Goal: Task Accomplishment & Management: Complete application form

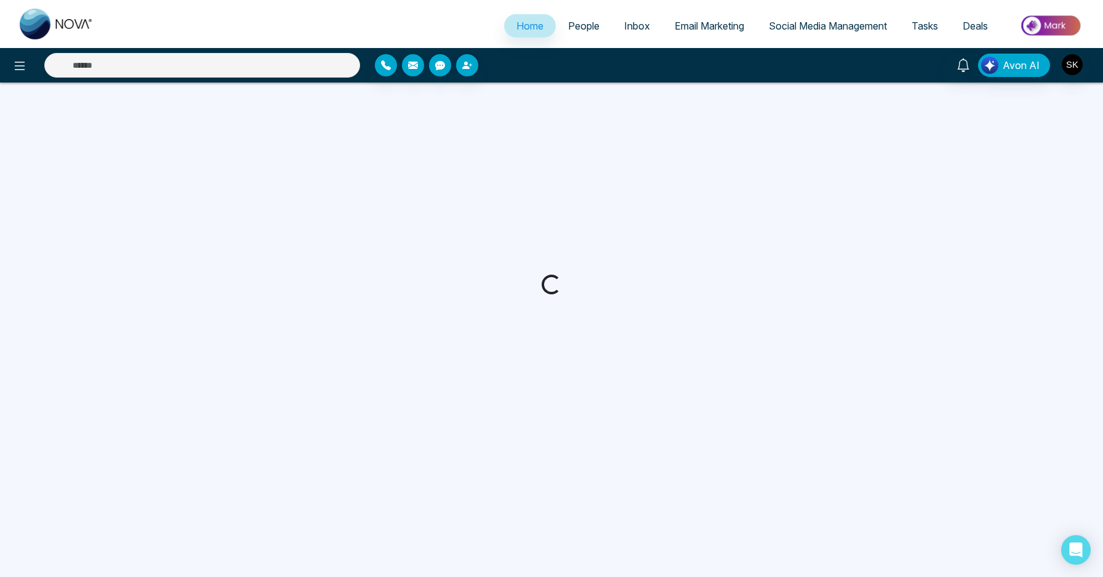
select select "*"
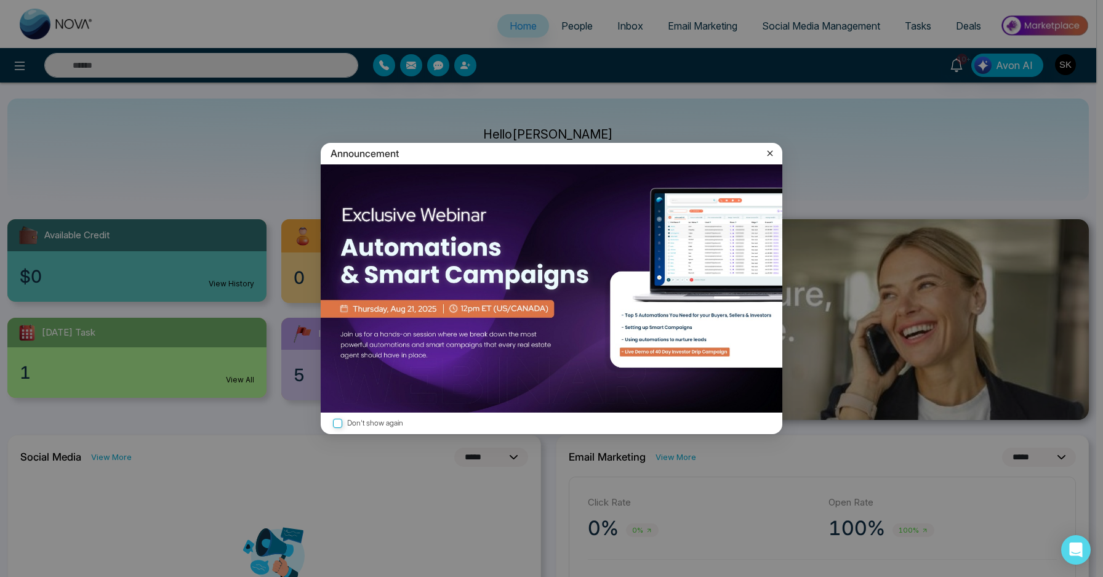
click at [770, 151] on icon at bounding box center [770, 153] width 12 height 12
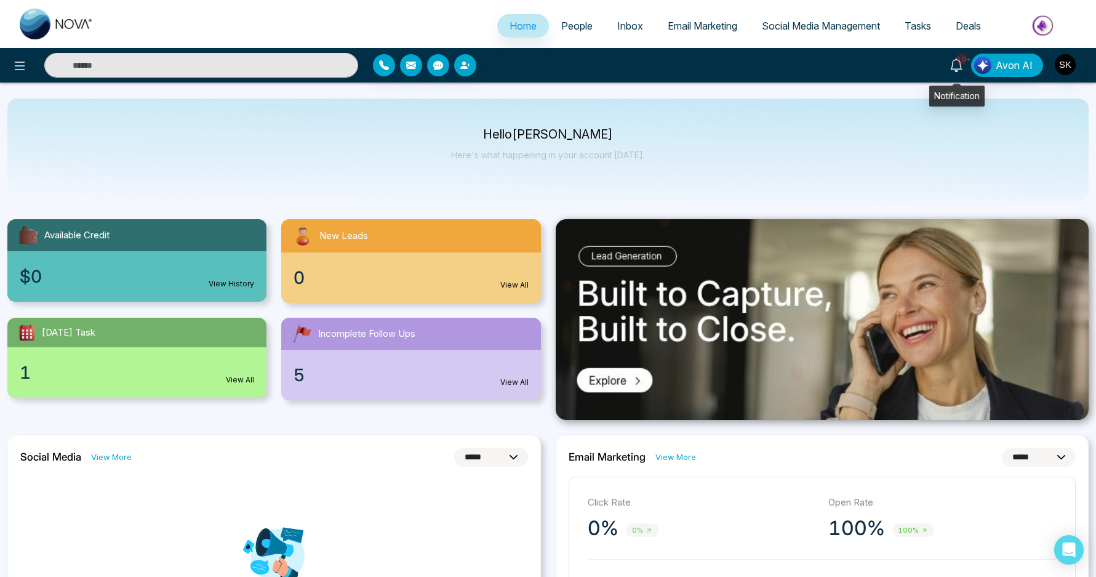
click at [965, 61] on span "10+" at bounding box center [961, 59] width 11 height 11
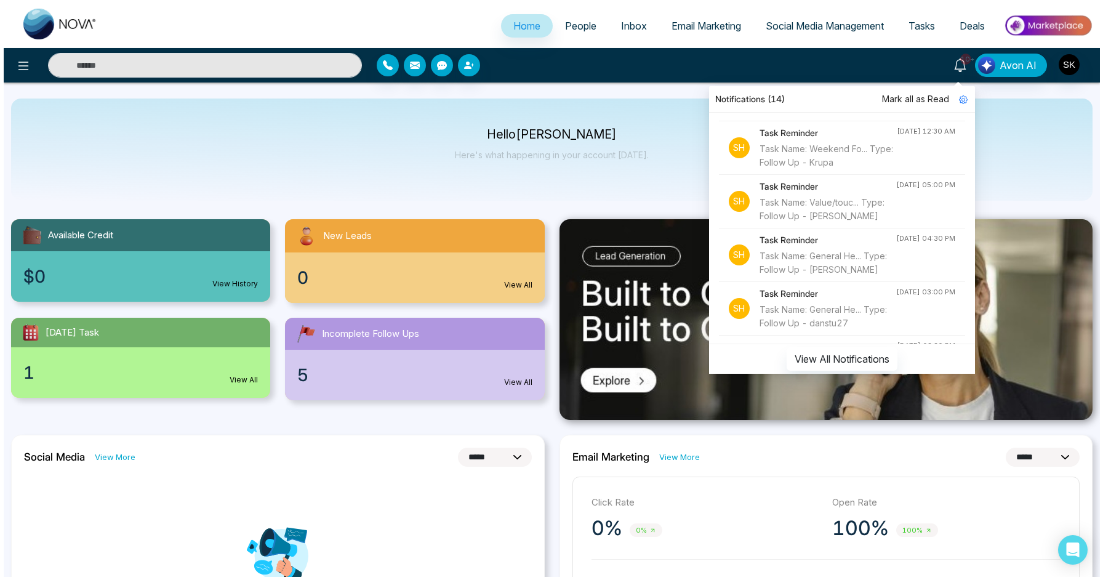
scroll to position [79, 0]
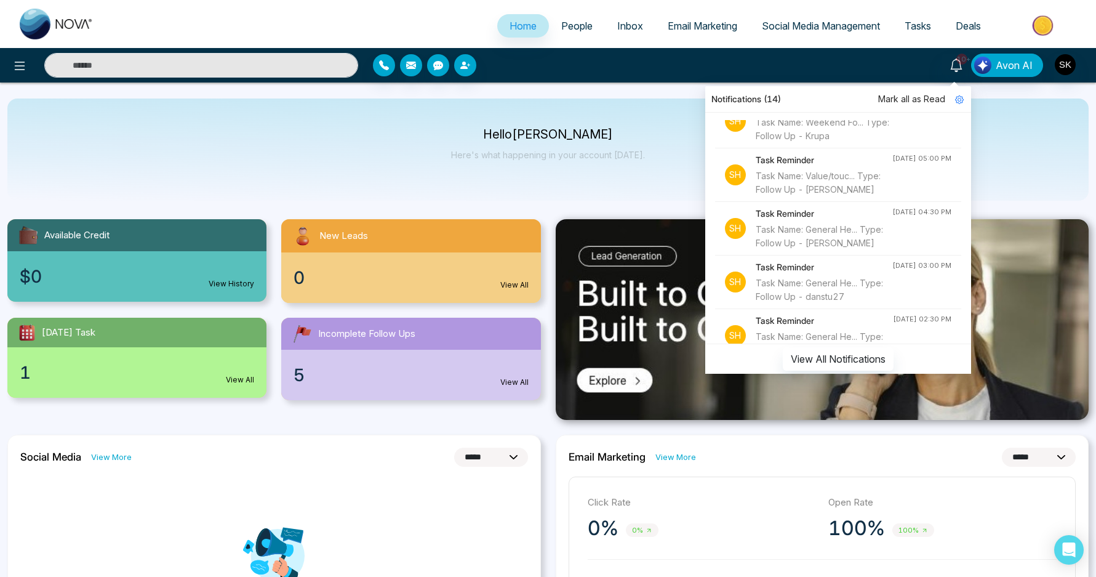
click at [854, 245] on div "Task Name: General He... Type: Follow Up - Haniff Mohammed" at bounding box center [824, 236] width 137 height 27
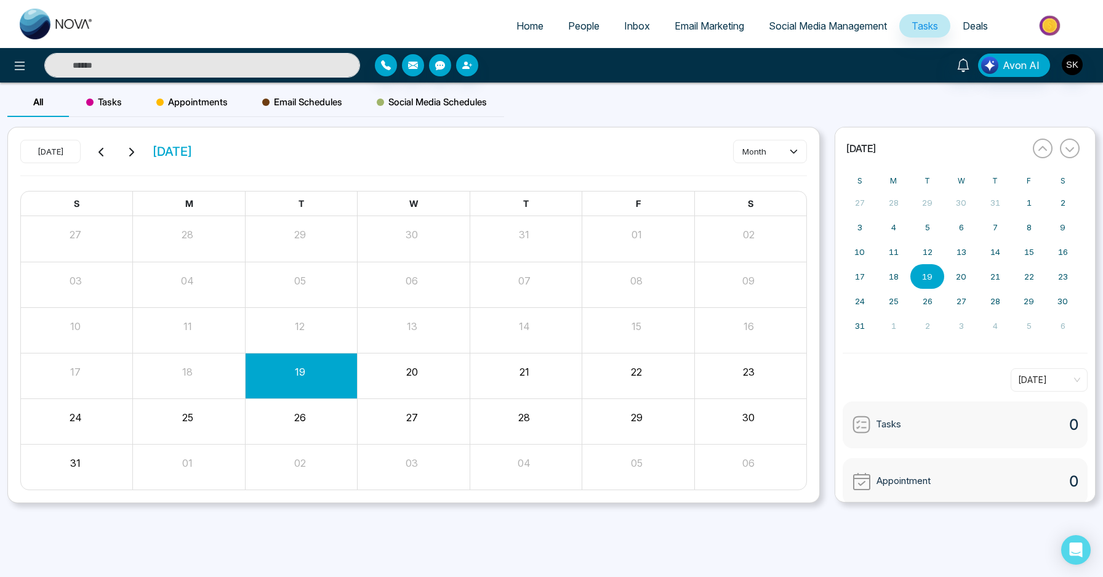
click at [207, 64] on input "text" at bounding box center [202, 65] width 316 height 25
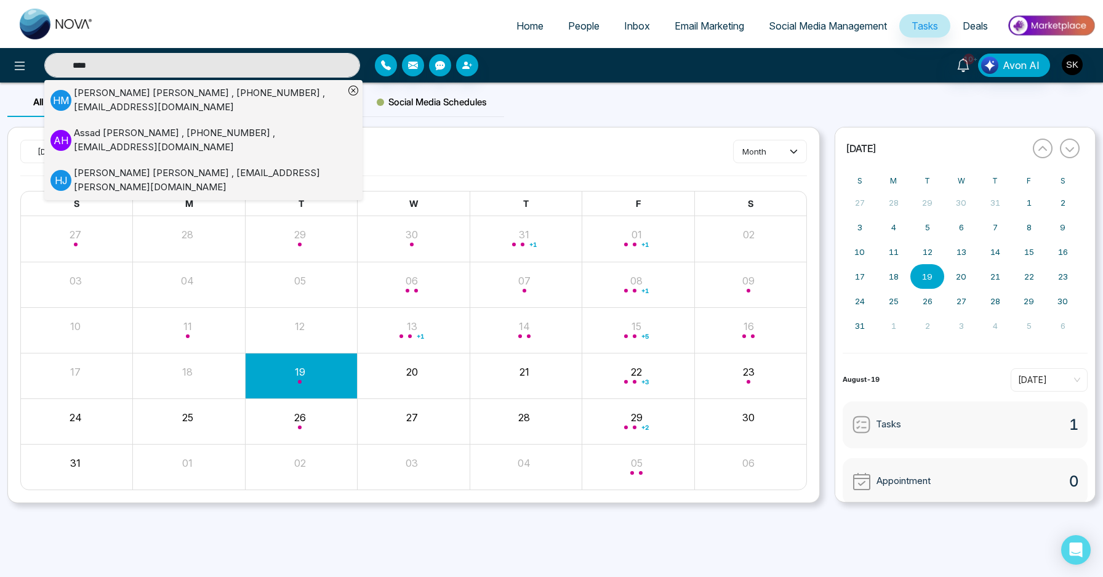
type input "****"
click at [246, 96] on div "Haniff Mohammed , +14168443953 , hmohamme@toronto.ca" at bounding box center [209, 100] width 270 height 28
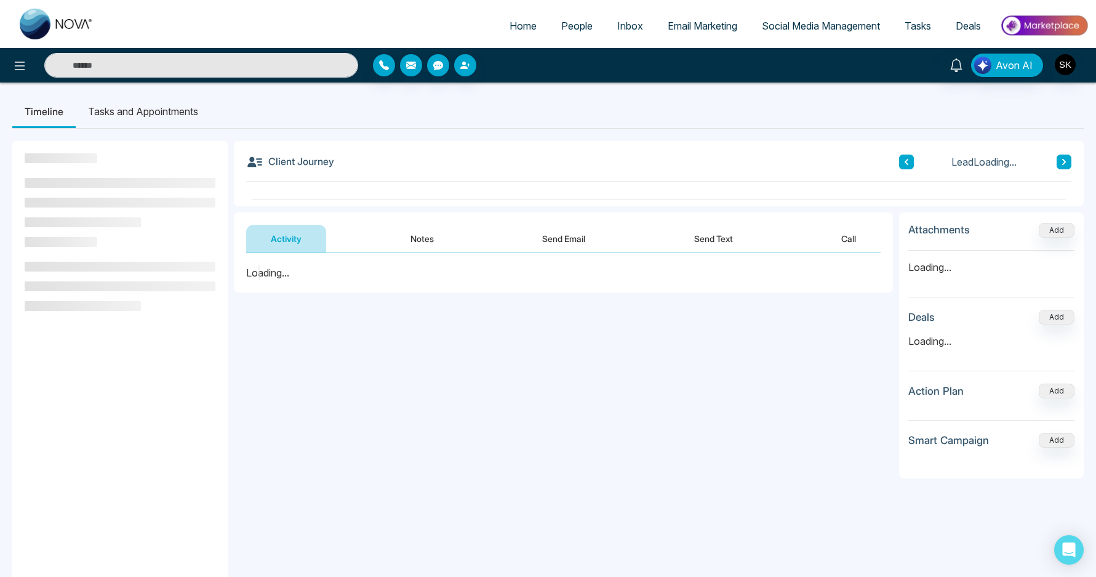
click at [422, 234] on button "Notes" at bounding box center [422, 239] width 73 height 28
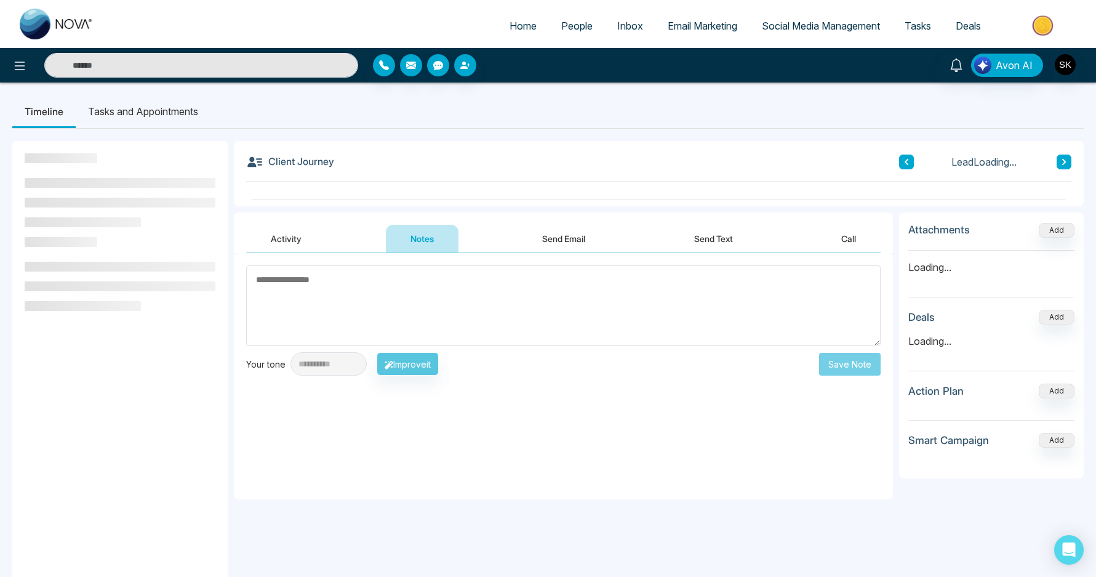
click at [426, 303] on textarea at bounding box center [563, 305] width 635 height 81
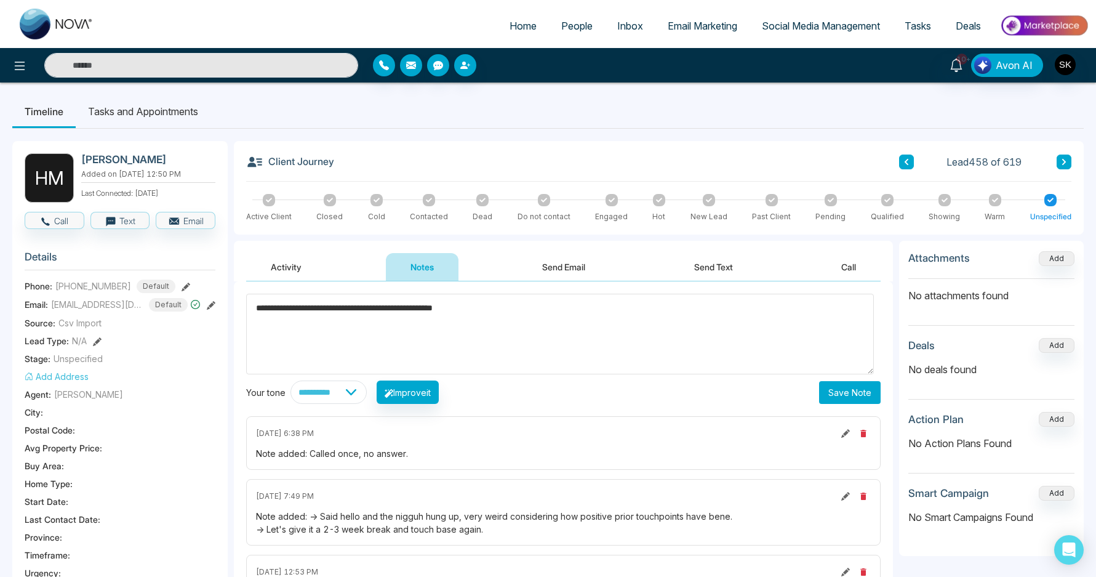
type textarea "**********"
click at [854, 391] on button "Save Note" at bounding box center [850, 392] width 62 height 23
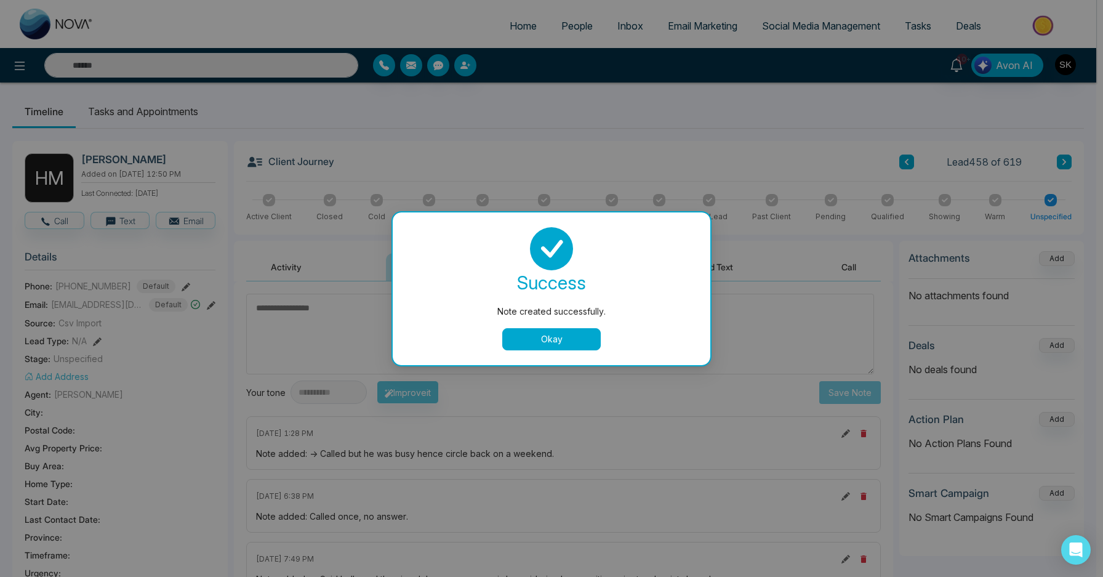
click at [531, 340] on button "Okay" at bounding box center [551, 339] width 98 height 22
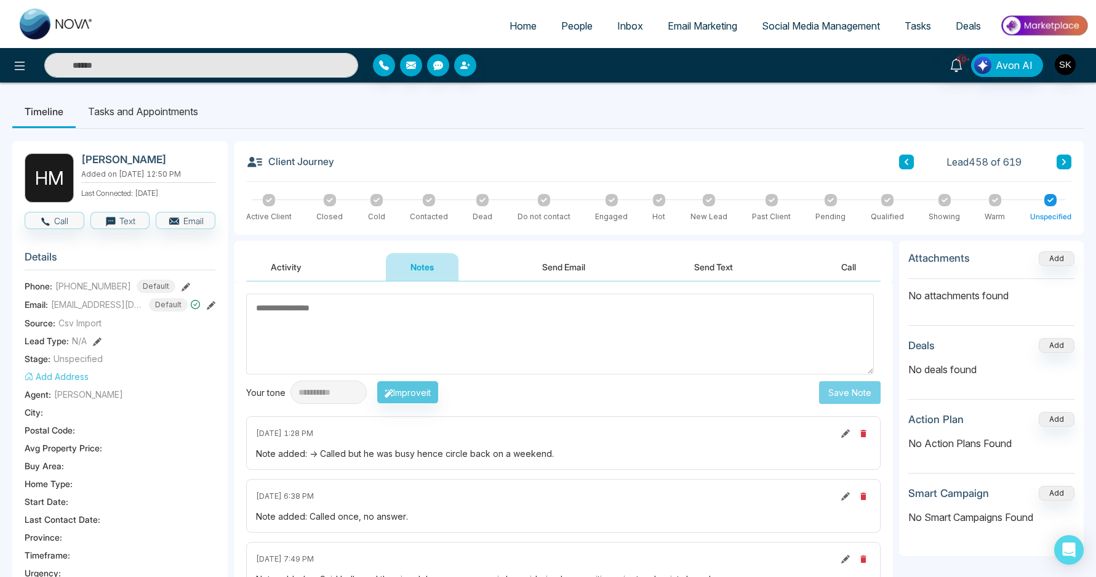
click at [133, 113] on li "Tasks and Appointments" at bounding box center [143, 111] width 135 height 33
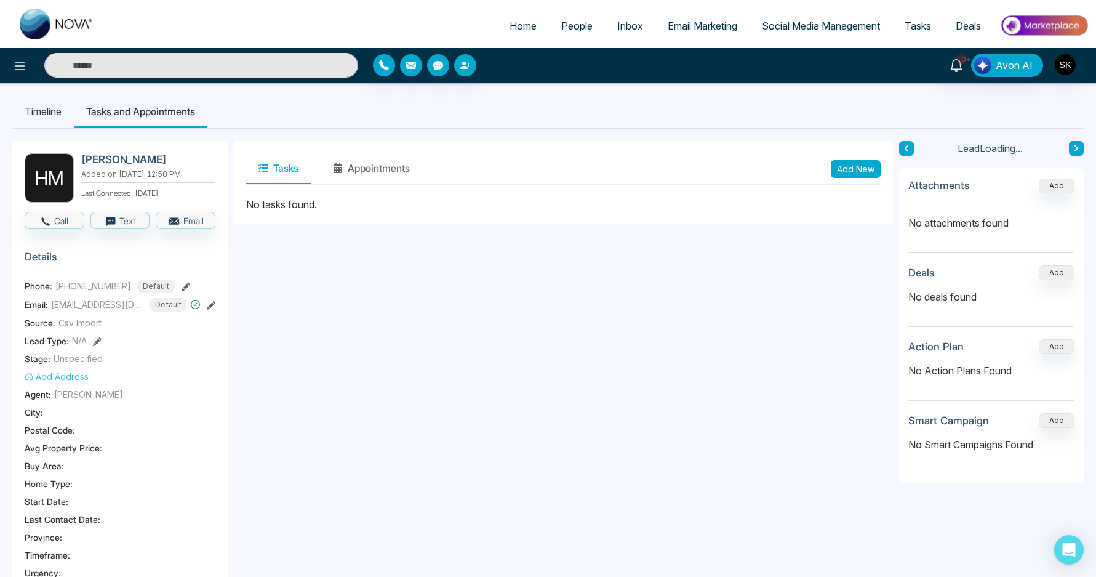
click at [859, 166] on button "Add New" at bounding box center [856, 169] width 50 height 18
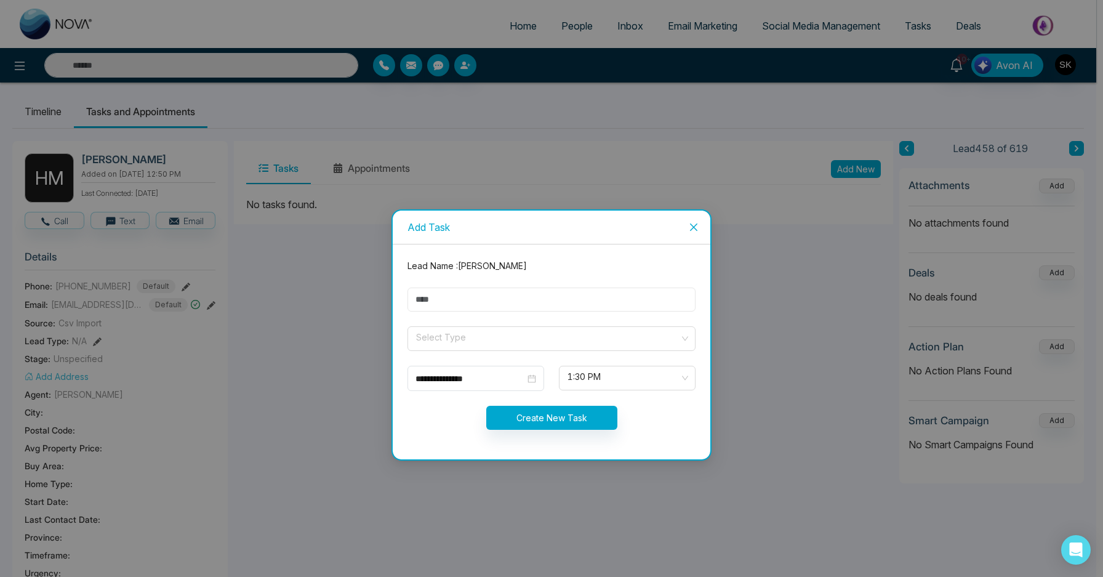
click at [452, 307] on input "text" at bounding box center [551, 299] width 288 height 24
type input "**********"
click at [464, 332] on input "search" at bounding box center [547, 336] width 265 height 18
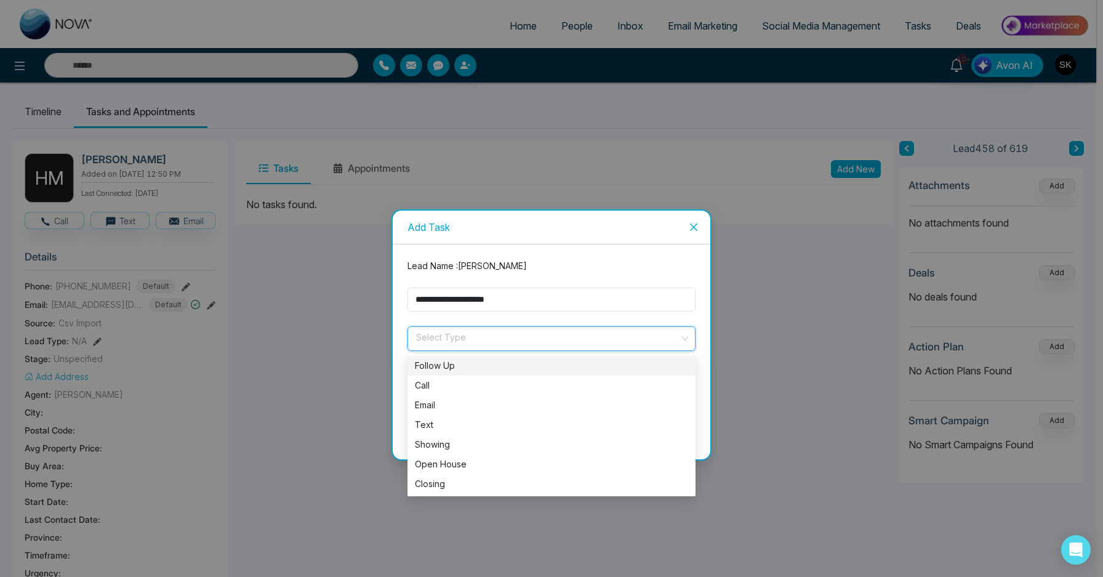
click at [462, 369] on div "Follow Up" at bounding box center [551, 366] width 273 height 14
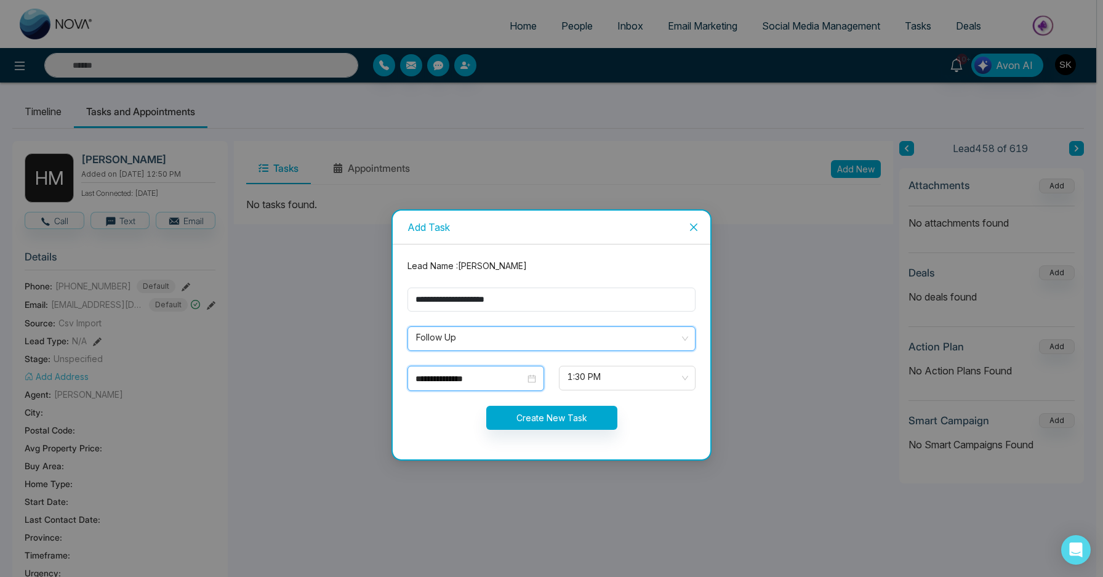
click at [451, 383] on input "**********" at bounding box center [470, 379] width 110 height 14
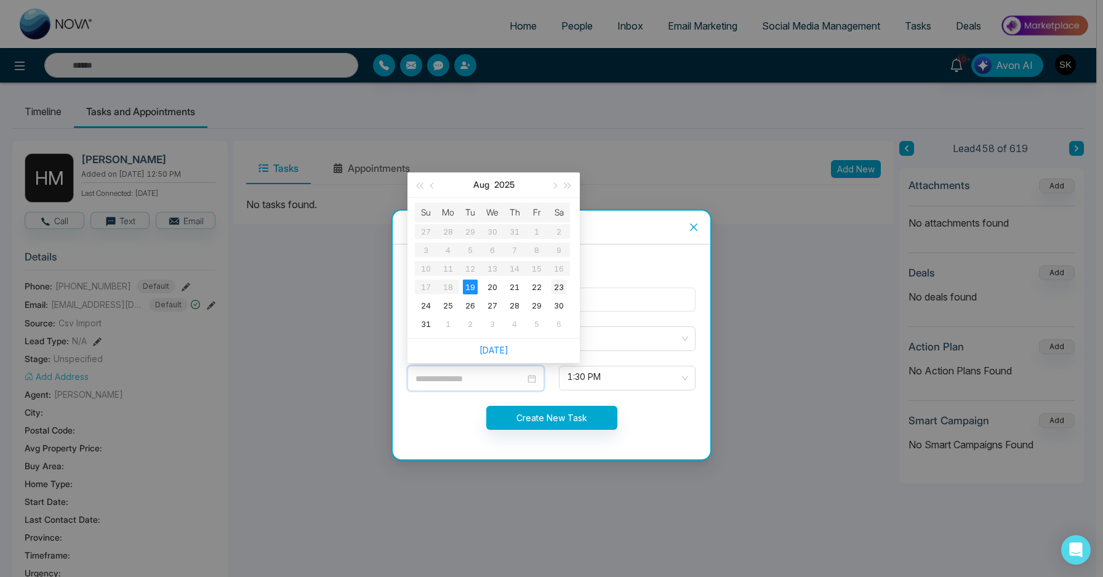
type input "**********"
click at [566, 281] on td "23" at bounding box center [559, 287] width 22 height 18
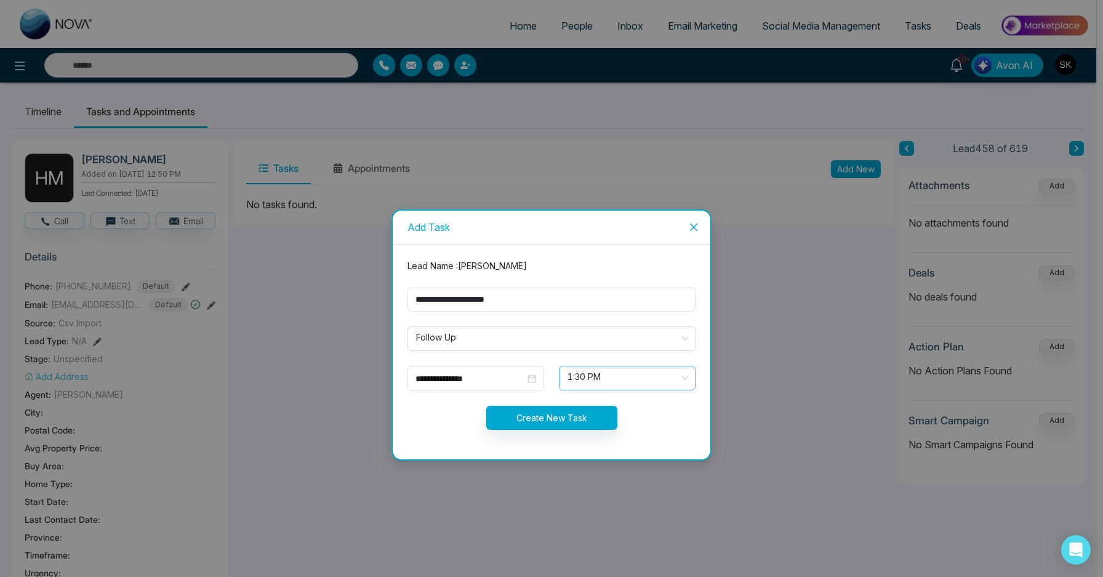
click at [624, 375] on span "1:30 PM" at bounding box center [626, 377] width 119 height 21
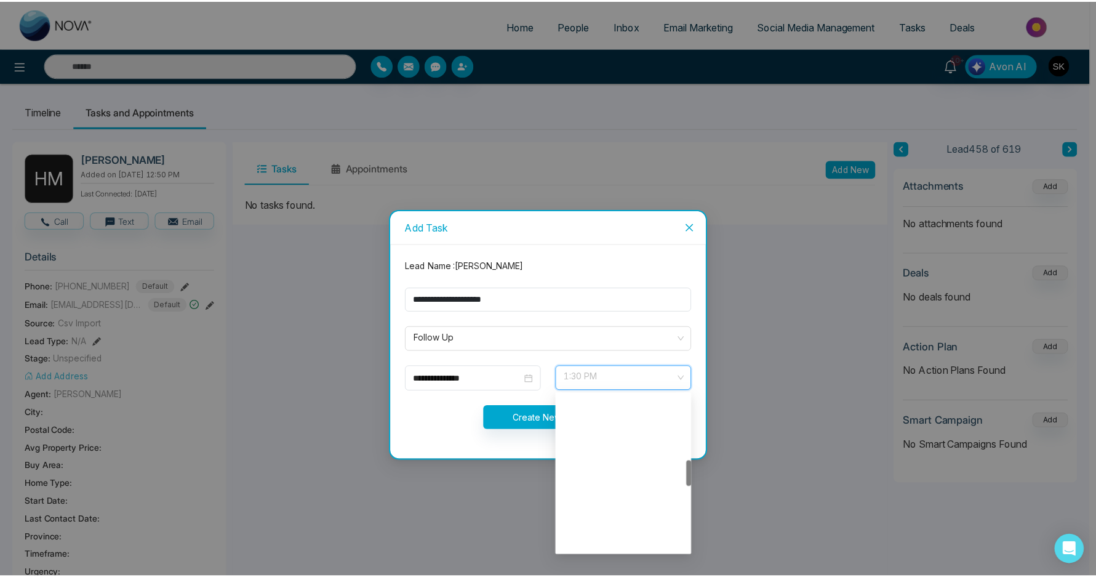
scroll to position [394, 0]
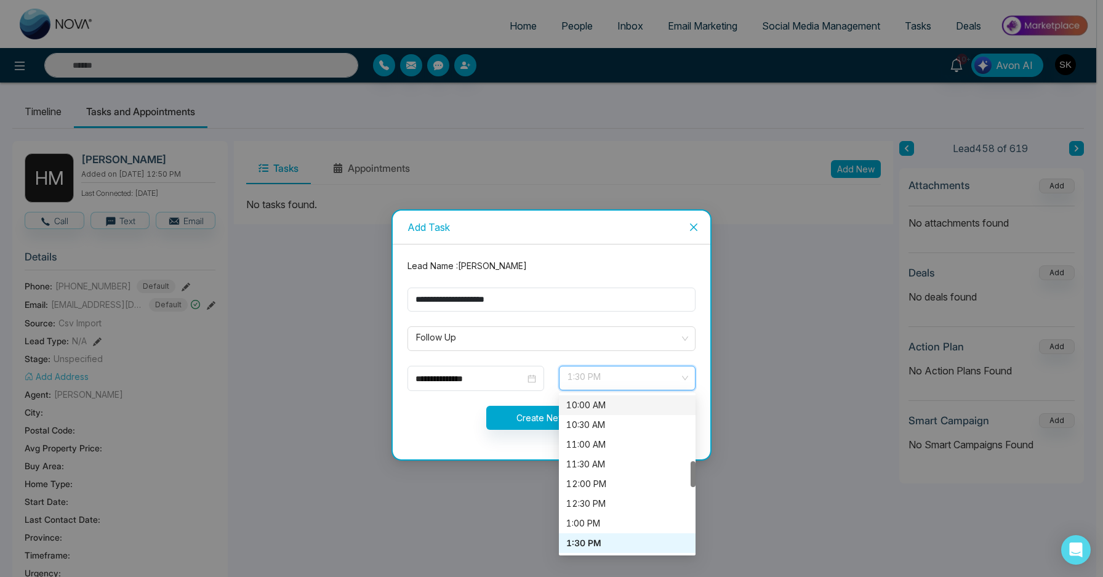
click at [539, 403] on form "**********" at bounding box center [551, 351] width 303 height 185
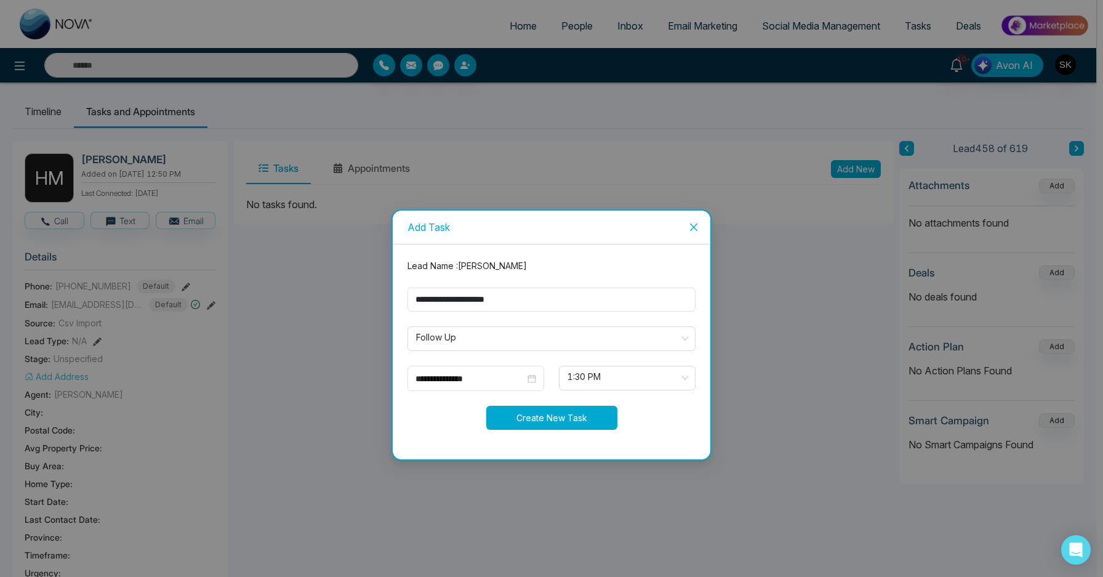
click at [539, 411] on button "Create New Task" at bounding box center [551, 418] width 131 height 24
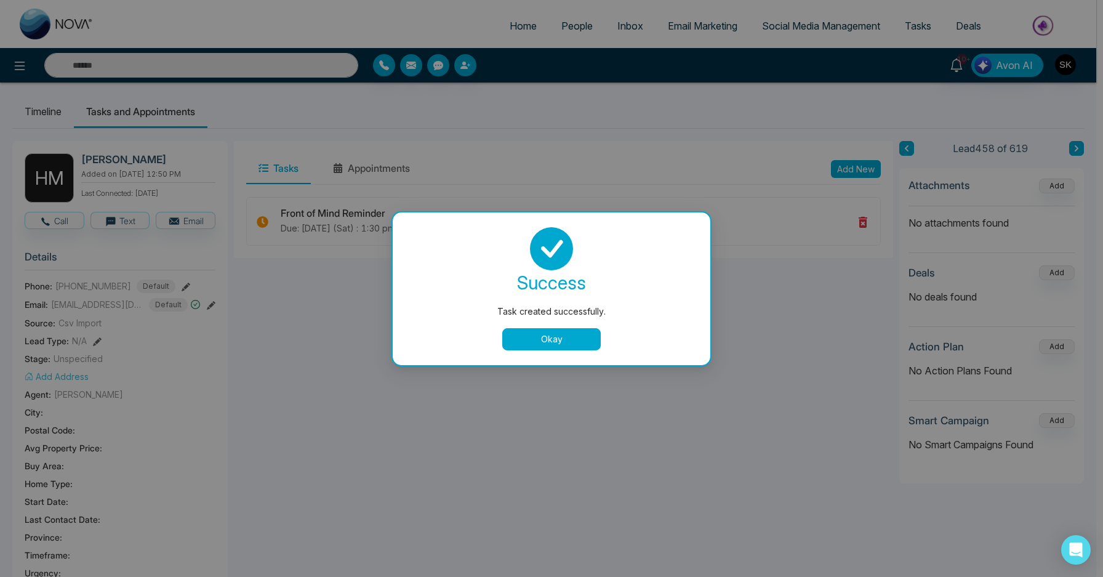
click at [559, 346] on button "Okay" at bounding box center [551, 339] width 98 height 22
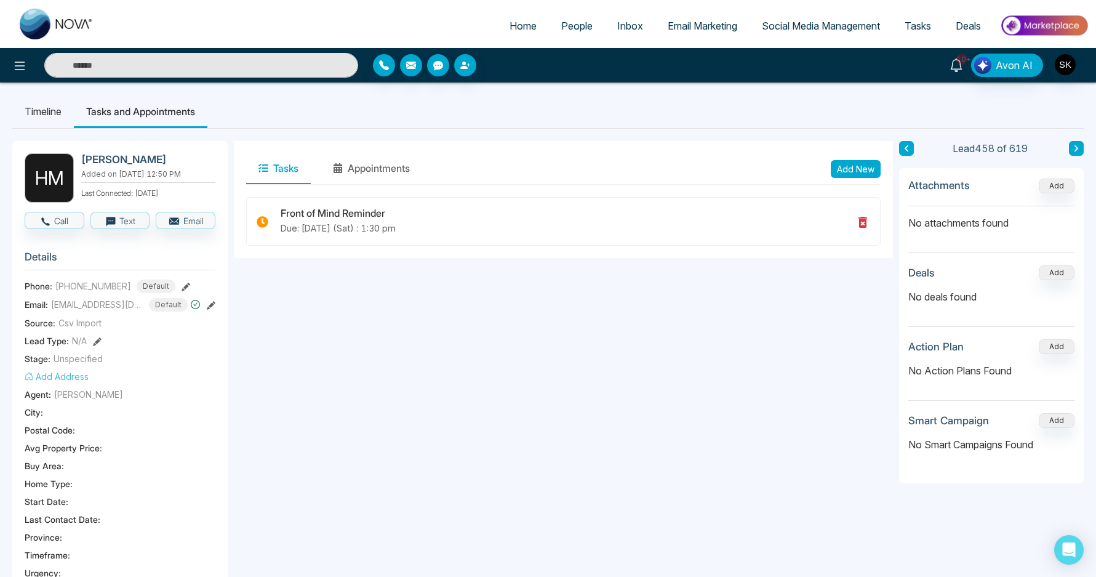
click at [959, 68] on icon at bounding box center [957, 65] width 14 height 14
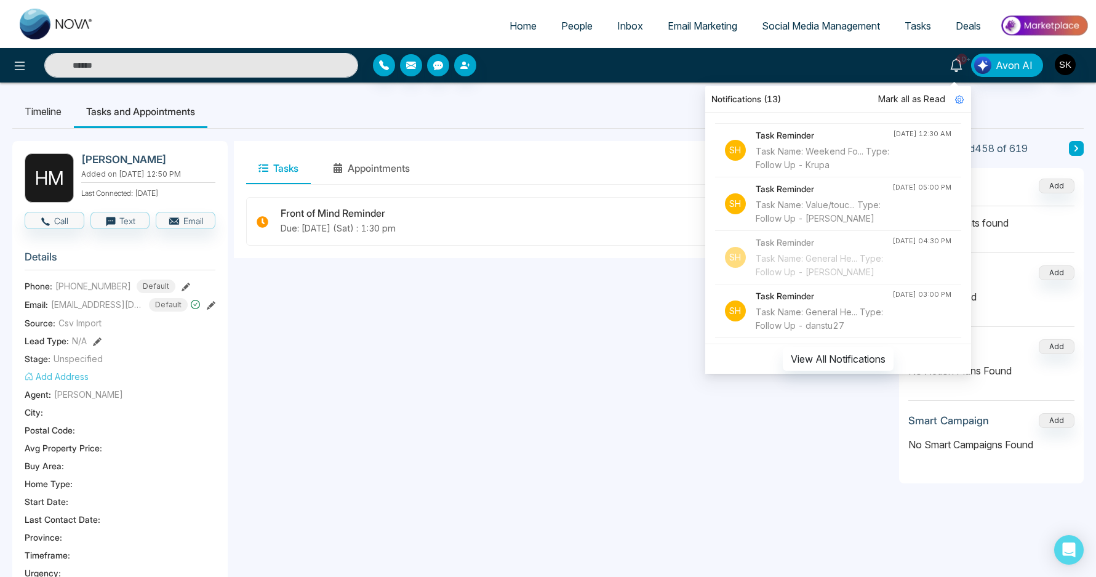
scroll to position [66, 0]
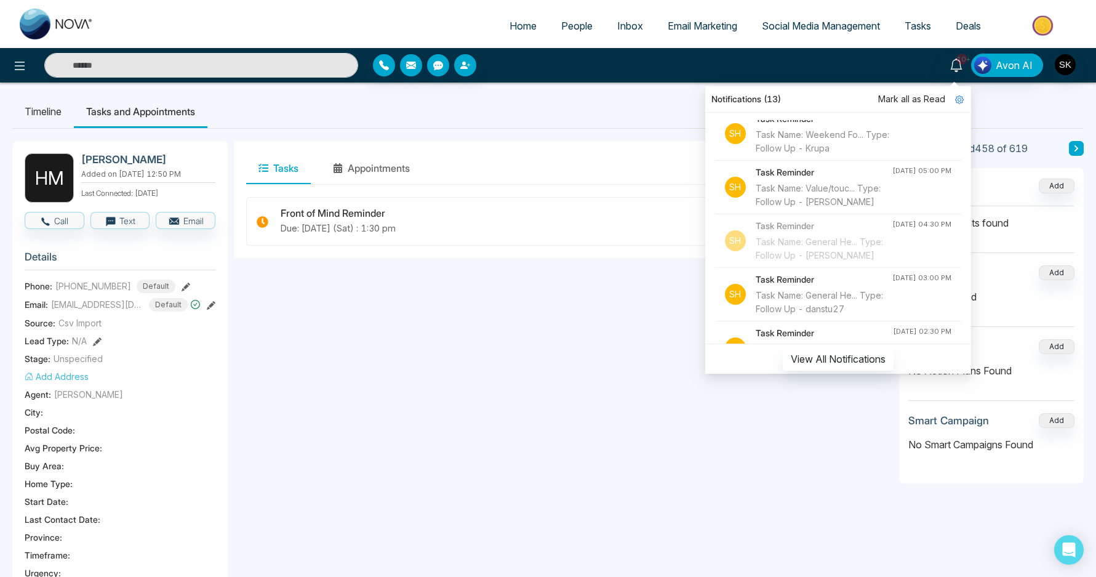
click at [810, 196] on div "Task Name: Value/touc... Type: Follow Up - Abbas S" at bounding box center [824, 195] width 137 height 27
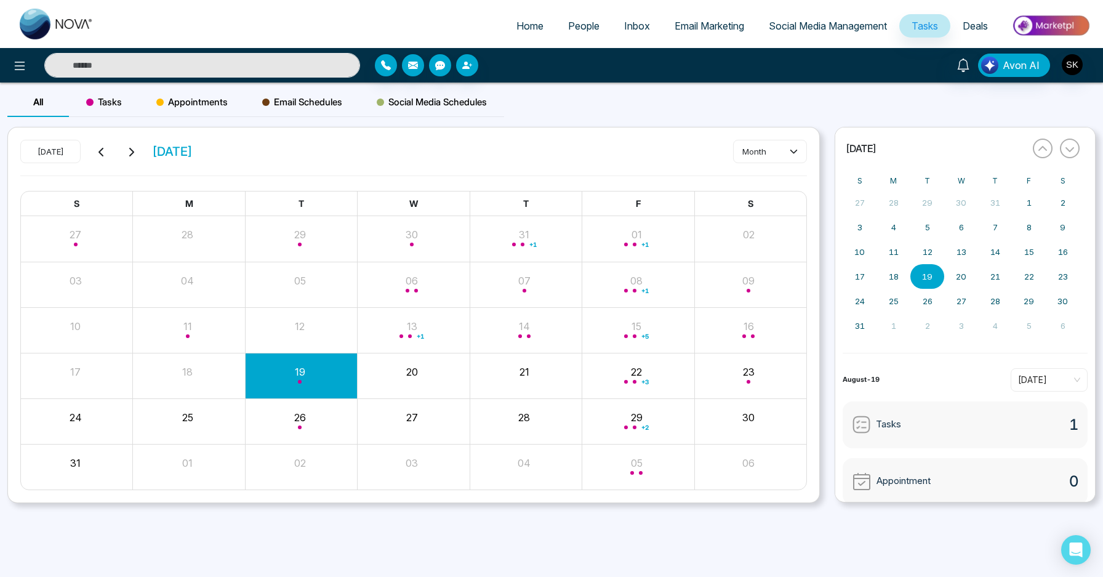
click at [239, 63] on input "text" at bounding box center [202, 65] width 316 height 25
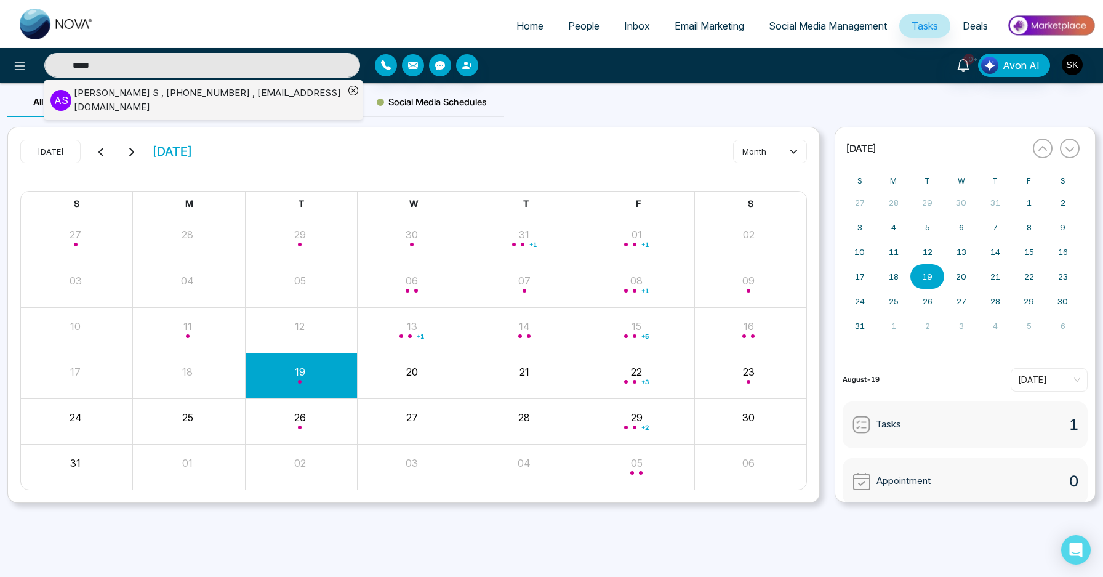
type input "*****"
click at [236, 100] on div "Abbas S , +6479268324 , zasz0955@gmail.com" at bounding box center [209, 100] width 270 height 28
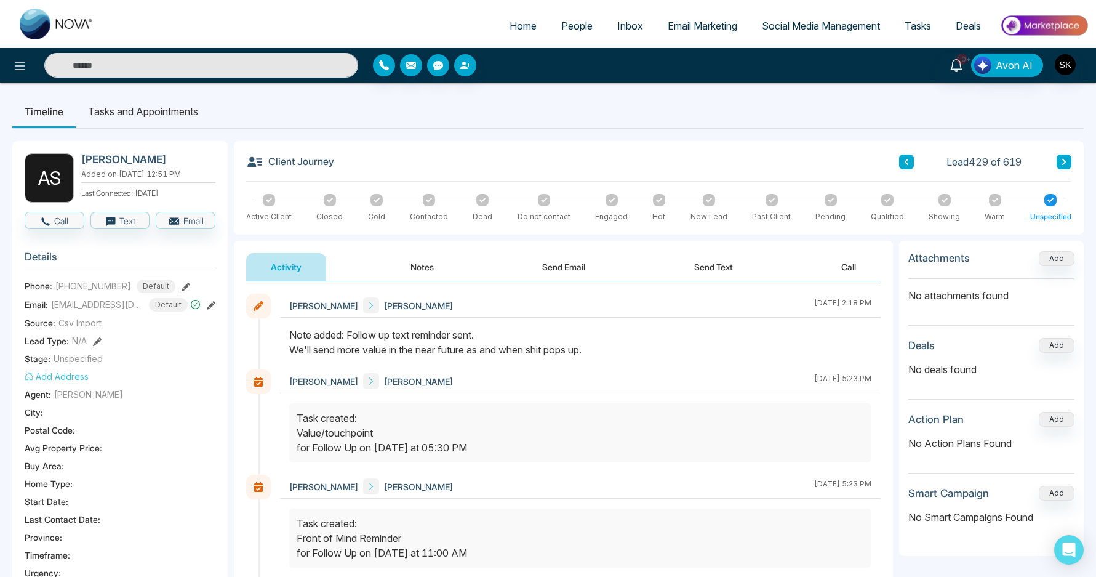
click at [434, 262] on button "Notes" at bounding box center [422, 267] width 73 height 28
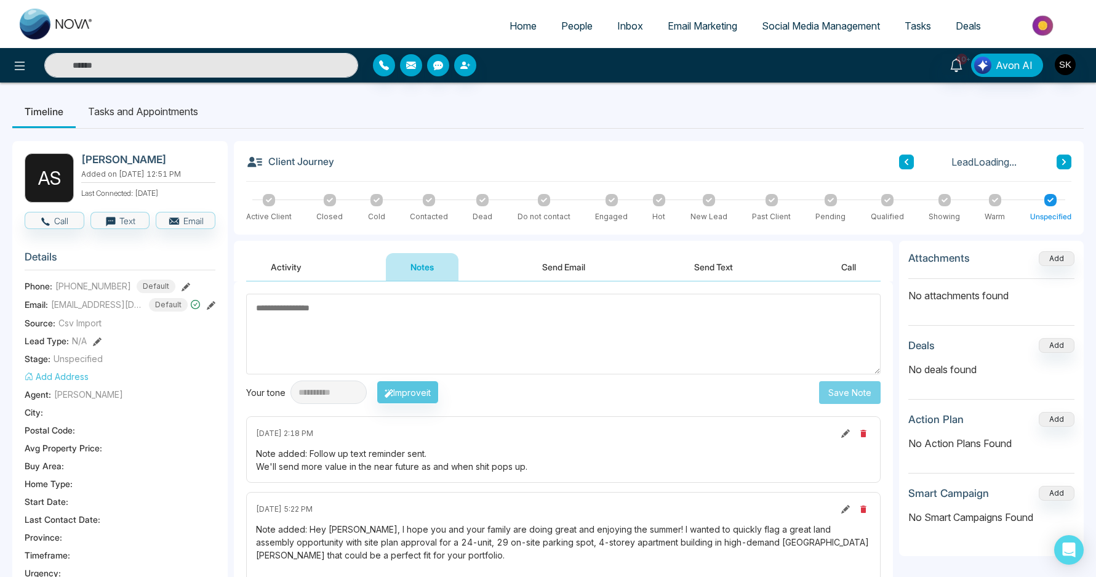
click at [505, 332] on textarea at bounding box center [563, 334] width 635 height 81
type textarea "*"
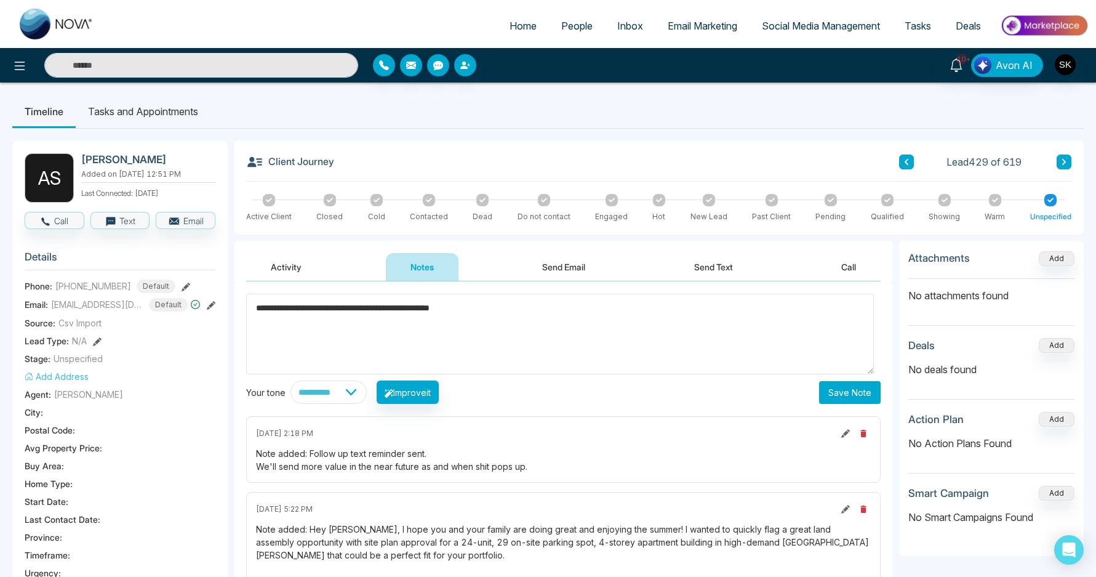
type textarea "**********"
click at [831, 398] on button "Save Note" at bounding box center [850, 392] width 62 height 23
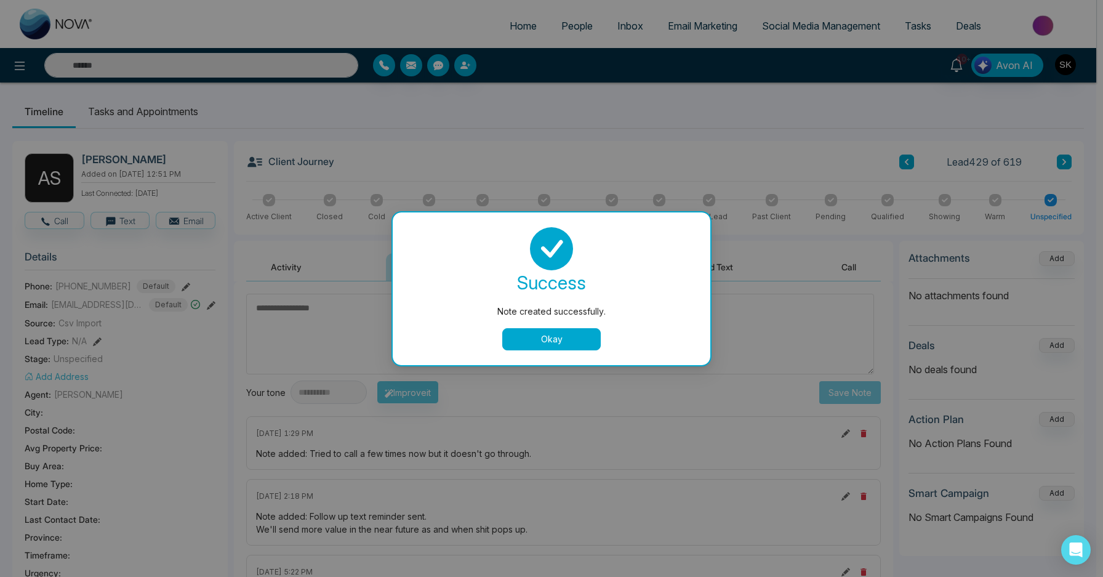
click at [526, 328] on button "Okay" at bounding box center [551, 339] width 98 height 22
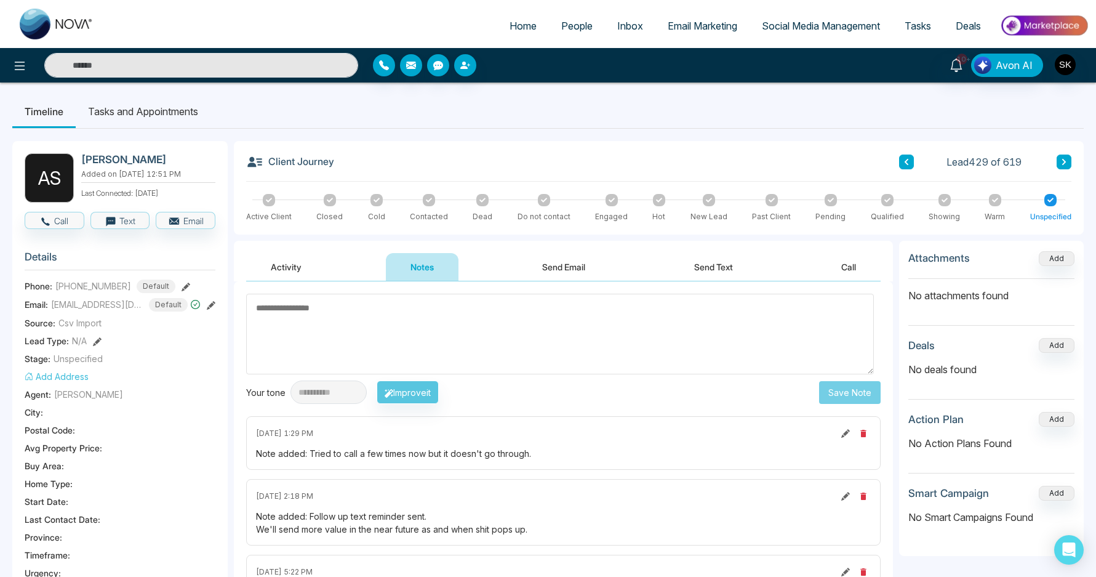
click at [118, 105] on li "Tasks and Appointments" at bounding box center [143, 111] width 135 height 33
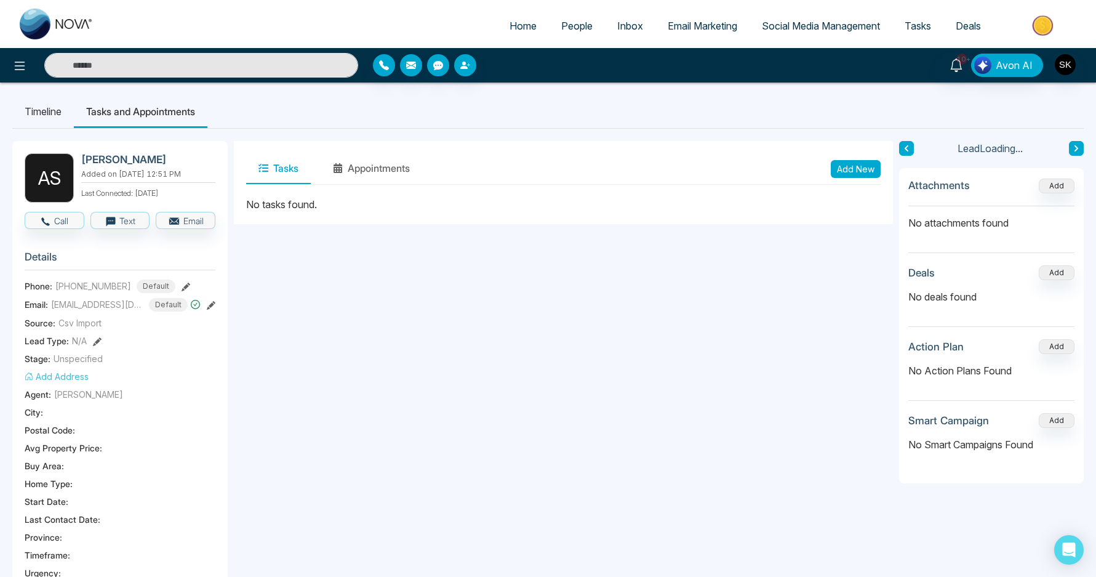
click at [844, 169] on button "Add New" at bounding box center [856, 169] width 50 height 18
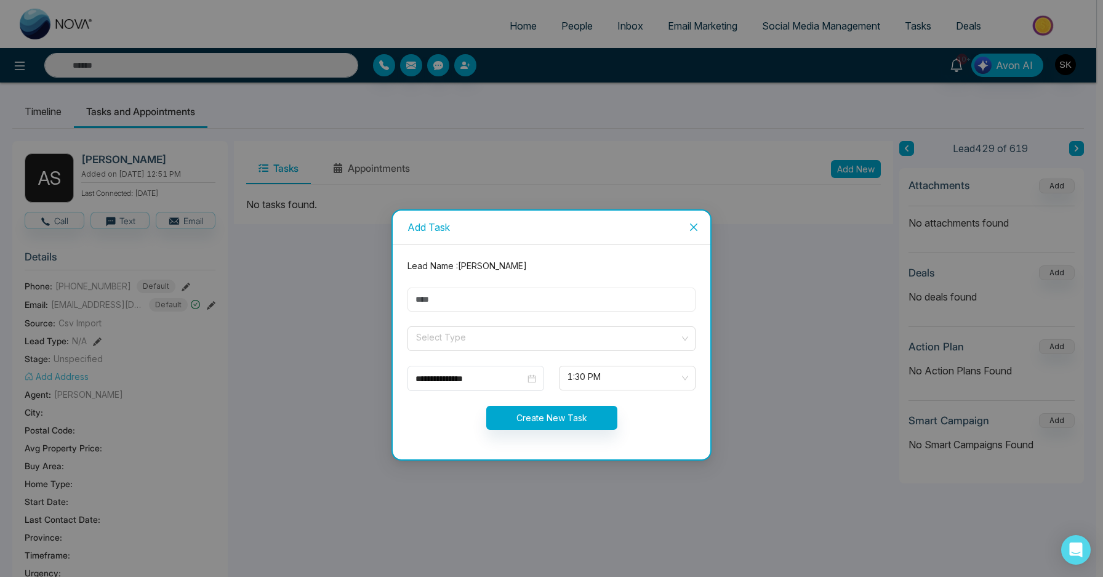
click at [508, 290] on input "text" at bounding box center [551, 299] width 288 height 24
type input "**********"
click at [467, 347] on span at bounding box center [547, 338] width 265 height 23
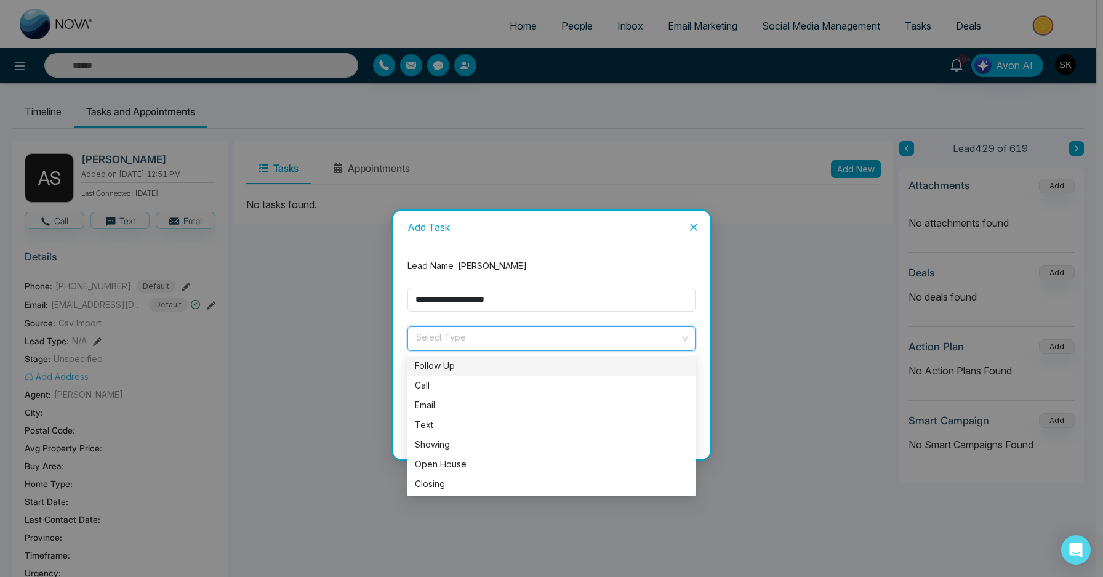
click at [459, 369] on div "Follow Up" at bounding box center [551, 366] width 273 height 14
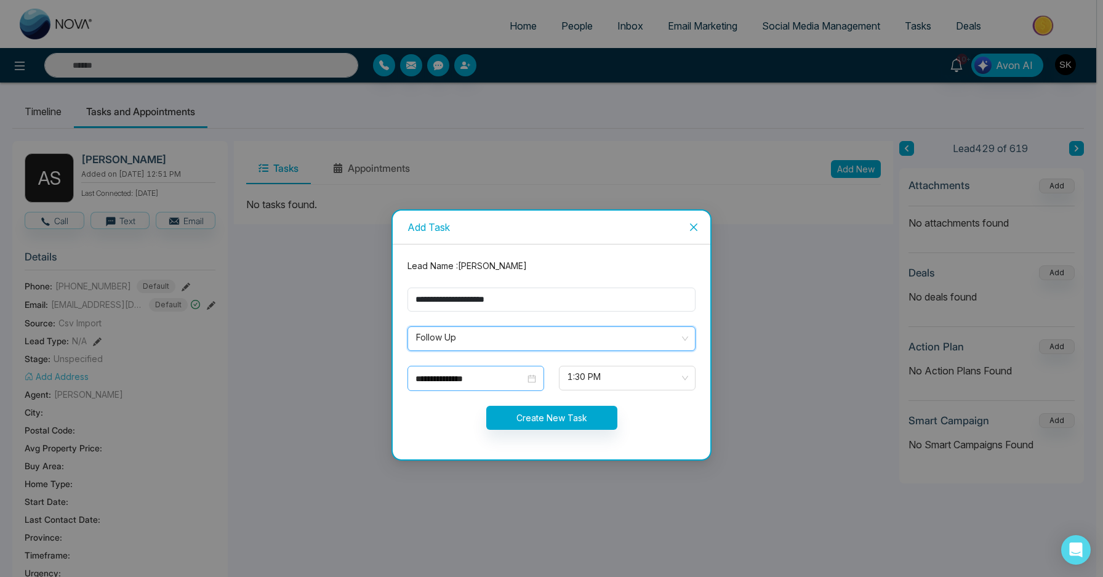
click at [468, 384] on input "**********" at bounding box center [470, 379] width 110 height 14
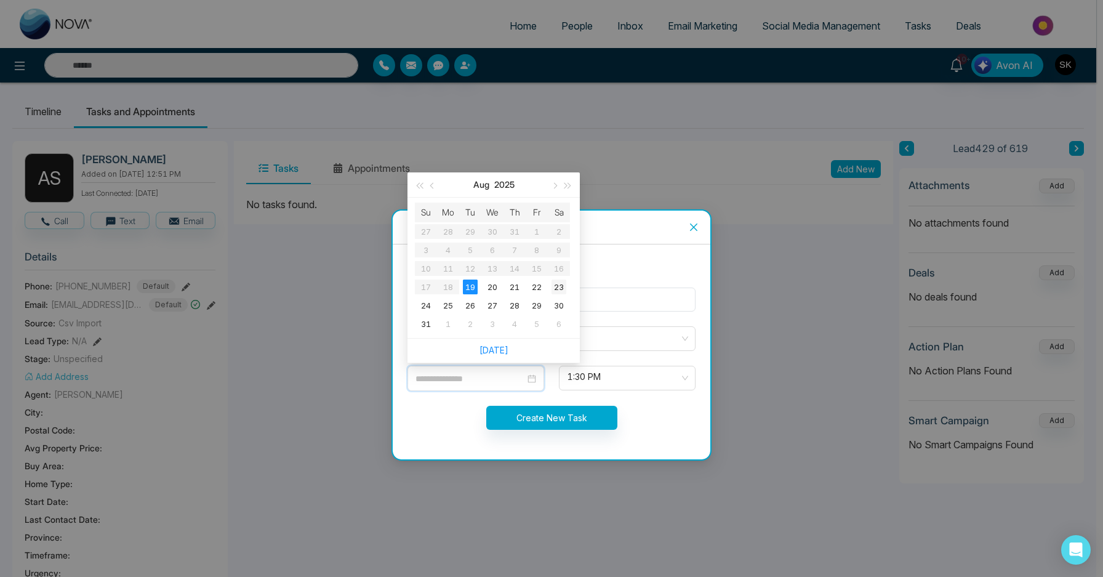
type input "**********"
drag, startPoint x: 556, startPoint y: 292, endPoint x: 586, endPoint y: 344, distance: 59.9
click at [556, 292] on div "23" at bounding box center [558, 286] width 15 height 15
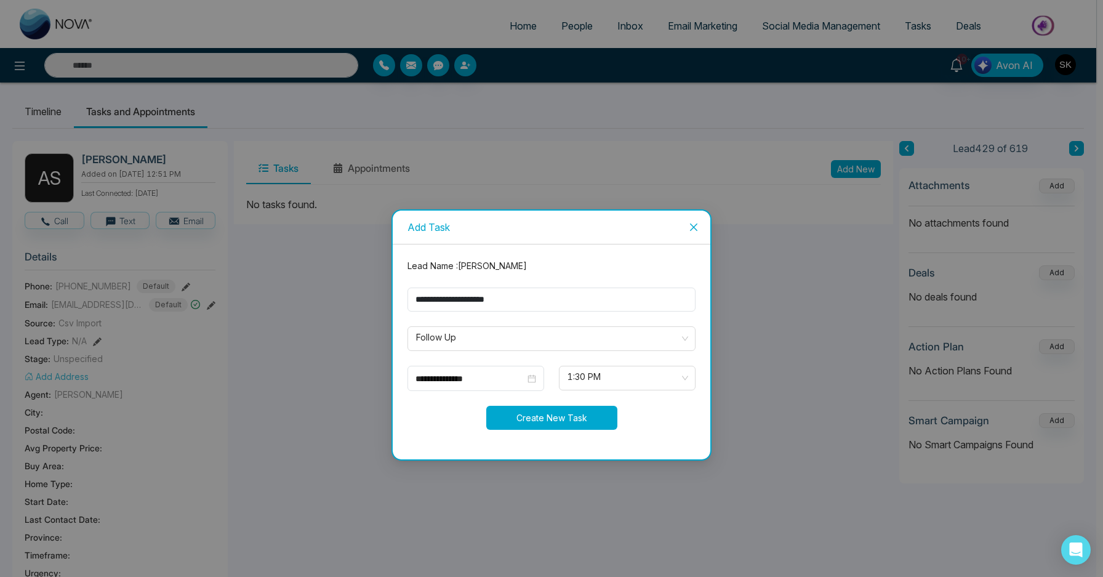
click at [579, 420] on button "Create New Task" at bounding box center [551, 418] width 131 height 24
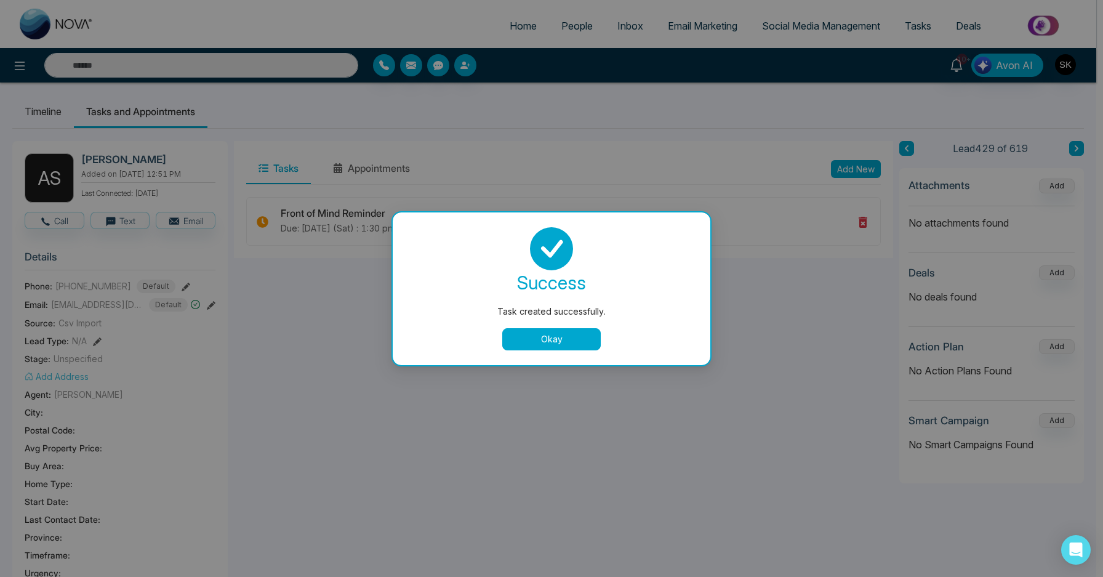
click at [569, 341] on button "Okay" at bounding box center [551, 339] width 98 height 22
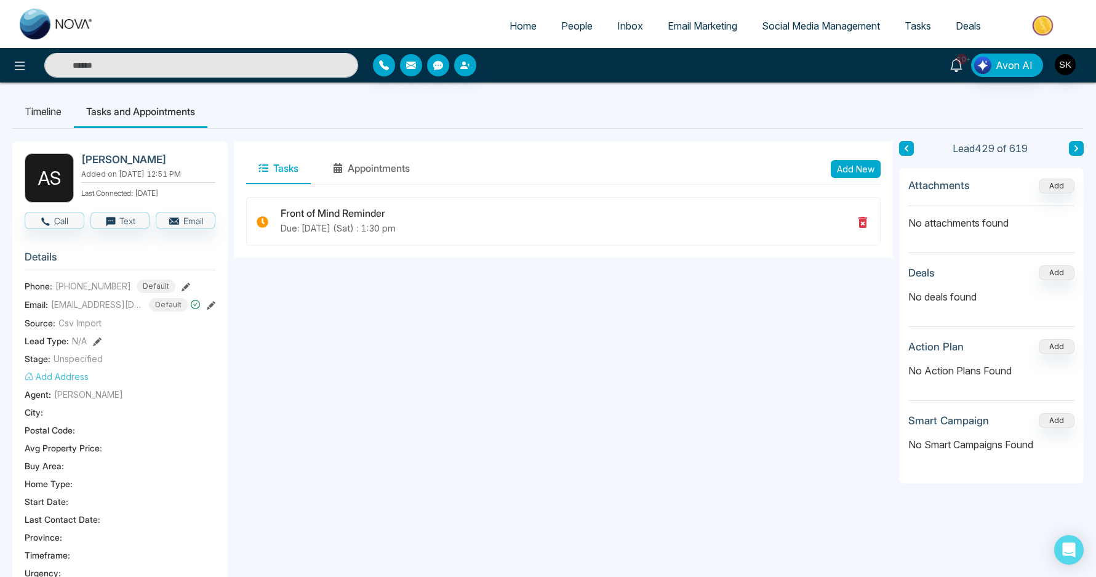
click at [959, 67] on icon at bounding box center [957, 65] width 14 height 14
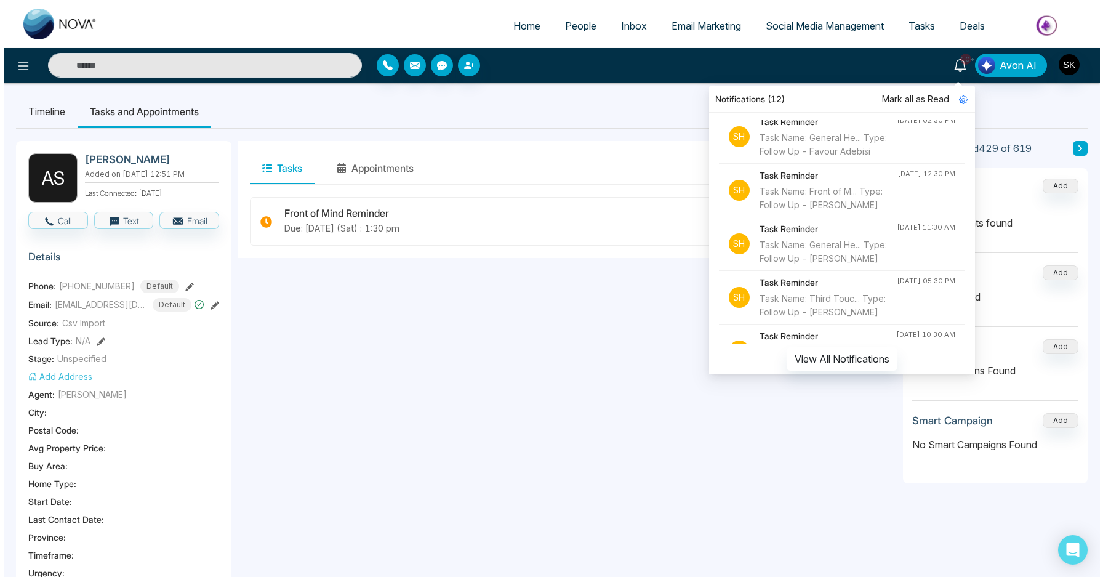
scroll to position [277, 0]
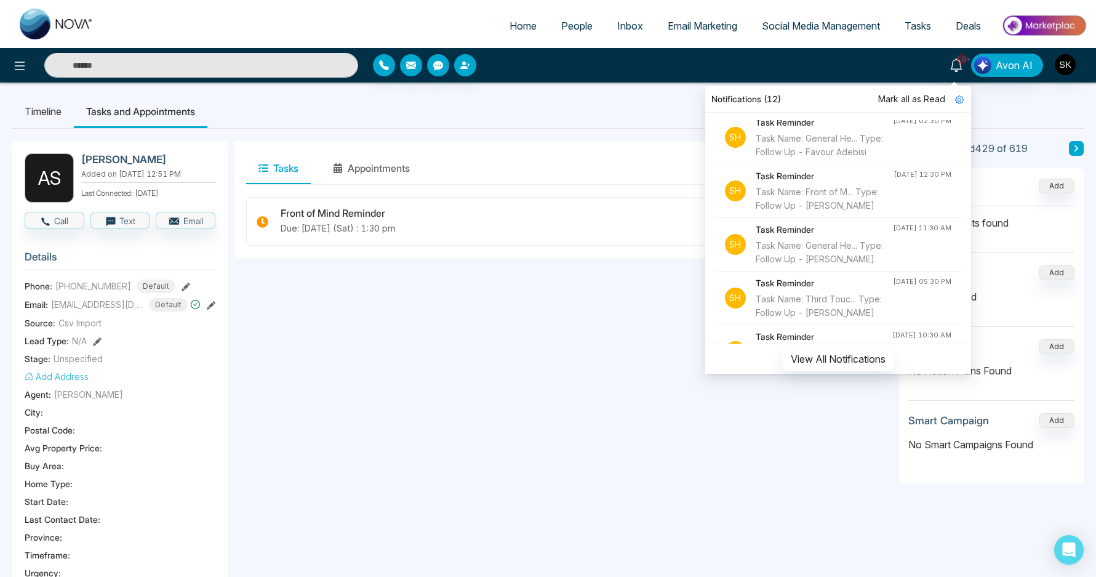
click at [833, 159] on div "Task Name: General He... Type: Follow Up - Favour Adebisi" at bounding box center [824, 145] width 137 height 27
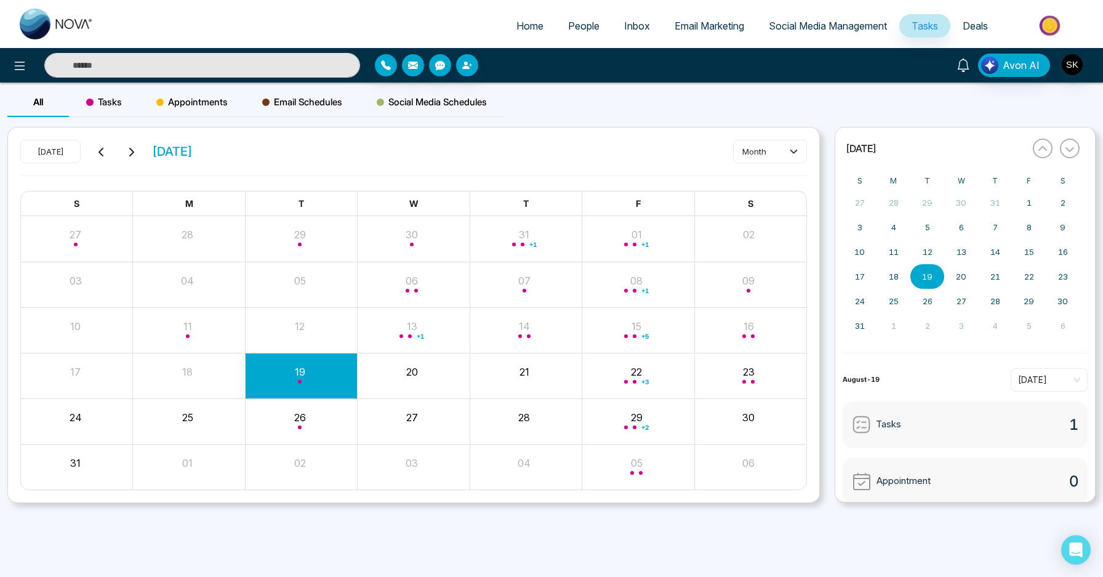
click at [966, 69] on icon at bounding box center [963, 65] width 14 height 14
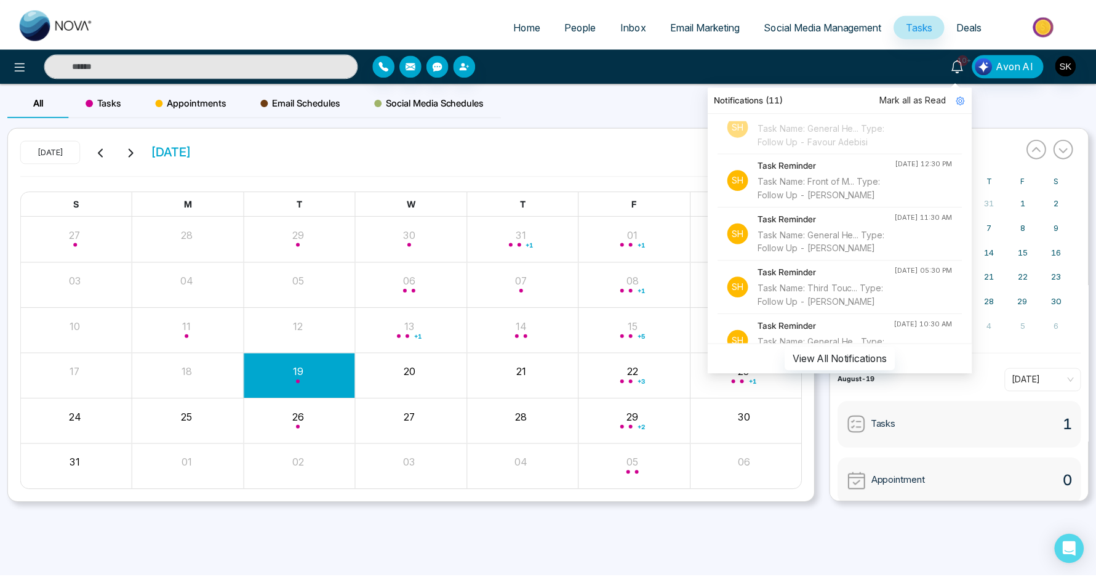
scroll to position [375, 0]
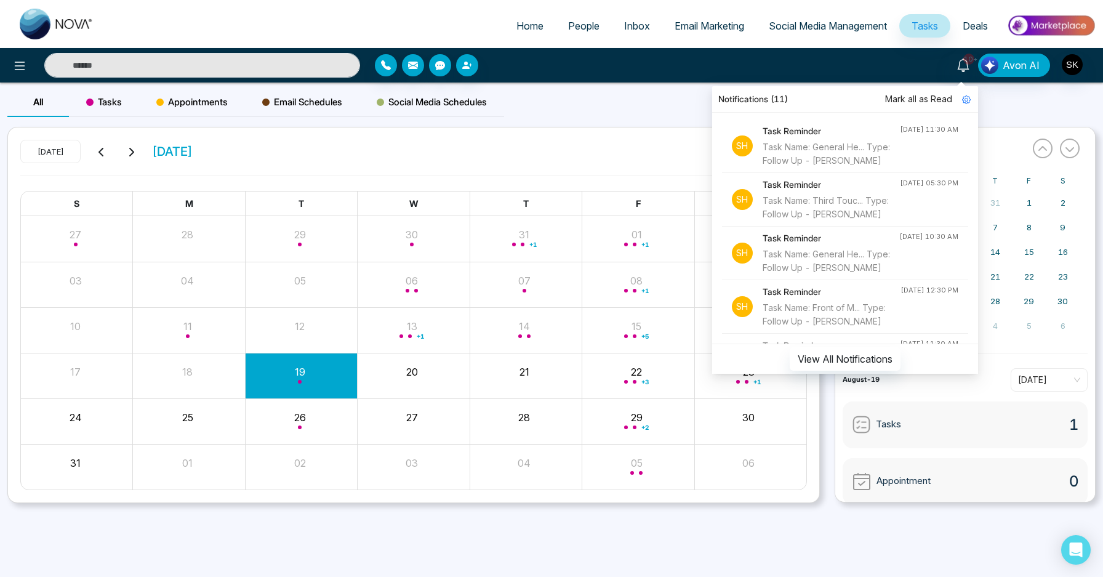
click at [846, 167] on div "Task Name: General He... Type: Follow Up - Haniff Mohammed" at bounding box center [831, 153] width 137 height 27
click at [516, 28] on span "Home" at bounding box center [529, 26] width 27 height 12
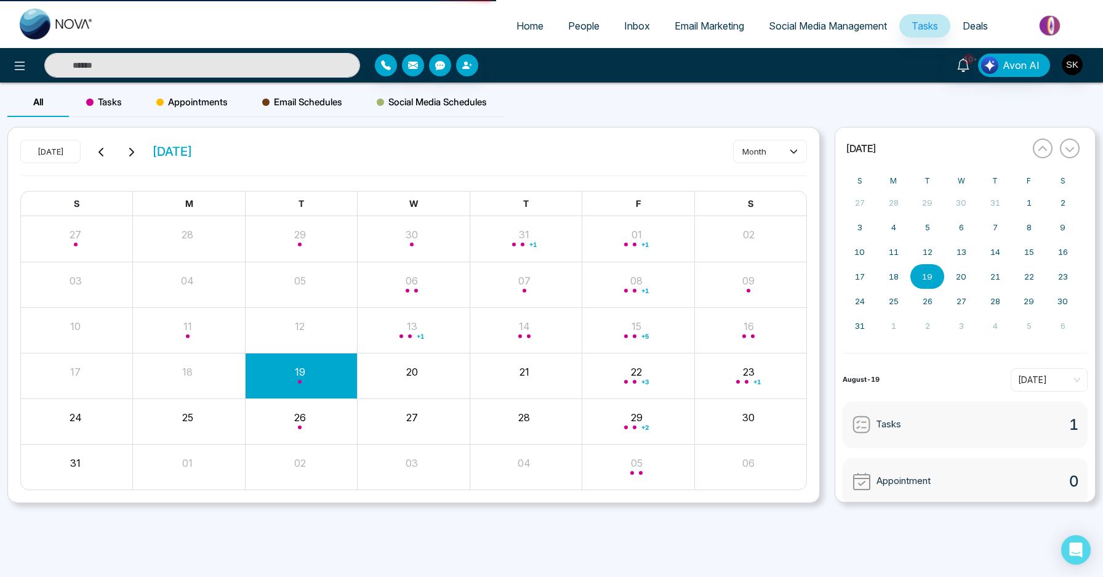
select select "*"
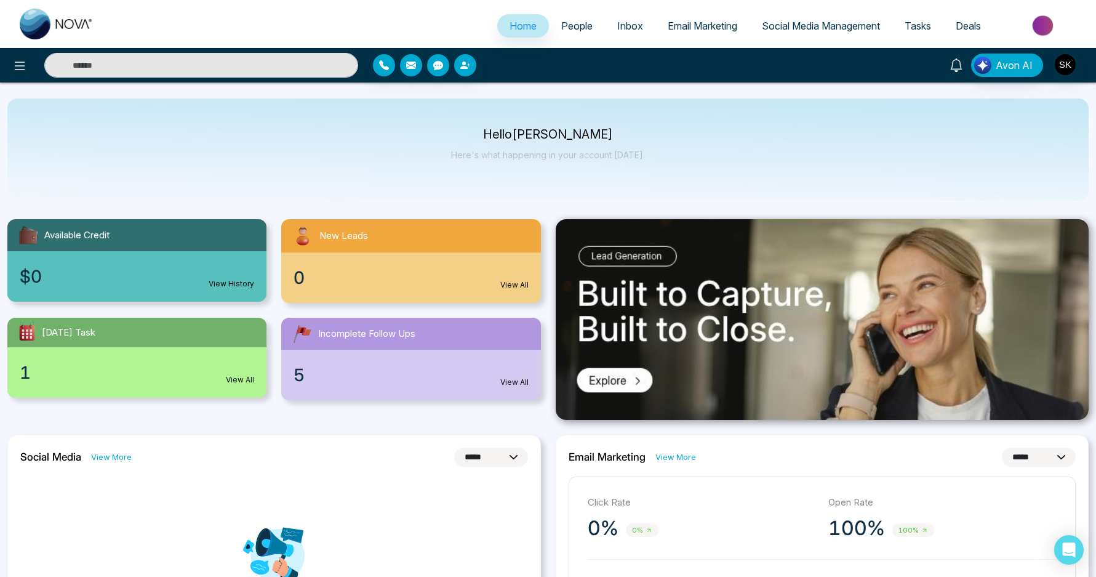
click at [951, 62] on icon at bounding box center [957, 65] width 14 height 14
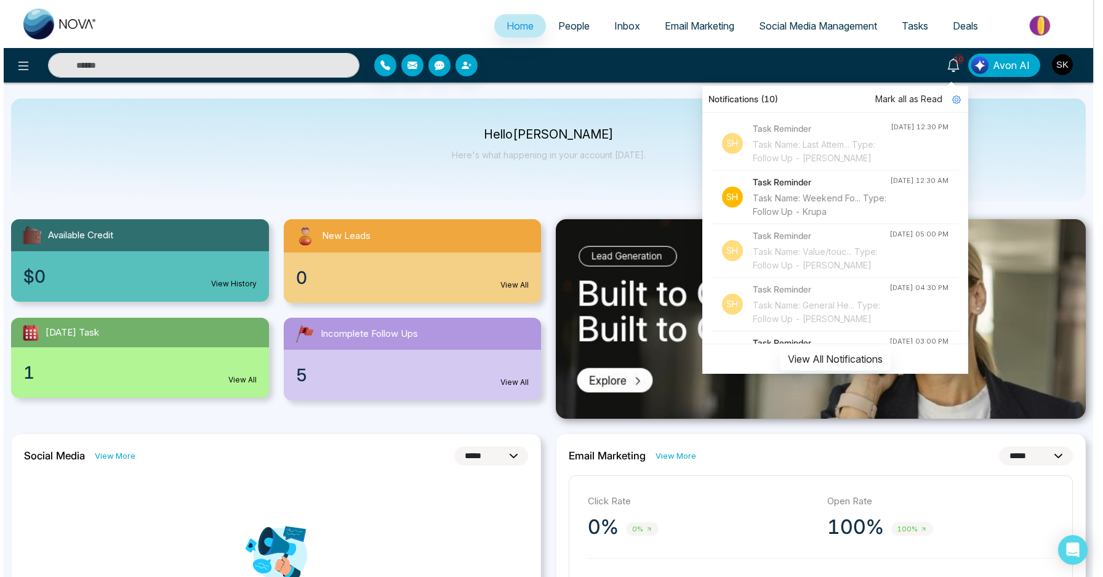
scroll to position [85, 0]
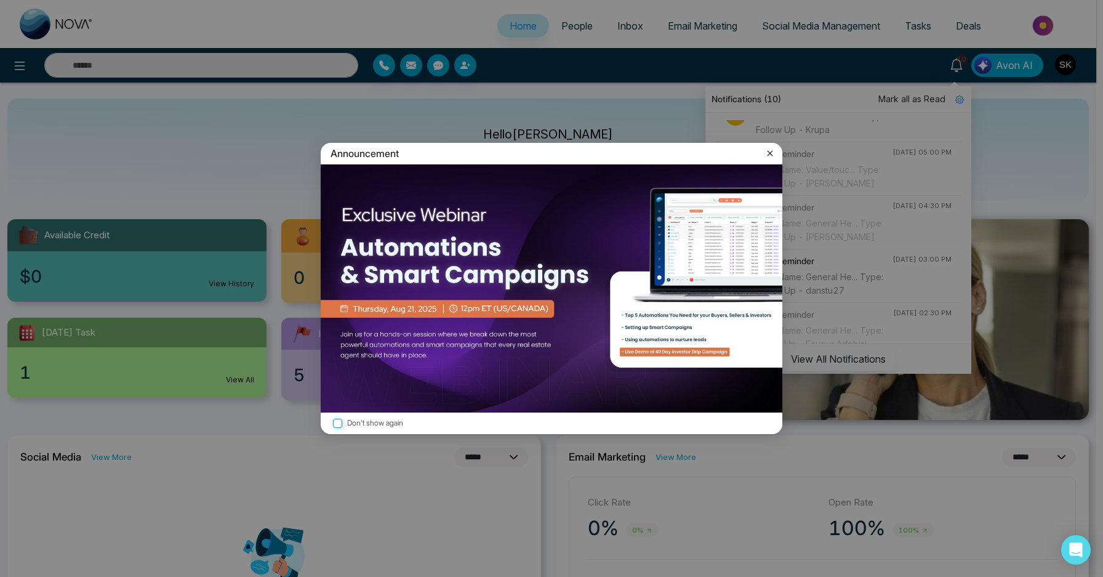
click at [774, 150] on icon at bounding box center [770, 153] width 12 height 12
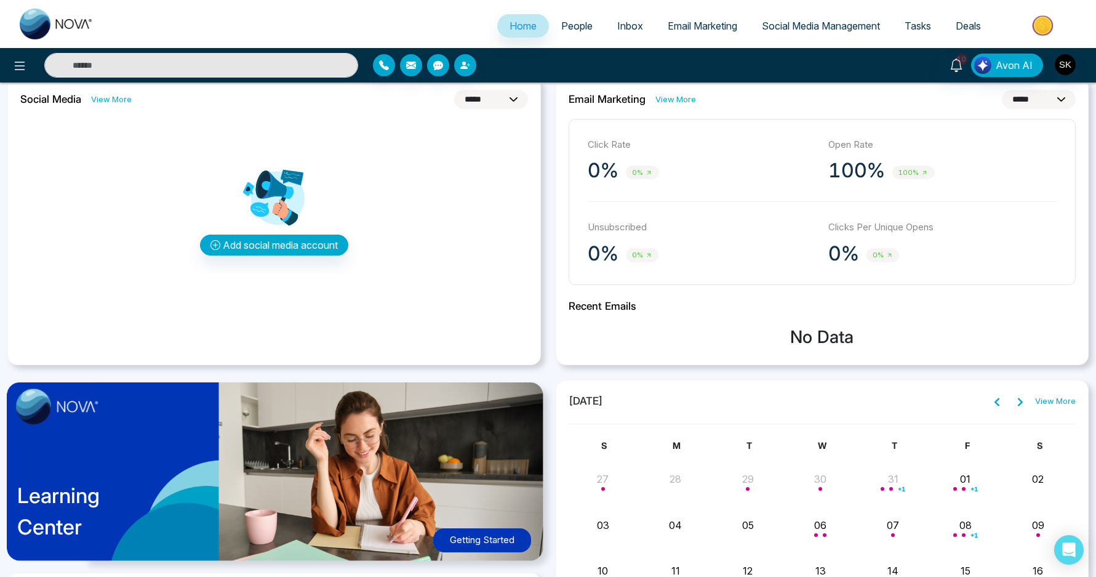
scroll to position [359, 0]
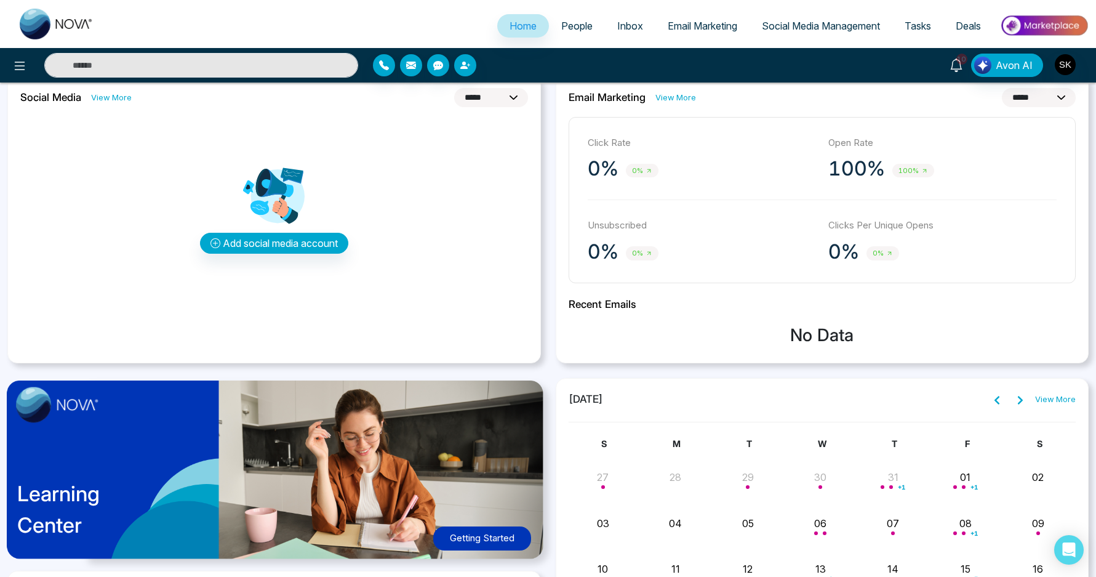
click at [956, 68] on icon at bounding box center [956, 65] width 12 height 14
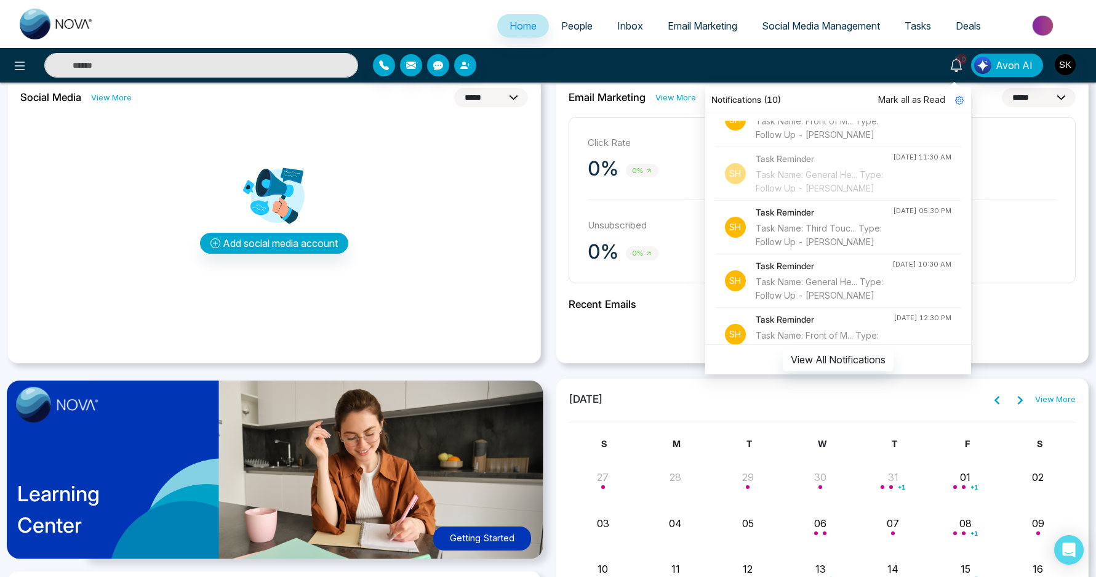
scroll to position [376, 0]
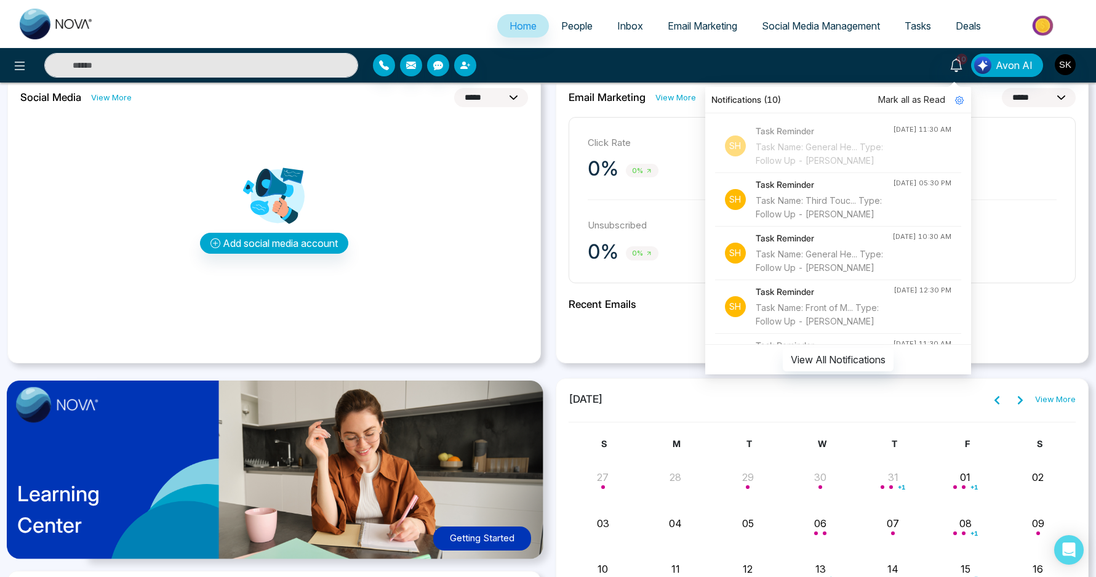
click at [796, 221] on div "Task Name: Third Touc... Type: Follow Up - Miguel Quiquinta" at bounding box center [824, 207] width 137 height 27
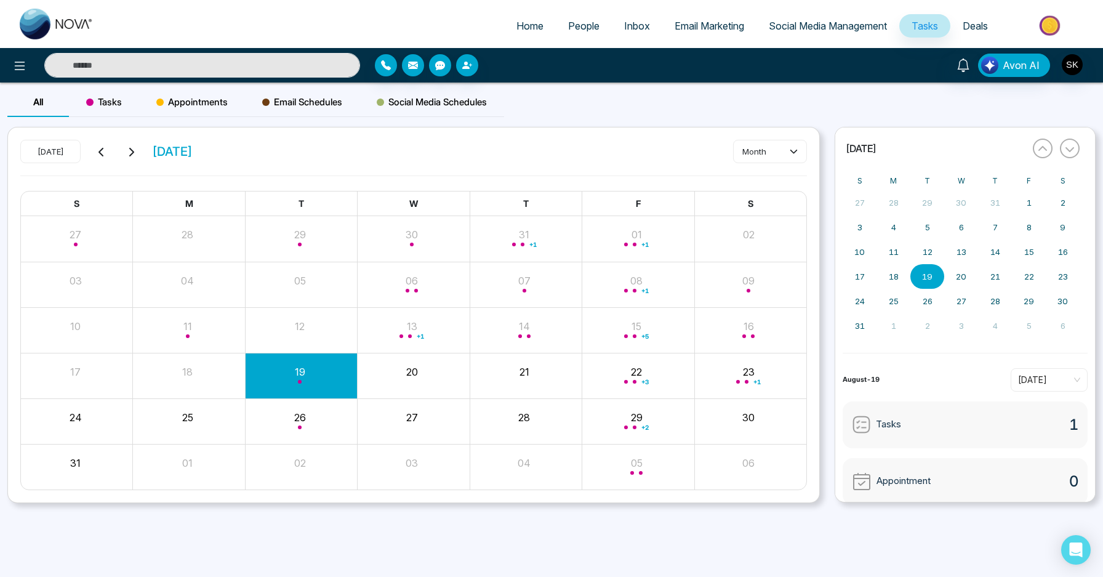
click at [258, 68] on input "text" at bounding box center [202, 65] width 316 height 25
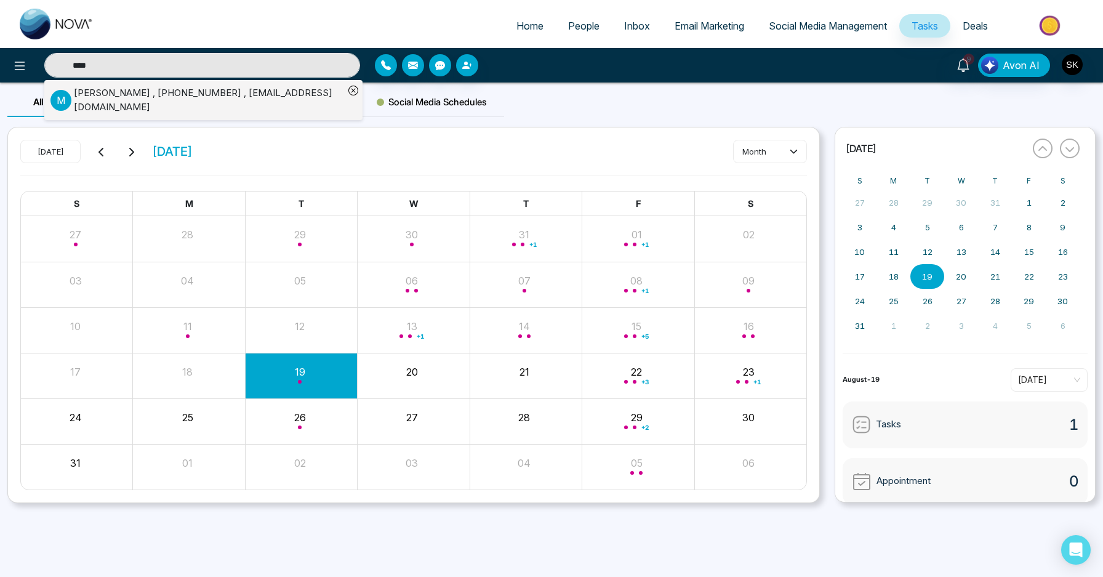
type input "****"
click at [267, 98] on div "Miguel Quiquinta , +6472345885 , quiquinta@yahoo.ca" at bounding box center [209, 100] width 270 height 28
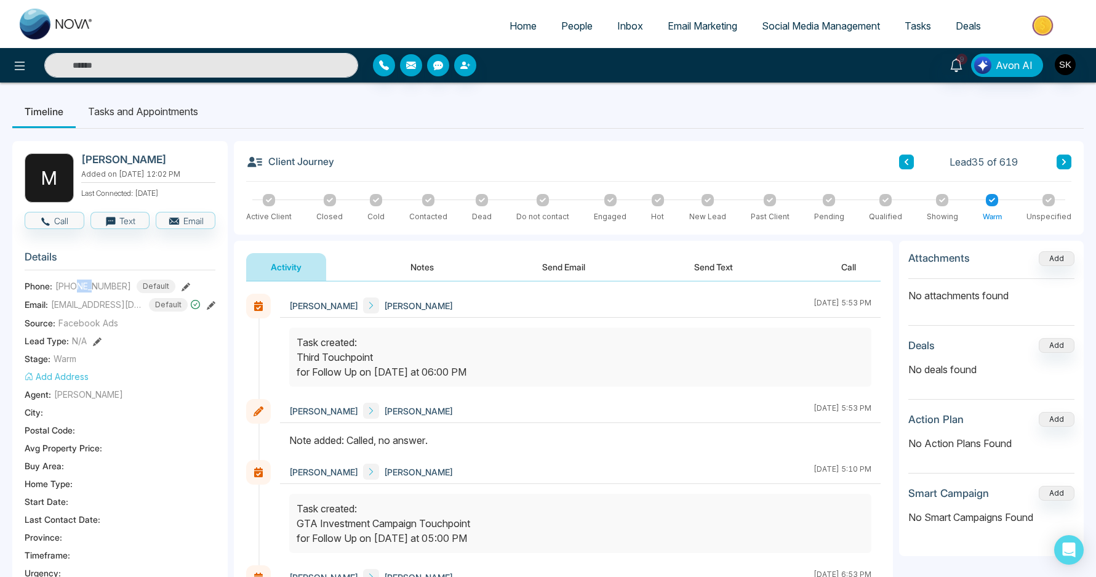
drag, startPoint x: 79, startPoint y: 286, endPoint x: 93, endPoint y: 286, distance: 13.5
click at [93, 286] on span "+6472345885" at bounding box center [93, 285] width 76 height 13
click at [434, 268] on button "Notes" at bounding box center [422, 267] width 73 height 28
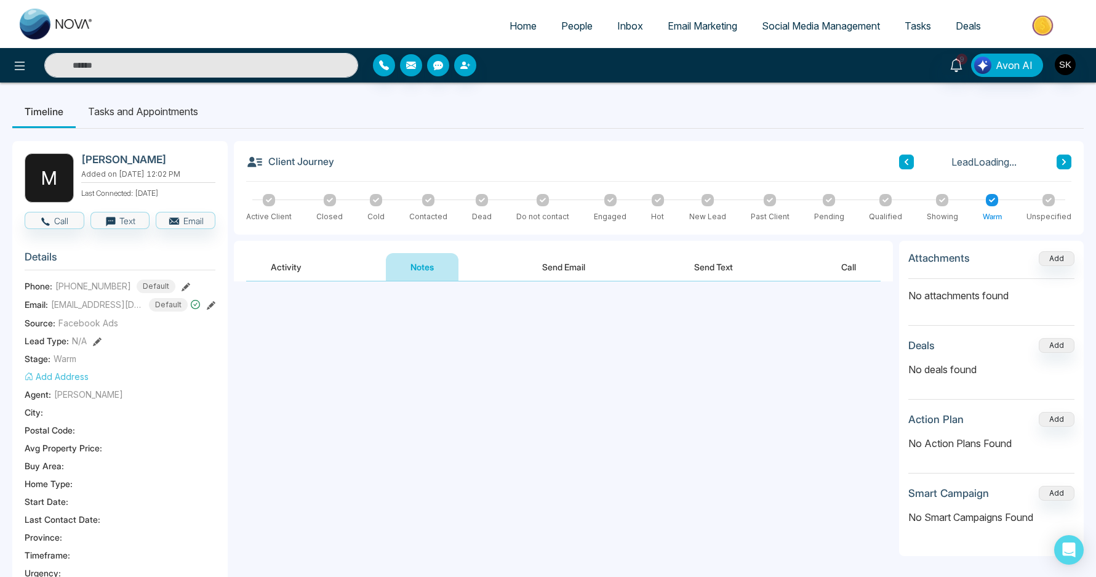
click at [439, 329] on textarea at bounding box center [563, 334] width 635 height 81
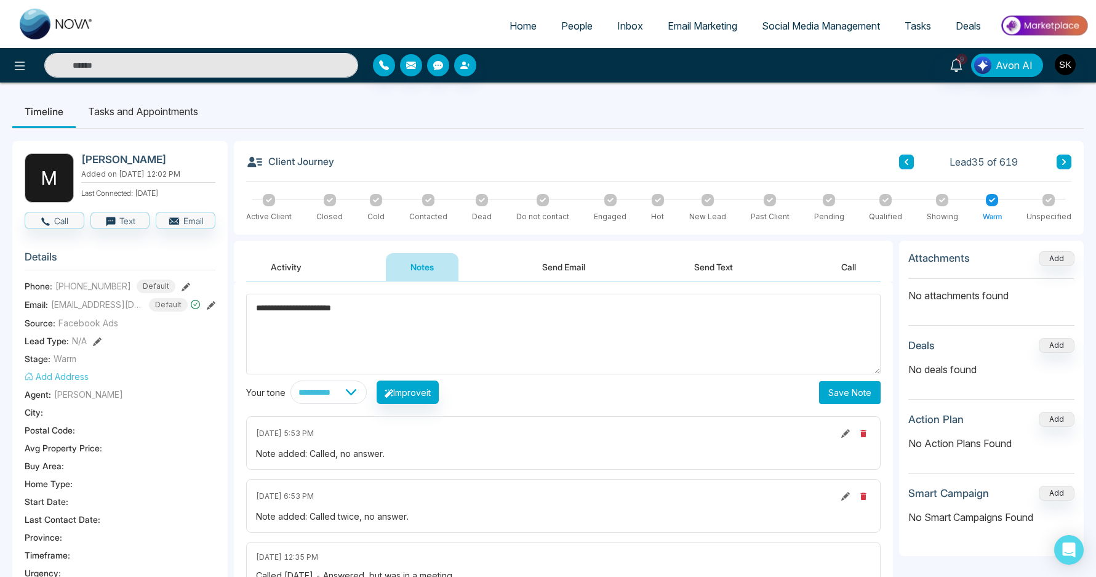
type textarea "**********"
click at [865, 392] on button "Save Note" at bounding box center [850, 392] width 62 height 23
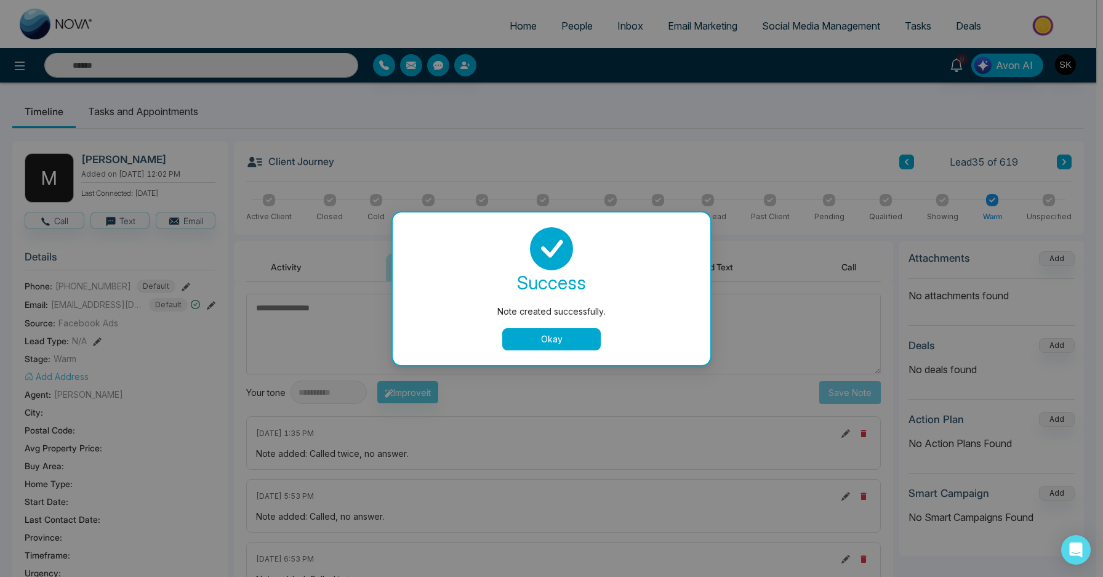
click at [593, 340] on button "Okay" at bounding box center [551, 339] width 98 height 22
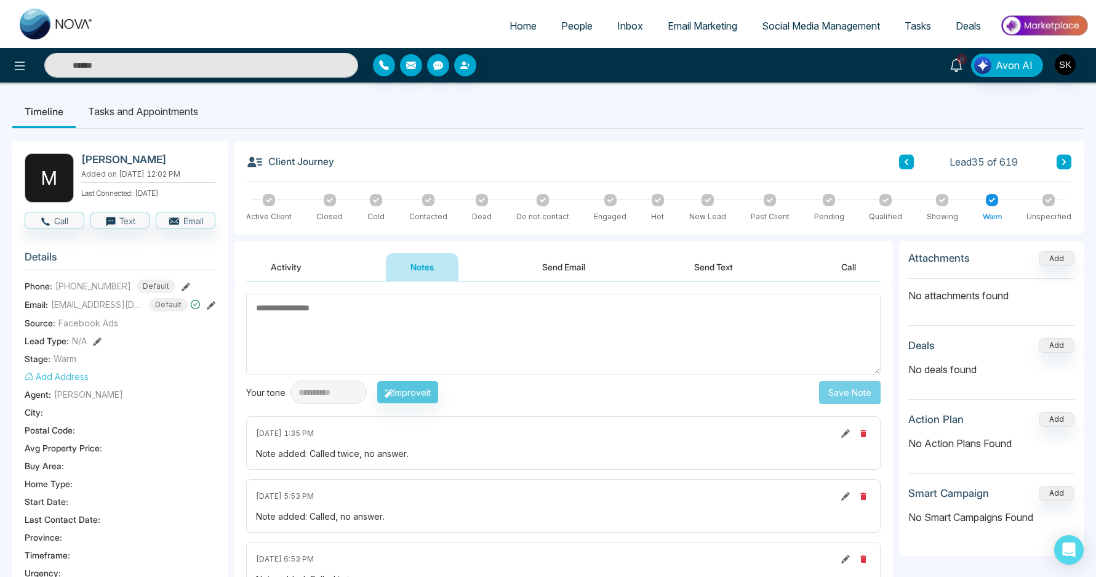
click at [959, 62] on span "9" at bounding box center [961, 59] width 11 height 11
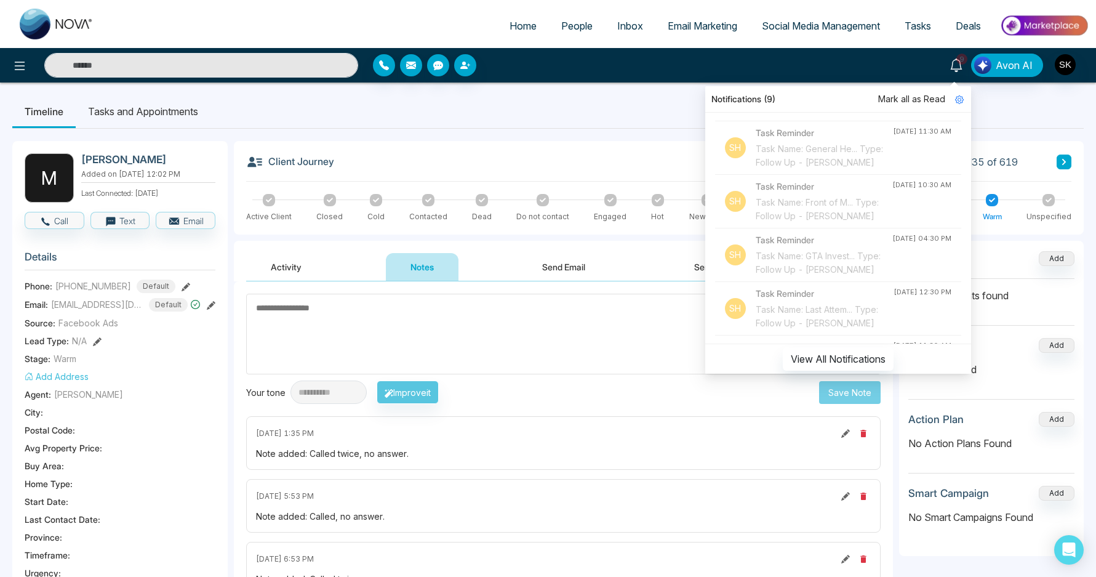
scroll to position [587, 0]
click at [836, 117] on div "Task Name: Front of M... Type: Follow Up - Giuseppe ierullo" at bounding box center [825, 103] width 138 height 27
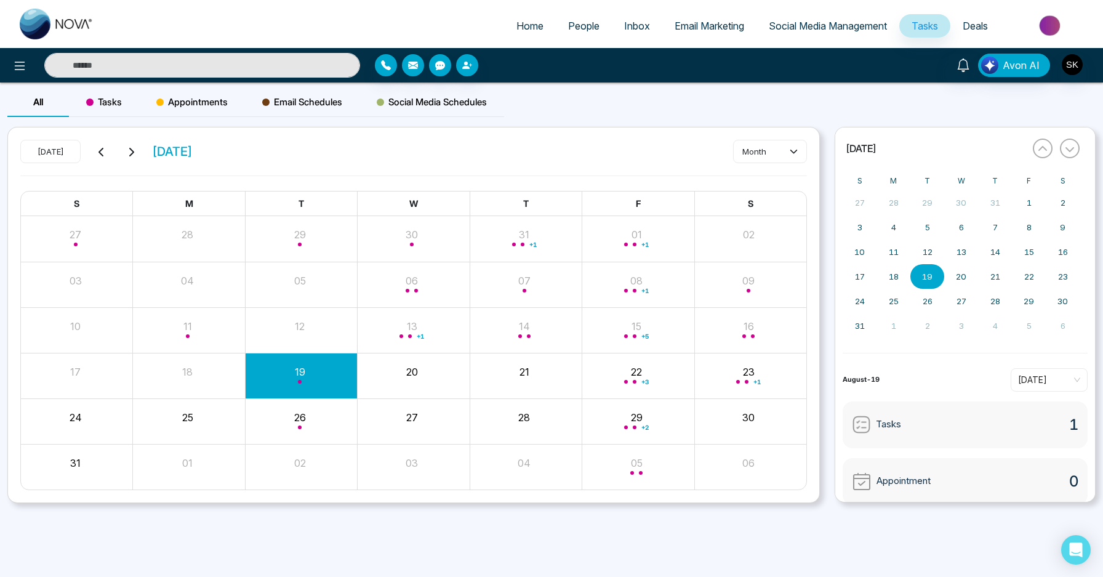
click at [286, 64] on input "text" at bounding box center [202, 65] width 316 height 25
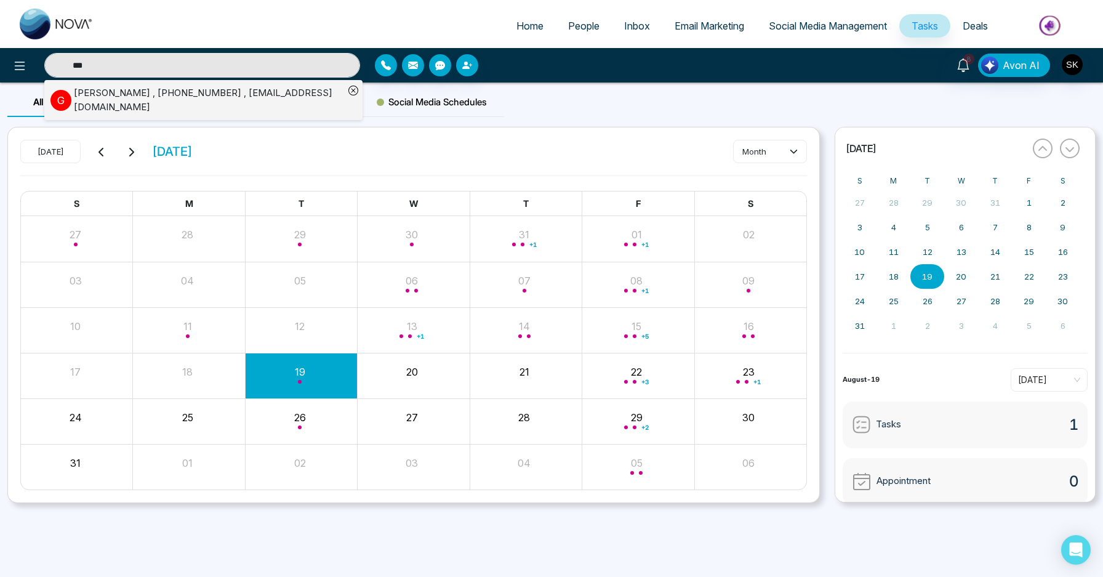
type input "***"
click at [276, 98] on div "Giuseppe ierullo , +14169849592 , Giuseppe.ierullo1@gmail.com" at bounding box center [209, 100] width 270 height 28
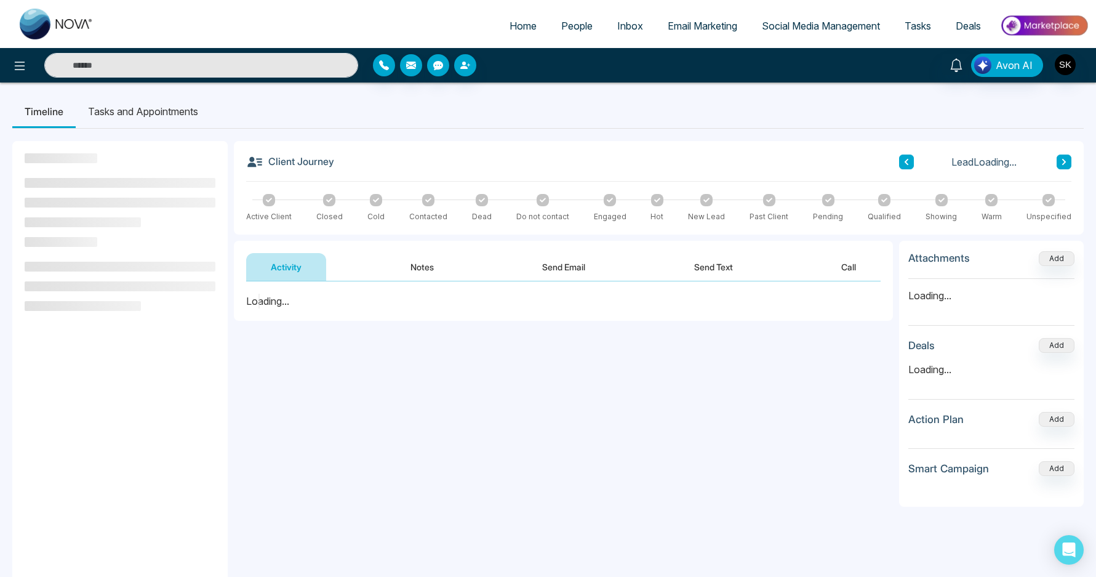
click at [413, 262] on button "Notes" at bounding box center [422, 267] width 73 height 28
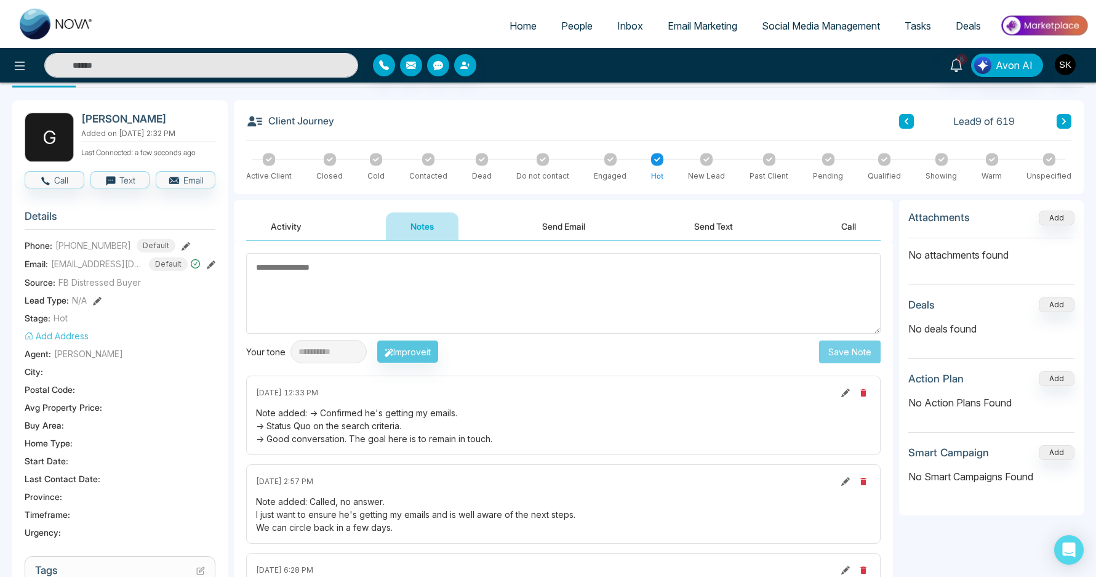
scroll to position [59, 0]
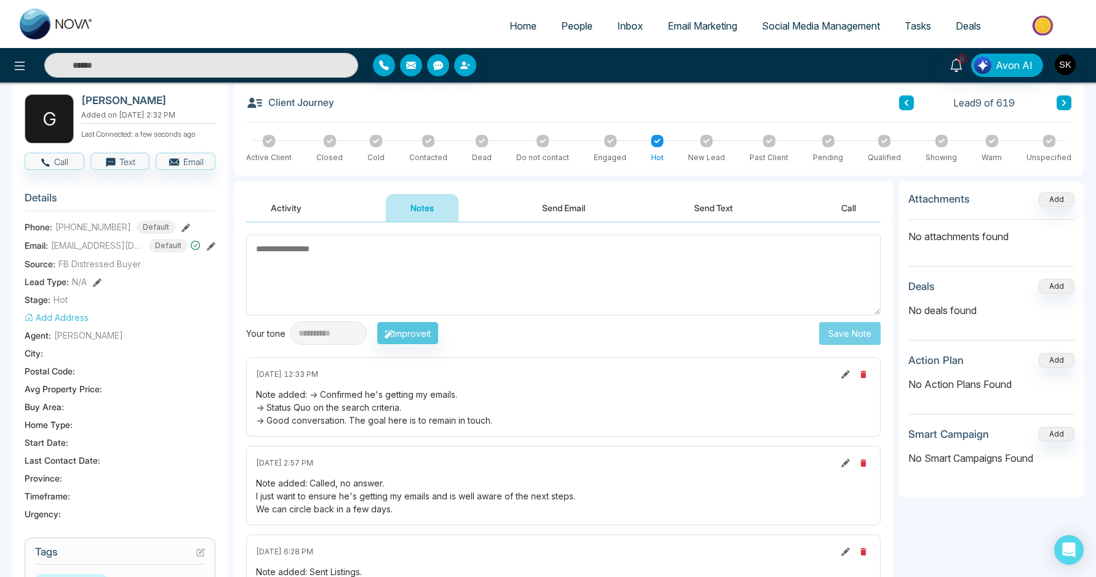
click at [480, 268] on textarea at bounding box center [563, 274] width 635 height 81
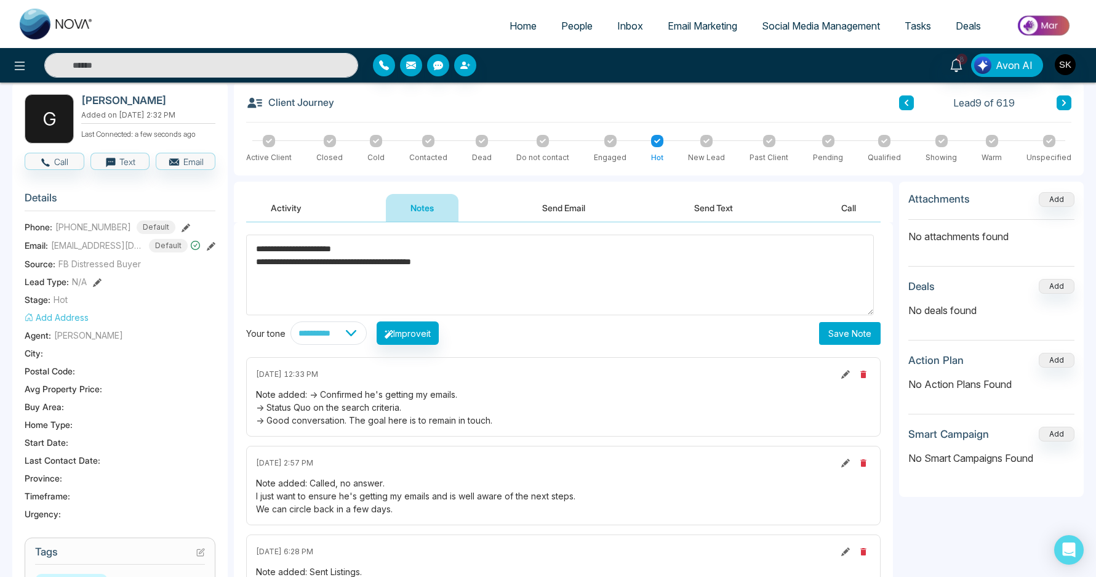
type textarea "**********"
click at [846, 332] on button "Save Note" at bounding box center [850, 333] width 62 height 23
click at [649, 317] on div "**********" at bounding box center [563, 289] width 635 height 110
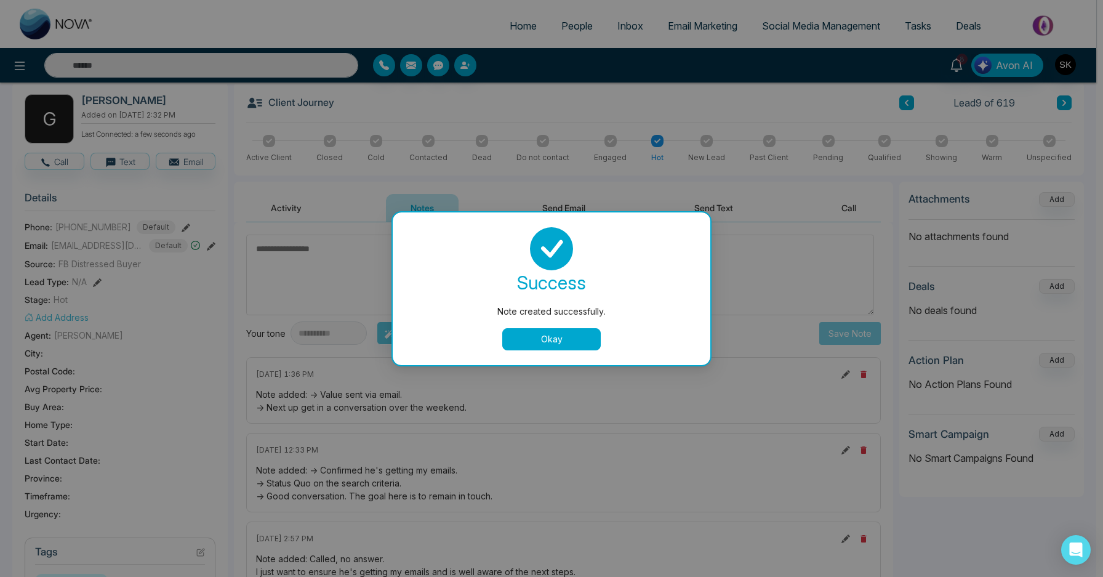
click at [568, 336] on button "Okay" at bounding box center [551, 339] width 98 height 22
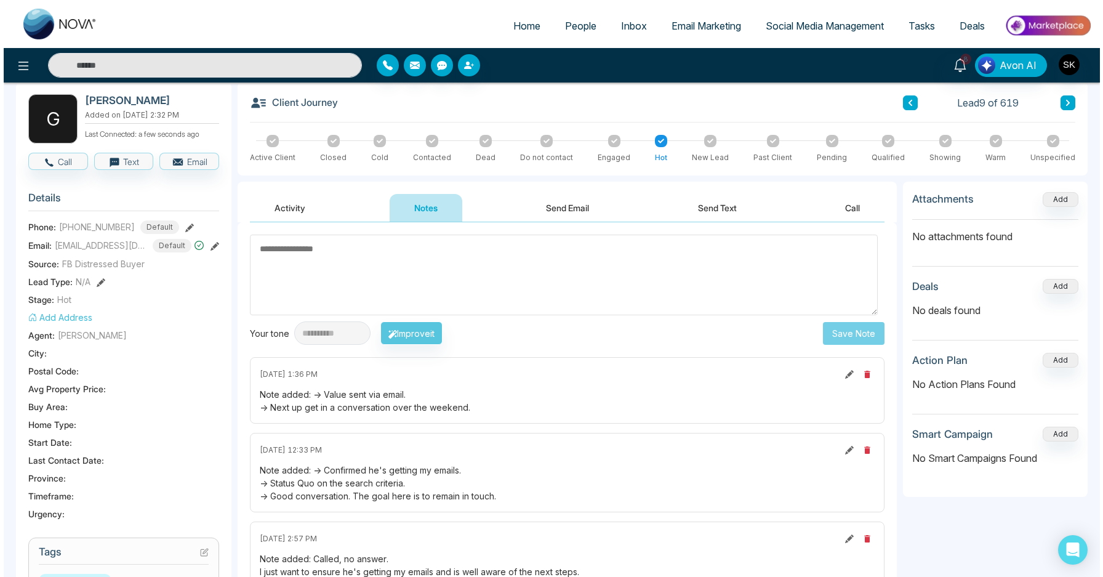
scroll to position [0, 0]
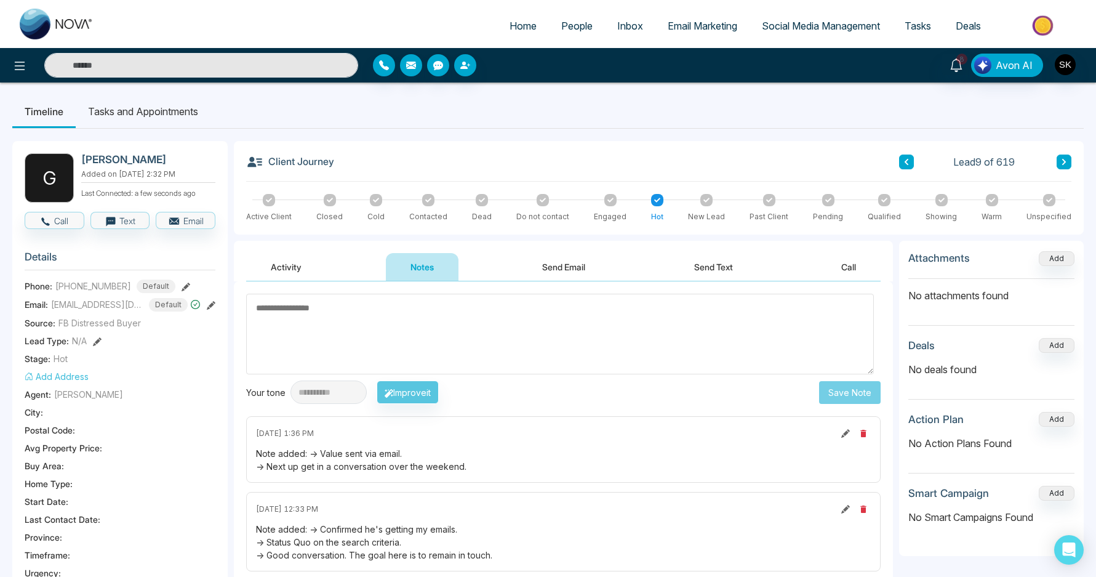
click at [152, 127] on li "Tasks and Appointments" at bounding box center [143, 111] width 135 height 33
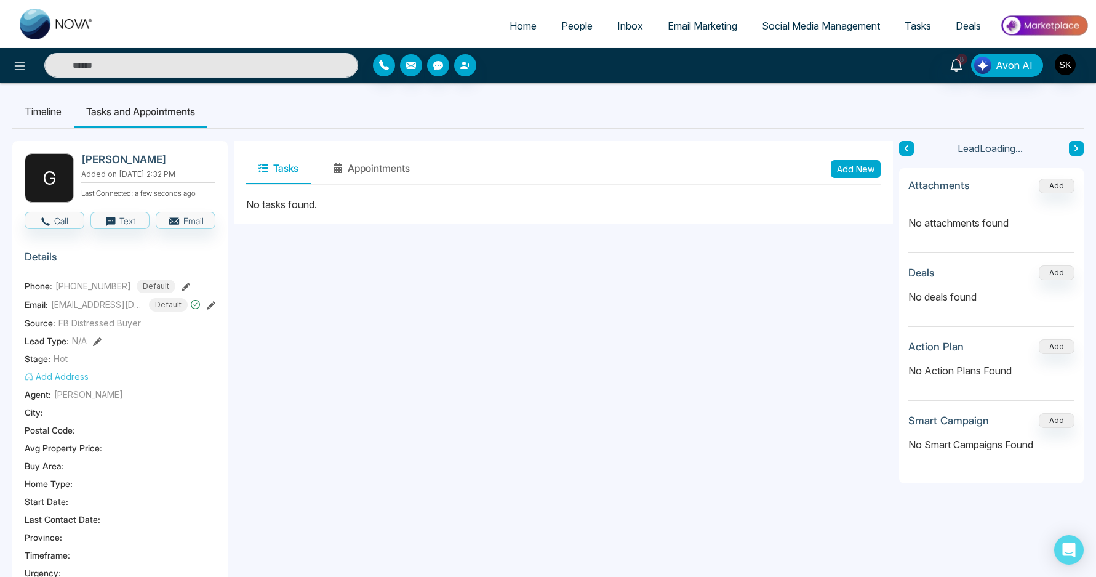
click at [847, 168] on button "Add New" at bounding box center [856, 169] width 50 height 18
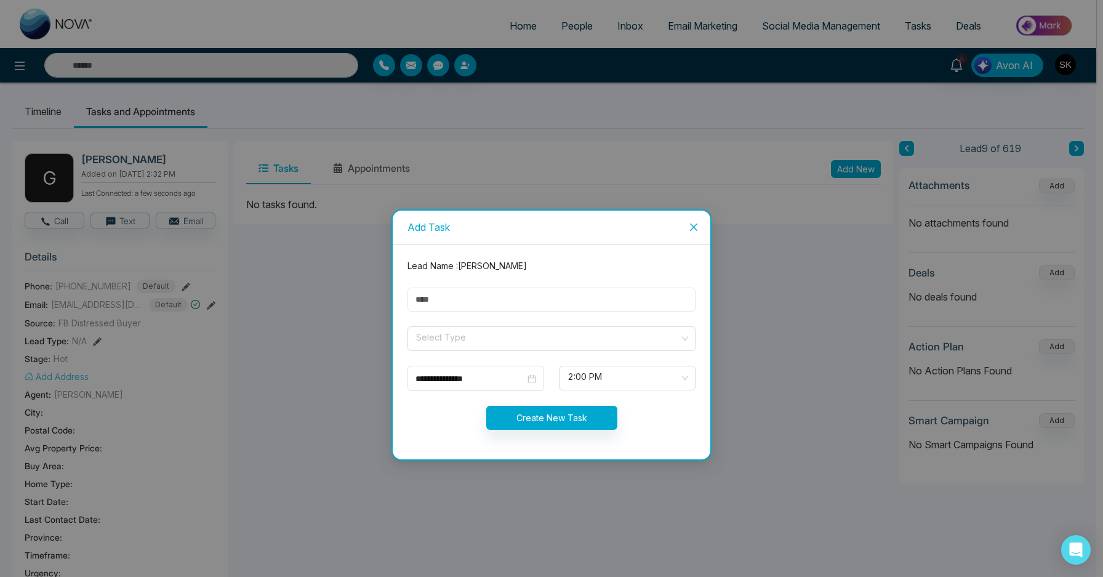
click at [526, 287] on input "text" at bounding box center [551, 299] width 288 height 24
type input "**********"
click at [491, 339] on input "search" at bounding box center [547, 336] width 265 height 18
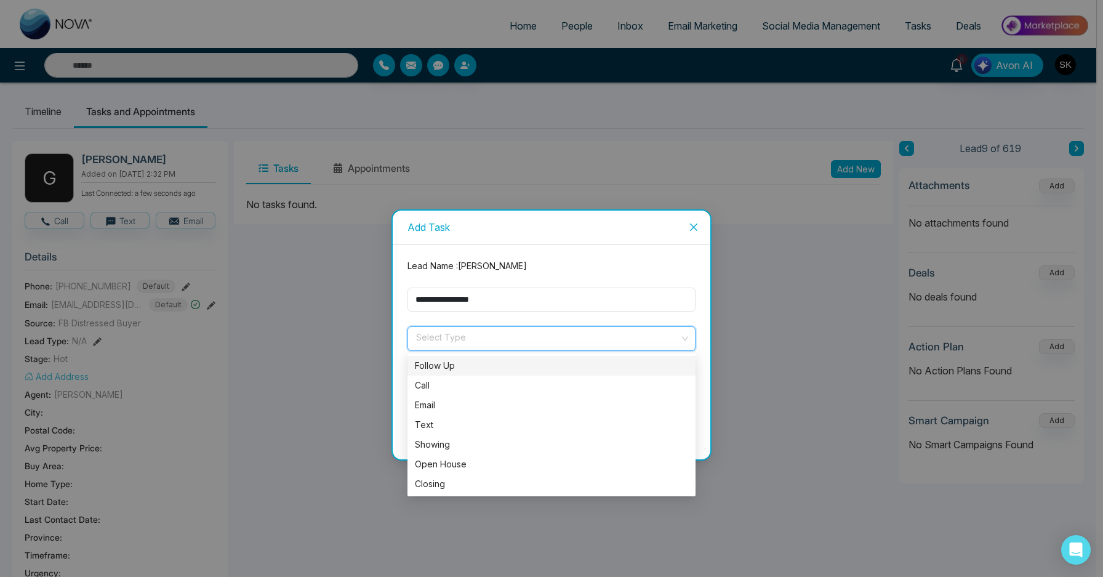
click at [461, 364] on div "Follow Up" at bounding box center [551, 366] width 273 height 14
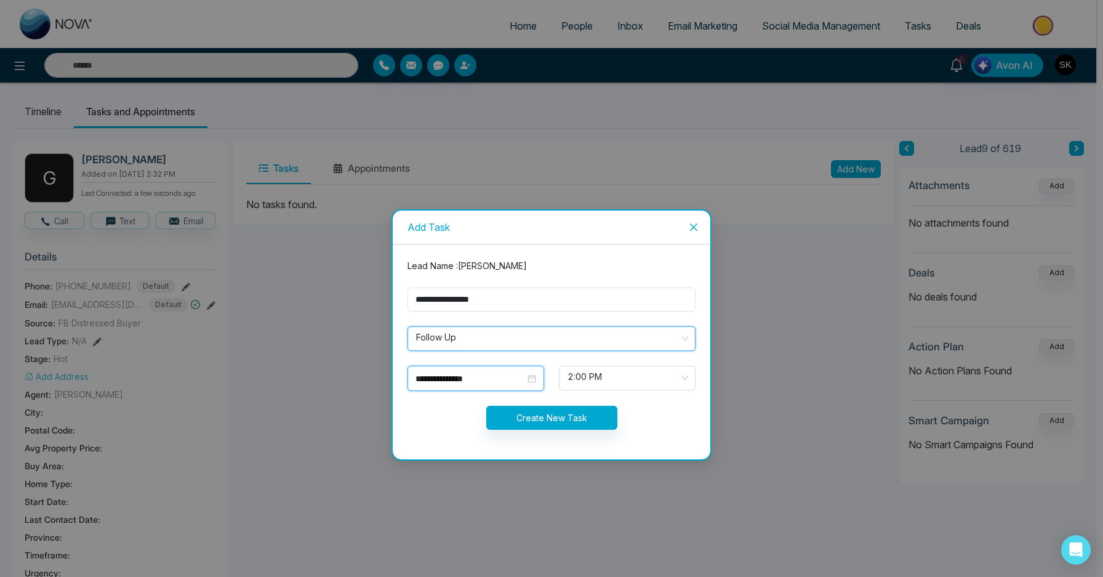
click at [455, 378] on input "**********" at bounding box center [470, 379] width 110 height 14
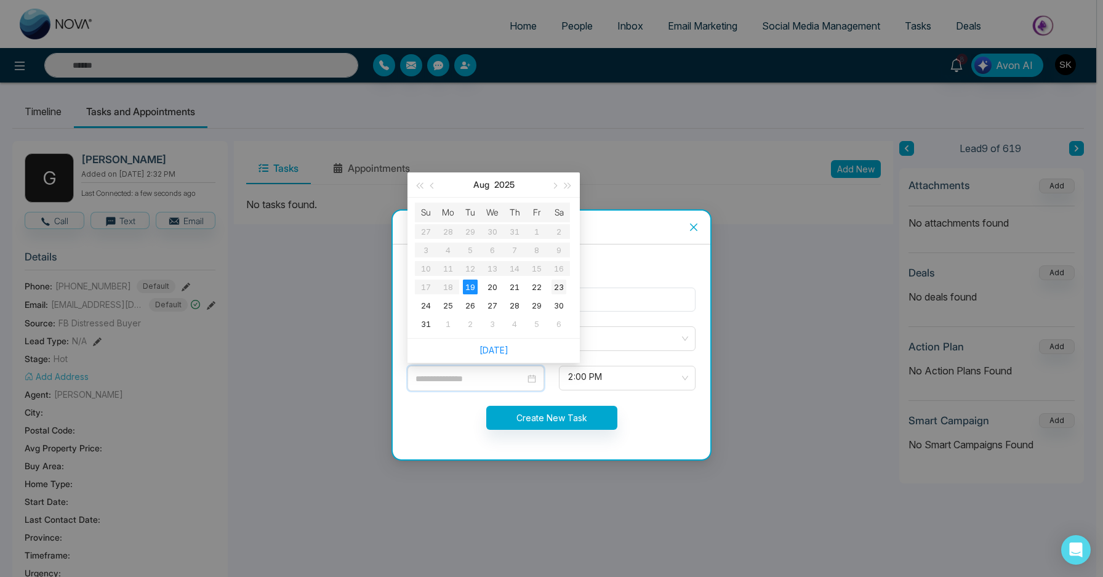
type input "**********"
click at [561, 292] on div "23" at bounding box center [558, 286] width 15 height 15
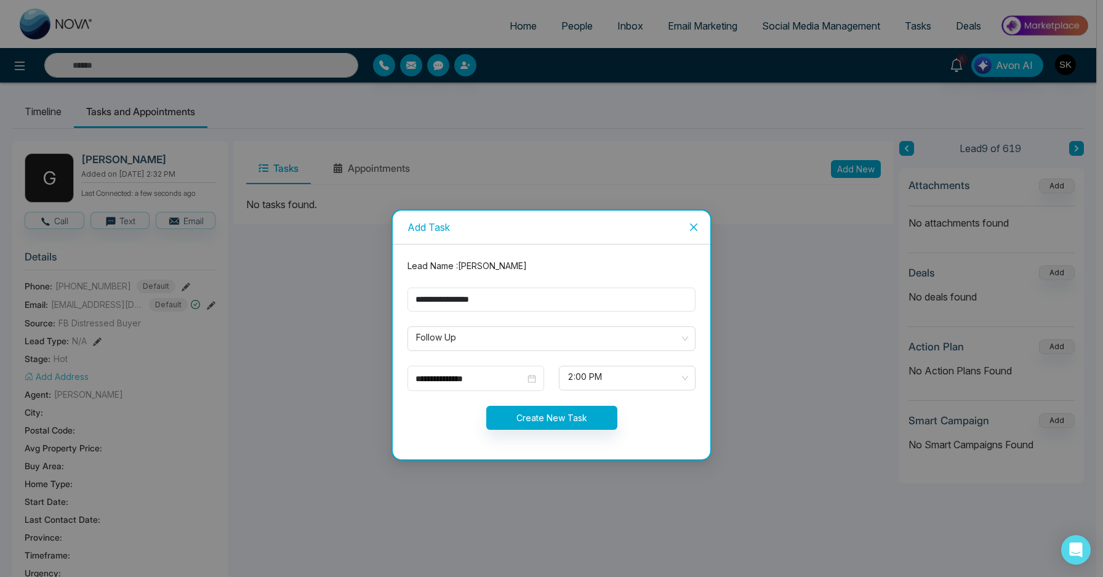
click at [590, 365] on form "**********" at bounding box center [551, 351] width 303 height 185
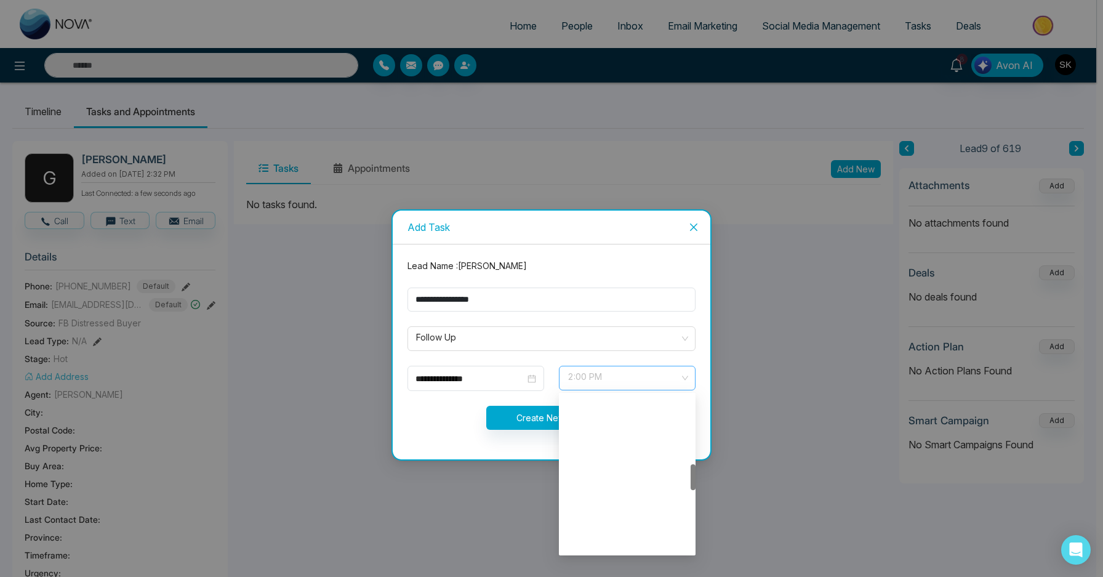
click at [592, 378] on span "2:00 PM" at bounding box center [626, 377] width 119 height 21
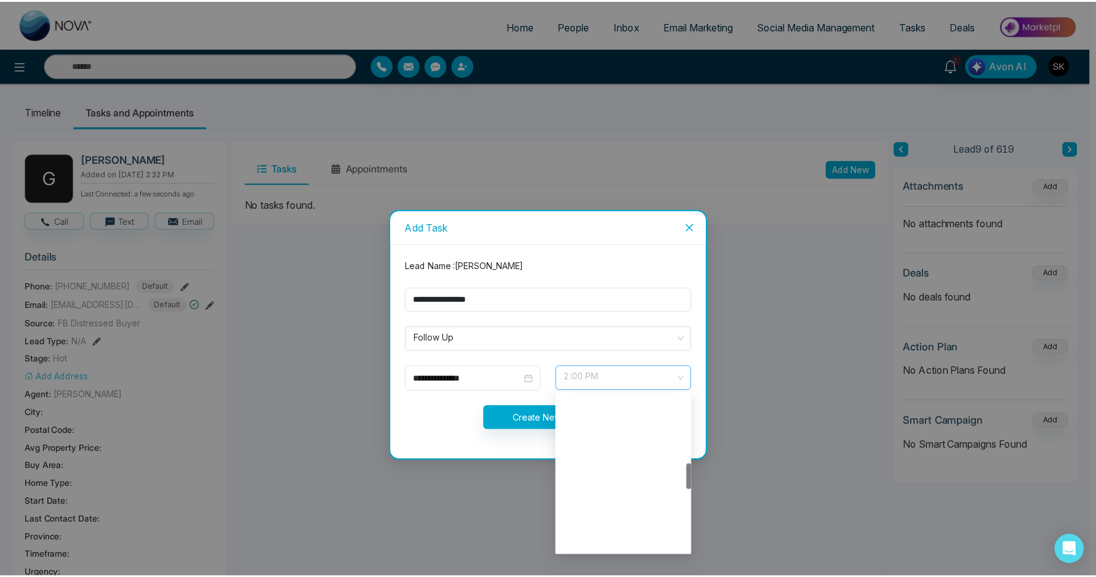
scroll to position [414, 0]
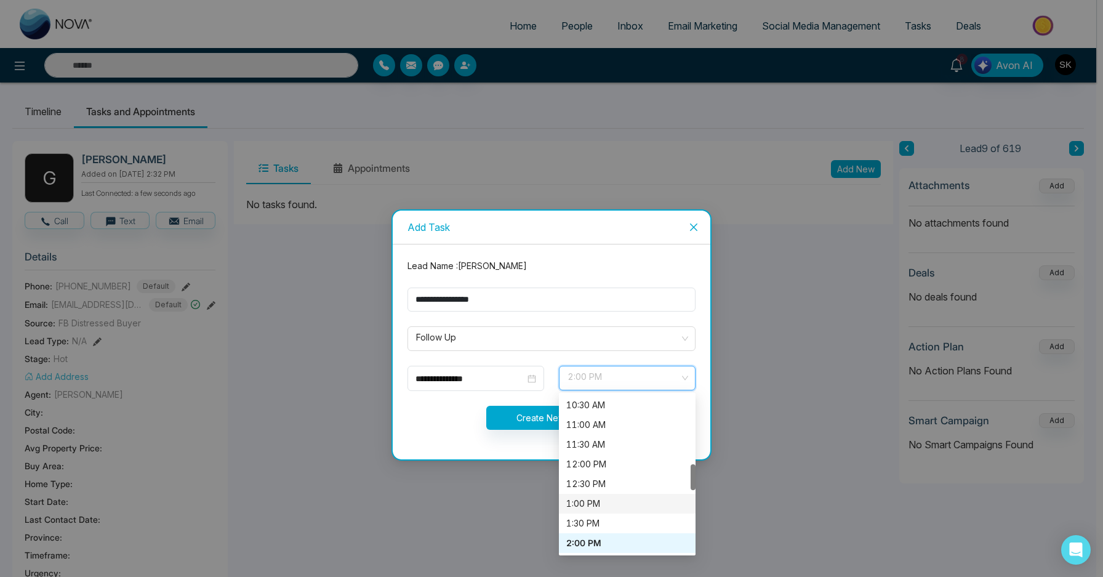
click at [589, 508] on div "1:00 PM" at bounding box center [627, 504] width 122 height 14
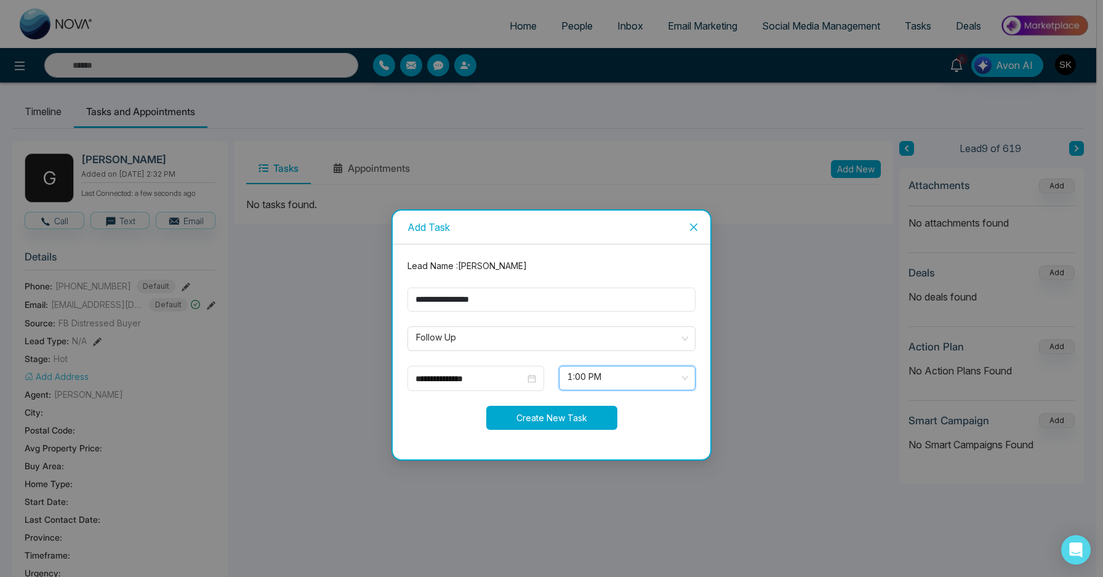
click at [559, 412] on button "Create New Task" at bounding box center [551, 418] width 131 height 24
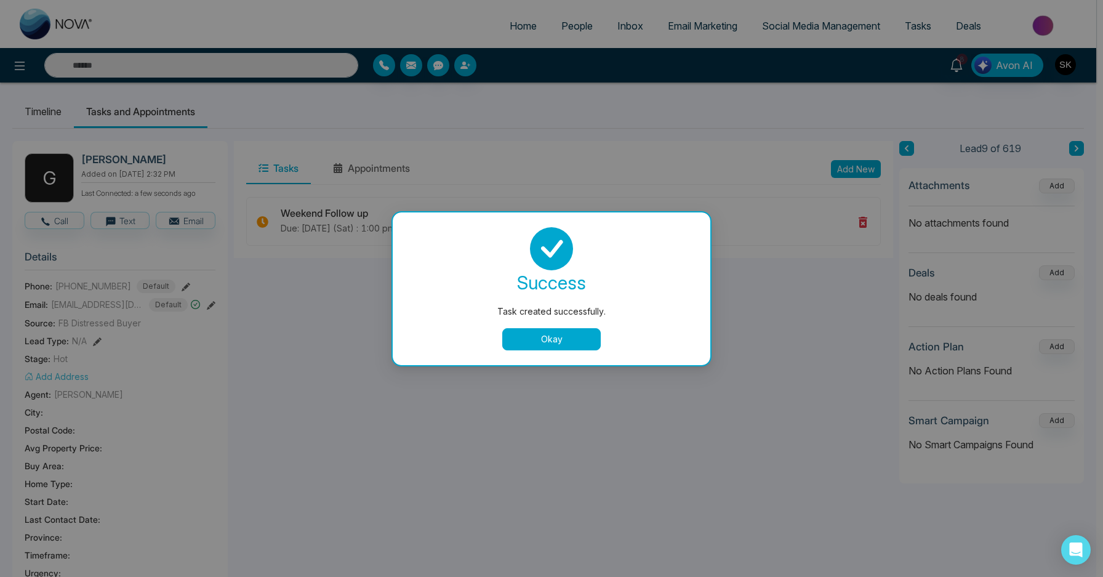
click at [542, 342] on button "Okay" at bounding box center [551, 339] width 98 height 22
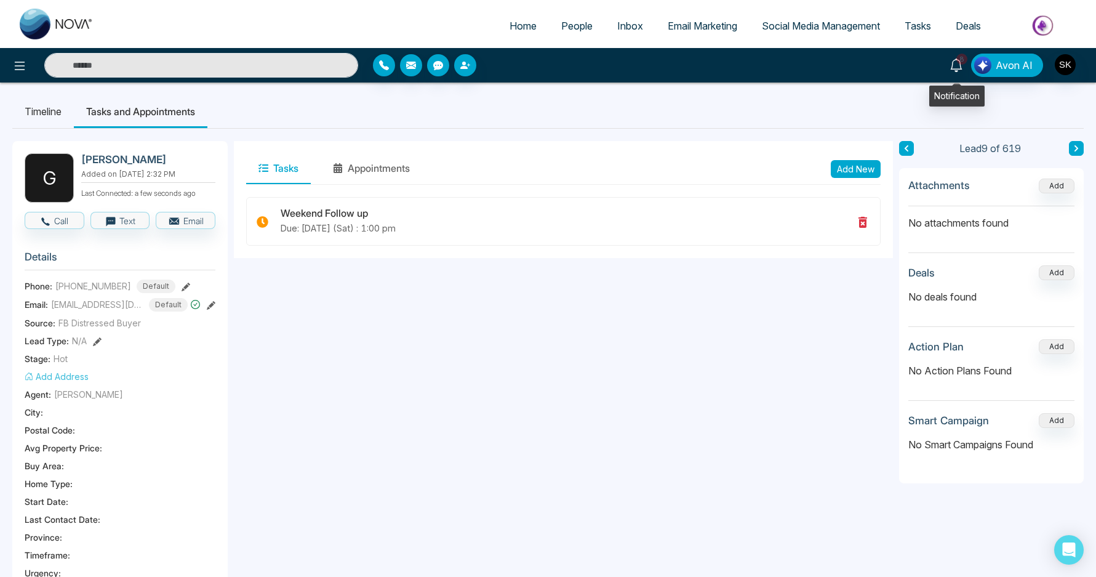
click at [959, 65] on icon at bounding box center [957, 65] width 14 height 14
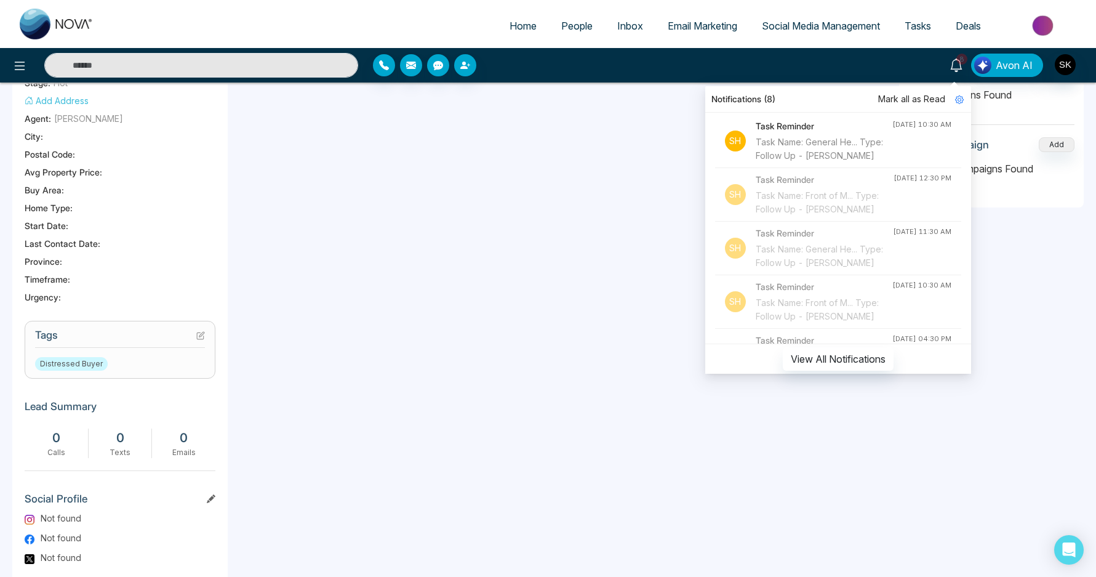
scroll to position [496, 0]
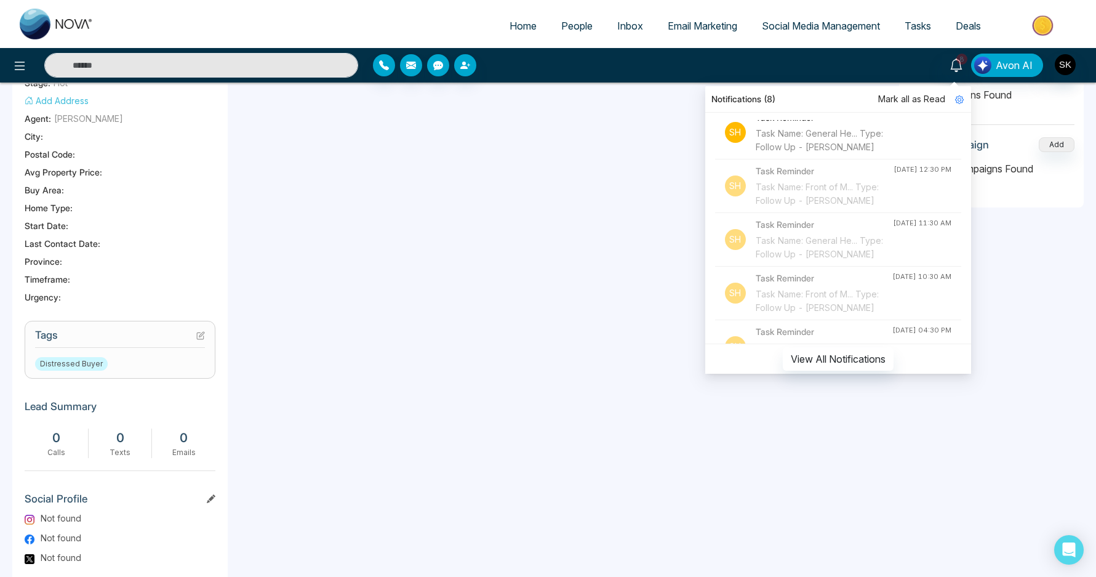
click at [815, 154] on div "Task Name: General He... Type: Follow Up - Chris Corsi" at bounding box center [824, 140] width 137 height 27
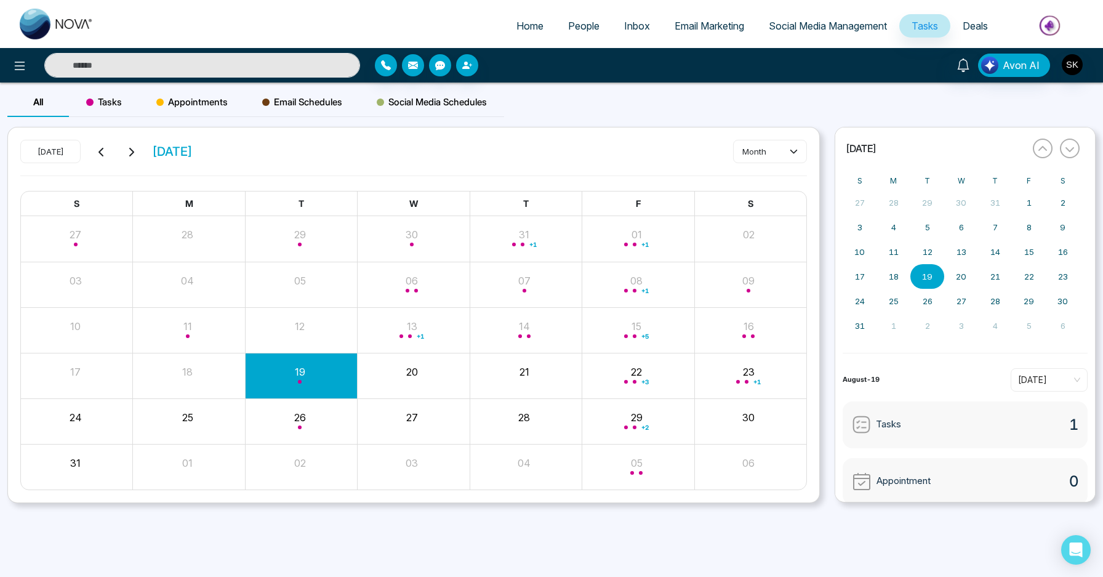
click at [220, 65] on input "text" at bounding box center [202, 65] width 316 height 25
click at [201, 69] on input "*****" at bounding box center [202, 65] width 316 height 25
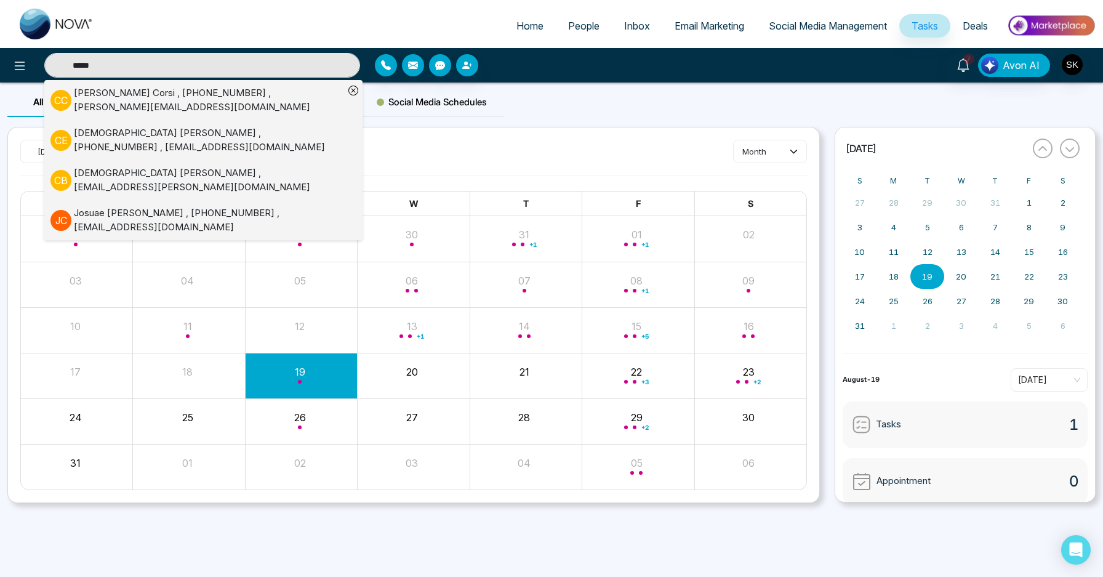
type input "*****"
click at [248, 97] on div "Chris Corsi , +14169490043 , Christopher.corsi99@yahoo.ca" at bounding box center [209, 100] width 270 height 28
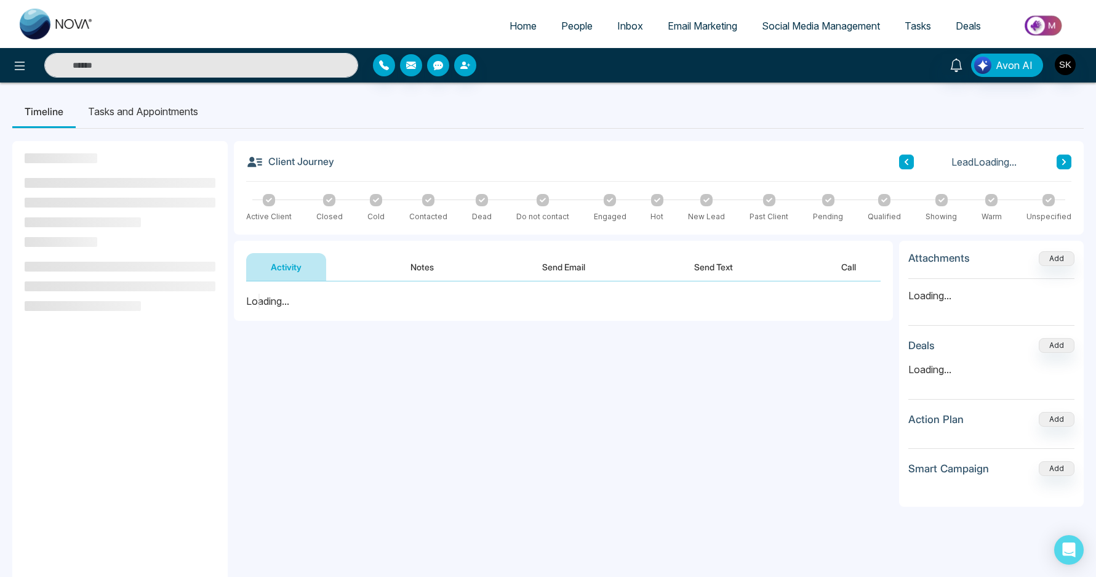
click at [419, 272] on button "Notes" at bounding box center [422, 267] width 73 height 28
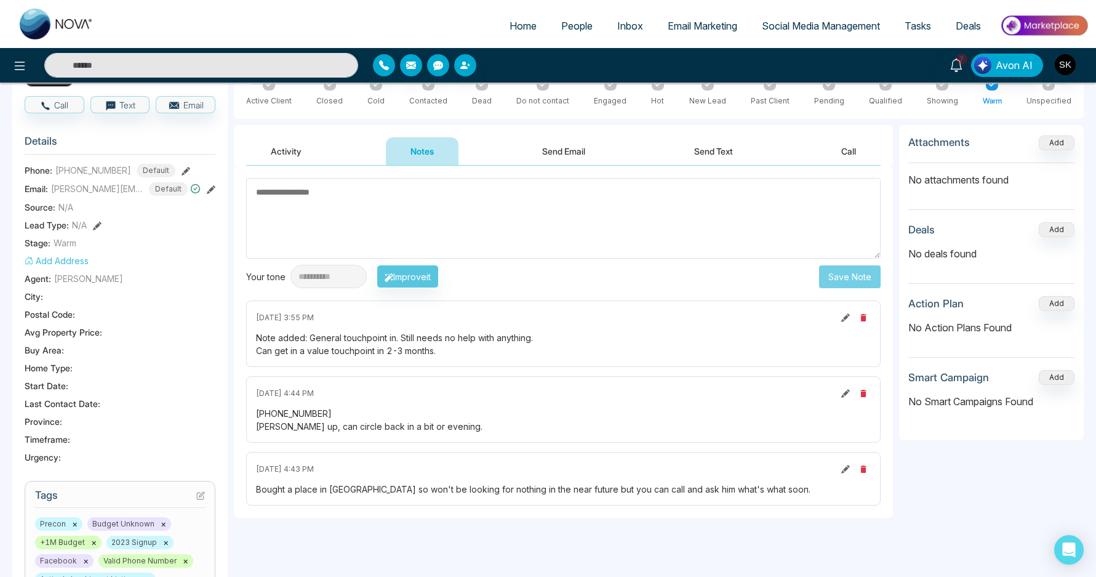
scroll to position [96, 0]
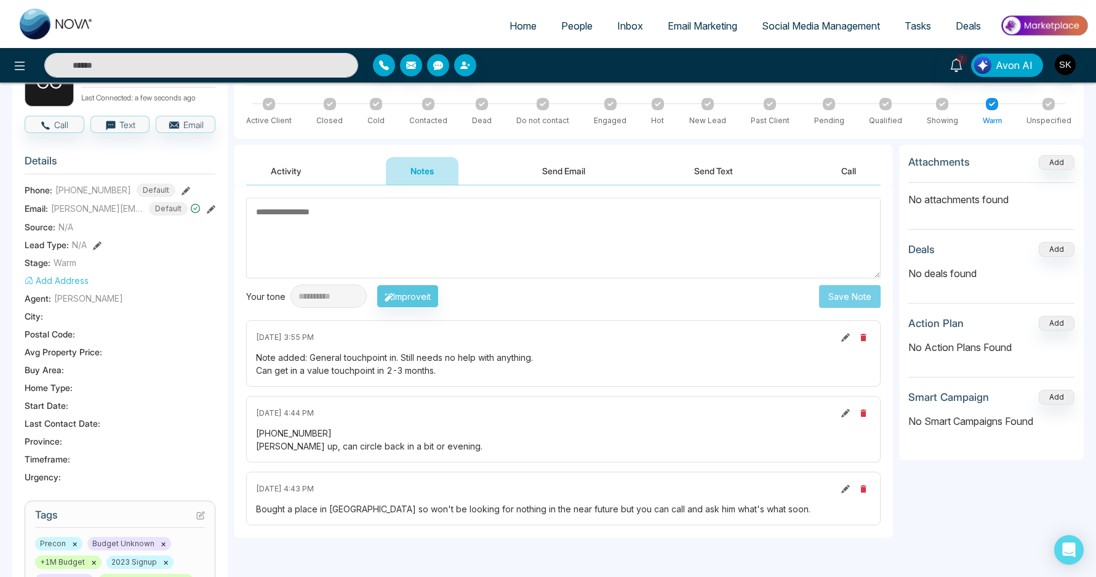
click at [412, 369] on div "Note added: General touchpoint in. Still needs no help with anything. Can get i…" at bounding box center [563, 364] width 615 height 26
click at [412, 358] on div "Note added: General touchpoint in. Still needs no help with anything. Can get i…" at bounding box center [563, 364] width 615 height 26
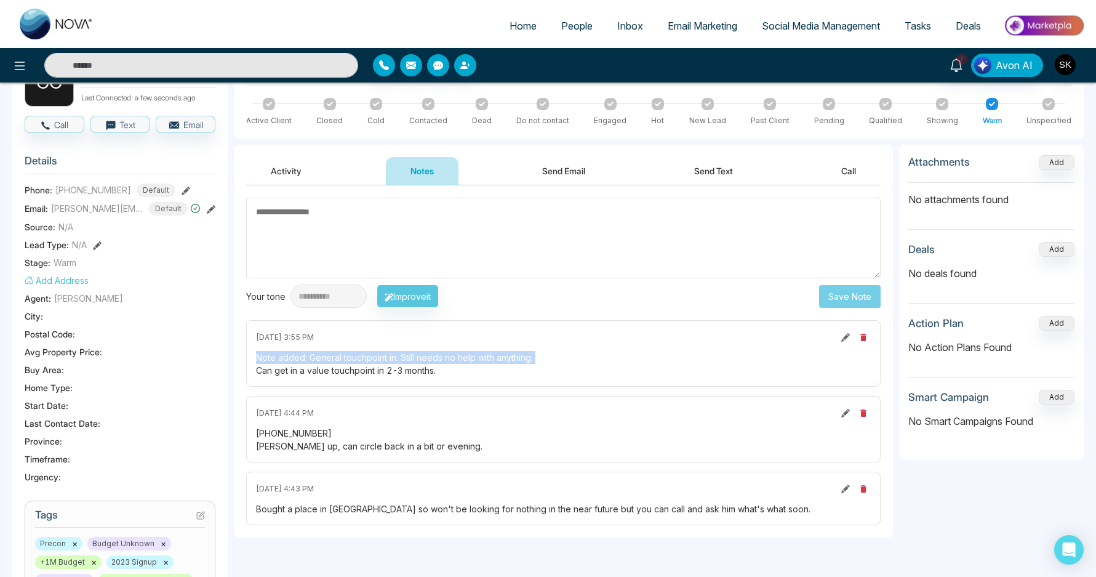
click at [412, 358] on div "Note added: General touchpoint in. Still needs no help with anything. Can get i…" at bounding box center [563, 364] width 615 height 26
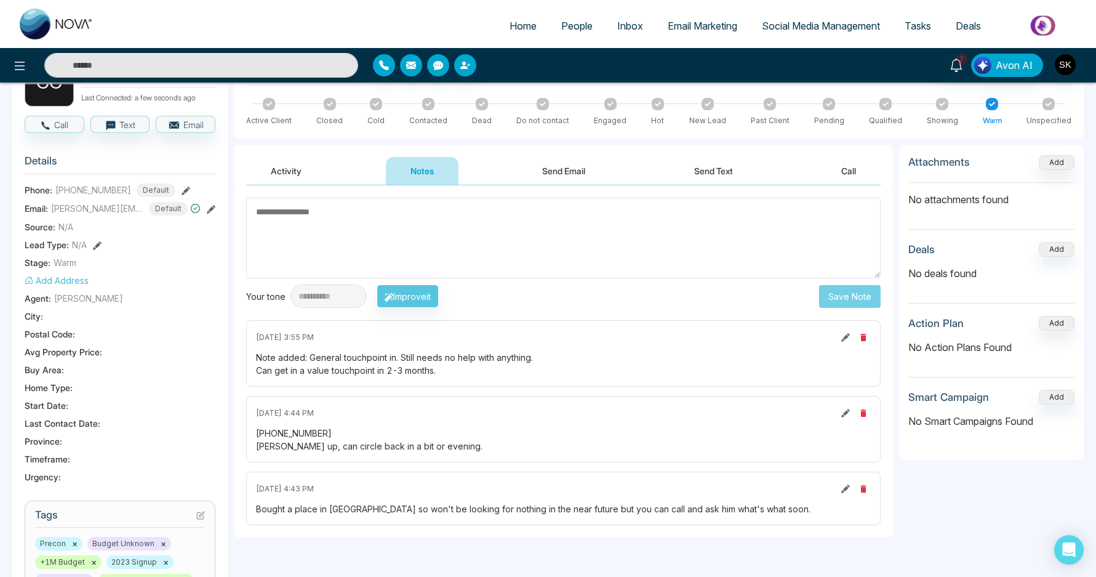
click at [420, 368] on div "Note added: General touchpoint in. Still needs no help with anything. Can get i…" at bounding box center [563, 364] width 615 height 26
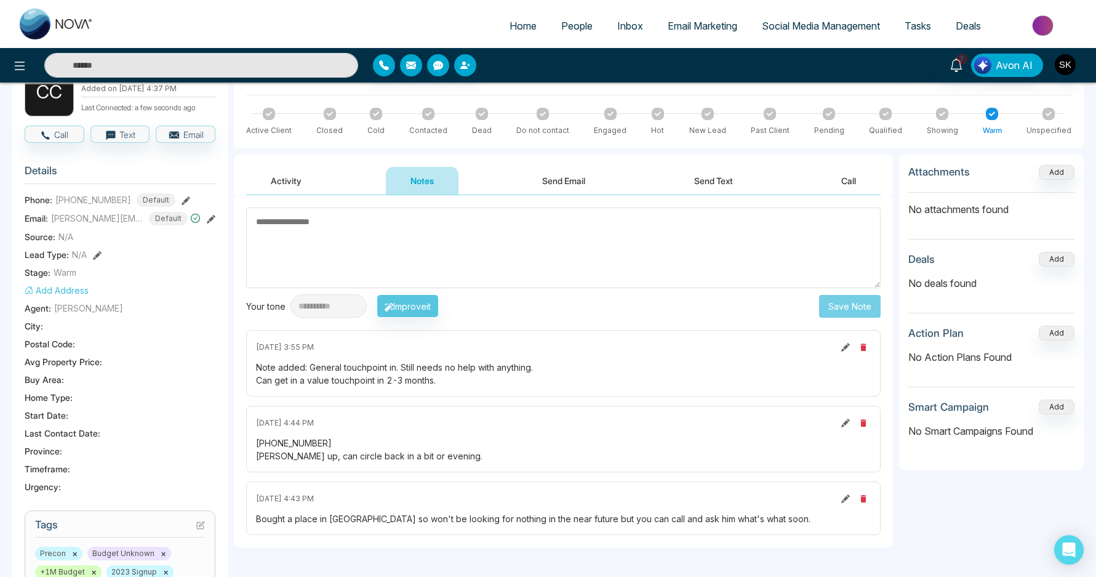
scroll to position [78, 0]
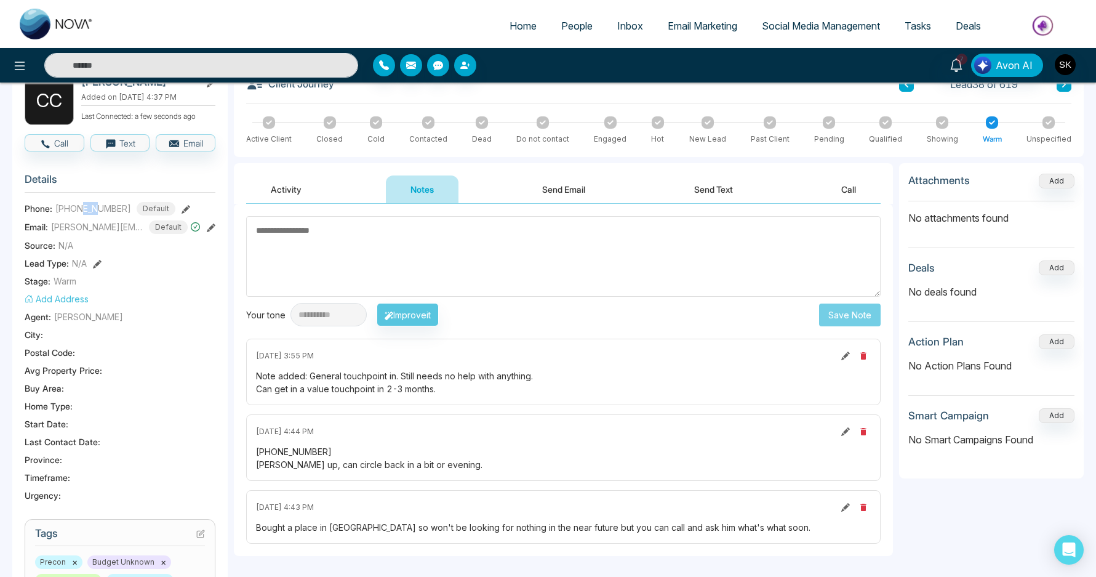
drag, startPoint x: 82, startPoint y: 210, endPoint x: 98, endPoint y: 210, distance: 16.0
click at [98, 210] on span "+14169490043" at bounding box center [93, 208] width 76 height 13
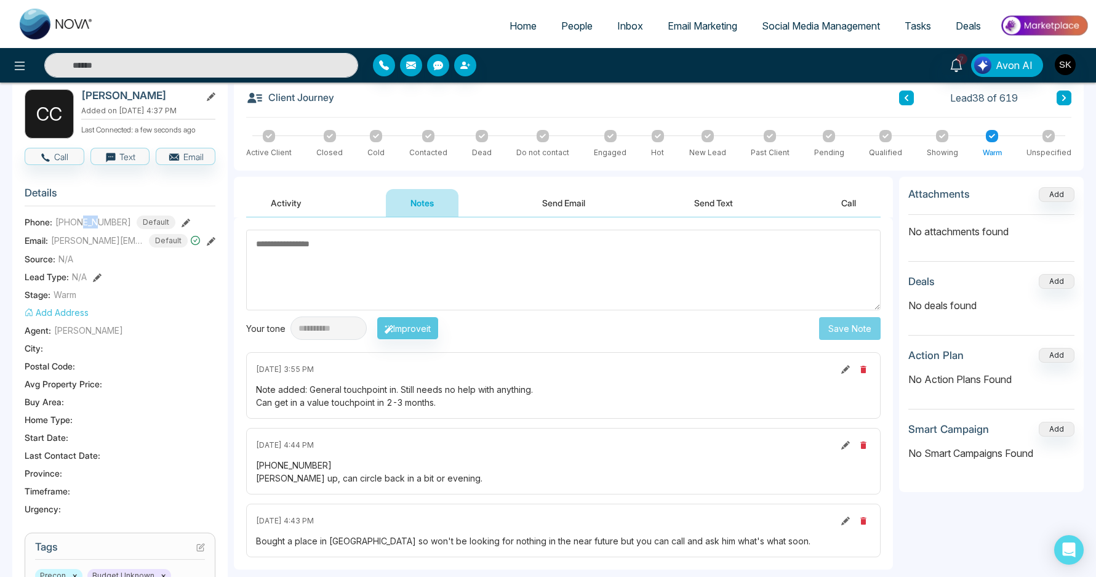
scroll to position [0, 0]
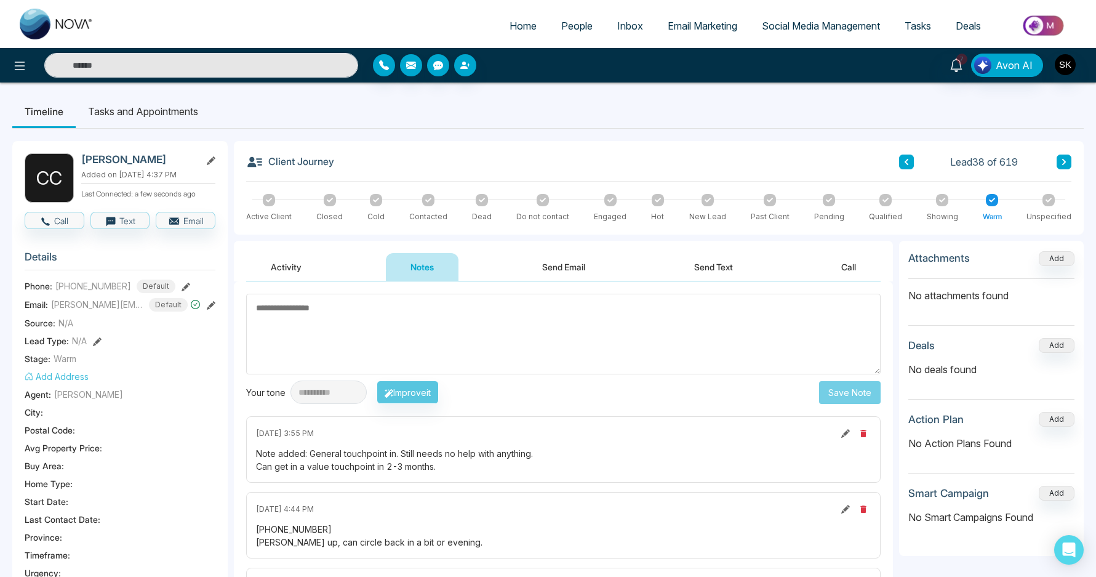
click at [374, 352] on textarea at bounding box center [563, 334] width 635 height 81
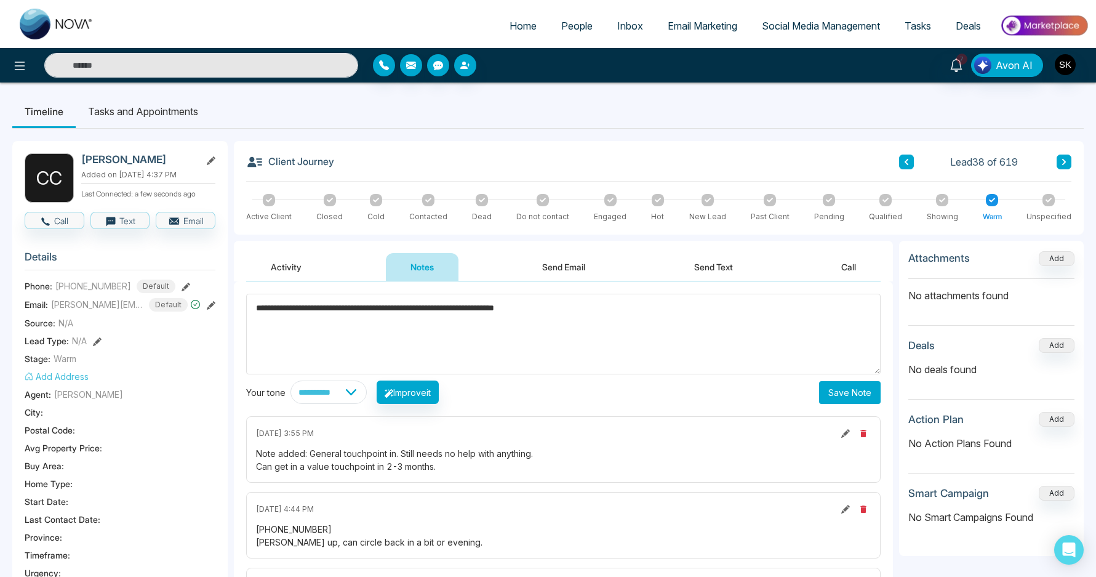
type textarea "**********"
click at [853, 389] on button "Save Note" at bounding box center [850, 392] width 62 height 23
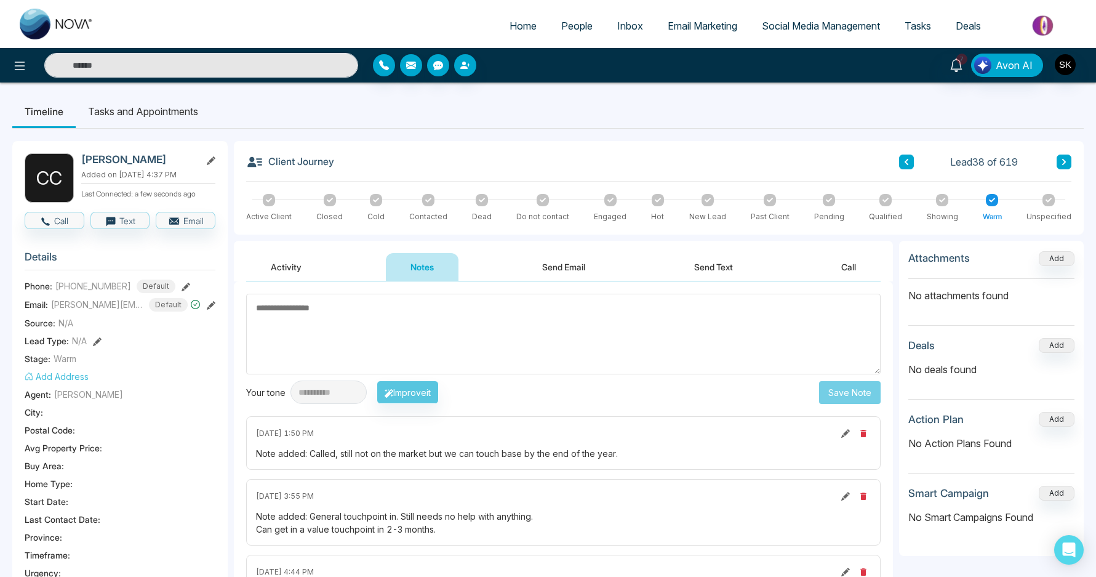
click at [185, 121] on li "Tasks and Appointments" at bounding box center [143, 111] width 135 height 33
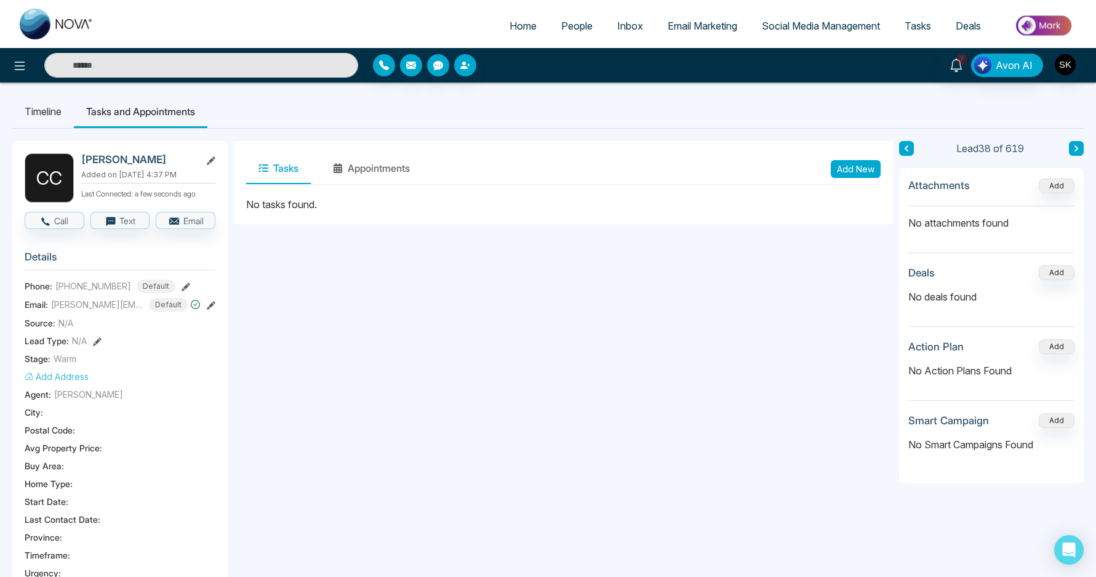
click at [830, 165] on div "Tasks Appointments Add New" at bounding box center [563, 168] width 635 height 31
click at [865, 175] on button "Add New" at bounding box center [856, 169] width 50 height 18
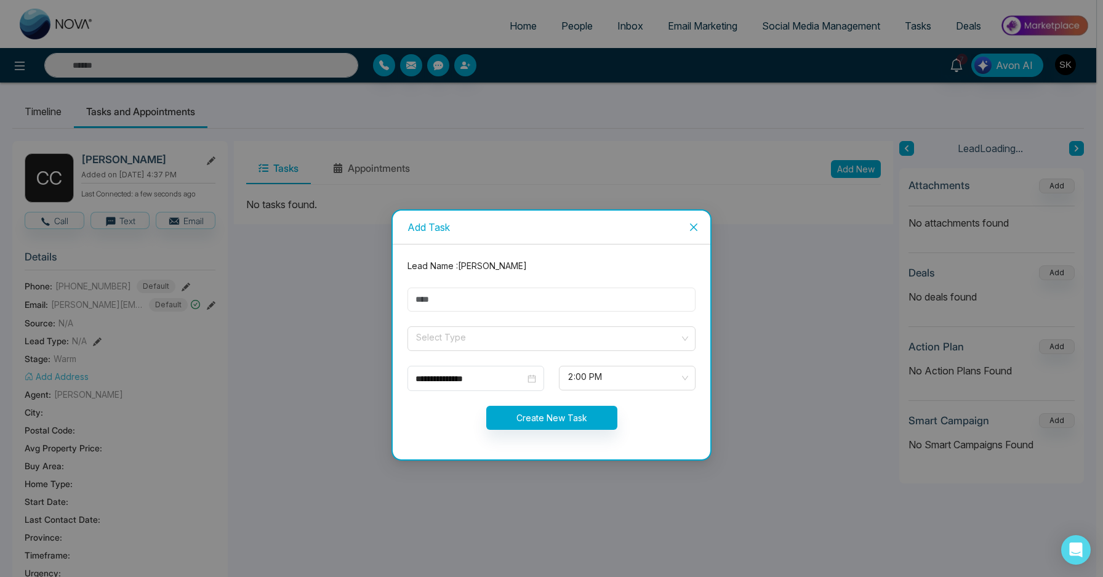
click at [491, 305] on input "text" at bounding box center [551, 299] width 288 height 24
type input "*"
type input "**********"
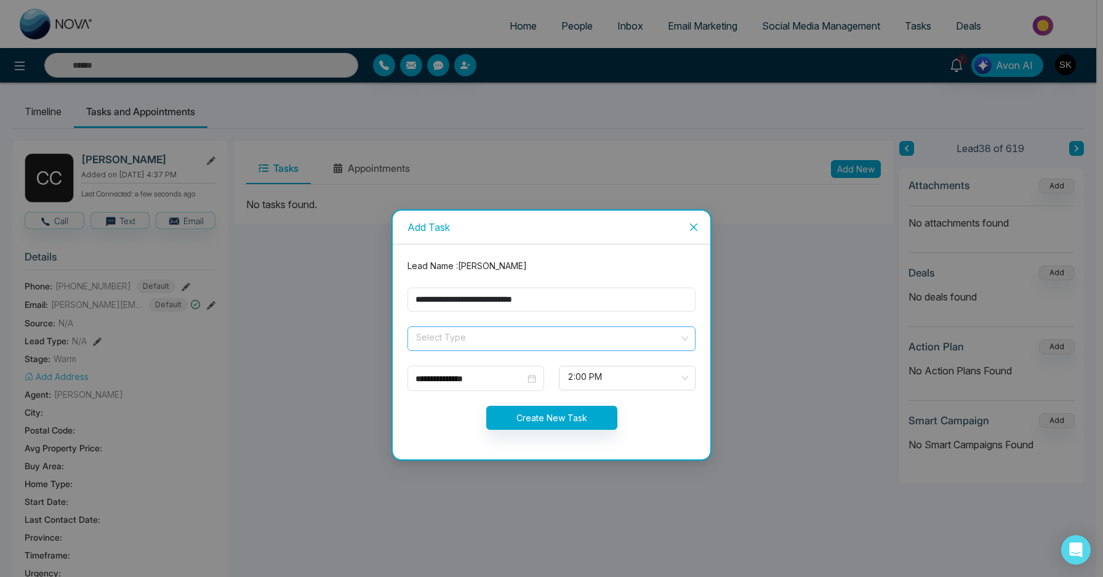
click at [503, 329] on input "search" at bounding box center [547, 336] width 265 height 18
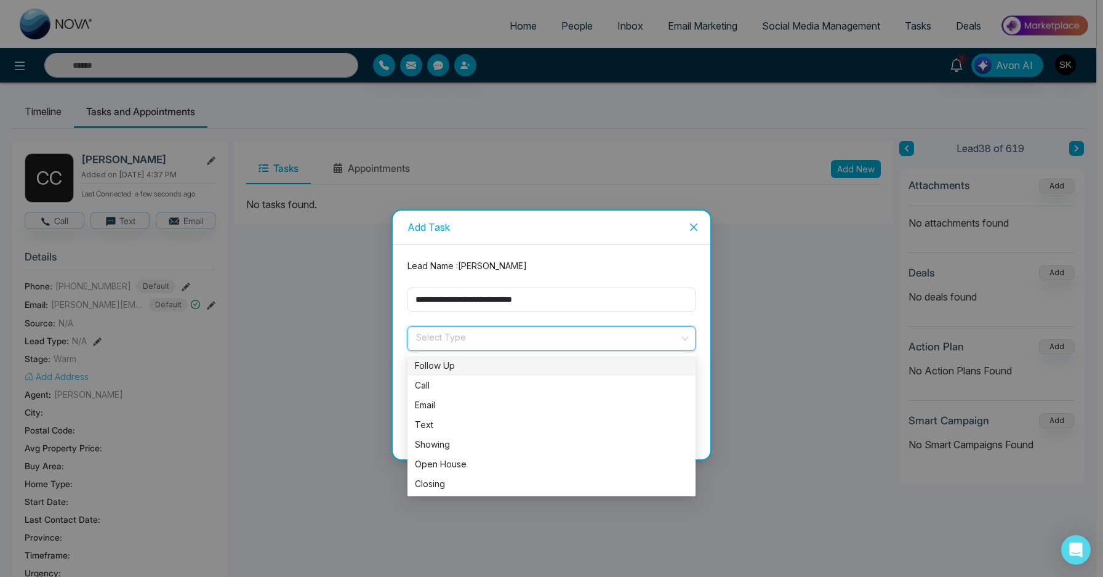
click at [483, 361] on div "Follow Up" at bounding box center [551, 366] width 273 height 14
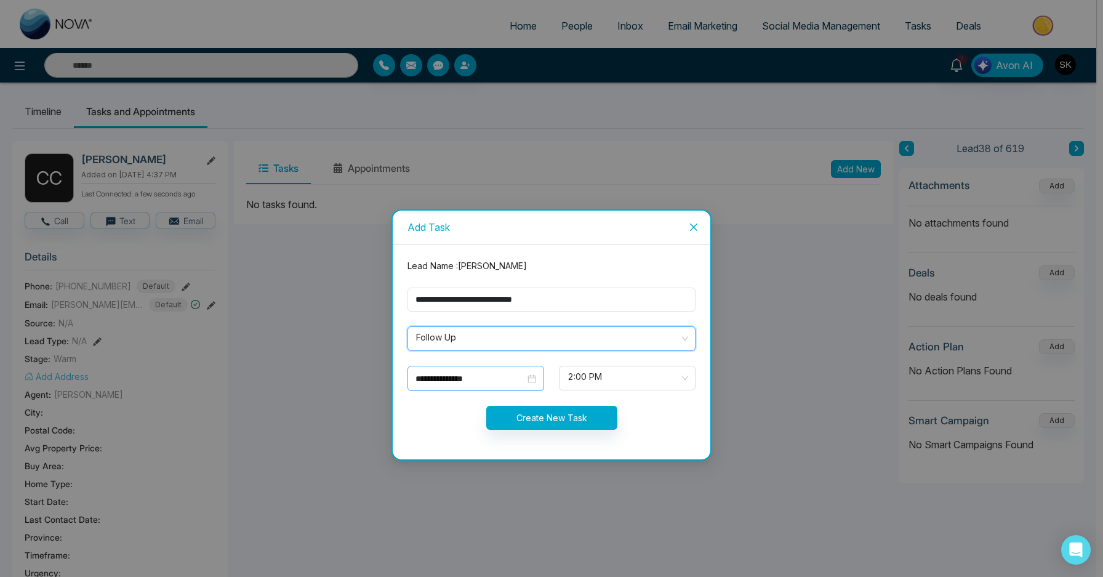
click at [469, 379] on input "**********" at bounding box center [470, 379] width 110 height 14
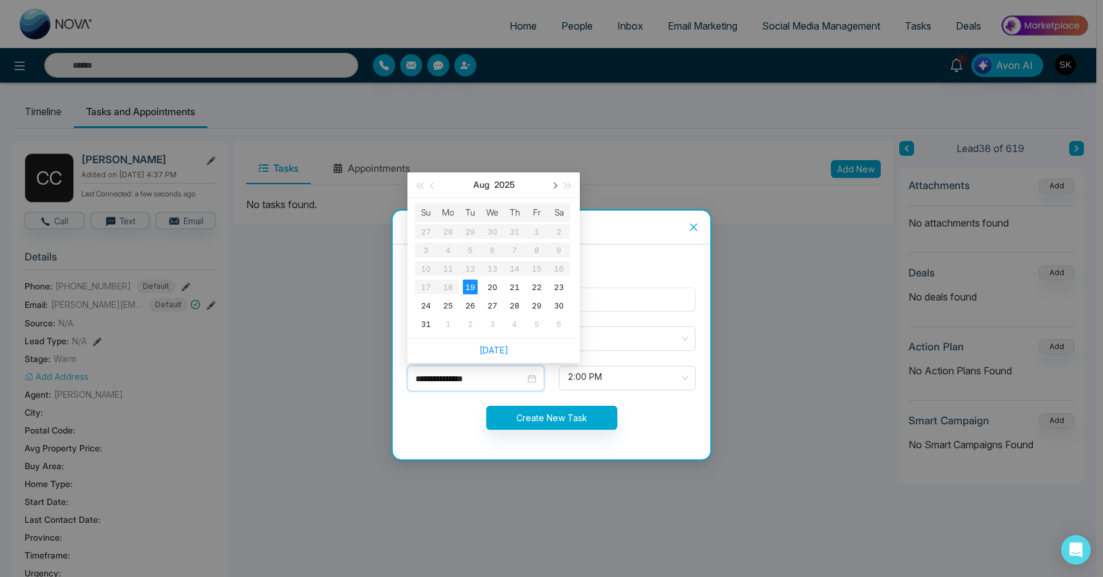
click at [555, 189] on button "button" at bounding box center [554, 184] width 14 height 25
click at [555, 188] on button "button" at bounding box center [554, 184] width 14 height 25
type input "**********"
click at [489, 229] on div "1" at bounding box center [492, 231] width 15 height 15
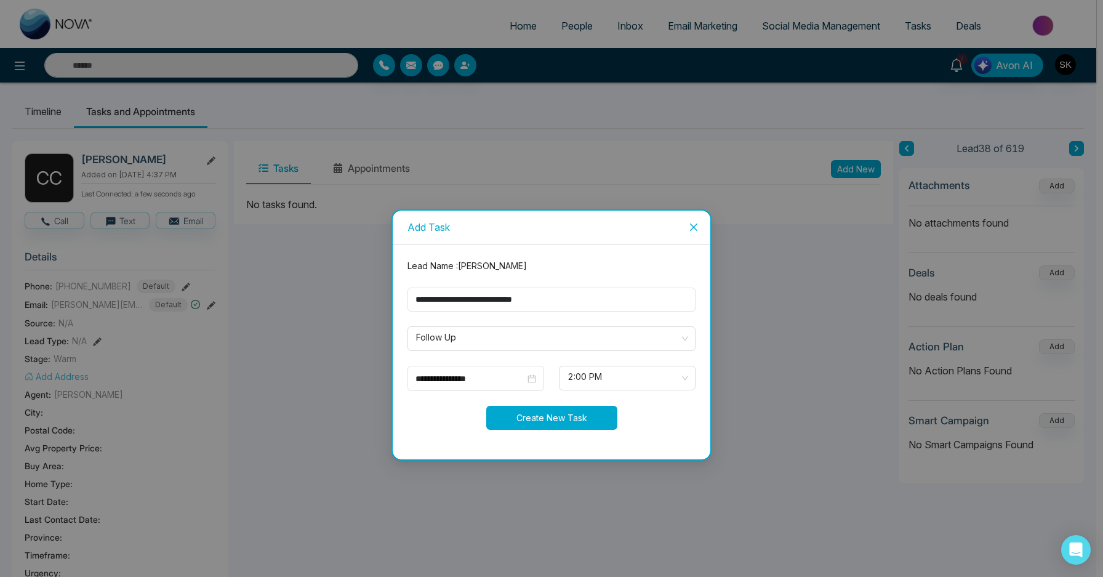
click at [572, 420] on button "Create New Task" at bounding box center [551, 418] width 131 height 24
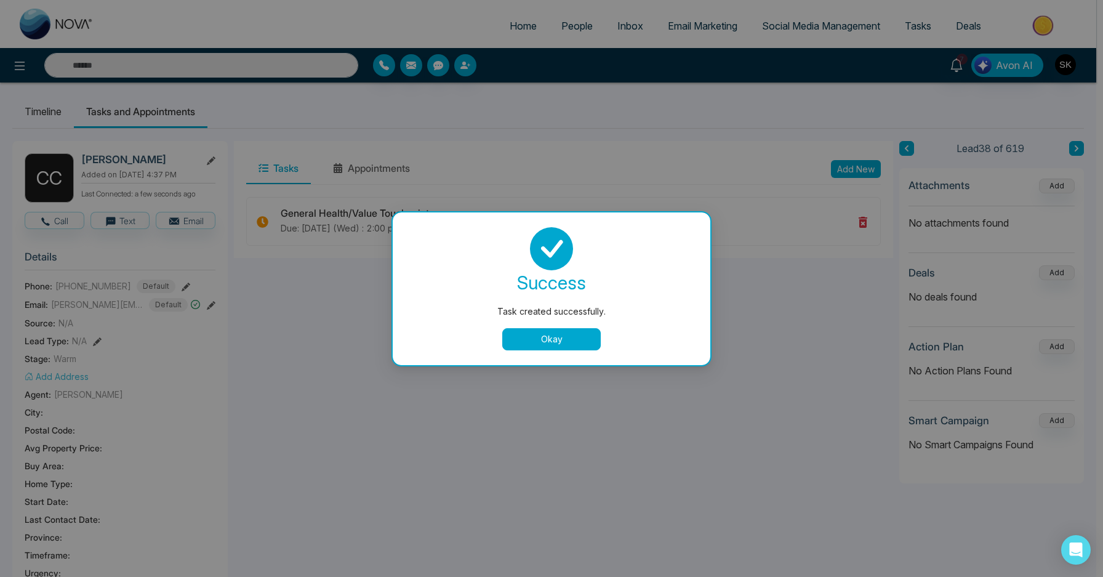
click at [580, 343] on button "Okay" at bounding box center [551, 339] width 98 height 22
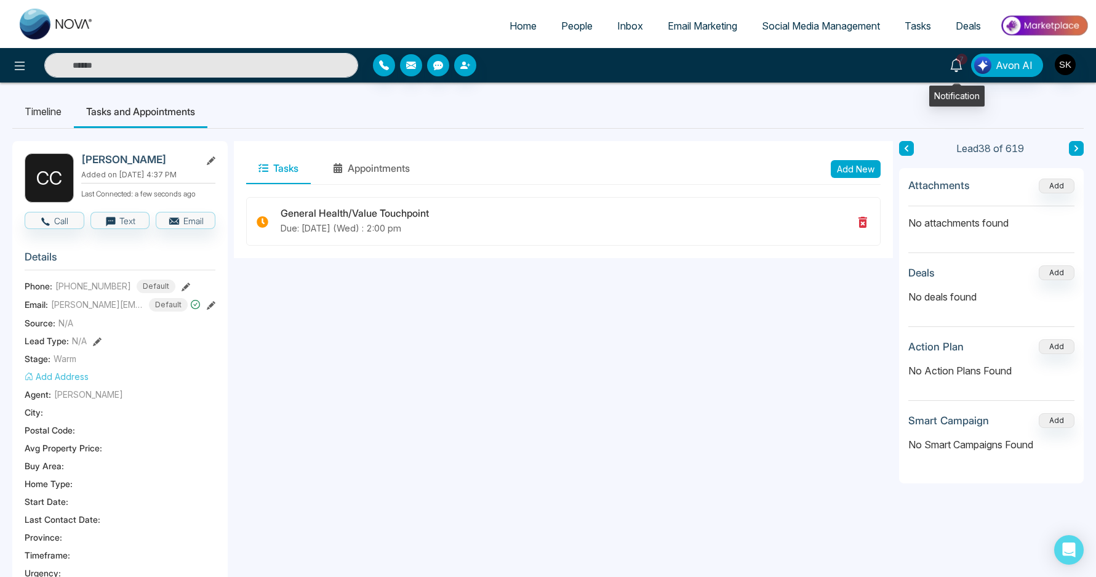
click at [967, 62] on span "7" at bounding box center [961, 59] width 11 height 11
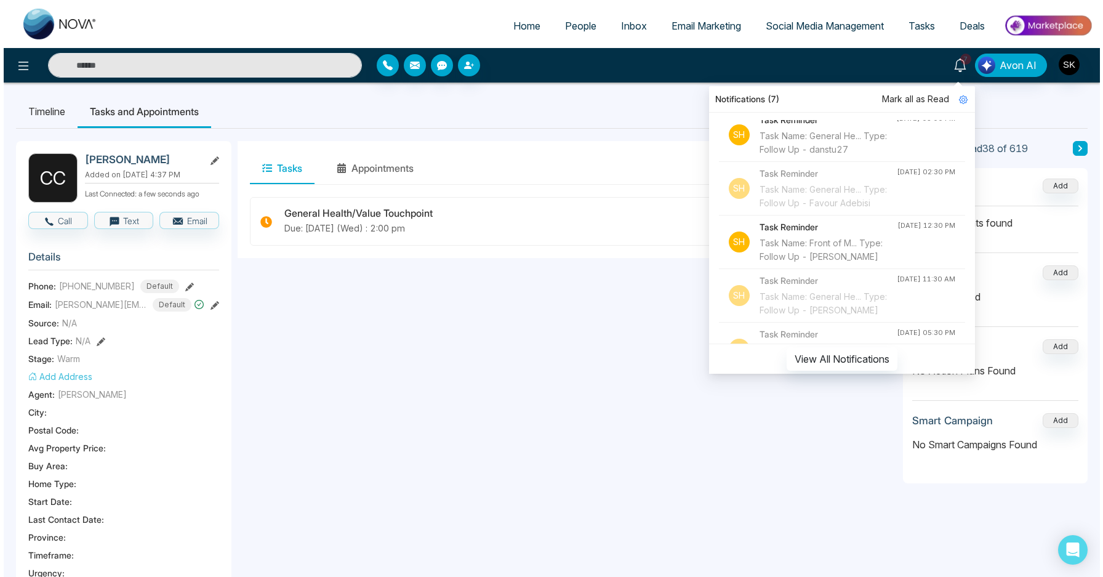
scroll to position [236, 0]
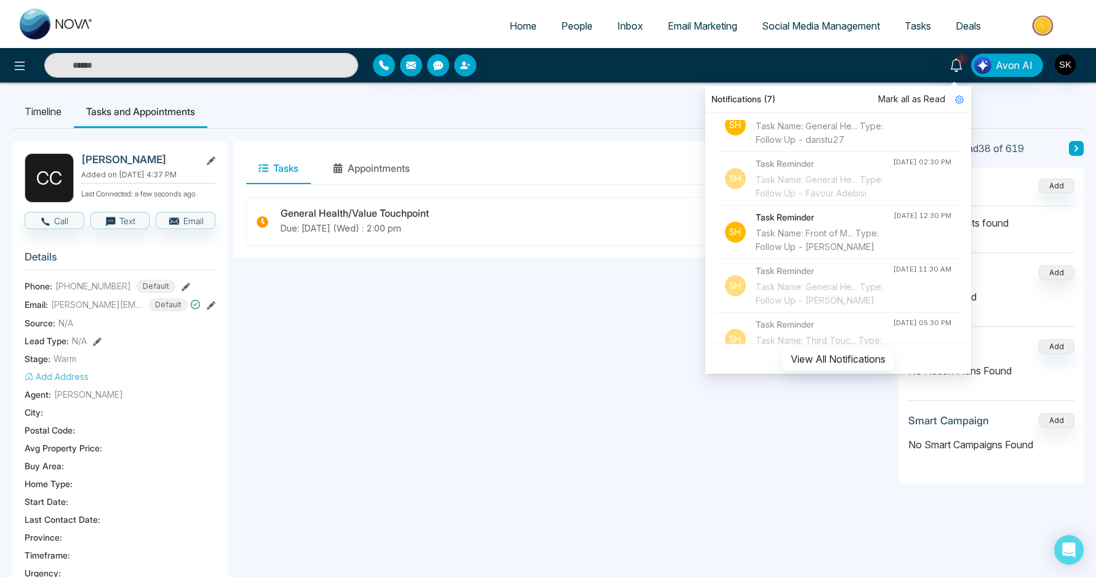
click at [817, 146] on div "Task Name: General He... Type: Follow Up - danstu27" at bounding box center [824, 132] width 137 height 27
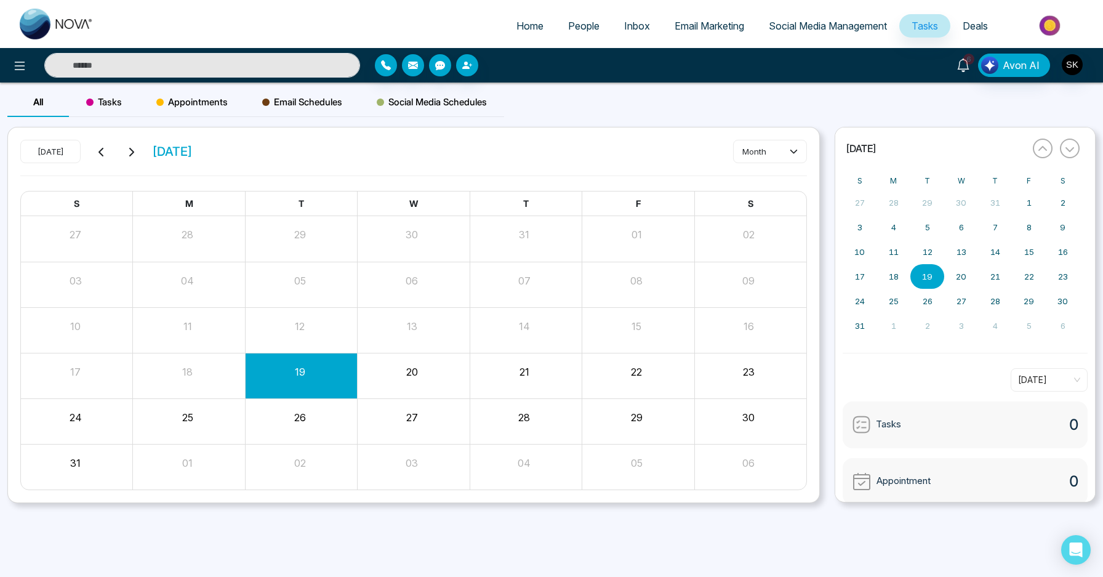
click at [970, 68] on icon at bounding box center [963, 65] width 14 height 14
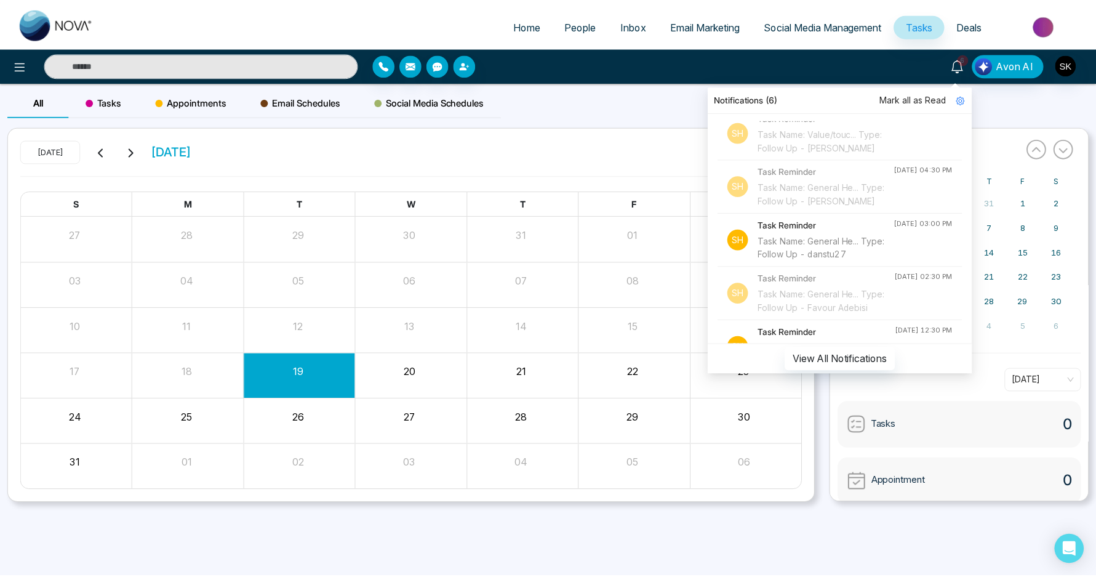
scroll to position [125, 0]
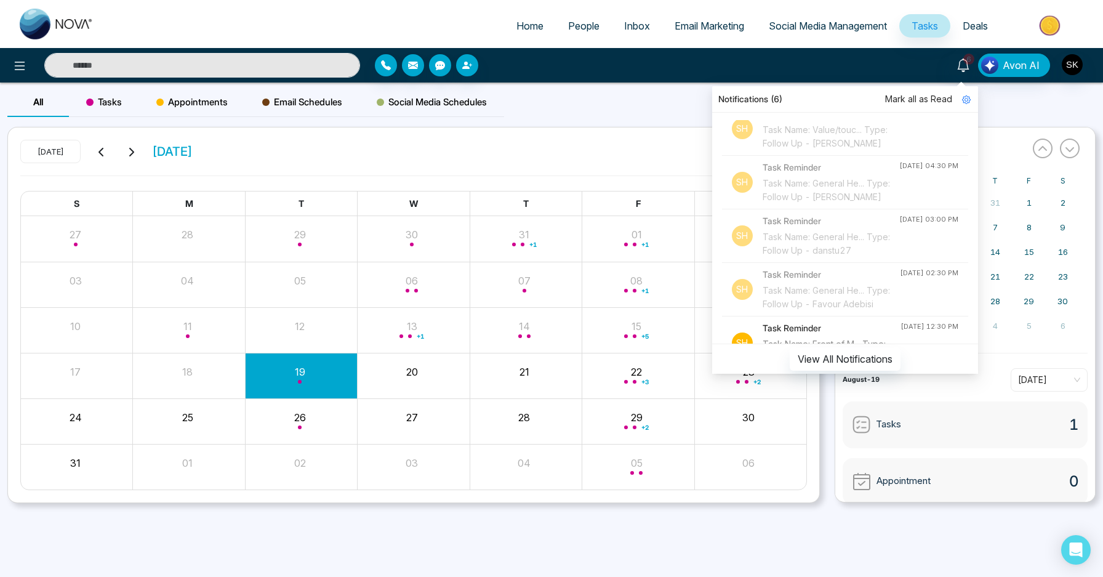
click at [281, 74] on input "text" at bounding box center [202, 65] width 316 height 25
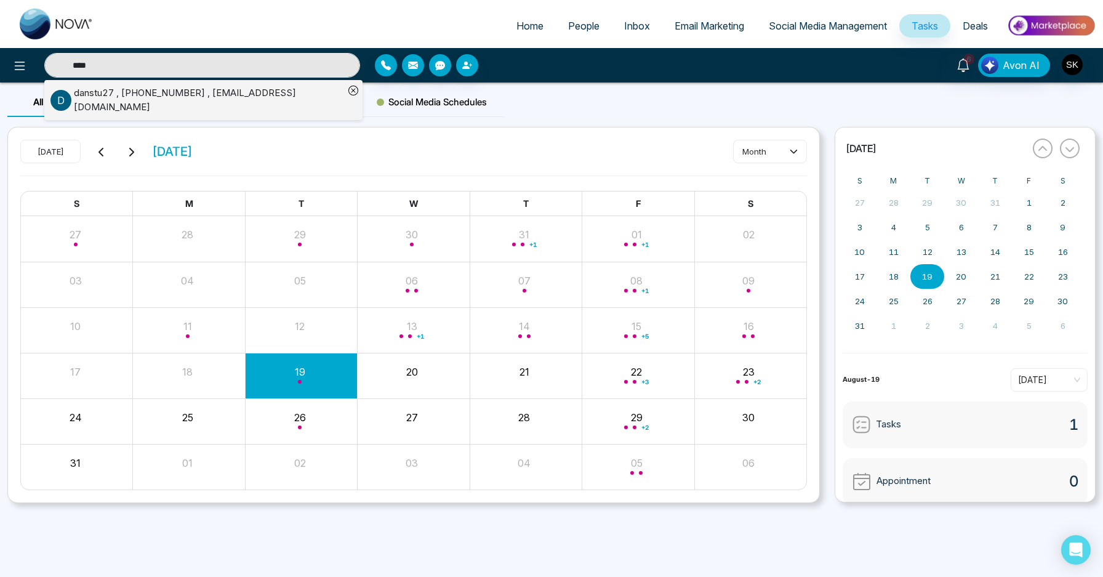
type input "****"
click at [263, 90] on div "danstu27 , +19053349446 , dan_stuart163@hotmail.com" at bounding box center [209, 100] width 270 height 28
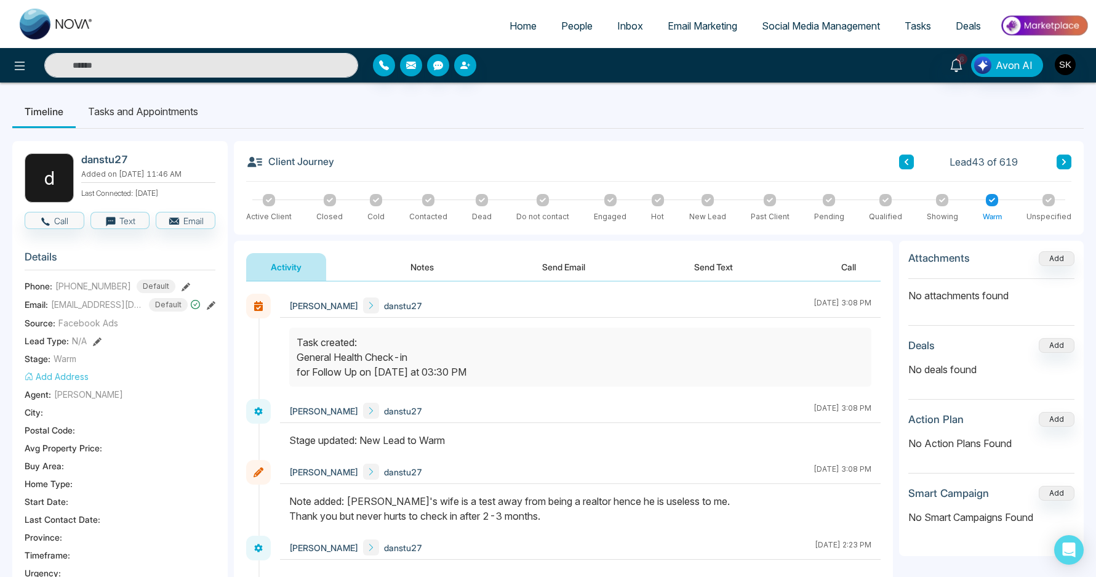
click at [410, 270] on button "Notes" at bounding box center [422, 267] width 73 height 28
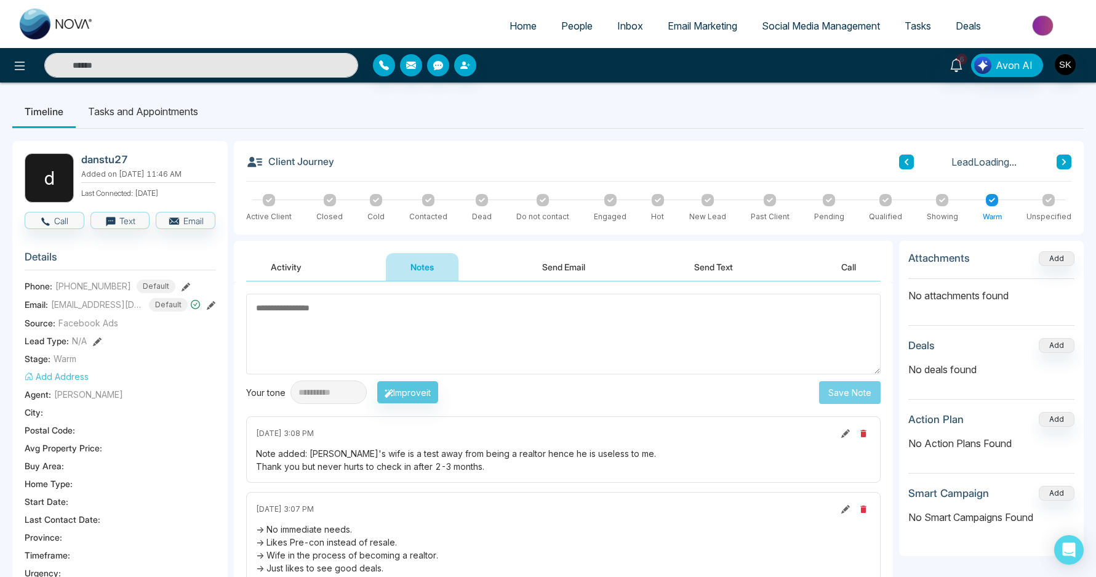
scroll to position [259, 0]
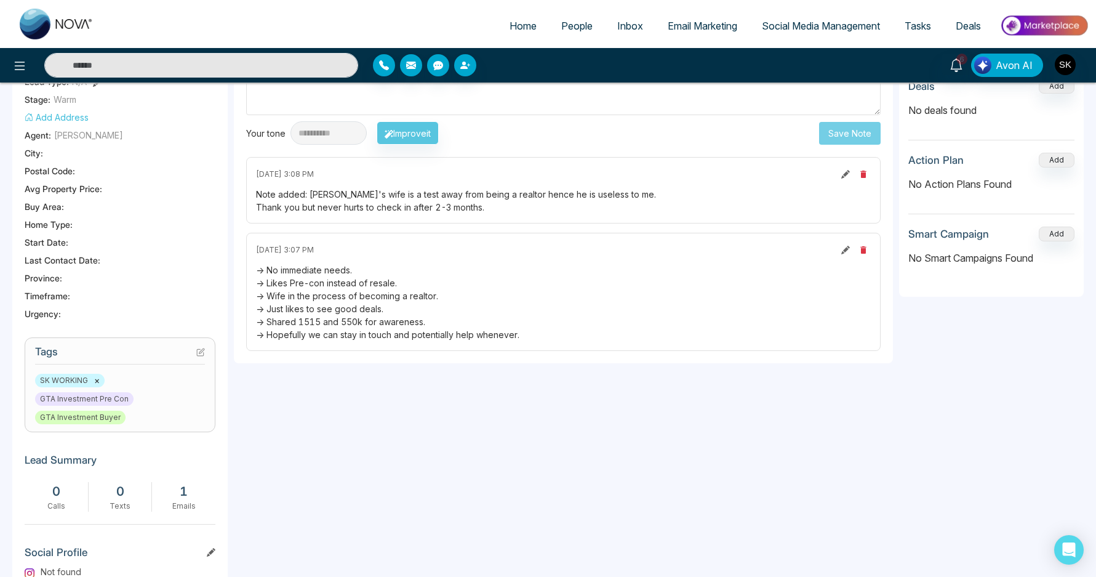
click at [334, 266] on div "-> No immediate needs. -> Likes Pre-con instead of resale. -> Wife in the proce…" at bounding box center [563, 302] width 615 height 78
click at [329, 279] on div "-> No immediate needs. -> Likes Pre-con instead of resale. -> Wife in the proce…" at bounding box center [563, 302] width 615 height 78
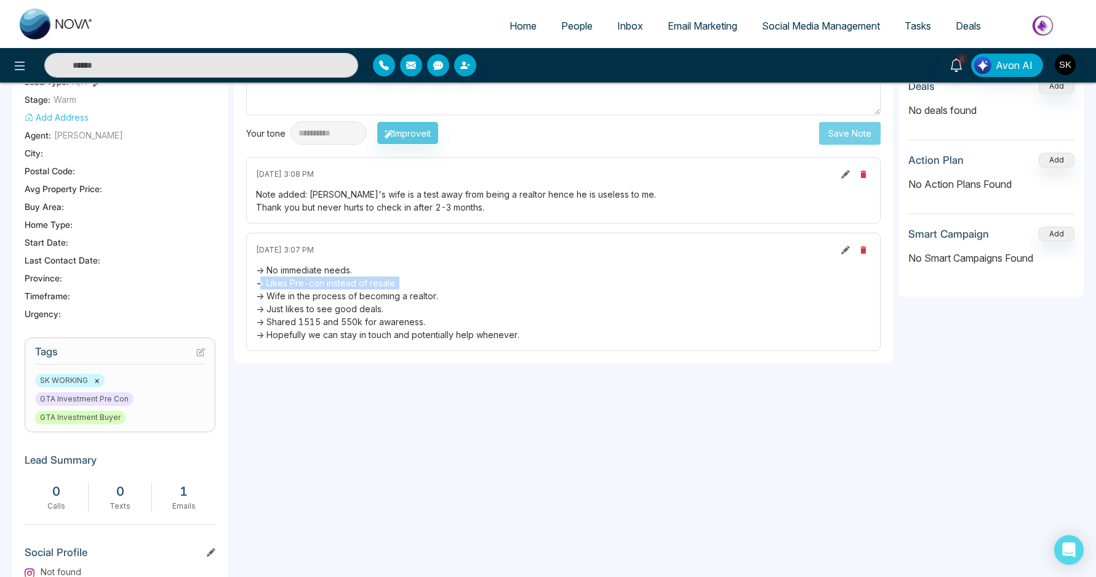
click at [329, 279] on div "-> No immediate needs. -> Likes Pre-con instead of resale. -> Wife in the proce…" at bounding box center [563, 302] width 615 height 78
click at [327, 295] on div "-> No immediate needs. -> Likes Pre-con instead of resale. -> Wife in the proce…" at bounding box center [563, 302] width 615 height 78
click at [328, 312] on div "-> No immediate needs. -> Likes Pre-con instead of resale. -> Wife in the proce…" at bounding box center [563, 302] width 615 height 78
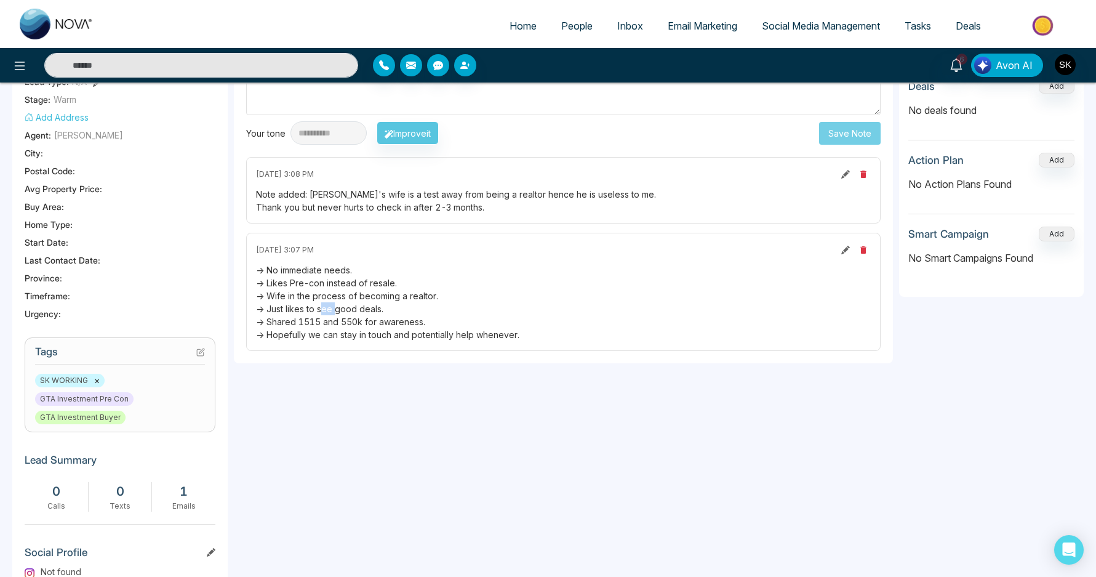
click at [328, 313] on div "-> No immediate needs. -> Likes Pre-con instead of resale. -> Wife in the proce…" at bounding box center [563, 302] width 615 height 78
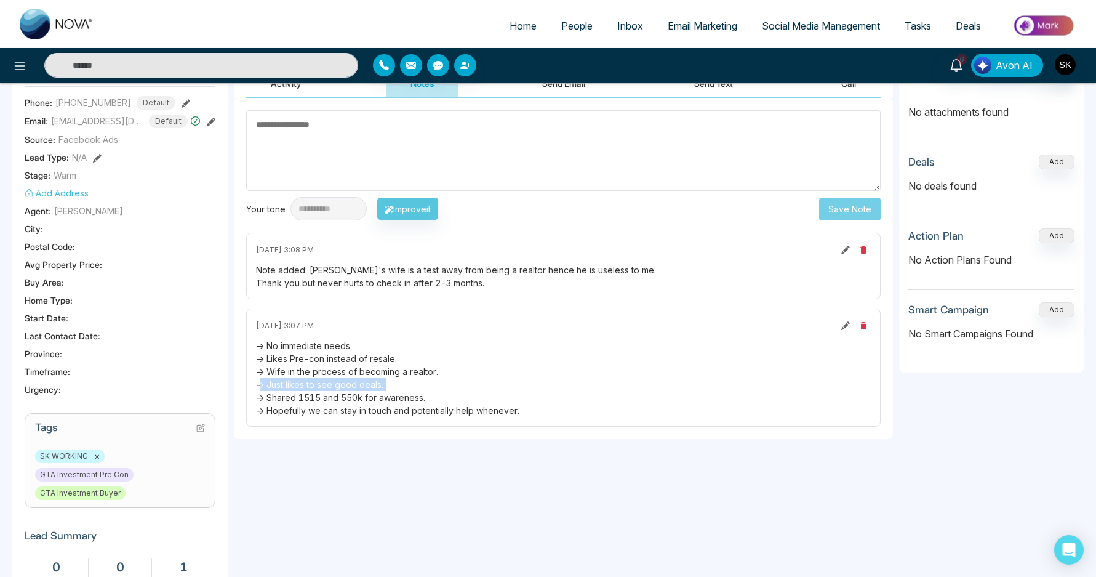
scroll to position [0, 0]
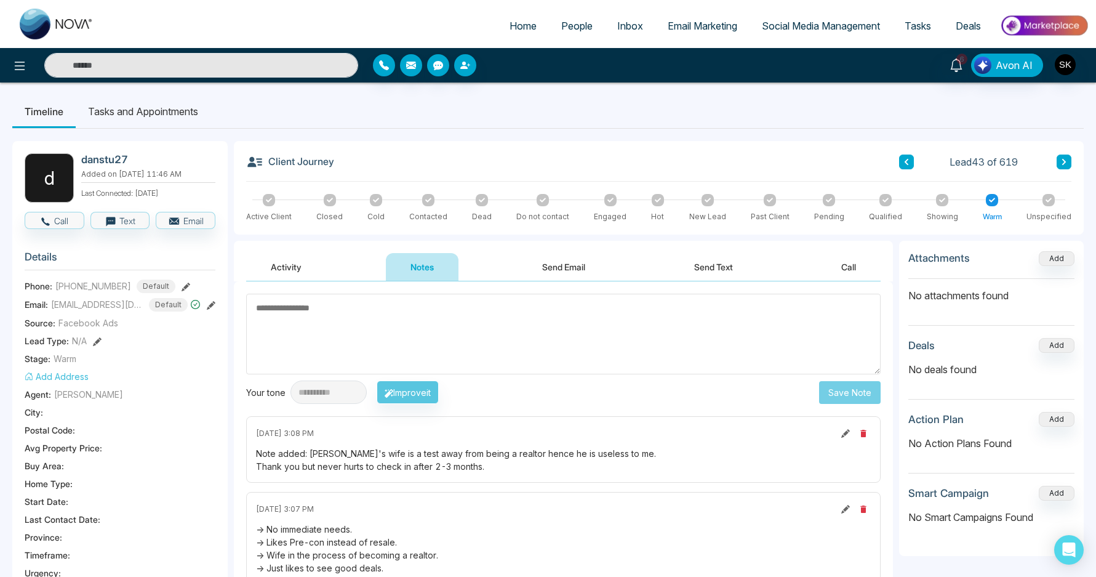
click at [165, 128] on nav "Timeline Tasks and Appointments" at bounding box center [548, 112] width 1072 height 34
click at [172, 111] on li "Tasks and Appointments" at bounding box center [143, 111] width 135 height 33
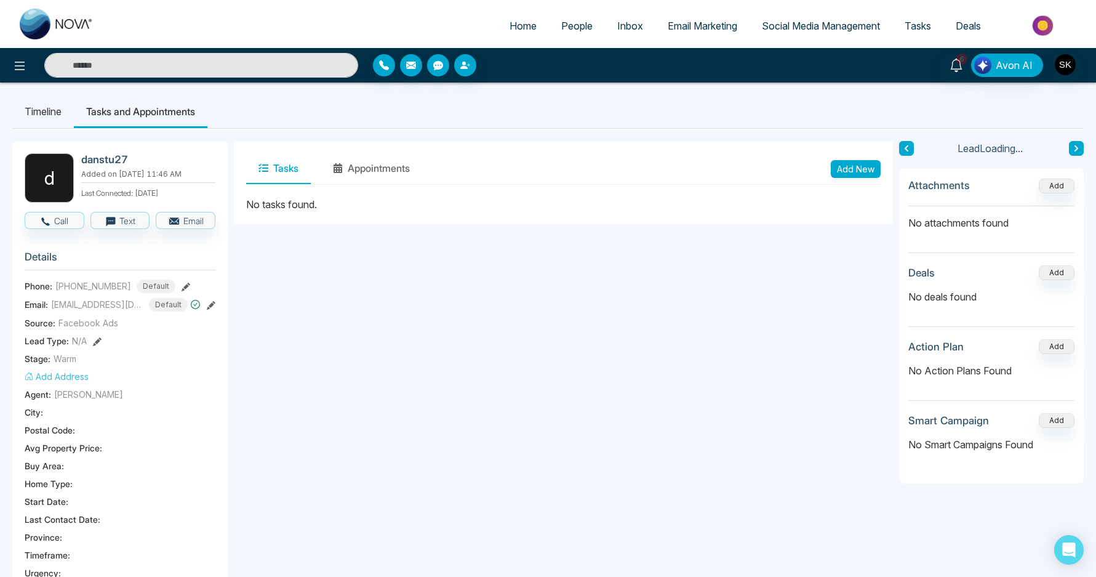
click at [828, 161] on div "Tasks Appointments Add New" at bounding box center [563, 168] width 635 height 31
click at [836, 170] on button "Add New" at bounding box center [856, 169] width 50 height 18
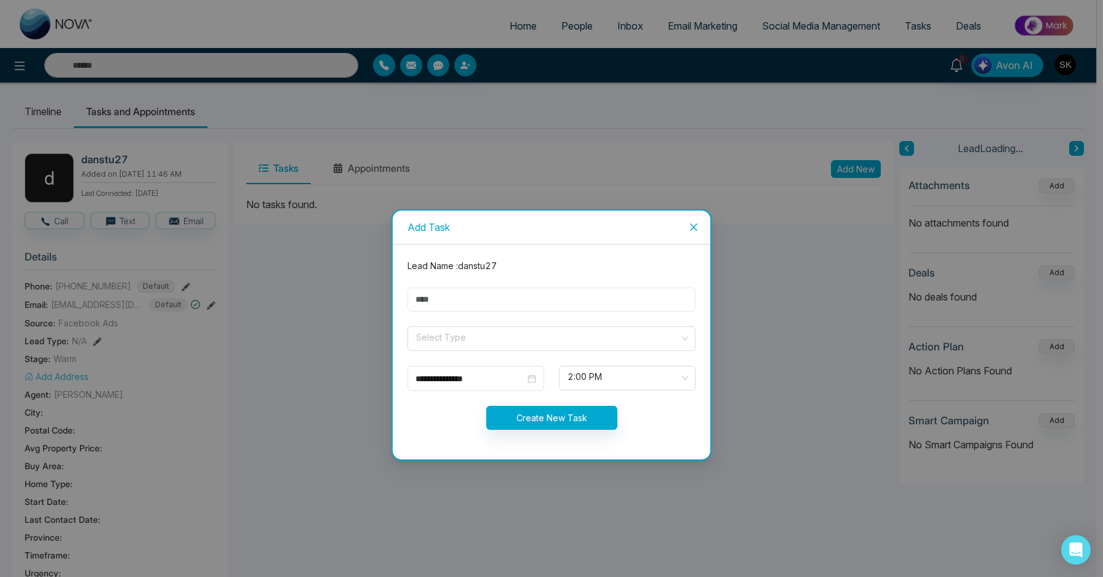
click at [479, 302] on input "text" at bounding box center [551, 299] width 288 height 24
type input "**********"
click at [499, 334] on input "search" at bounding box center [547, 336] width 265 height 18
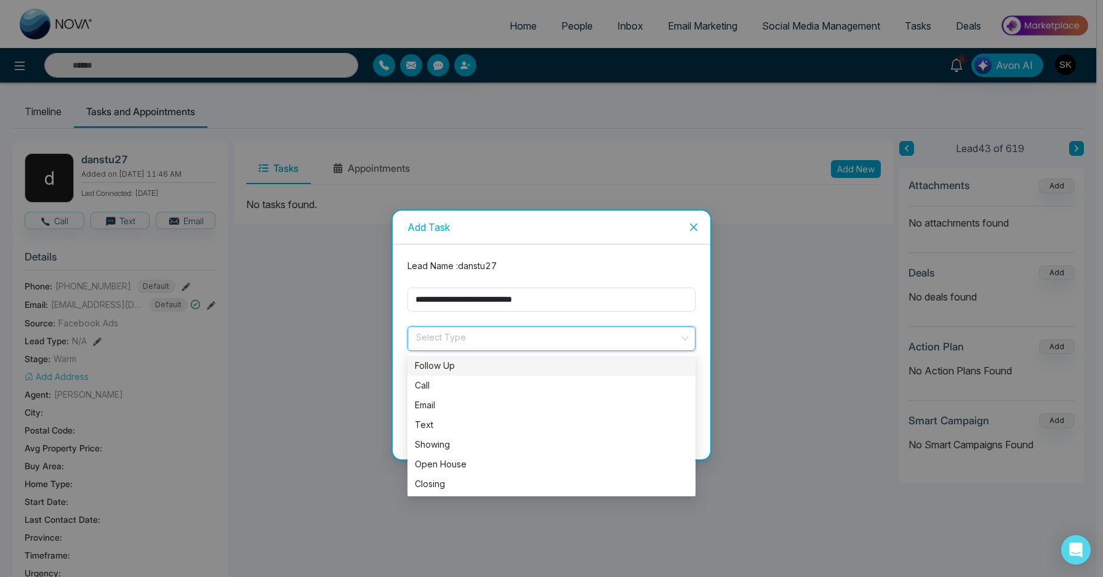
click at [481, 361] on div "Follow Up" at bounding box center [551, 366] width 273 height 14
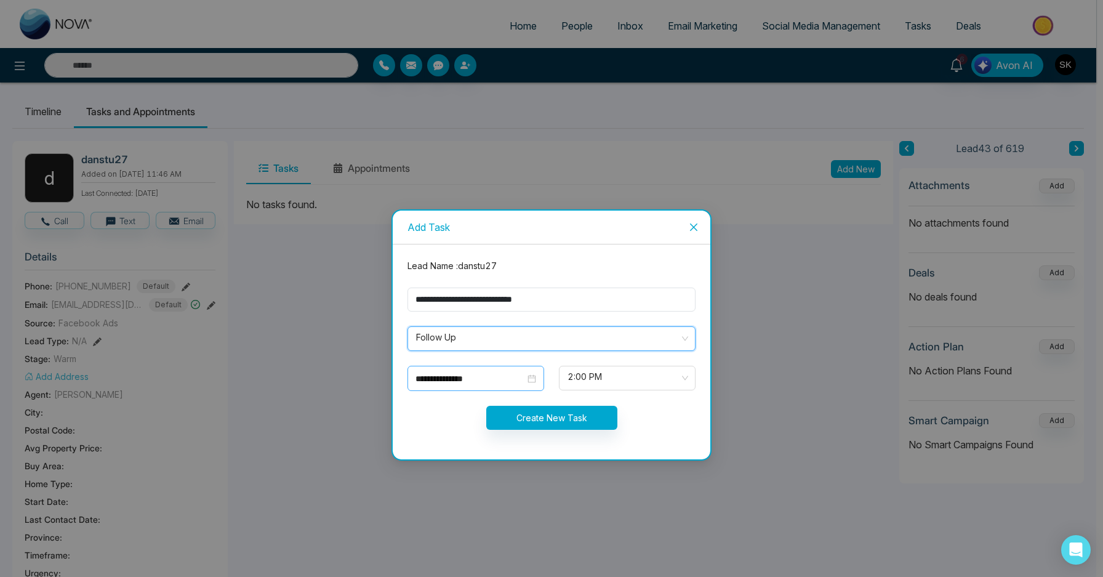
click at [457, 375] on input "**********" at bounding box center [470, 379] width 110 height 14
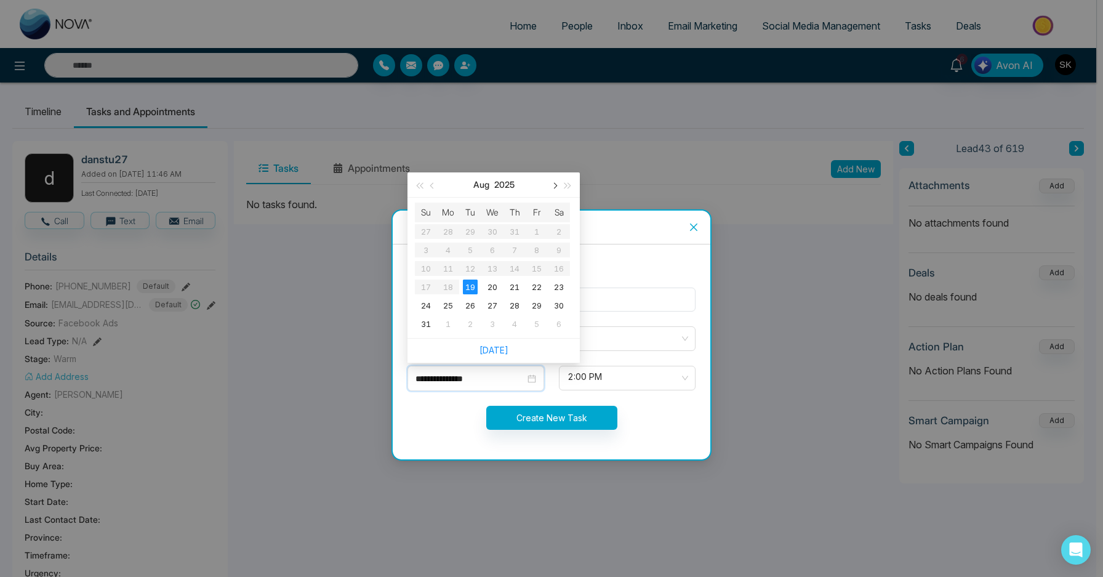
click at [553, 178] on button "button" at bounding box center [554, 184] width 14 height 25
type input "**********"
click at [539, 274] on div "19" at bounding box center [536, 268] width 15 height 15
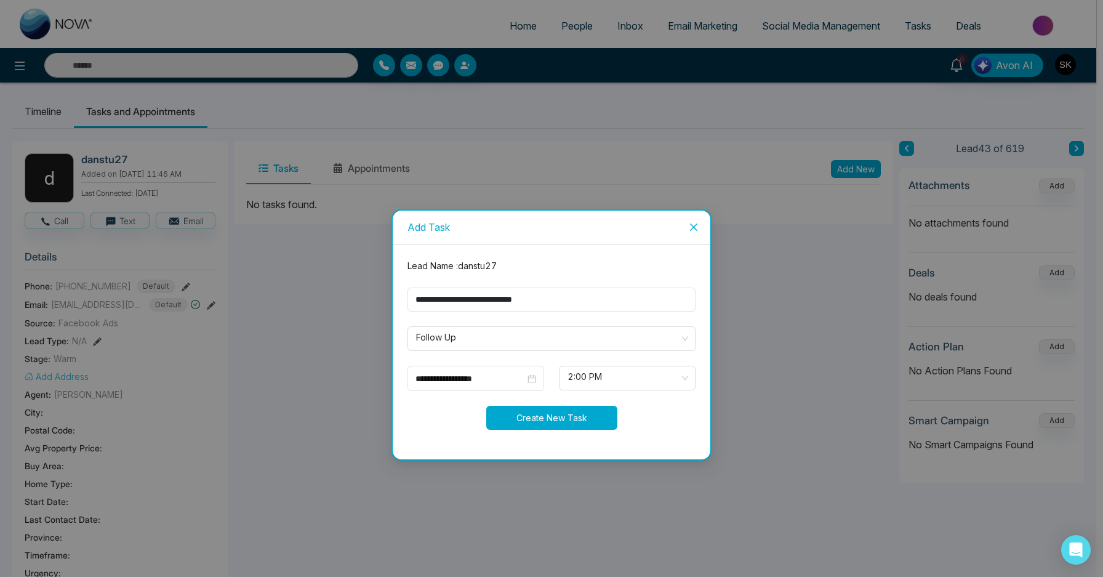
click at [574, 416] on button "Create New Task" at bounding box center [551, 418] width 131 height 24
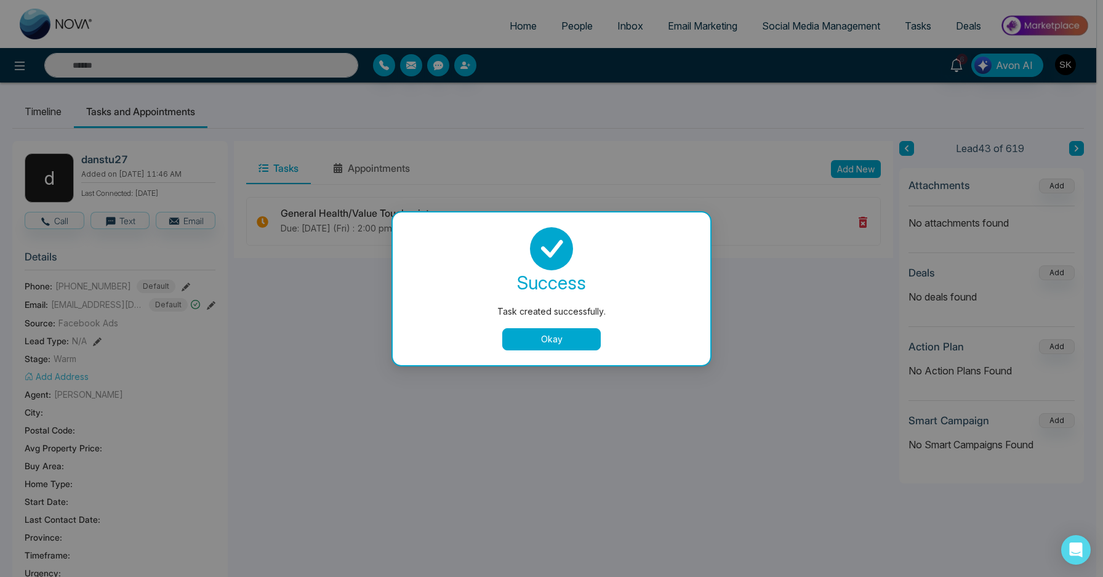
click at [551, 331] on button "Okay" at bounding box center [551, 339] width 98 height 22
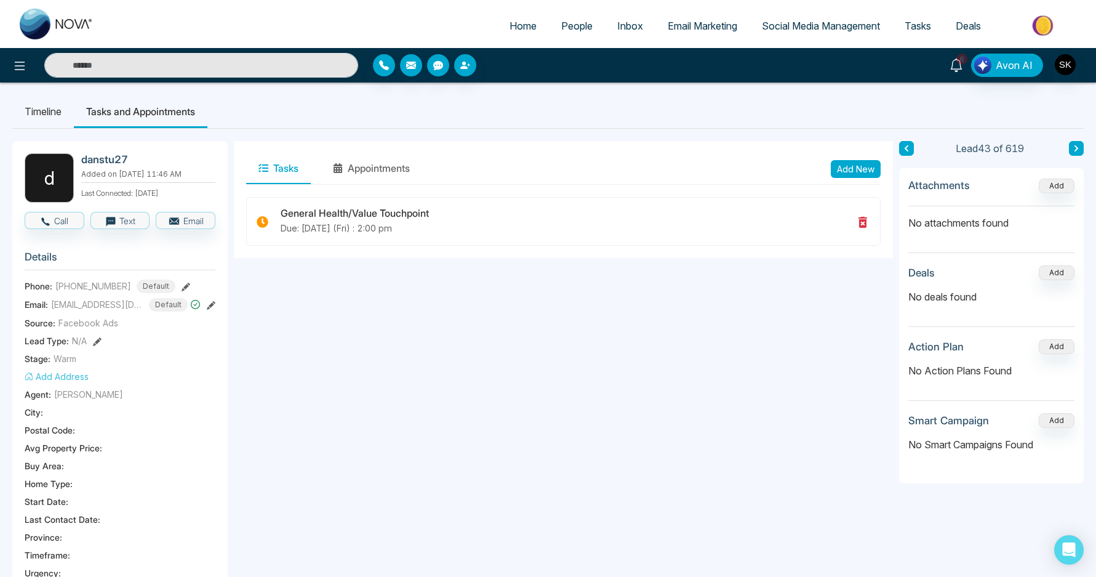
click at [957, 59] on icon at bounding box center [956, 65] width 12 height 14
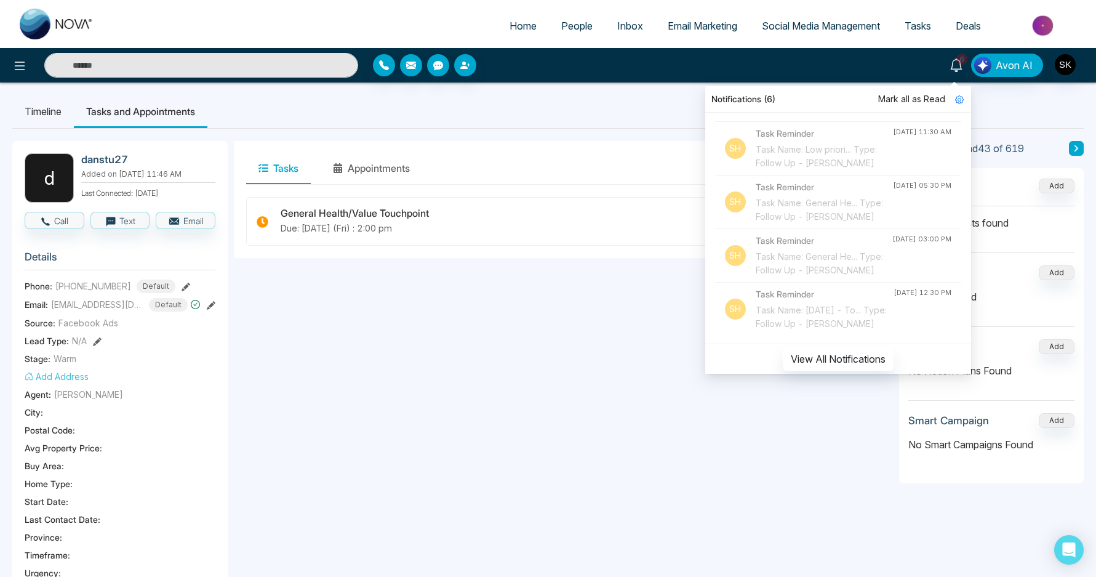
scroll to position [1393, 0]
click at [811, 361] on button "View All Notifications" at bounding box center [838, 358] width 111 height 23
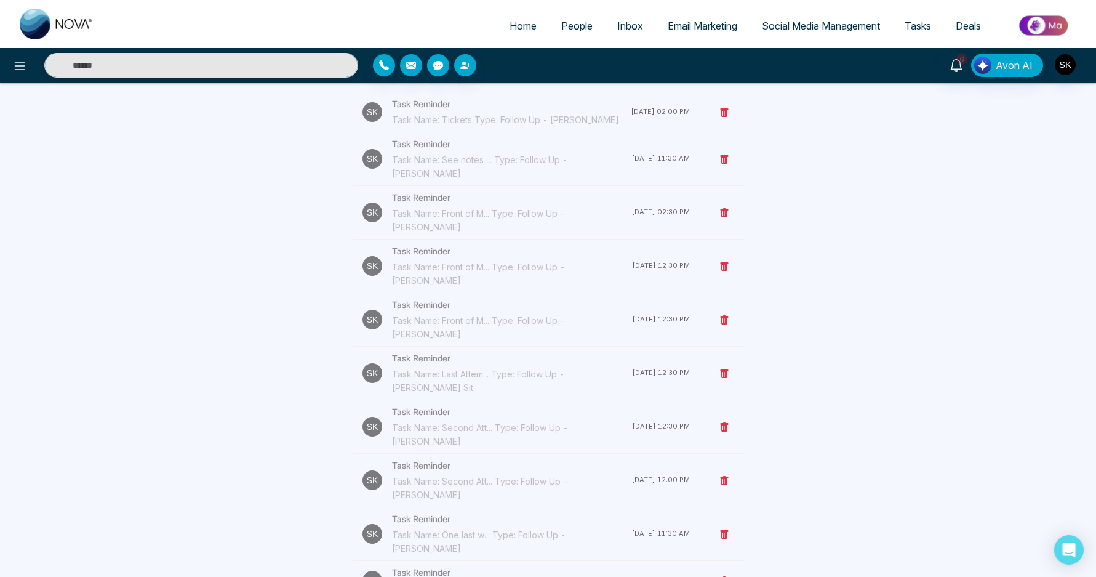
scroll to position [1854, 0]
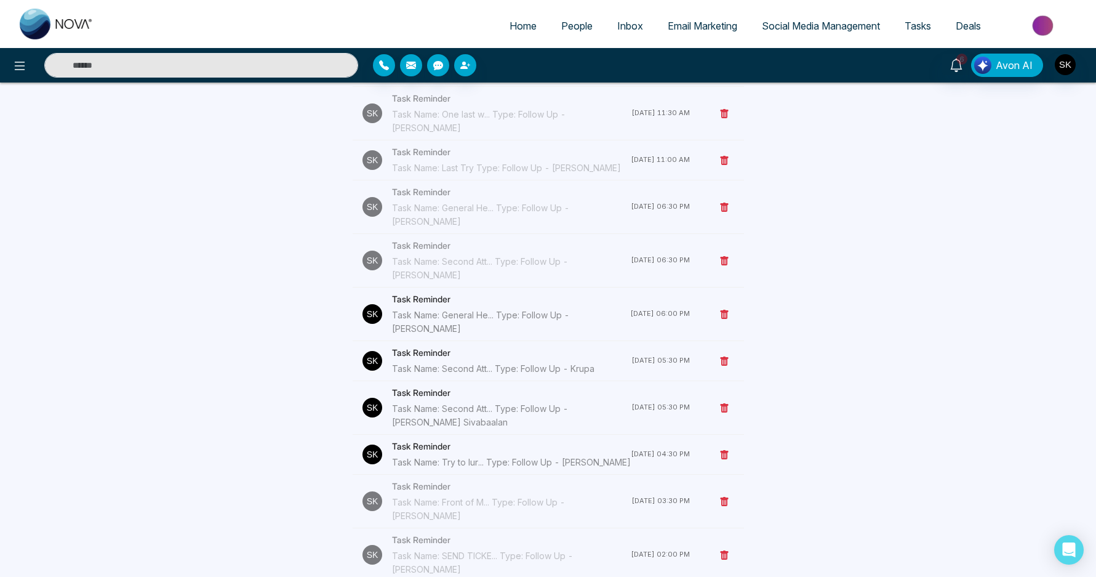
click at [723, 356] on icon at bounding box center [724, 360] width 8 height 9
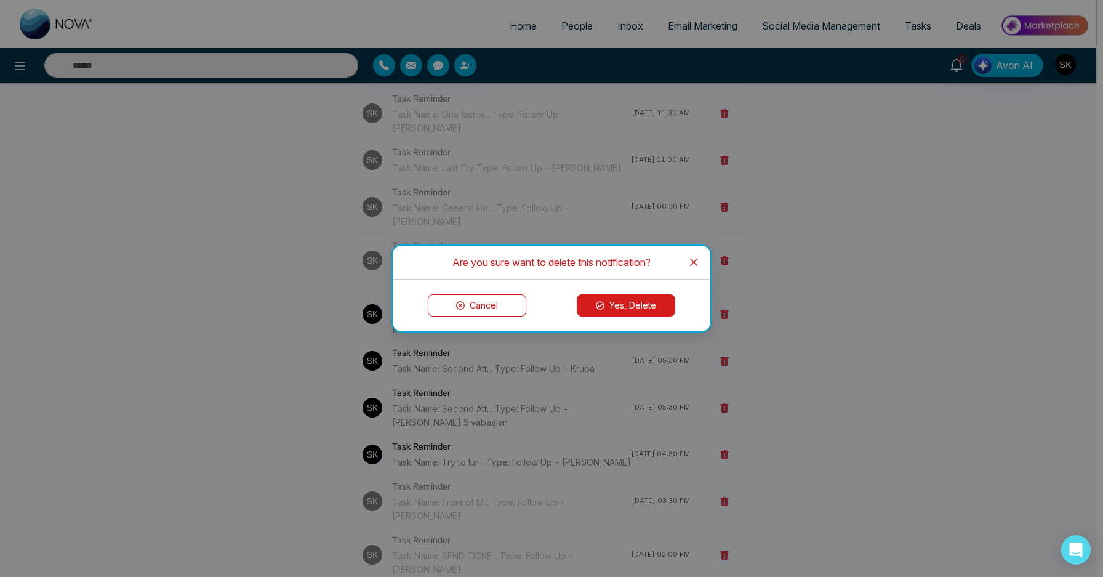
click at [633, 308] on button "Yes, Delete" at bounding box center [626, 305] width 98 height 22
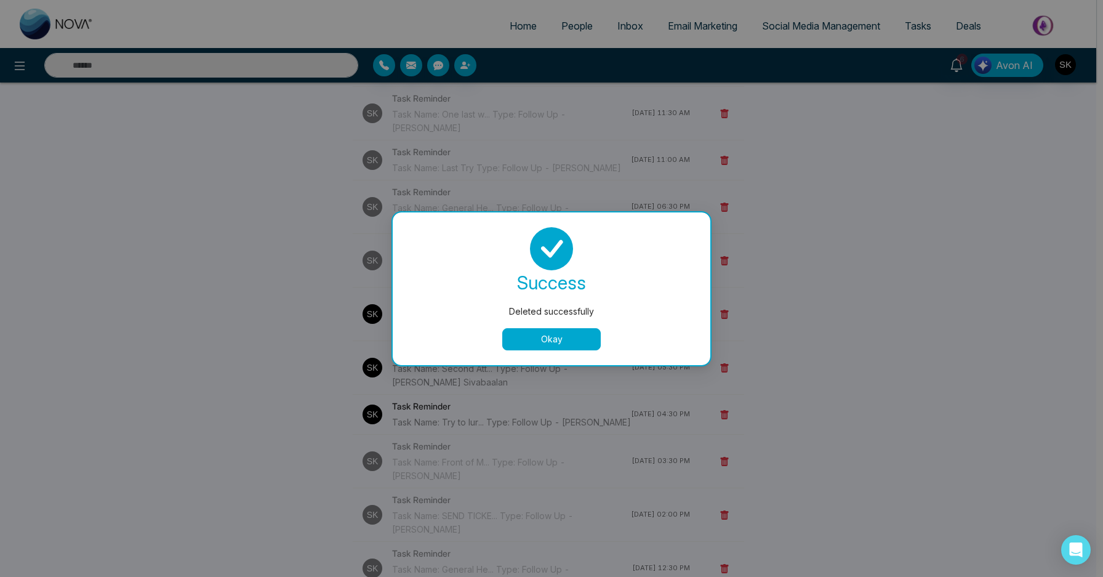
click at [251, 66] on div "Deleted successfully success Deleted successfully Okay" at bounding box center [551, 288] width 1103 height 577
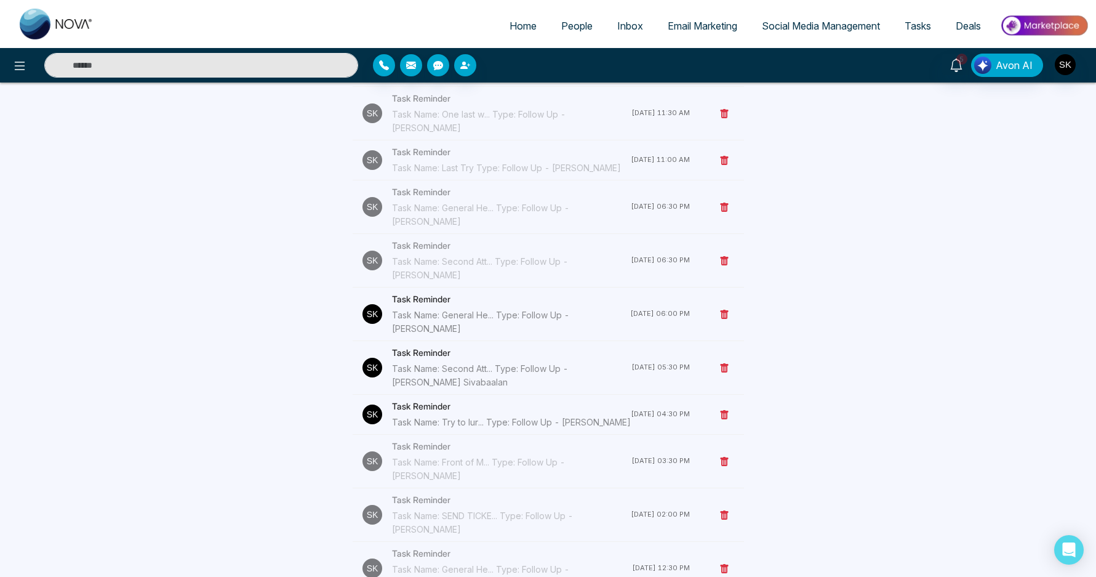
click at [246, 57] on input "text" at bounding box center [201, 65] width 314 height 25
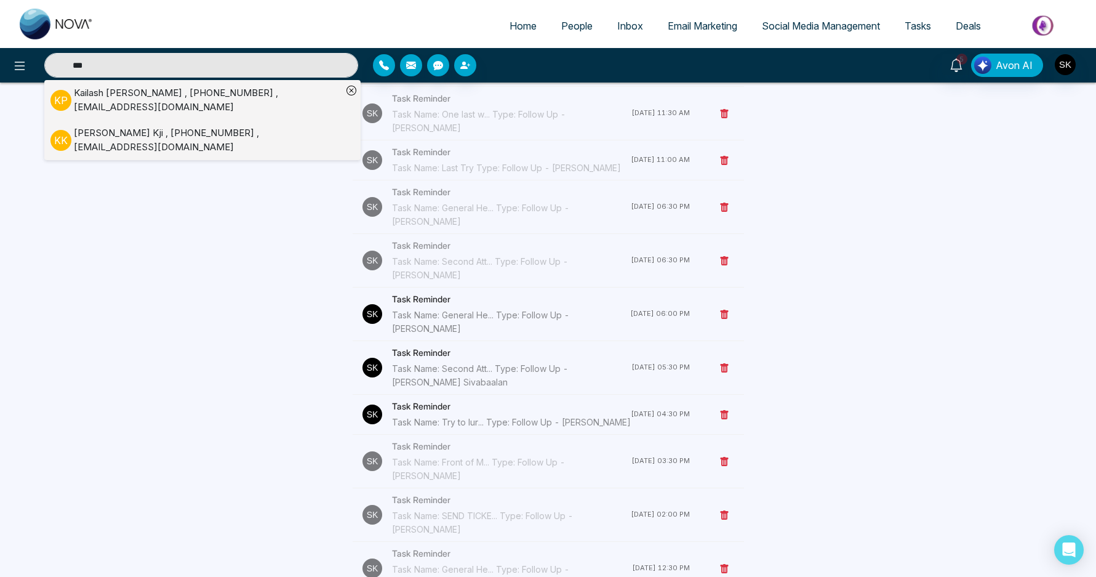
type input "***"
click at [248, 133] on div "Kai Kji , +16474052752 , 2097rocks@gmail.com" at bounding box center [208, 140] width 268 height 28
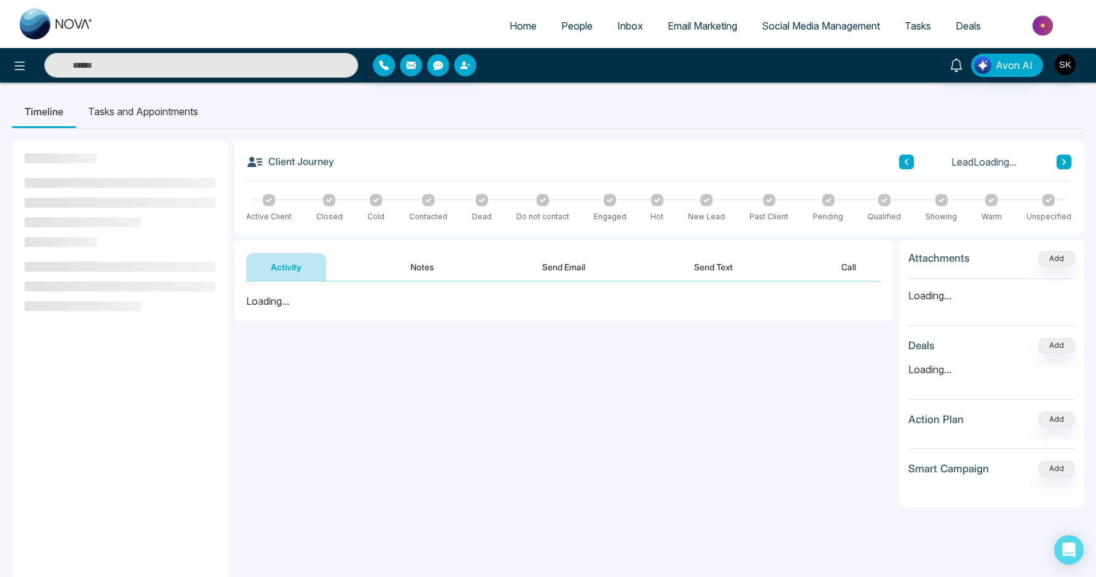
click at [423, 271] on button "Notes" at bounding box center [422, 267] width 73 height 28
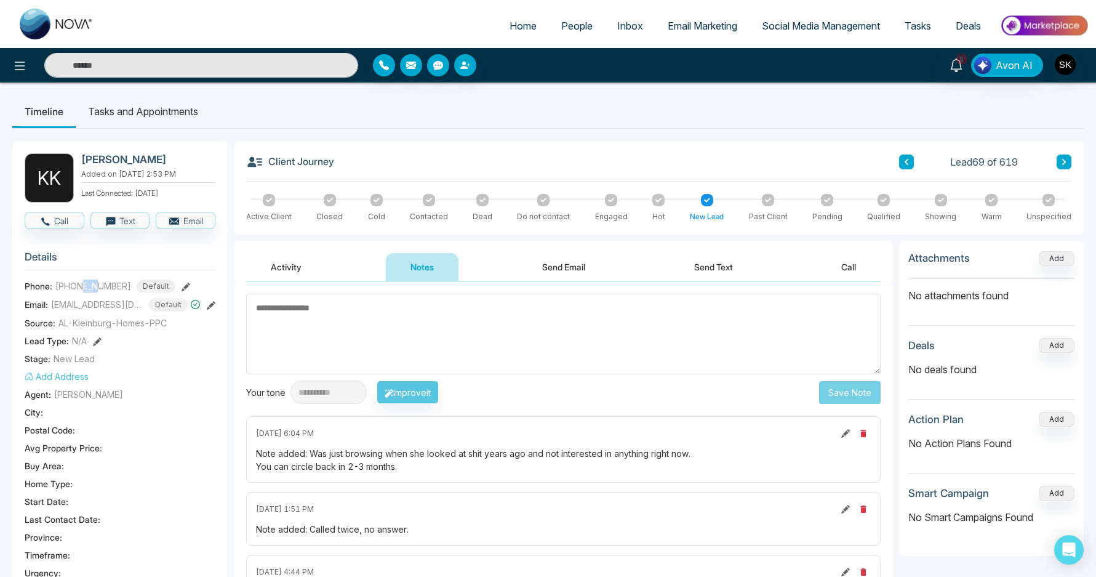
drag, startPoint x: 81, startPoint y: 292, endPoint x: 98, endPoint y: 291, distance: 16.7
click at [98, 291] on span "+16474052752" at bounding box center [93, 285] width 76 height 13
click at [342, 348] on textarea at bounding box center [563, 334] width 635 height 81
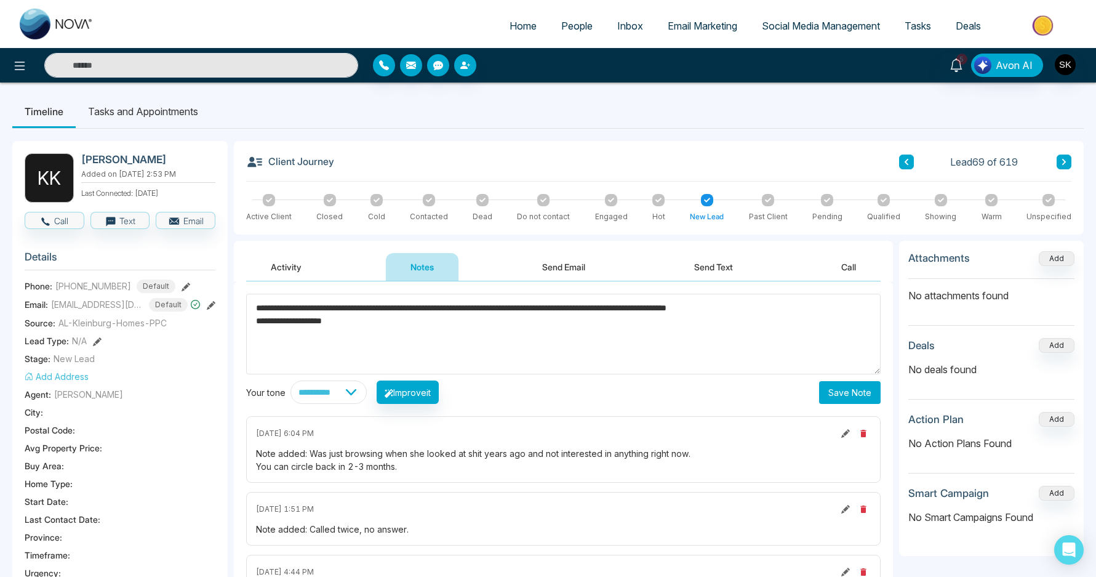
type textarea "**********"
click at [852, 386] on button "Save Note" at bounding box center [850, 392] width 62 height 23
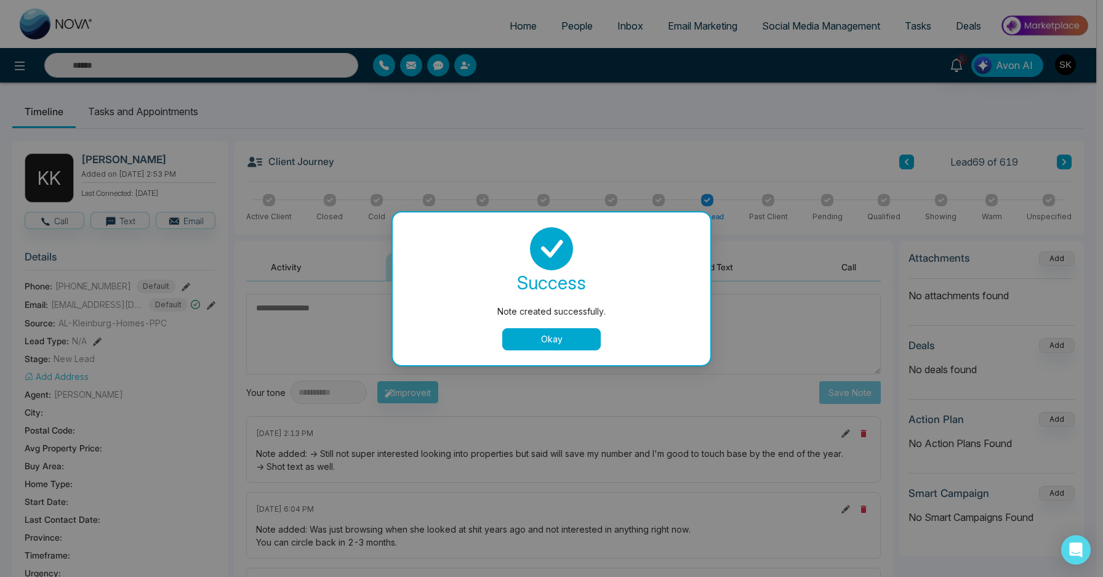
click at [532, 328] on button "Okay" at bounding box center [551, 339] width 98 height 22
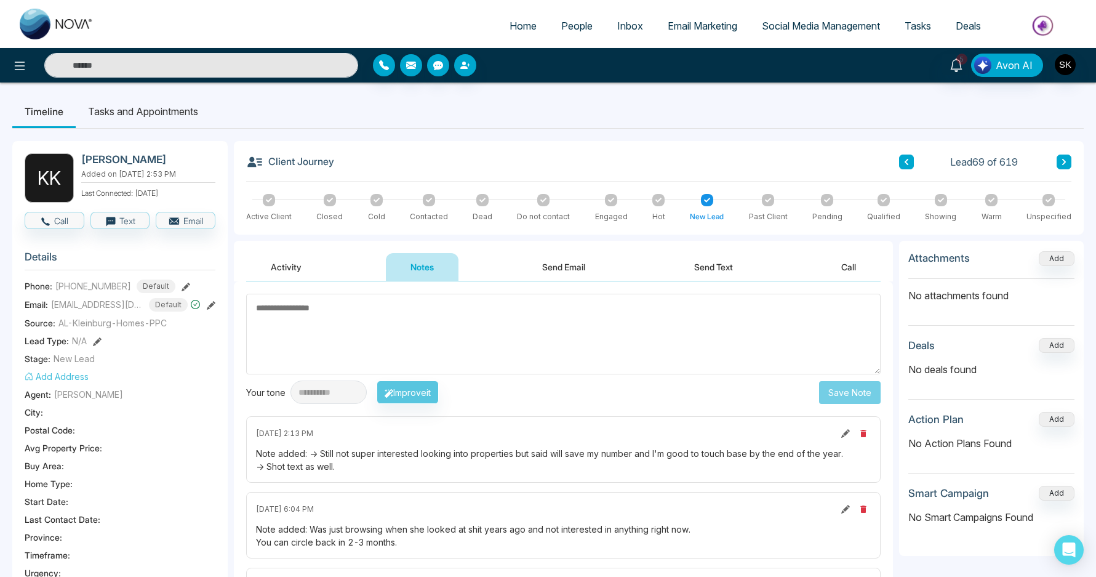
click at [141, 110] on li "Tasks and Appointments" at bounding box center [143, 111] width 135 height 33
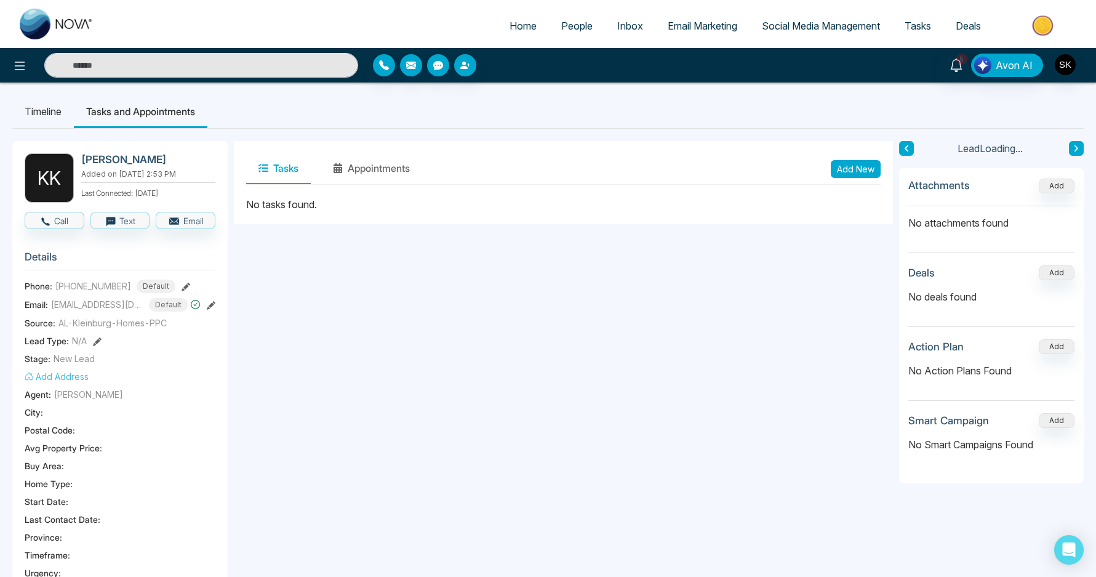
click at [841, 171] on button "Add New" at bounding box center [856, 169] width 50 height 18
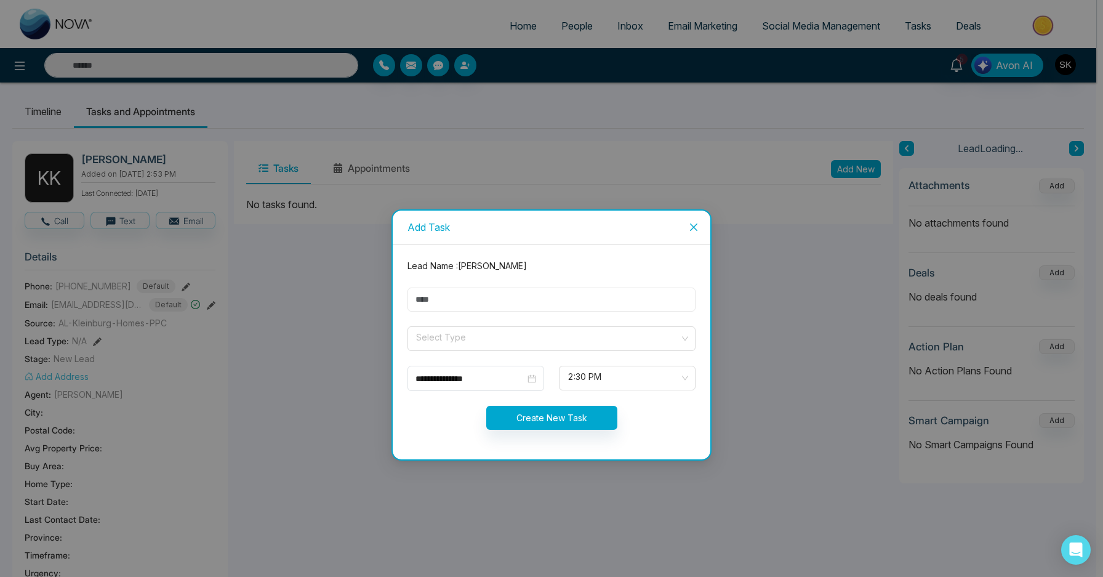
click at [469, 304] on input "text" at bounding box center [551, 299] width 288 height 24
click at [478, 302] on input "**" at bounding box center [551, 299] width 288 height 24
type input "**********"
click at [486, 335] on input "search" at bounding box center [547, 336] width 265 height 18
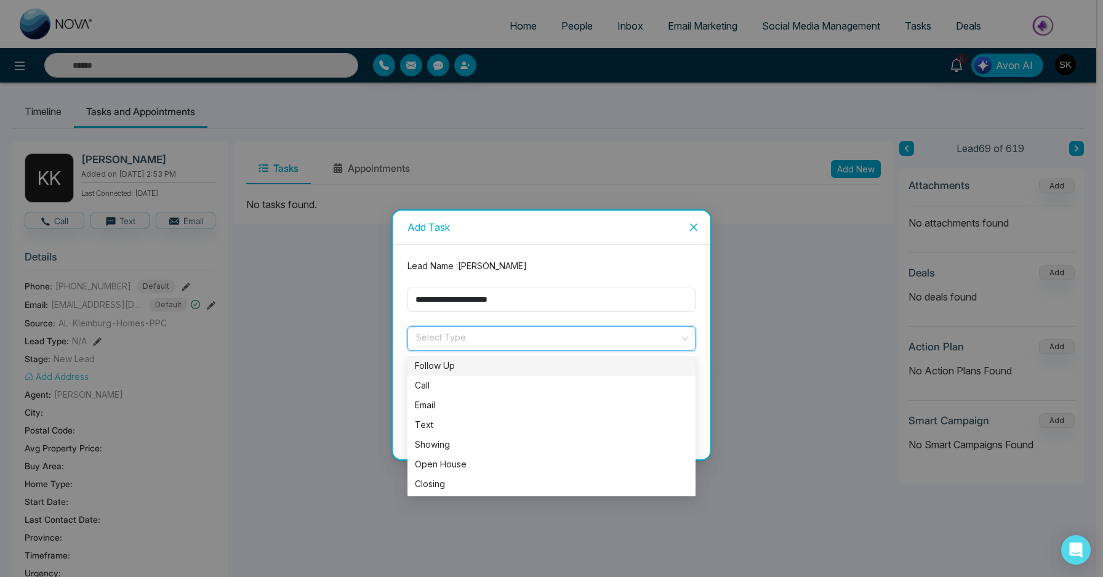
click at [483, 359] on div "Follow Up" at bounding box center [551, 366] width 273 height 14
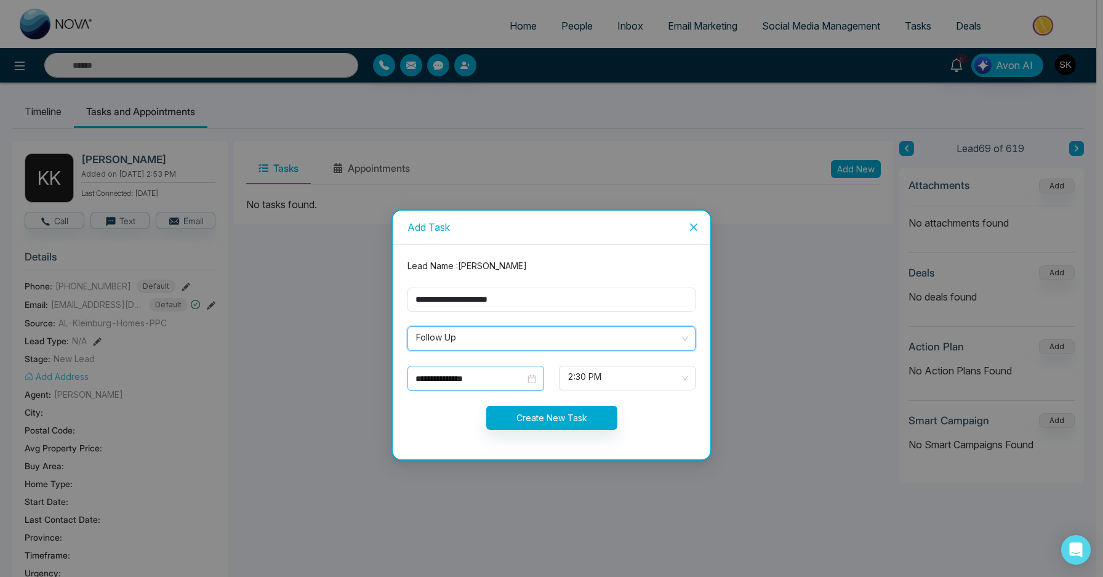
click at [460, 380] on input "**********" at bounding box center [470, 379] width 110 height 14
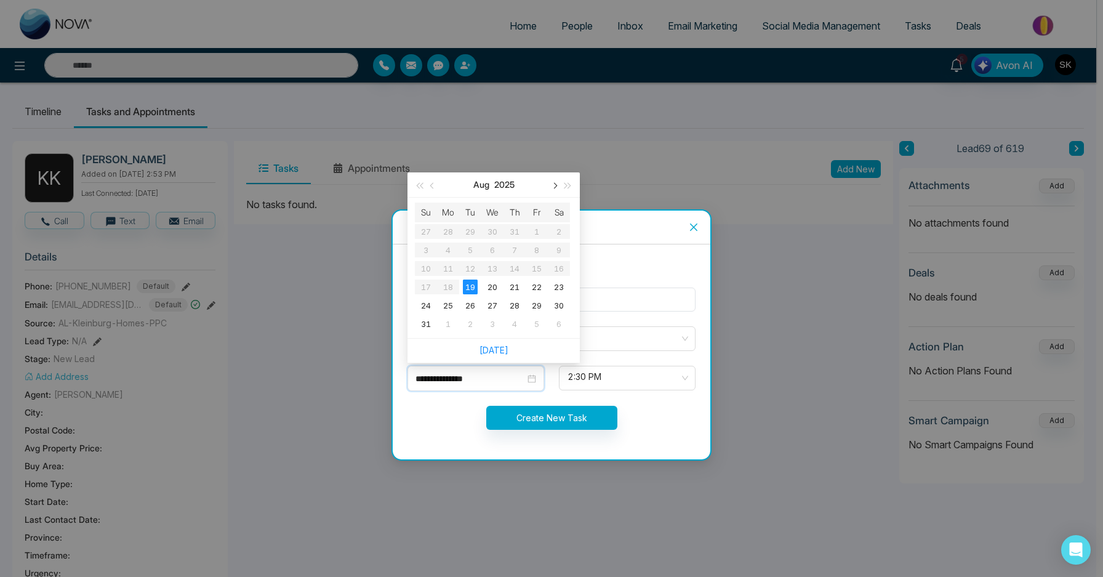
click at [556, 191] on button "button" at bounding box center [554, 184] width 14 height 25
type input "**********"
click at [536, 282] on div "24" at bounding box center [536, 286] width 15 height 15
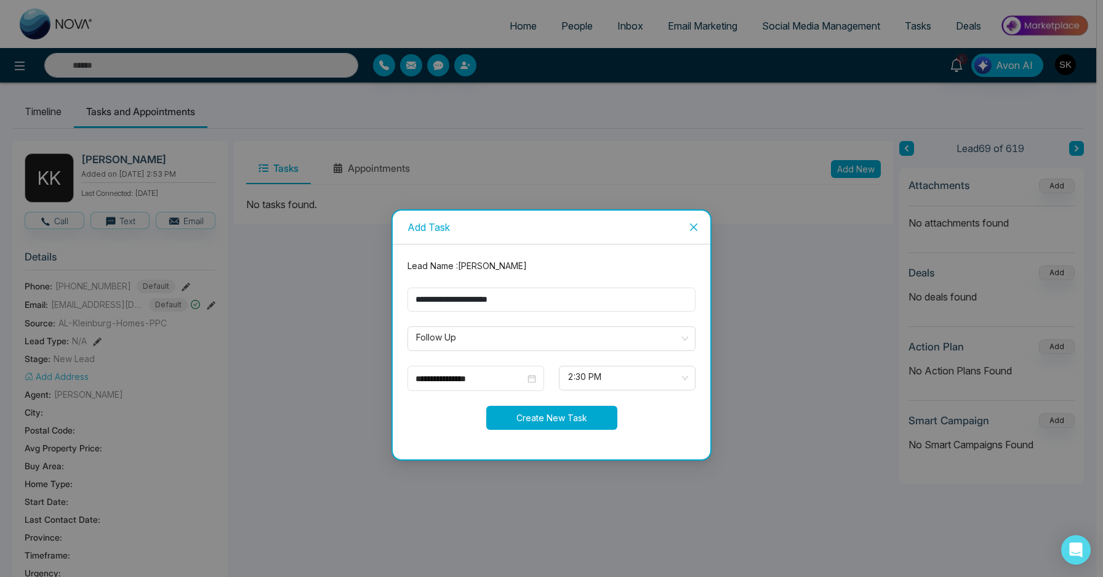
click at [583, 419] on button "Create New Task" at bounding box center [551, 418] width 131 height 24
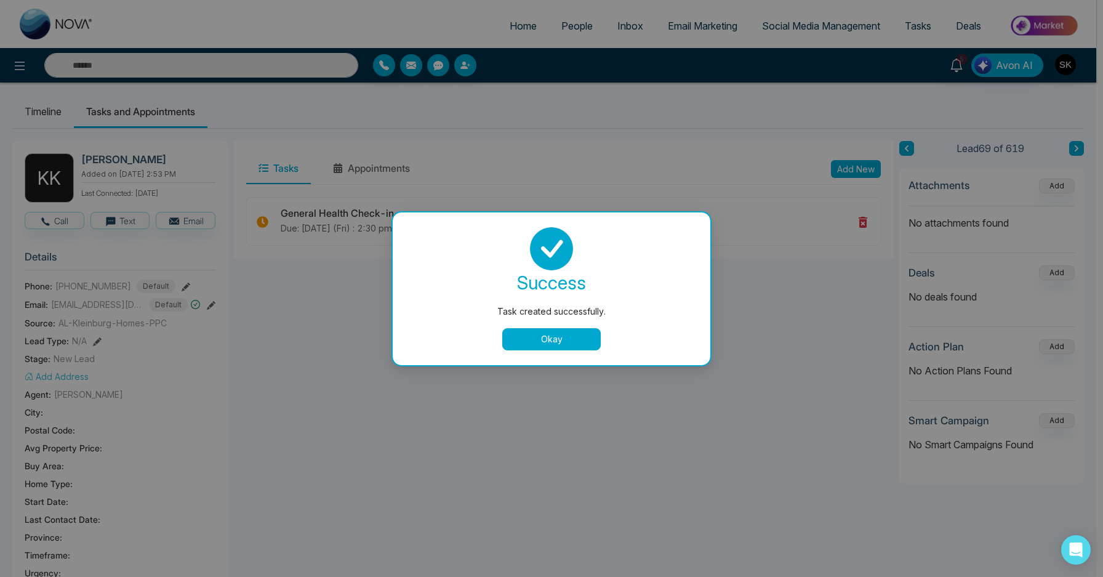
click at [569, 342] on button "Okay" at bounding box center [551, 339] width 98 height 22
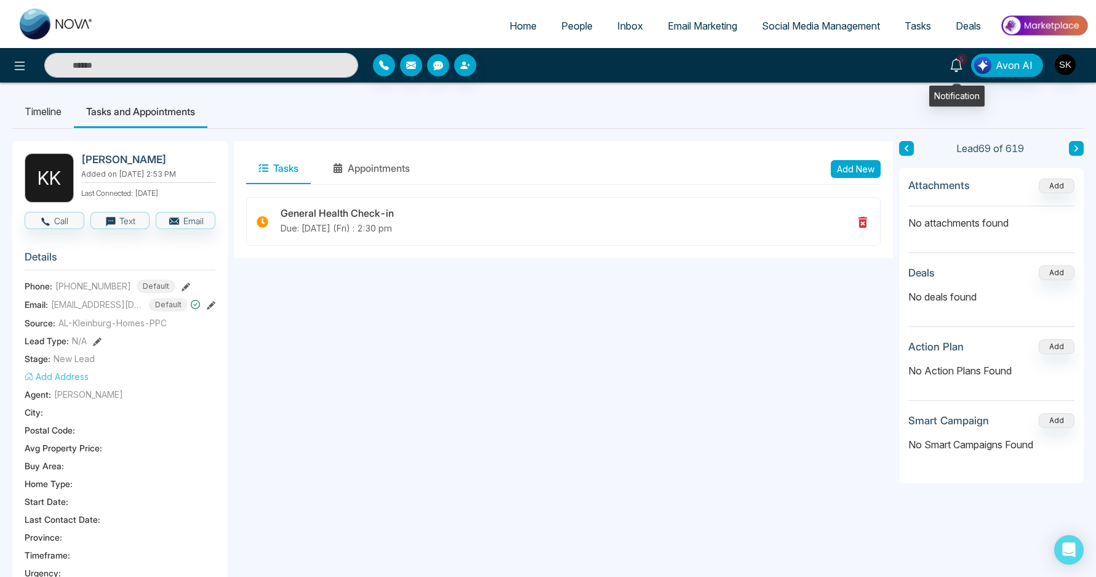
click at [948, 62] on link "5" at bounding box center [957, 65] width 30 height 22
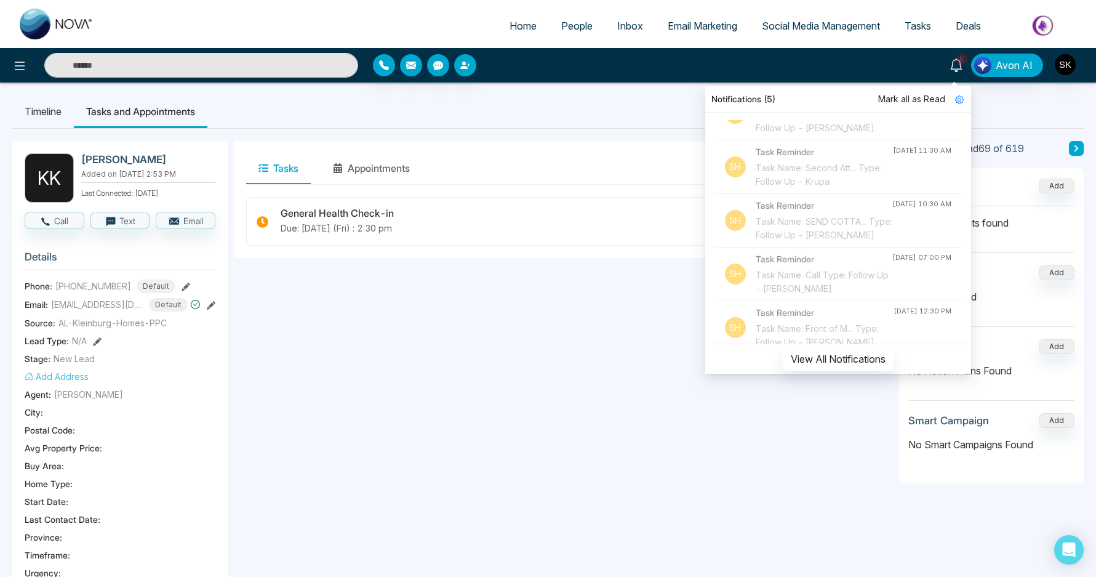
scroll to position [705, 0]
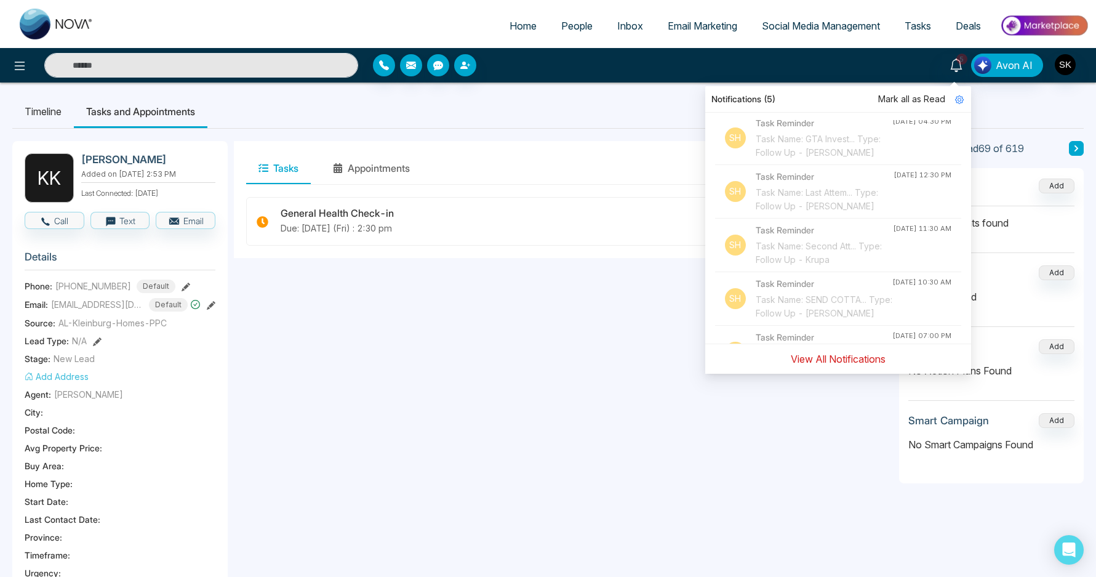
click at [846, 365] on button "View All Notifications" at bounding box center [838, 358] width 111 height 23
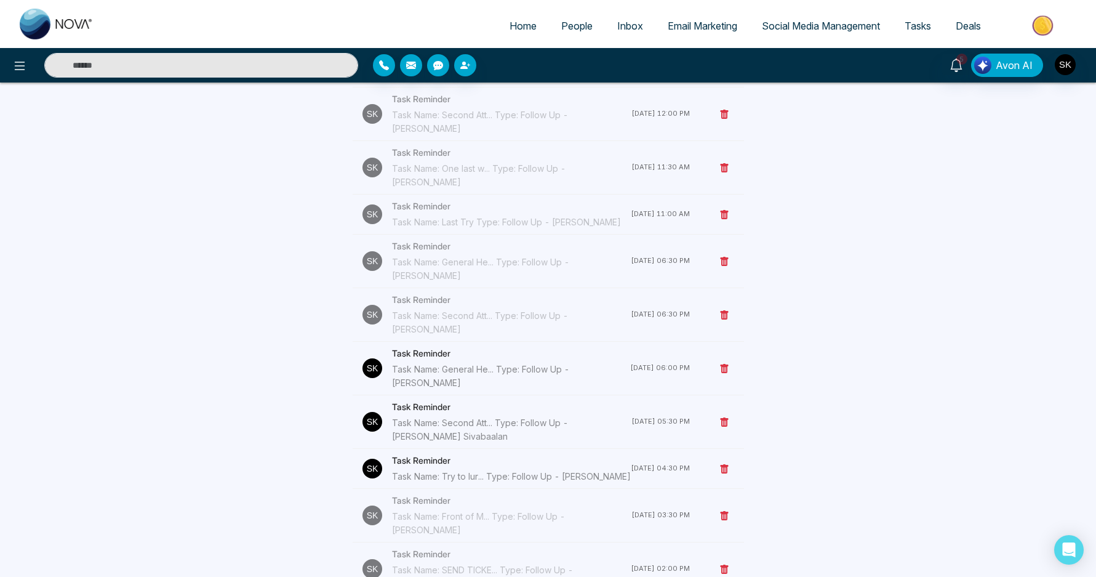
scroll to position [1864, 0]
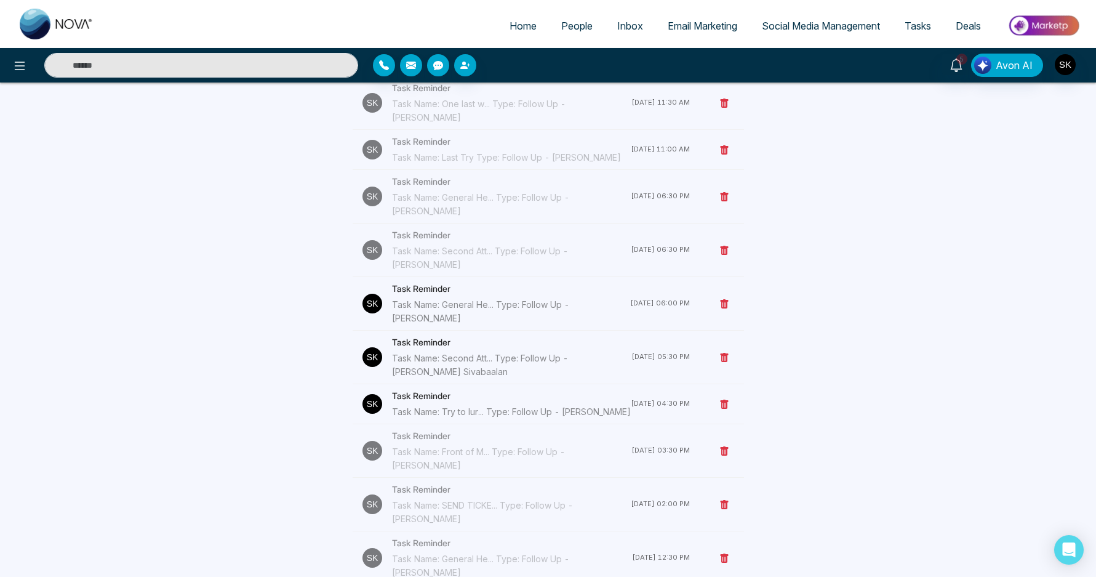
click at [722, 299] on icon at bounding box center [724, 304] width 10 height 10
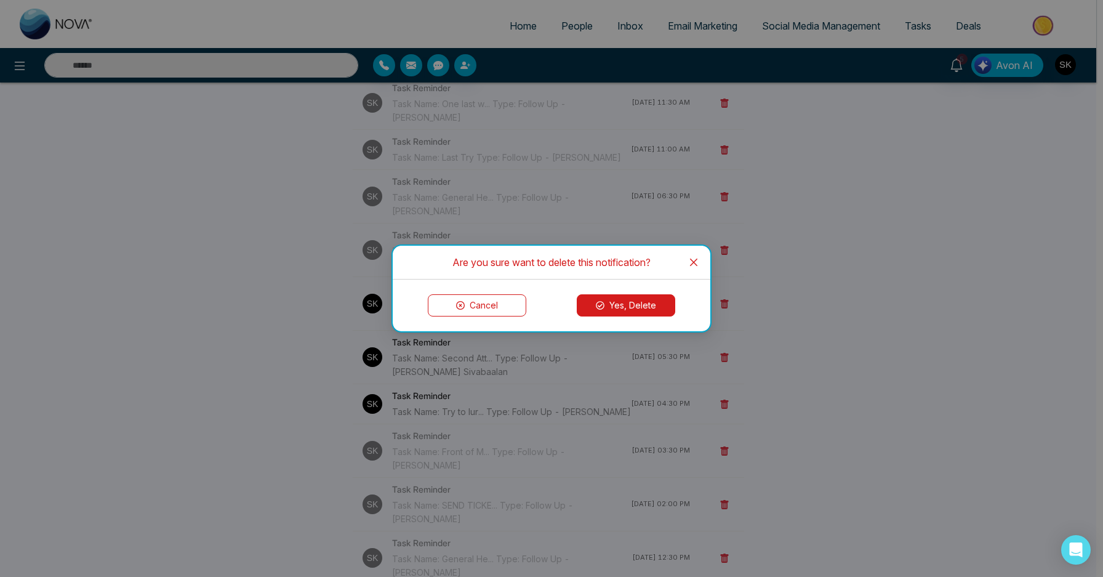
click at [630, 302] on button "Yes, Delete" at bounding box center [626, 305] width 98 height 22
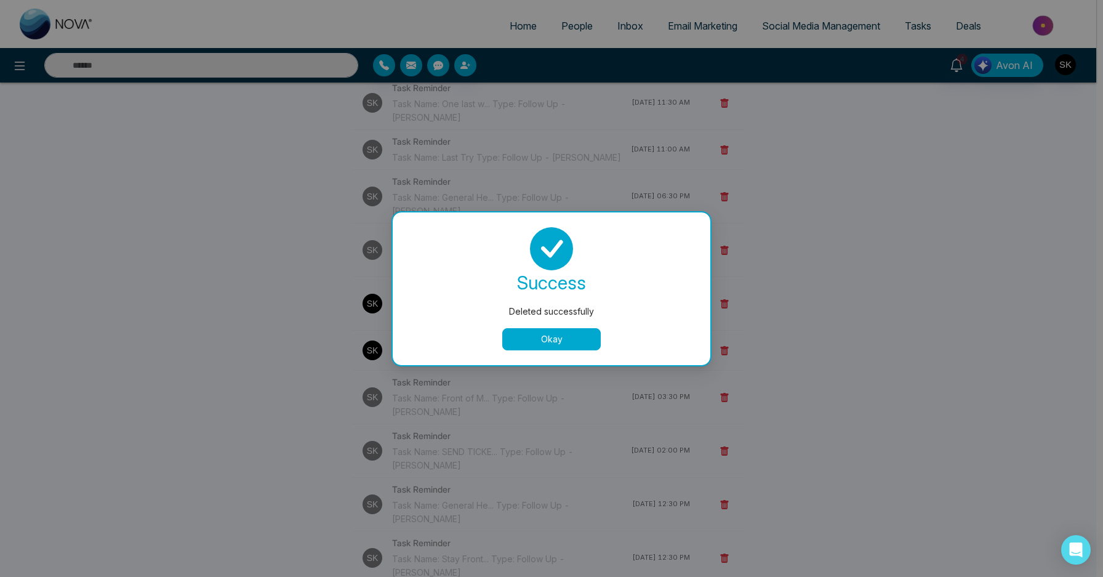
click at [579, 339] on button "Okay" at bounding box center [551, 339] width 98 height 22
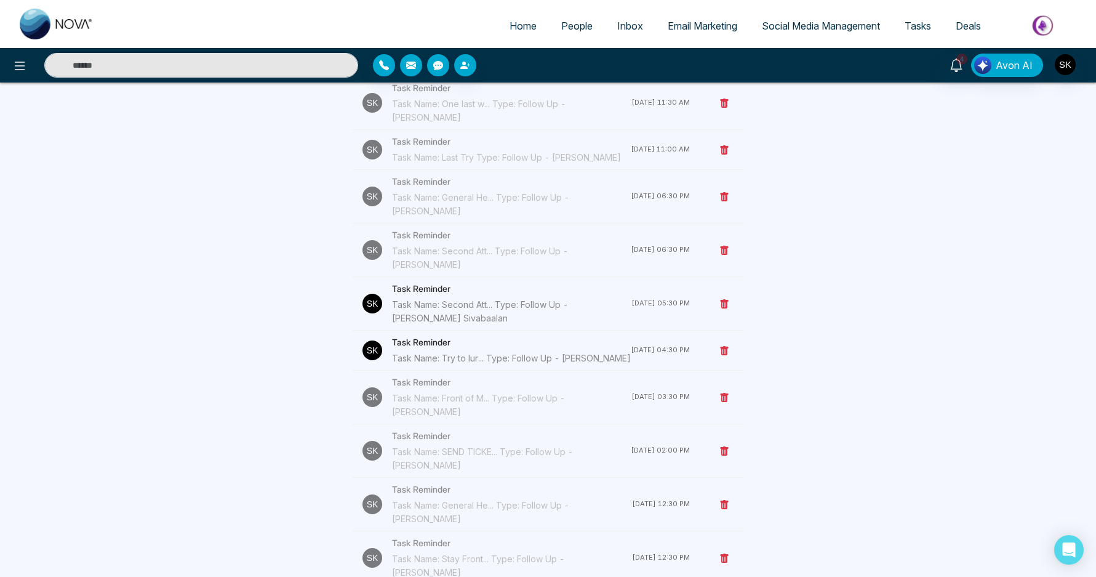
click at [598, 298] on div "Task Name: Second Att... Type: Follow Up - Sivamalar Sivabaalan" at bounding box center [511, 311] width 239 height 27
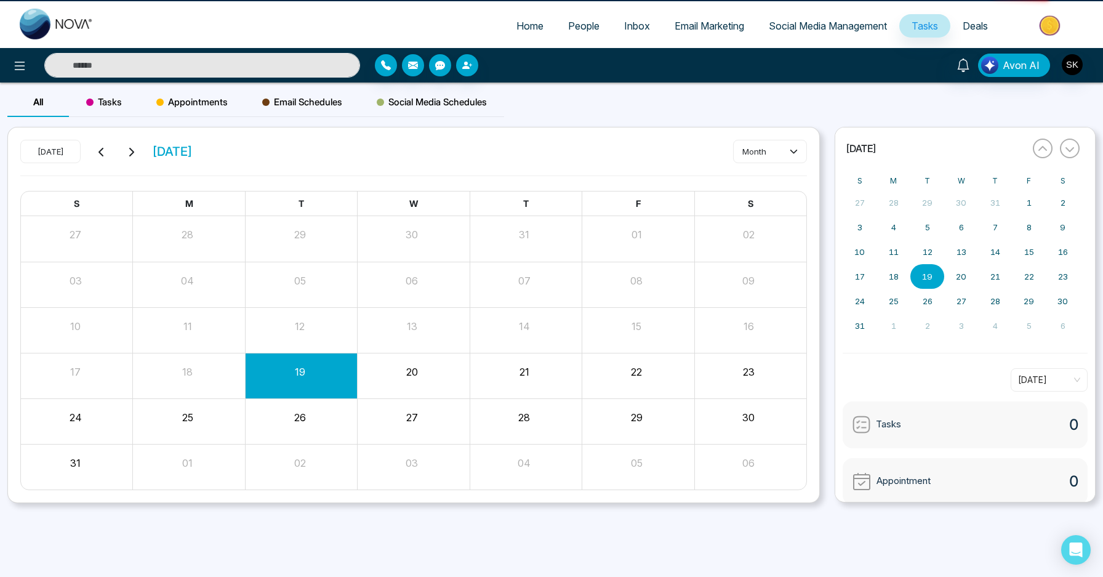
click at [204, 60] on input "text" at bounding box center [202, 65] width 316 height 25
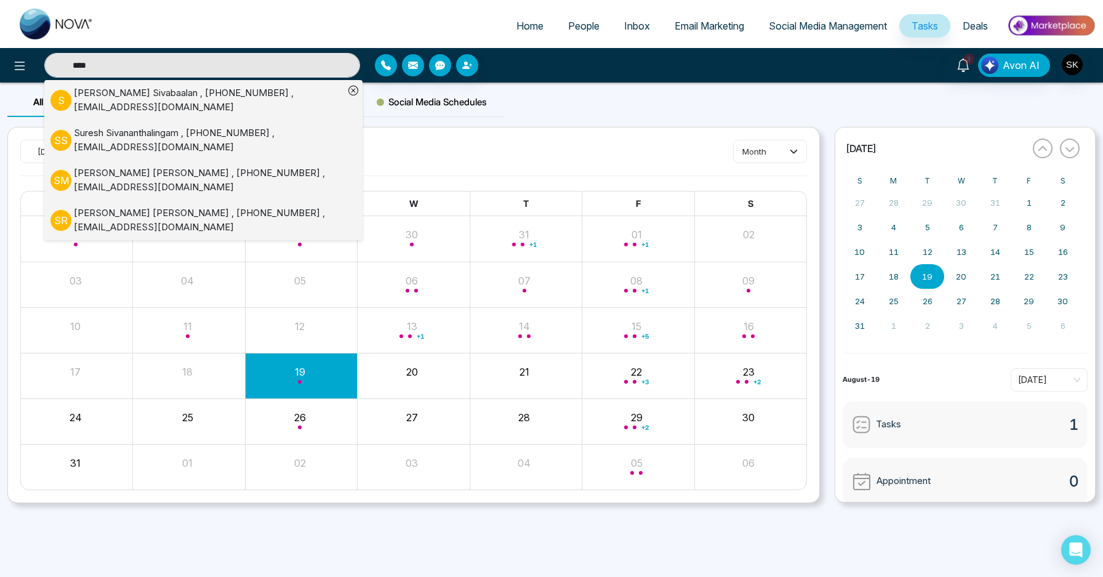
type input "****"
click at [176, 88] on div "Sivamalar Sivabaalan , +16472843567 , sinnadurai_1146@hotmail.com" at bounding box center [209, 100] width 270 height 28
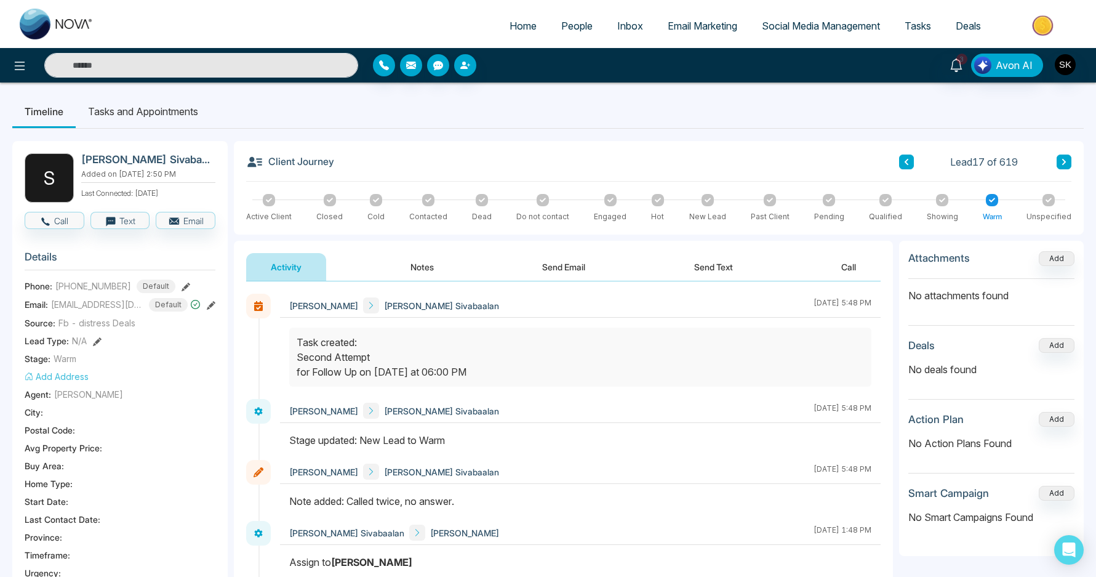
drag, startPoint x: 86, startPoint y: 285, endPoint x: 97, endPoint y: 285, distance: 11.7
click at [97, 285] on span "+16472843567" at bounding box center [93, 285] width 76 height 13
drag, startPoint x: 86, startPoint y: 284, endPoint x: 102, endPoint y: 284, distance: 15.4
click at [102, 284] on span "+16472843567" at bounding box center [93, 285] width 76 height 13
drag, startPoint x: 82, startPoint y: 284, endPoint x: 101, endPoint y: 285, distance: 18.5
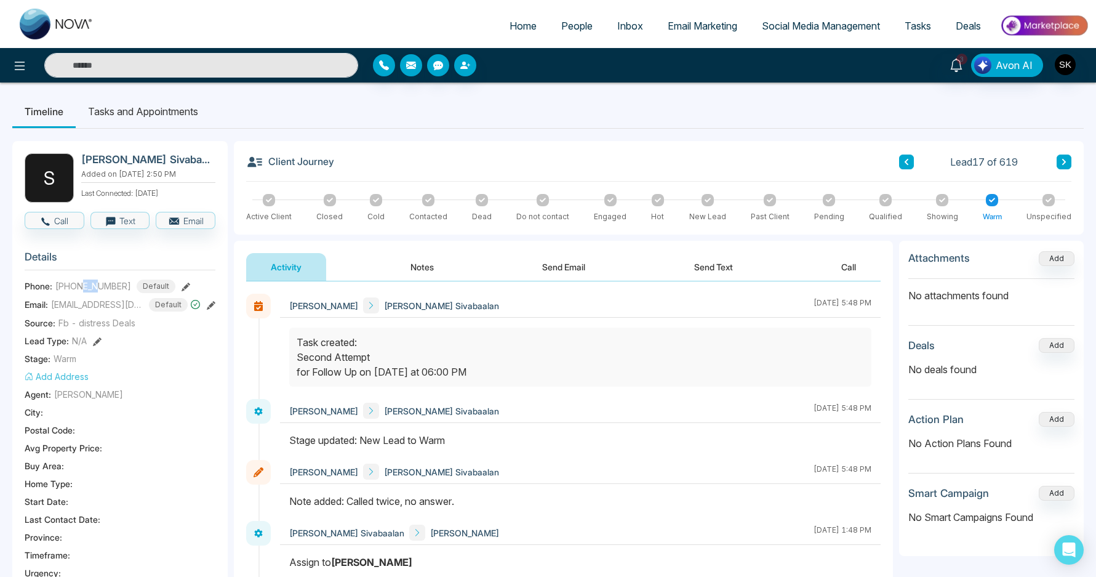
click at [101, 285] on span "+16472843567" at bounding box center [93, 285] width 76 height 13
click at [414, 266] on button "Notes" at bounding box center [422, 267] width 73 height 28
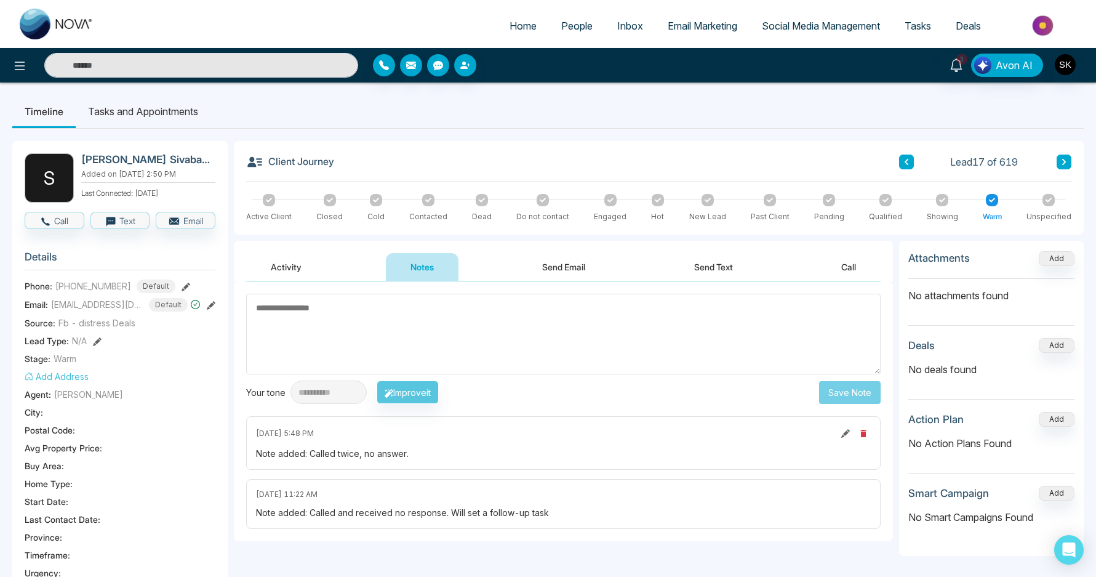
click at [302, 266] on button "Activity" at bounding box center [286, 267] width 80 height 28
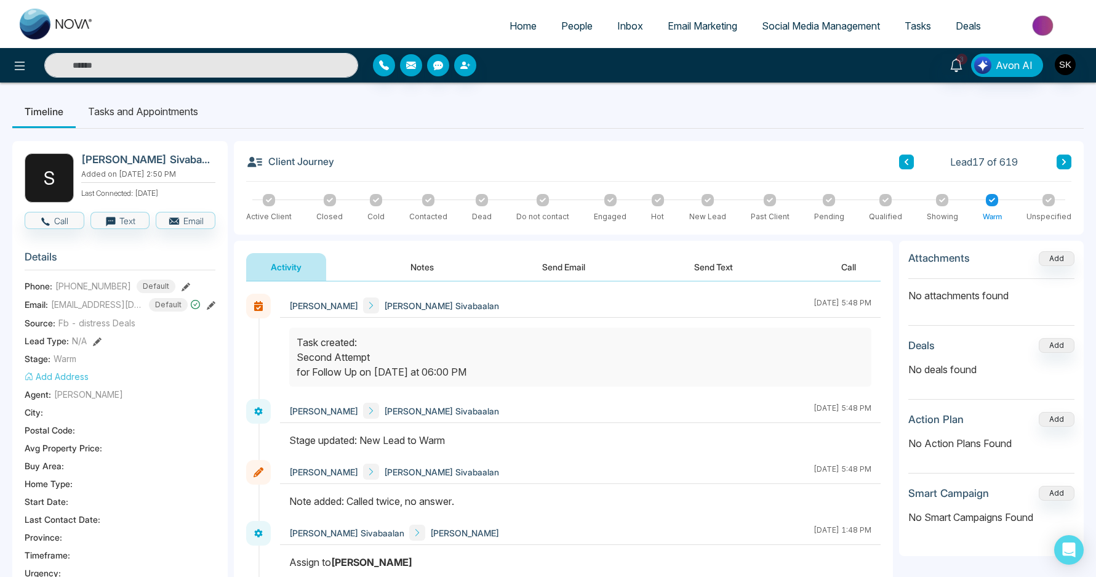
drag, startPoint x: 404, startPoint y: 271, endPoint x: 433, endPoint y: 308, distance: 46.5
click at [417, 297] on div "**********" at bounding box center [563, 587] width 659 height 692
click at [430, 263] on button "Notes" at bounding box center [422, 267] width 73 height 28
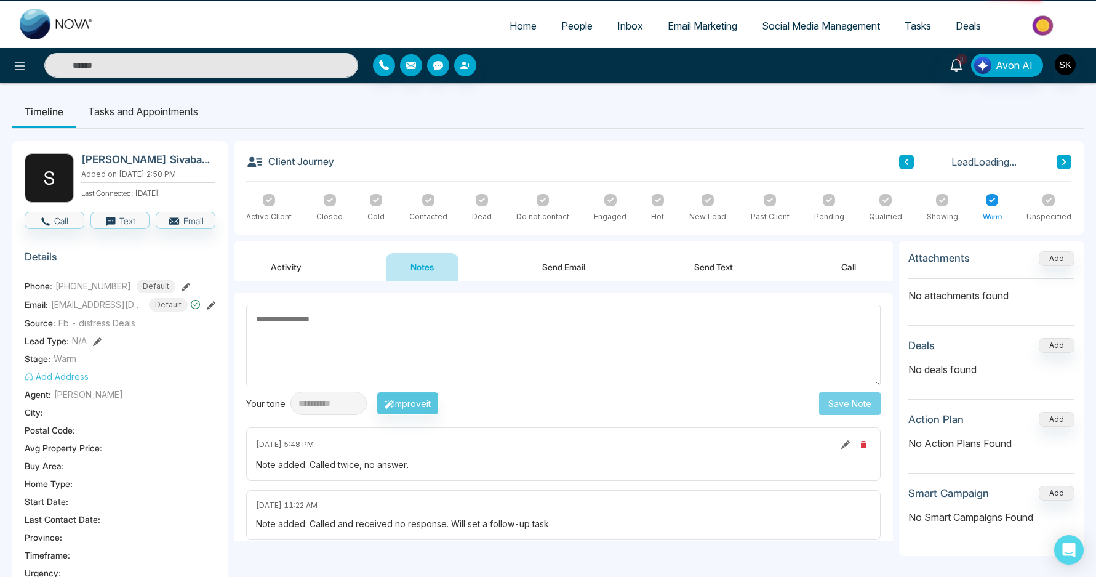
click at [394, 346] on textarea at bounding box center [563, 345] width 635 height 81
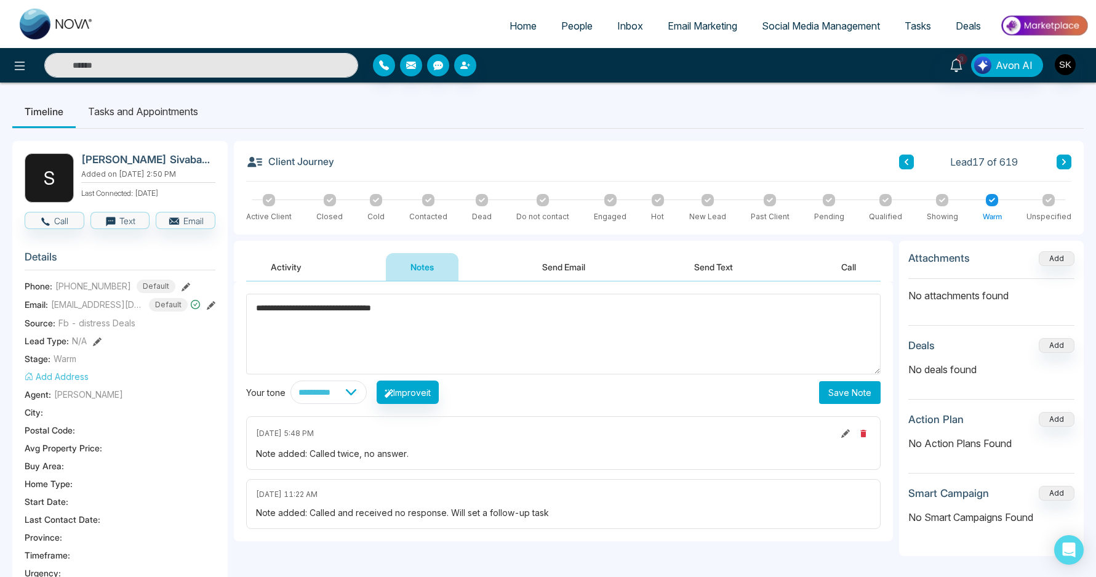
type textarea "**********"
click at [881, 387] on div "**********" at bounding box center [563, 411] width 659 height 260
click at [868, 385] on button "Save Note" at bounding box center [850, 392] width 62 height 23
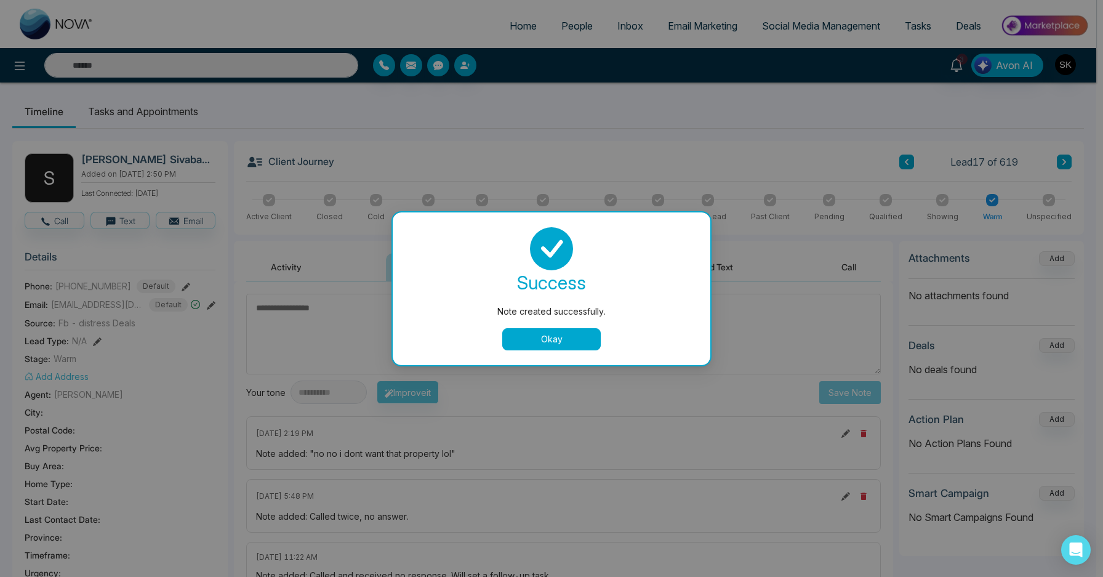
click at [559, 348] on button "Okay" at bounding box center [551, 339] width 98 height 22
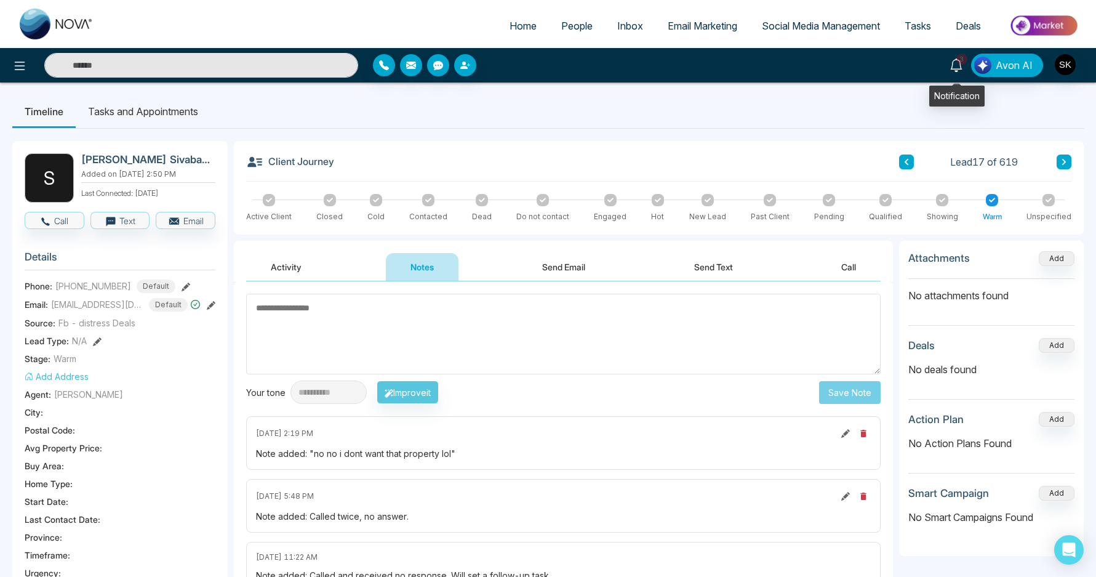
click at [962, 65] on icon at bounding box center [956, 65] width 12 height 14
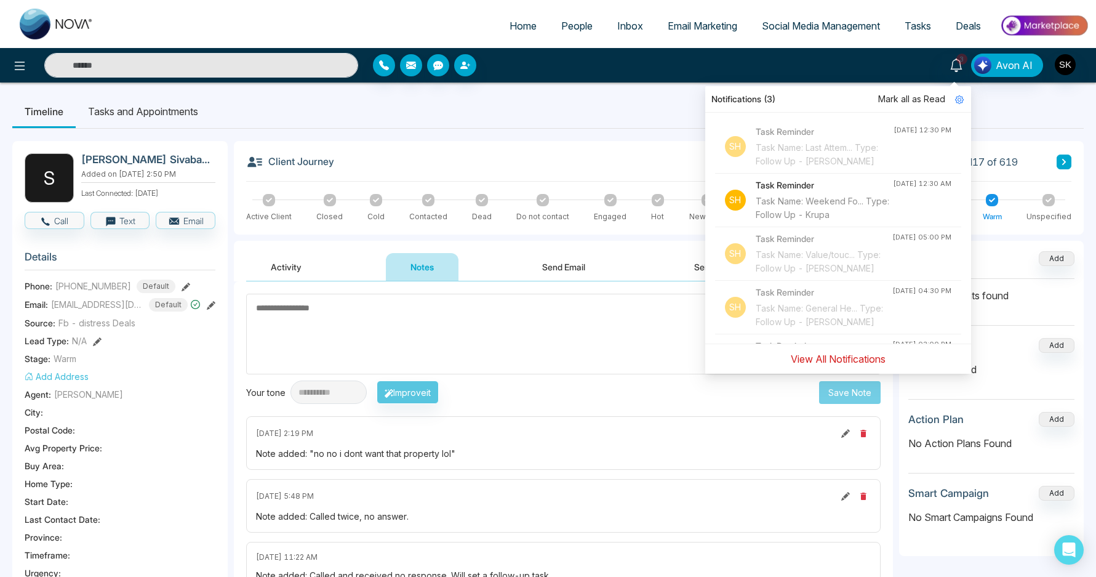
click at [847, 353] on button "View All Notifications" at bounding box center [838, 358] width 111 height 23
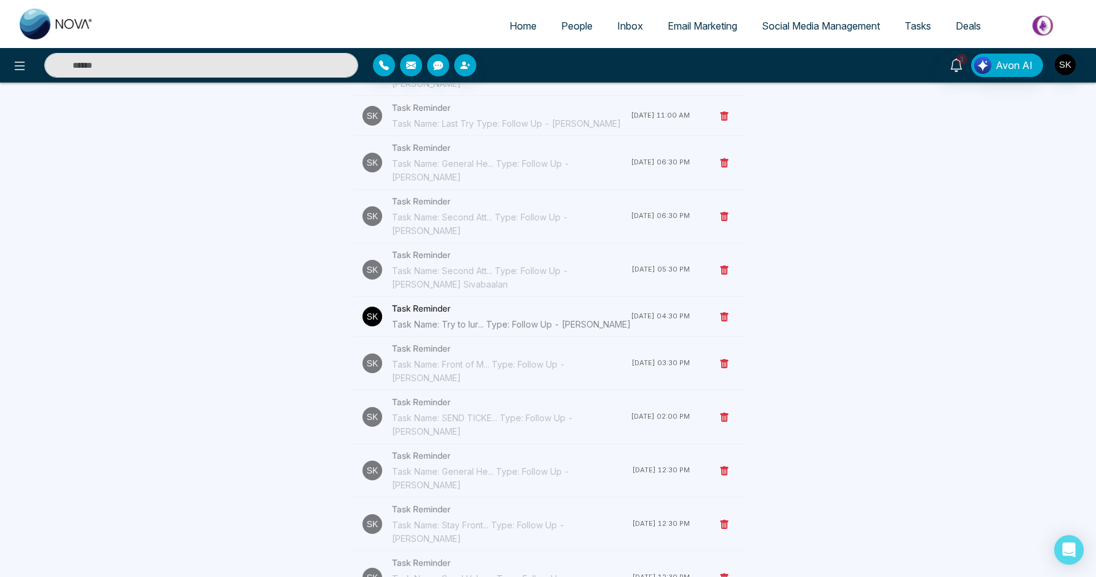
scroll to position [1810, 0]
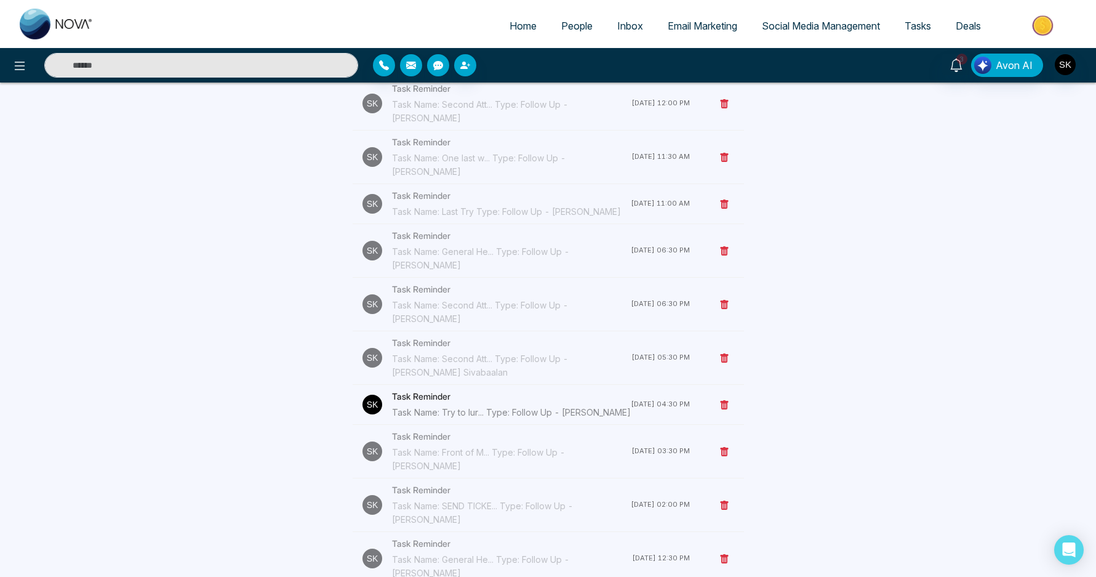
click at [558, 406] on div "Task Name: Try to lur... Type: Follow Up - Sandy Nona" at bounding box center [511, 413] width 239 height 14
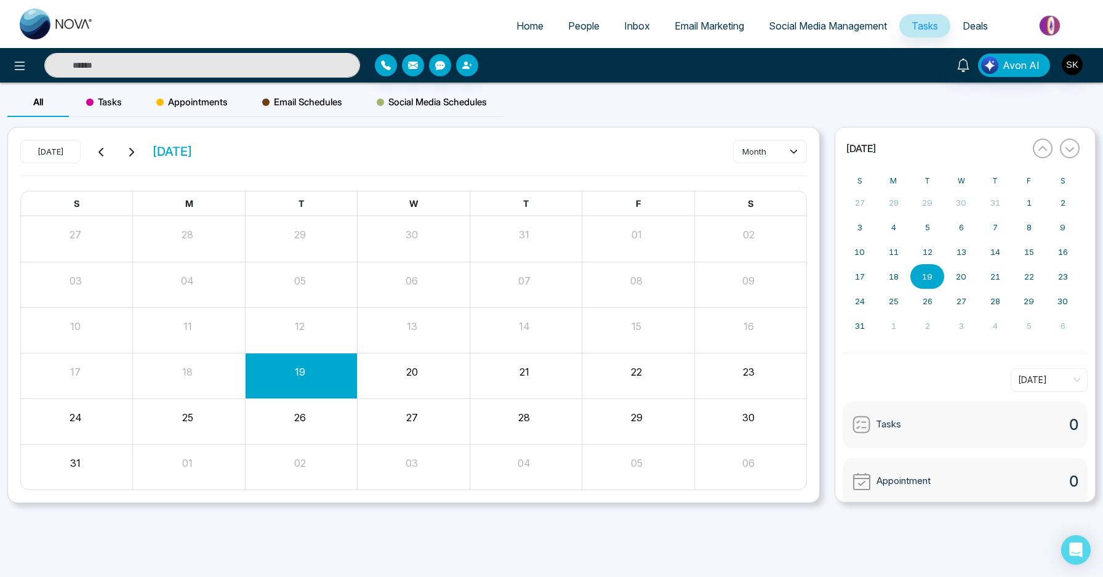
click at [290, 68] on input "text" at bounding box center [202, 65] width 316 height 25
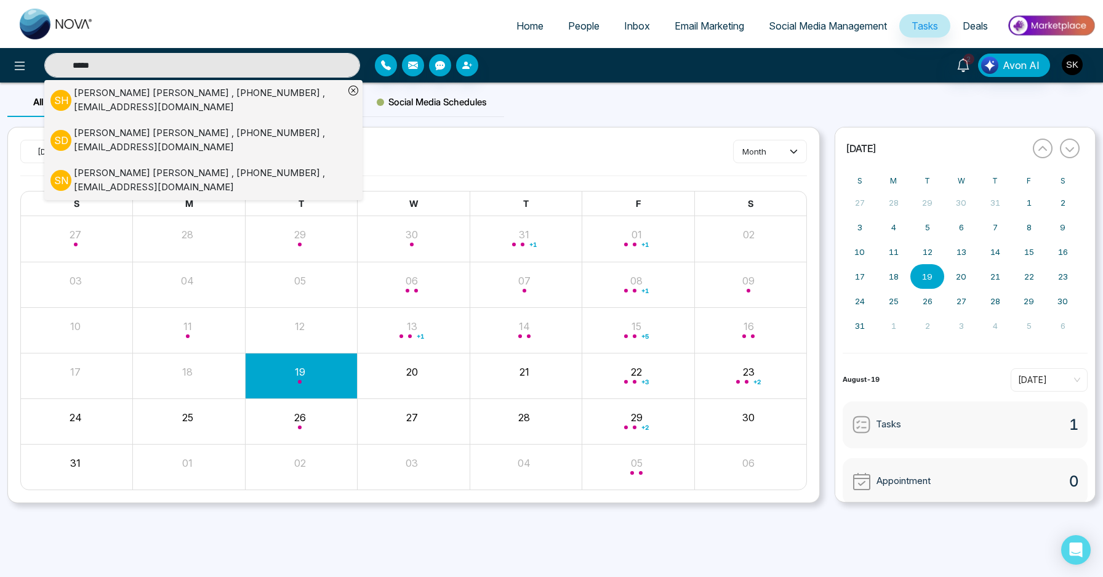
type input "*****"
click at [253, 97] on div "Sandy Hoang , +6479857270 , Ttsh1420@gmail.com" at bounding box center [209, 100] width 270 height 28
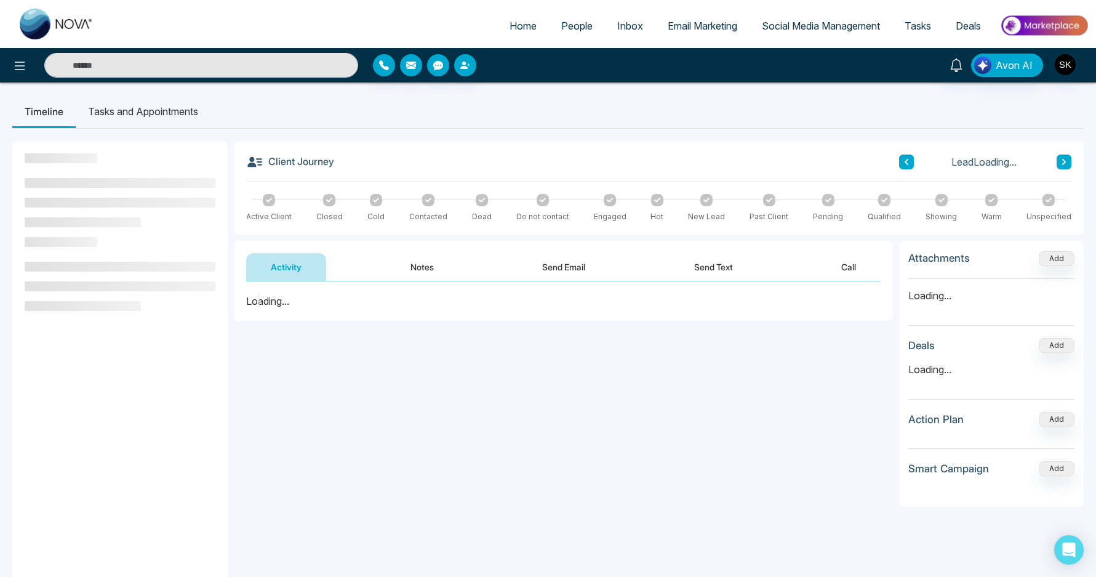
click at [262, 60] on input "text" at bounding box center [201, 65] width 314 height 25
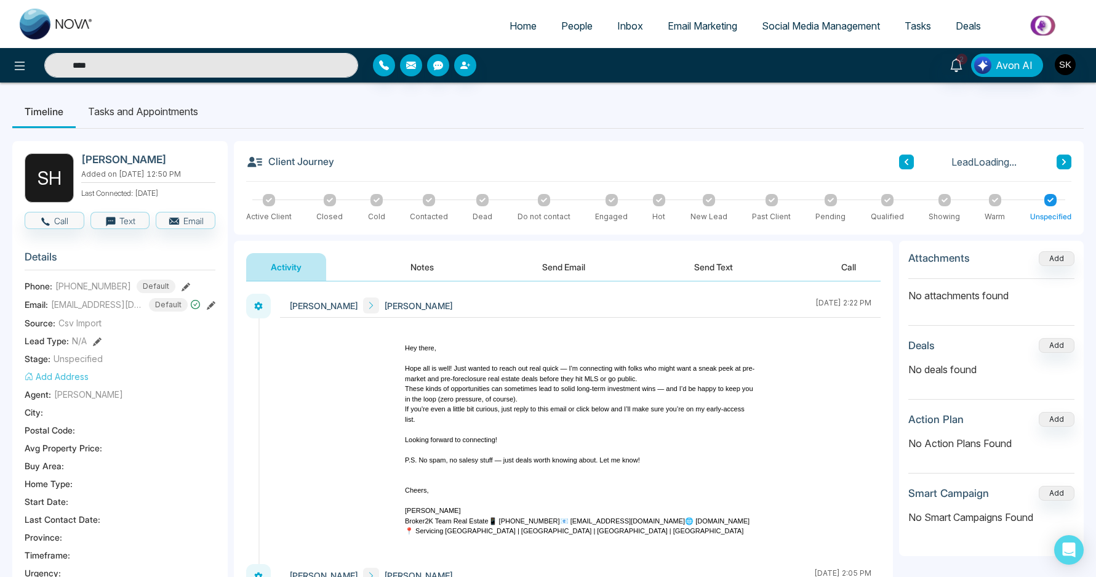
click at [253, 61] on input "****" at bounding box center [201, 65] width 314 height 25
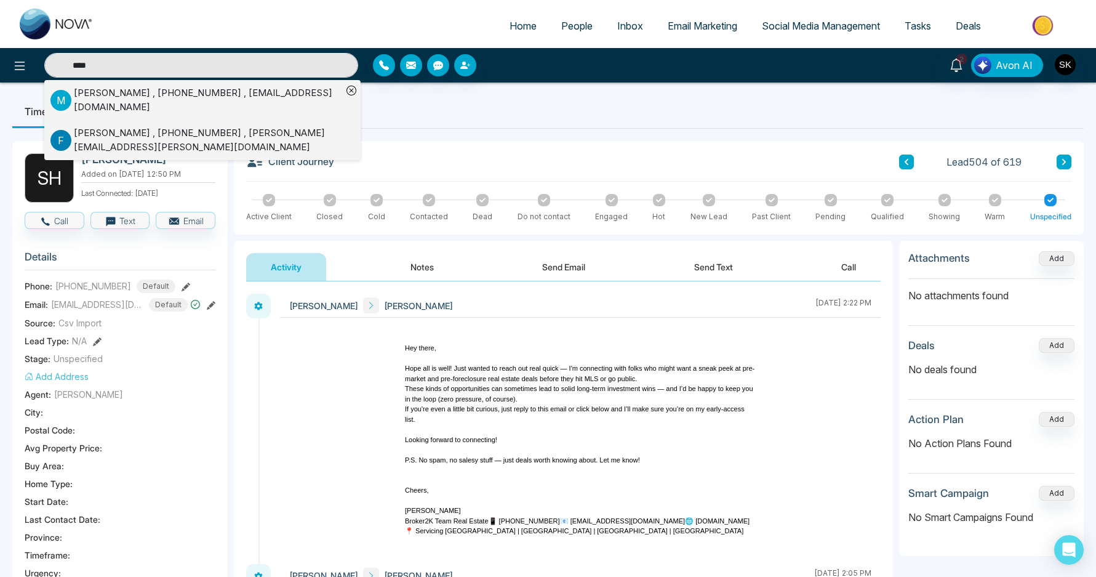
type input "****"
click at [249, 103] on div "Miguel Quiquinta , +6472345885 , quiquinta@yahoo.ca" at bounding box center [208, 100] width 268 height 28
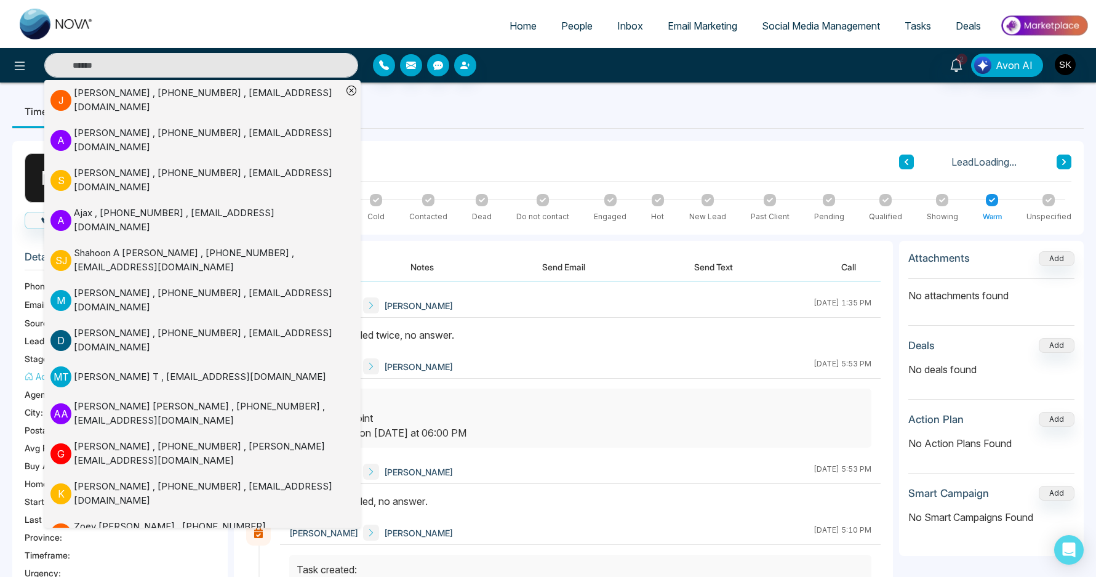
click at [415, 270] on button "Notes" at bounding box center [422, 267] width 73 height 28
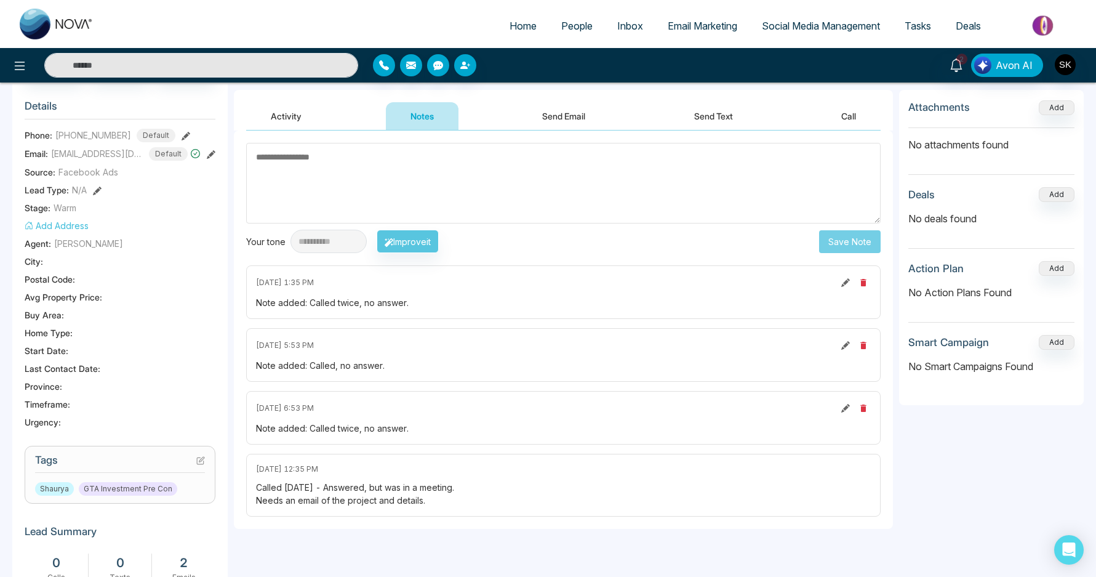
scroll to position [110, 0]
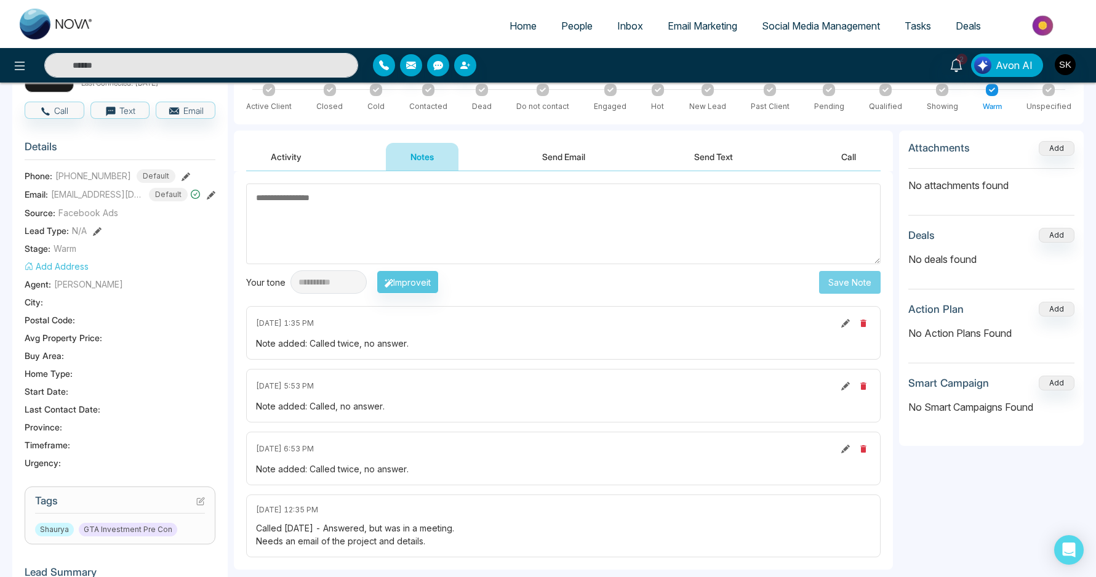
click at [374, 531] on div "Called 4/28/2025 - Answered, but was in a meeting. Needs an email of the projec…" at bounding box center [563, 534] width 615 height 26
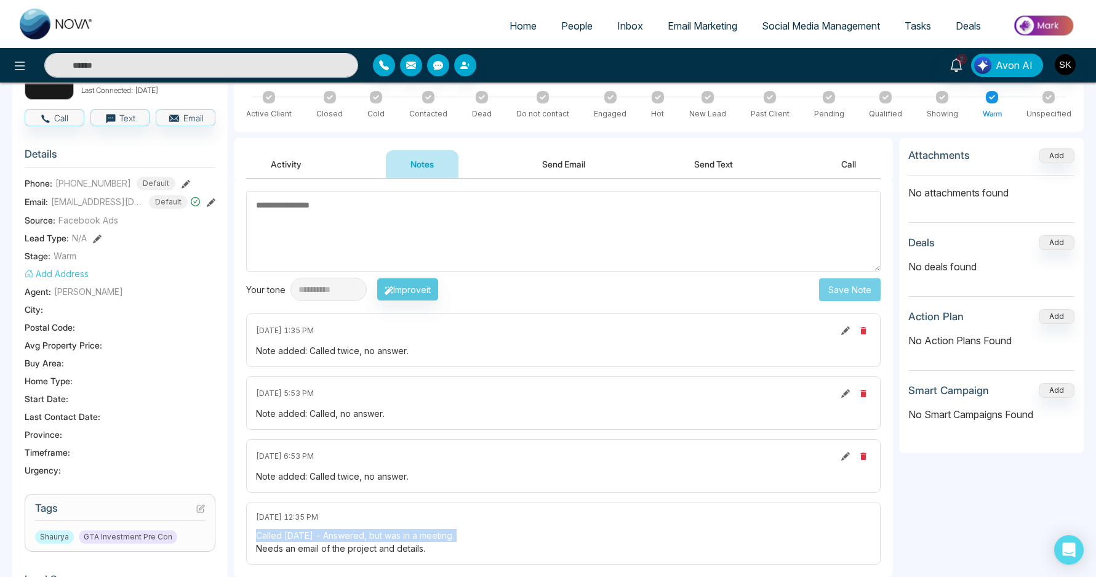
drag, startPoint x: 274, startPoint y: 456, endPoint x: 331, endPoint y: 455, distance: 57.3
click at [314, 455] on span "July 24 2025 | 6:53 PM" at bounding box center [285, 456] width 58 height 11
drag, startPoint x: 269, startPoint y: 392, endPoint x: 329, endPoint y: 392, distance: 59.7
click at [314, 392] on span "August 12 2025 | 5:53 PM" at bounding box center [285, 393] width 58 height 11
drag, startPoint x: 279, startPoint y: 332, endPoint x: 383, endPoint y: 333, distance: 103.4
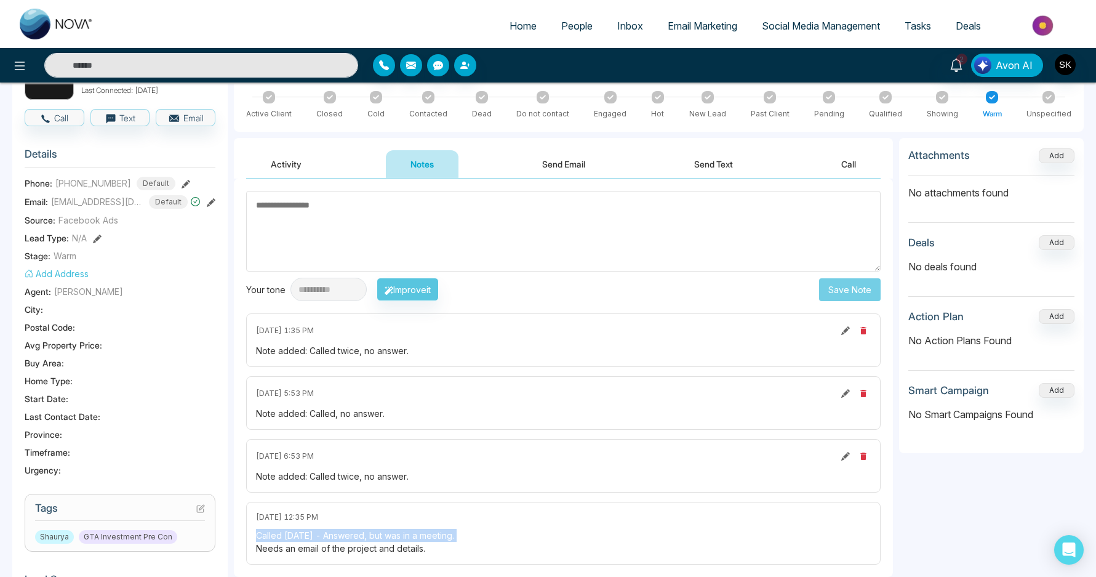
click at [383, 333] on div "August 19 2025 | 1:35 PM" at bounding box center [563, 330] width 615 height 15
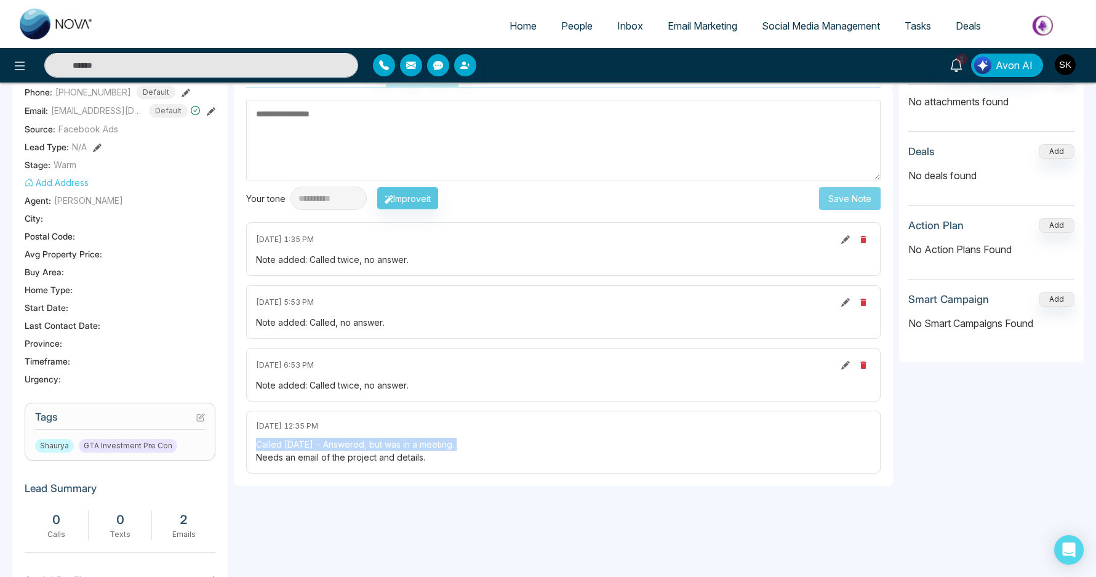
scroll to position [190, 0]
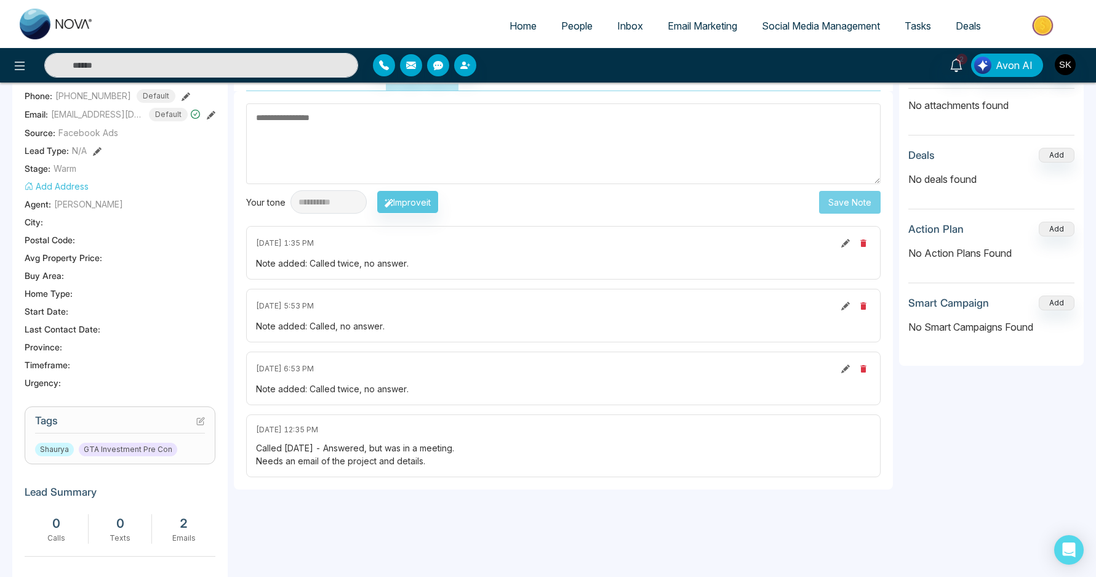
click at [130, 446] on span "GTA Investment Pre Con" at bounding box center [128, 450] width 98 height 14
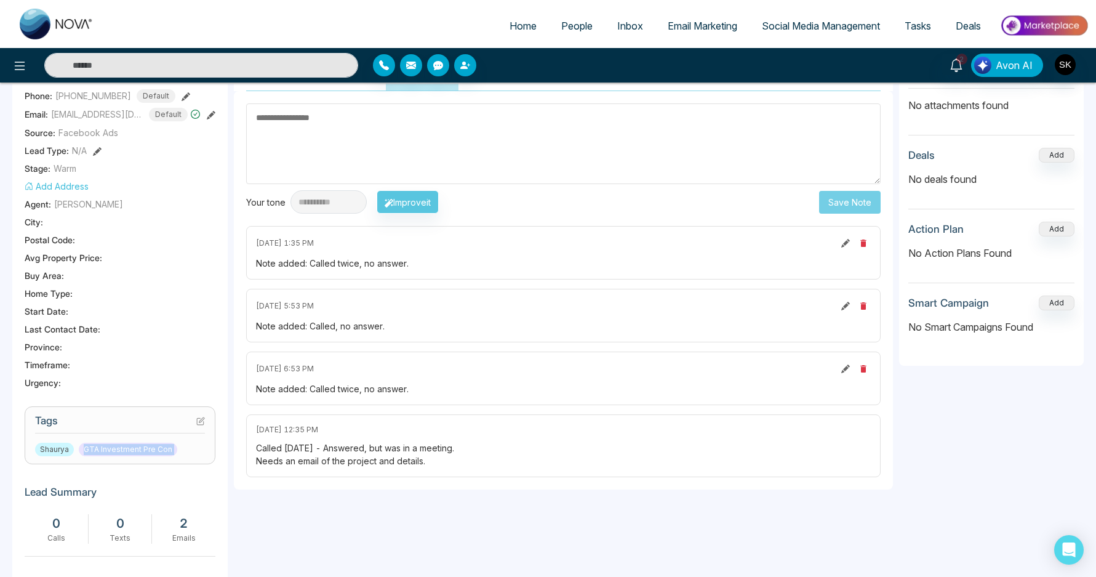
click at [130, 446] on span "GTA Investment Pre Con" at bounding box center [128, 450] width 98 height 14
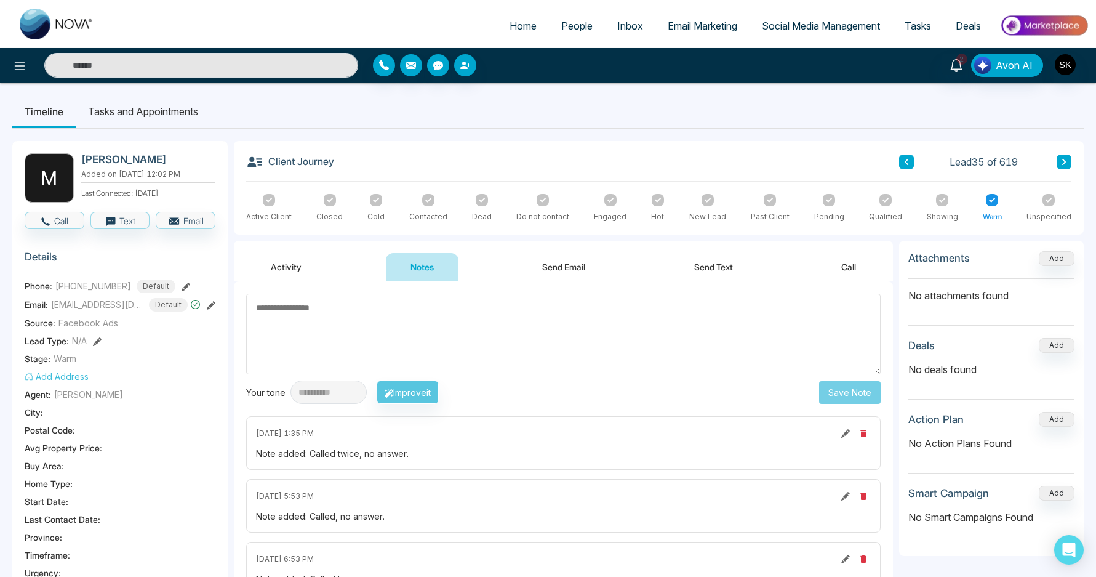
click at [289, 378] on div "**********" at bounding box center [563, 349] width 635 height 110
click at [660, 331] on textarea at bounding box center [563, 334] width 635 height 81
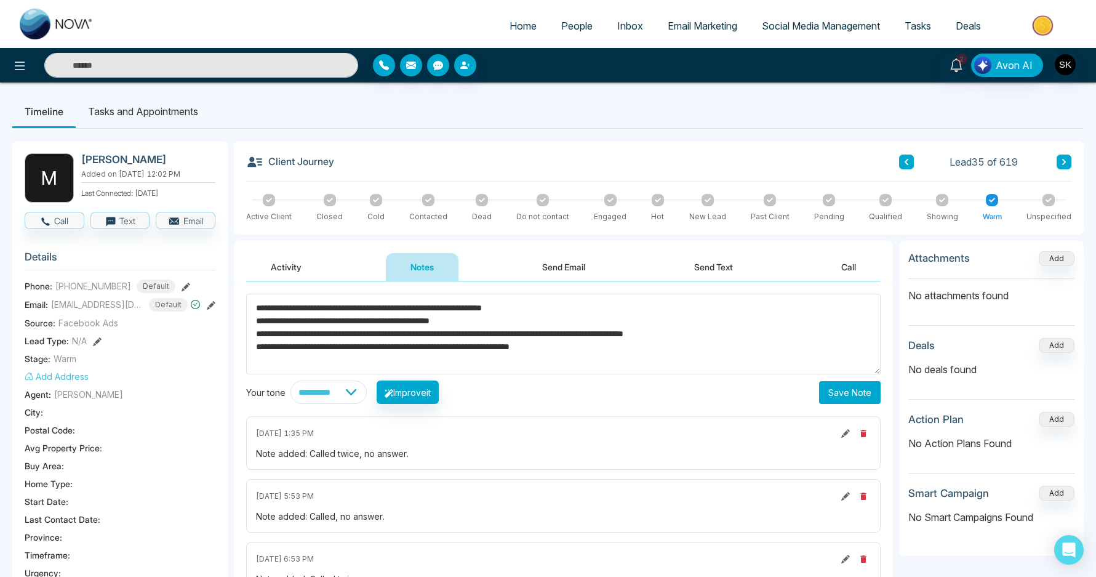
type textarea "**********"
click at [851, 399] on button "Save Note" at bounding box center [850, 392] width 62 height 23
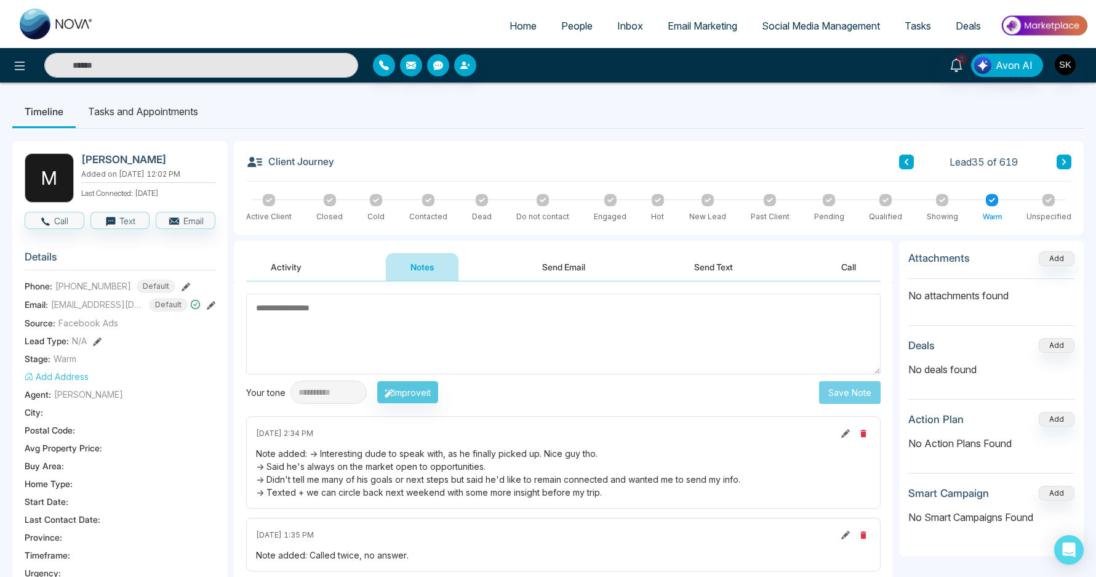
click at [109, 107] on li "Tasks and Appointments" at bounding box center [143, 111] width 135 height 33
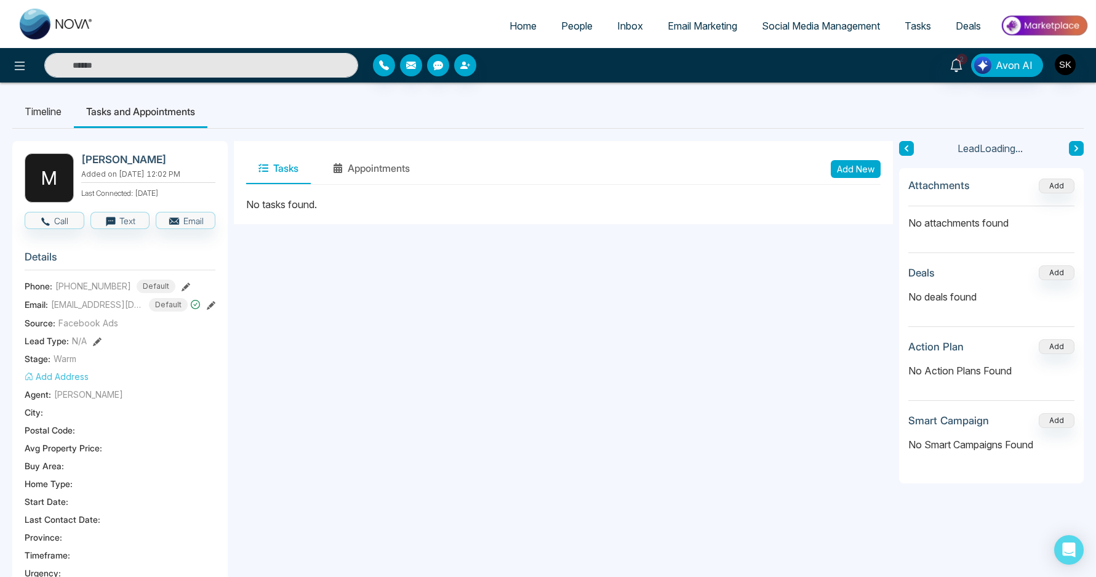
click at [855, 178] on div "Tasks Appointments Add New" at bounding box center [563, 168] width 635 height 31
click at [852, 171] on button "Add New" at bounding box center [856, 169] width 50 height 18
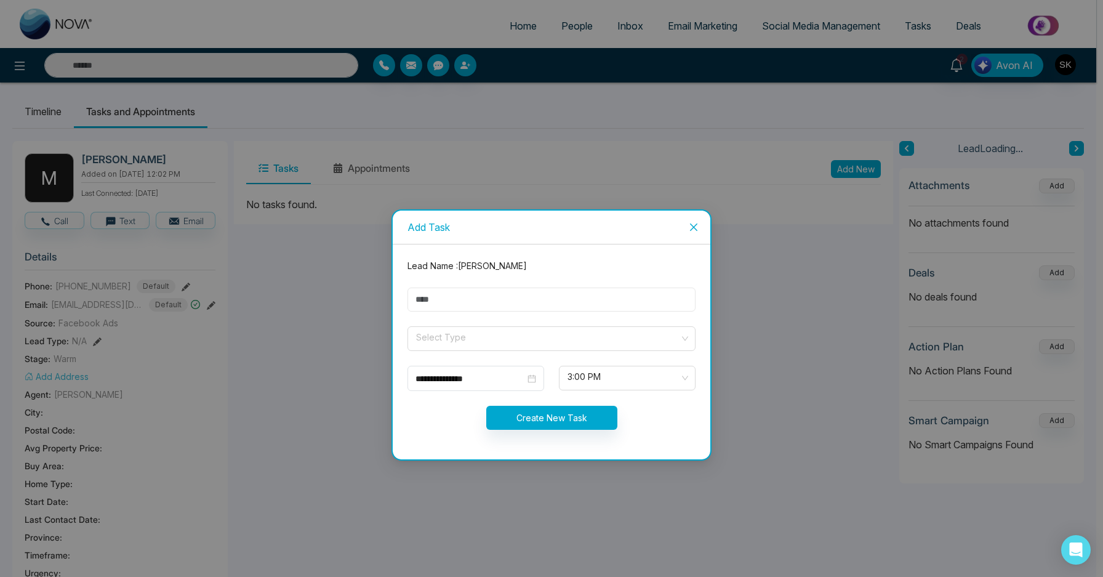
click at [431, 292] on input "text" at bounding box center [551, 299] width 288 height 24
type input "**********"
click at [471, 337] on input "search" at bounding box center [547, 336] width 265 height 18
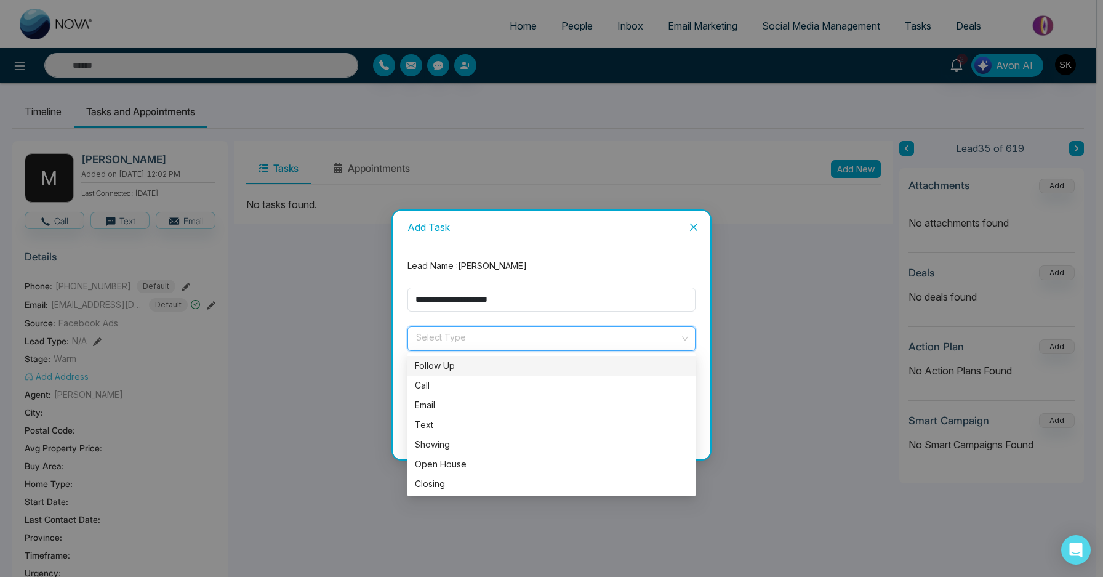
click at [471, 368] on div "Follow Up" at bounding box center [551, 366] width 273 height 14
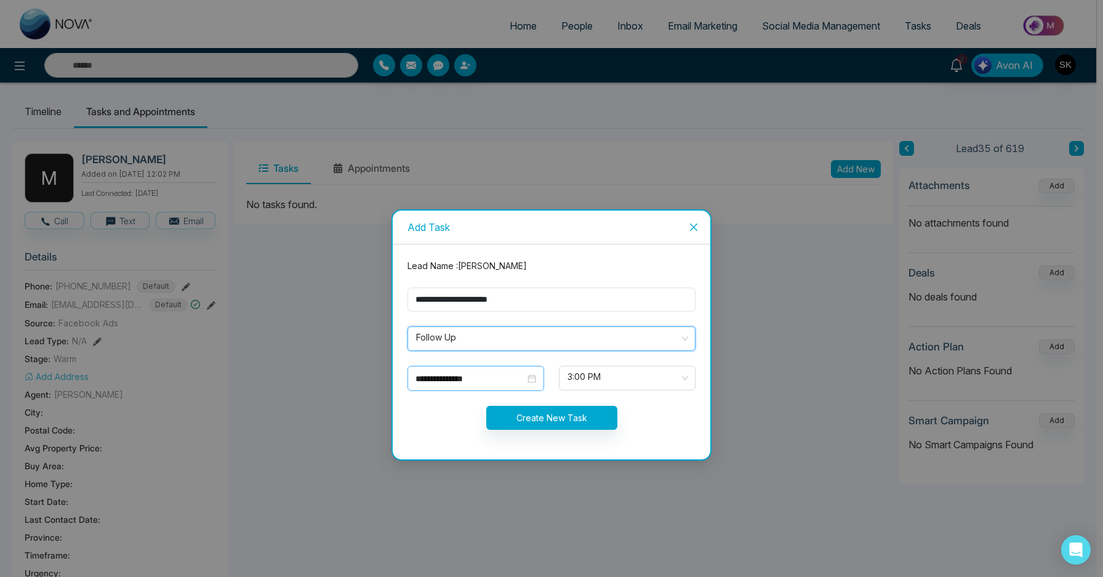
click at [465, 380] on input "**********" at bounding box center [470, 379] width 110 height 14
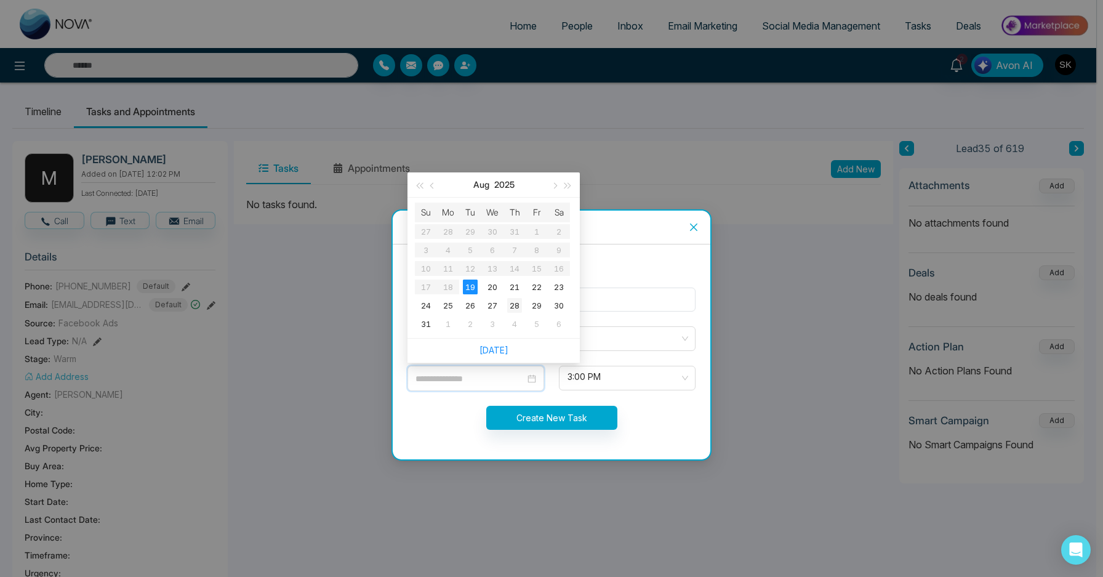
type input "**********"
click at [515, 305] on div "28" at bounding box center [514, 305] width 15 height 15
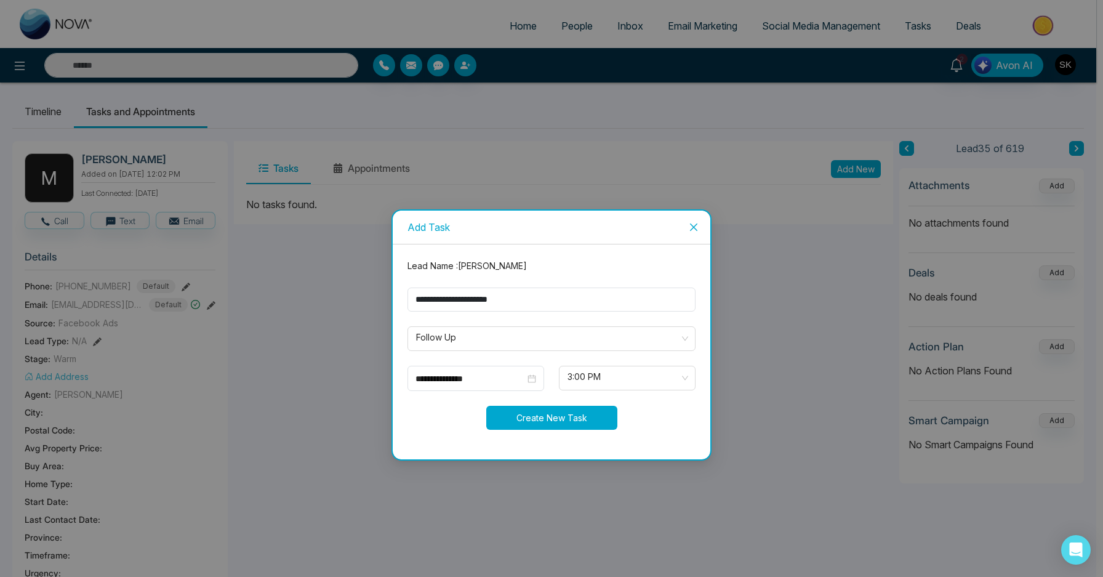
click at [579, 425] on button "Create New Task" at bounding box center [551, 418] width 131 height 24
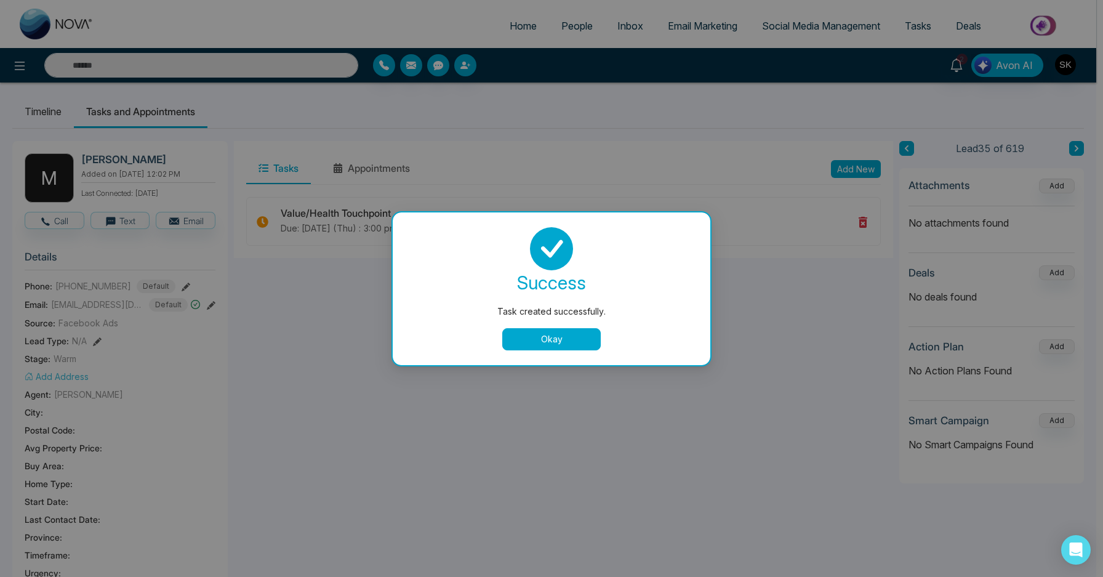
click at [569, 339] on button "Okay" at bounding box center [551, 339] width 98 height 22
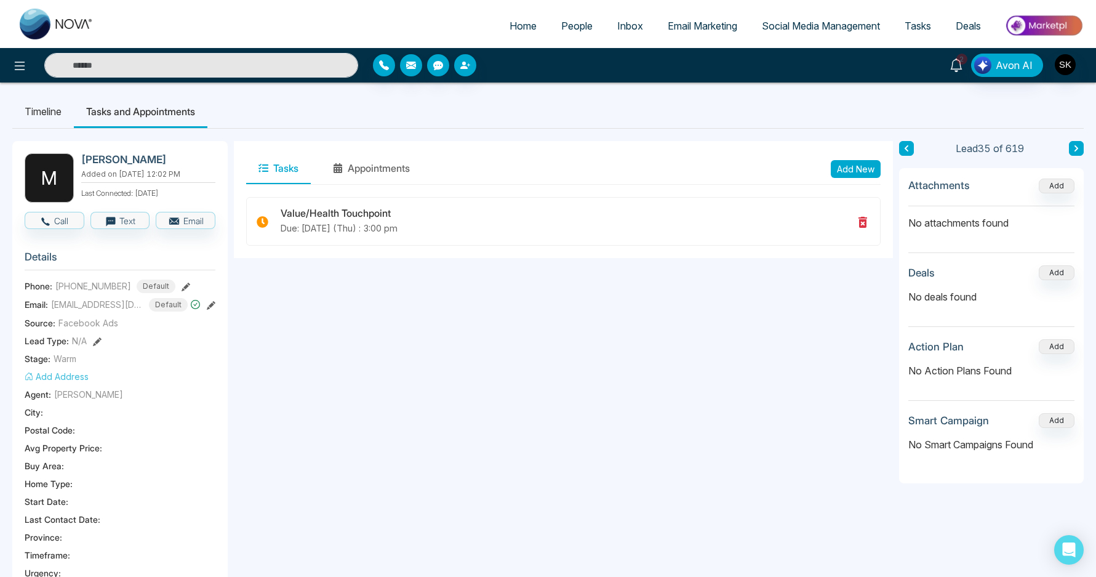
click at [963, 64] on span "2" at bounding box center [961, 59] width 11 height 11
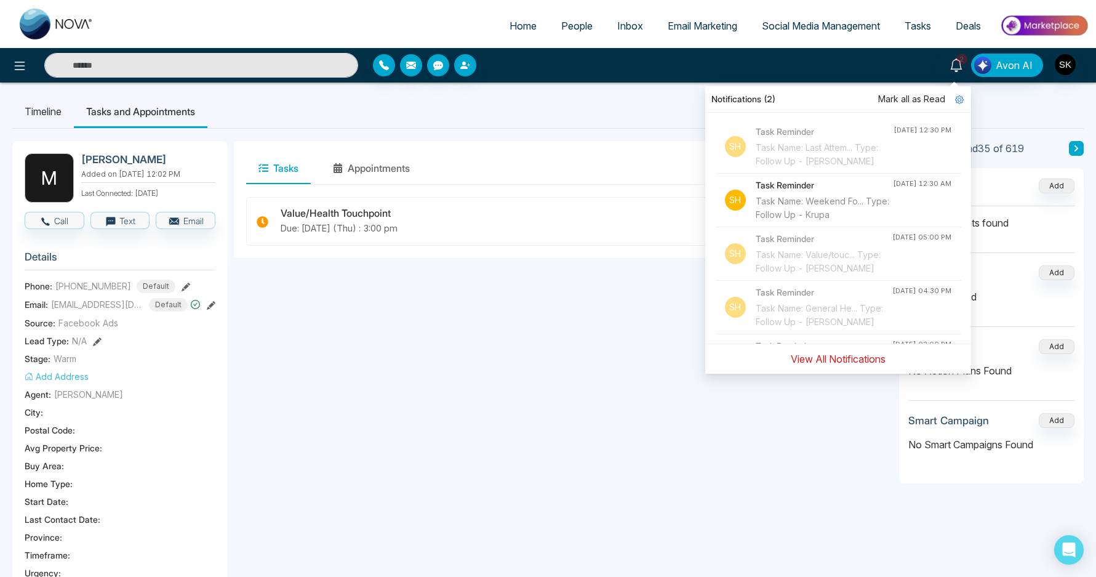
click at [851, 363] on button "View All Notifications" at bounding box center [838, 358] width 111 height 23
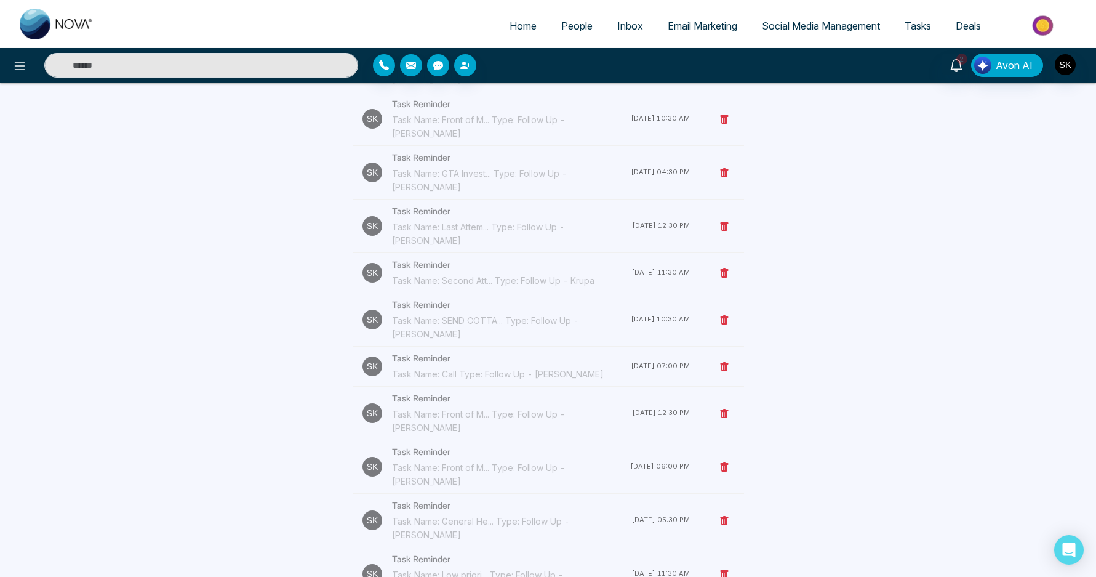
scroll to position [897, 0]
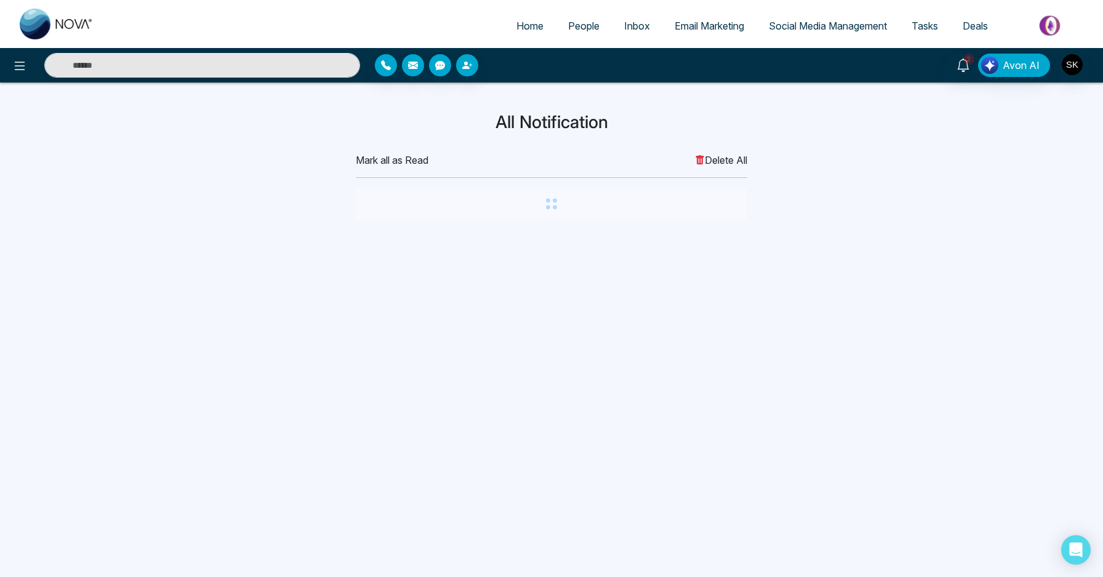
click at [525, 21] on span "Home" at bounding box center [529, 26] width 27 height 12
select select "*"
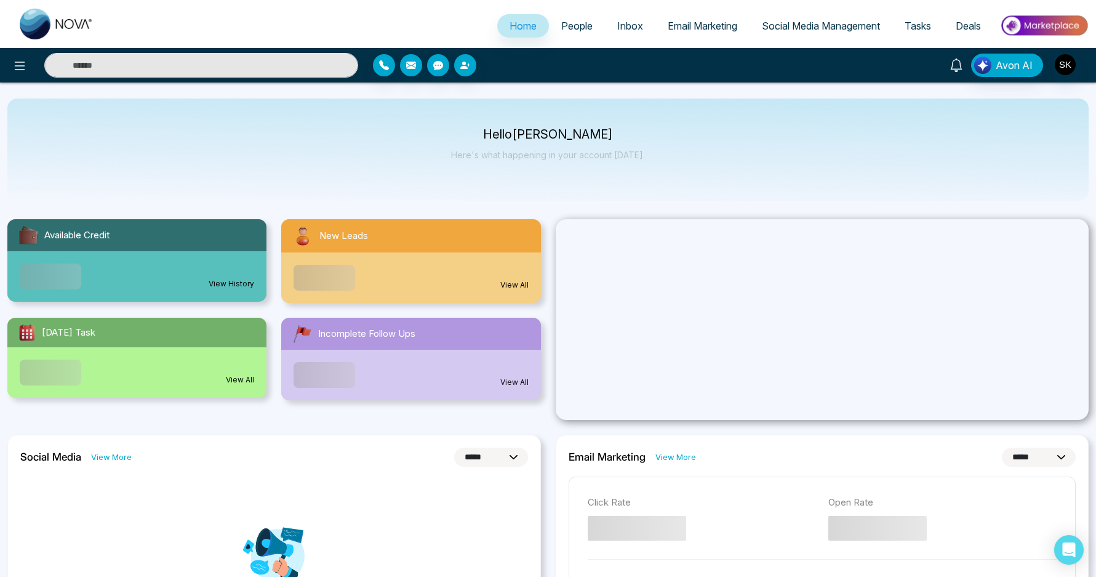
click at [948, 66] on link at bounding box center [957, 65] width 30 height 22
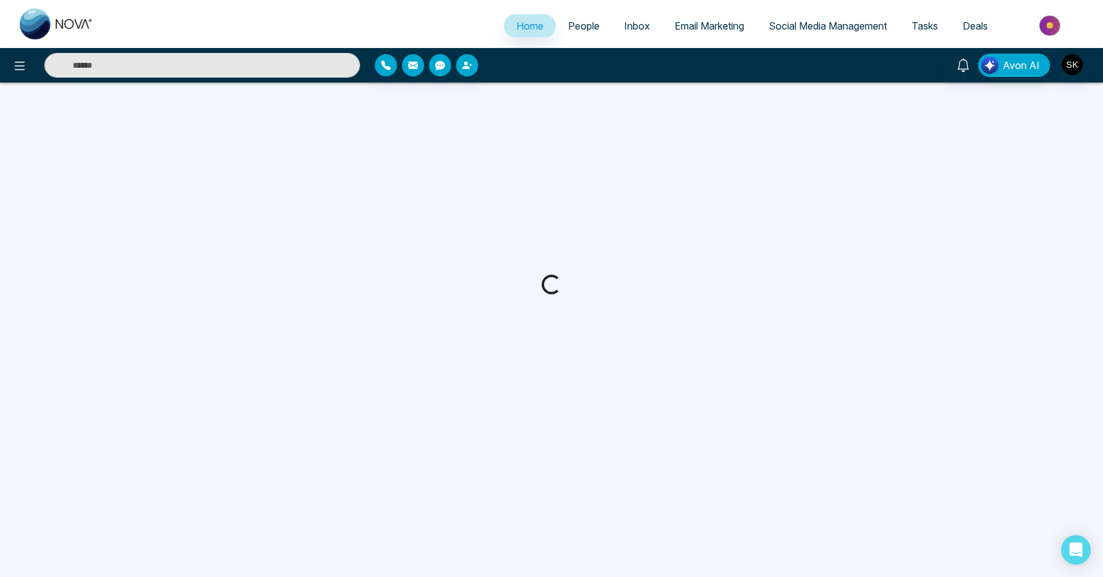
select select "*"
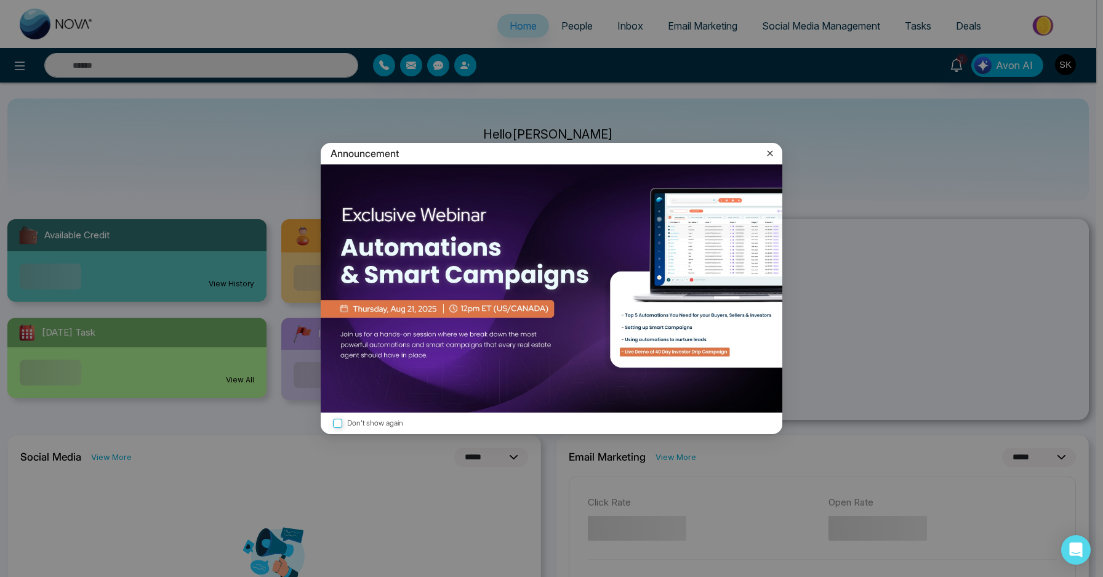
click at [764, 153] on icon at bounding box center [770, 153] width 12 height 12
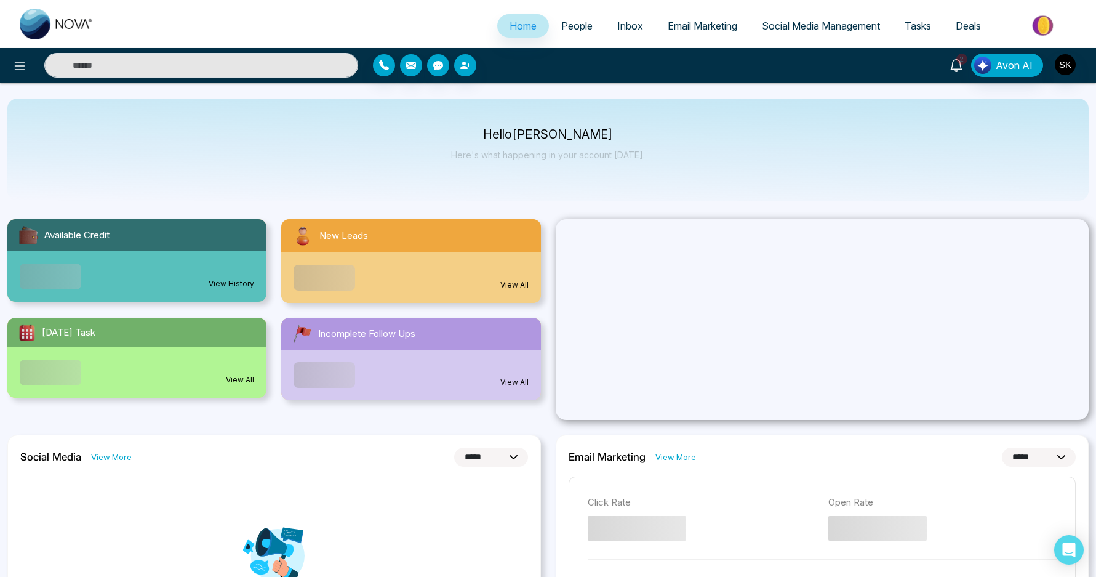
click at [955, 65] on icon at bounding box center [957, 65] width 14 height 14
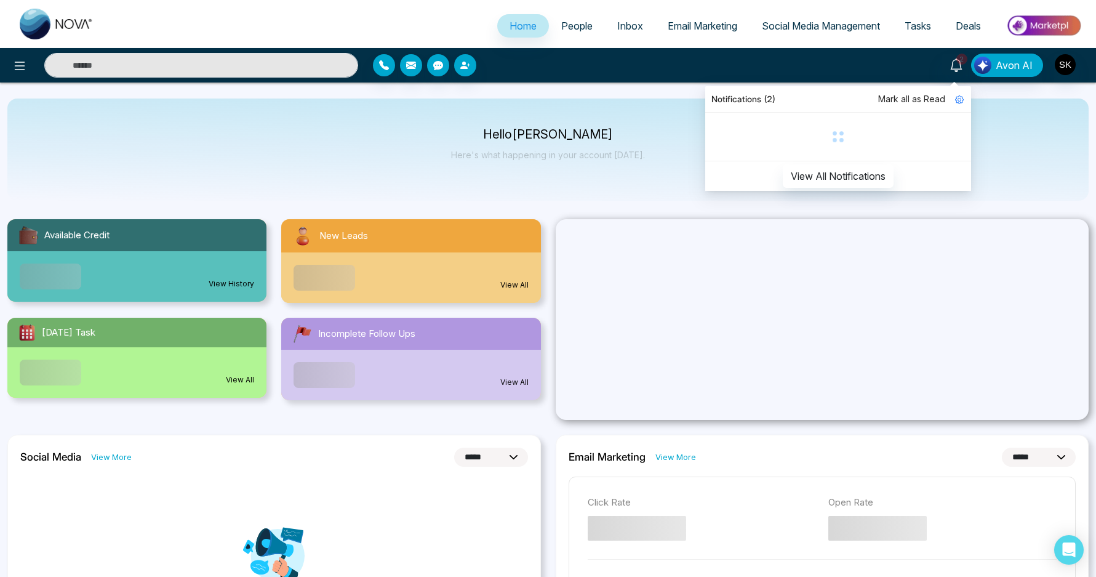
click at [705, 170] on div "Hello Shaurya Kumar Here's what happening in your account today." at bounding box center [547, 149] width 1081 height 102
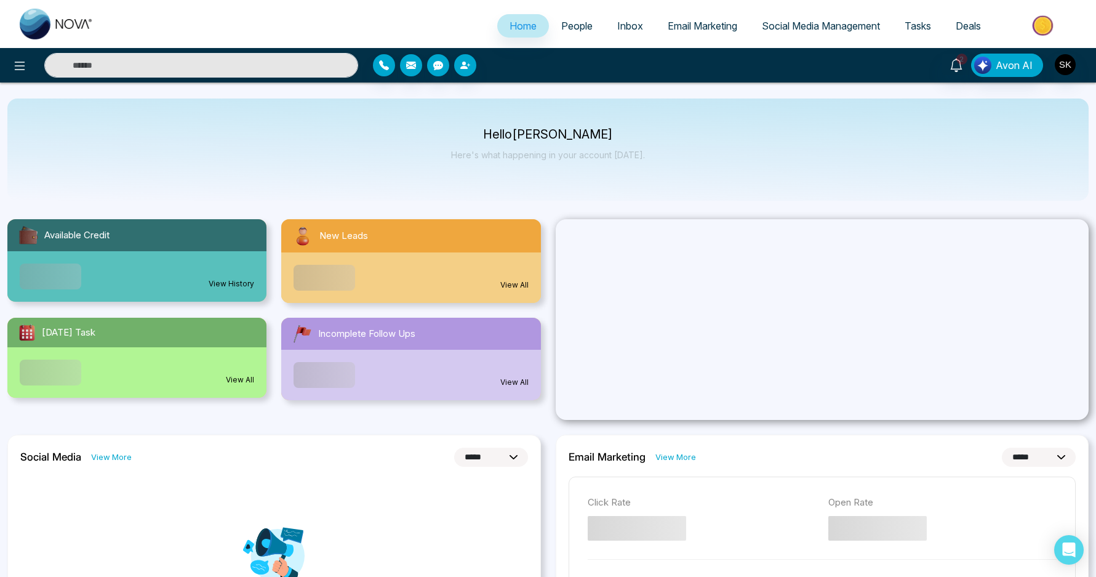
click at [689, 174] on div "Hello Shaurya Kumar Here's what happening in your account today." at bounding box center [547, 149] width 1081 height 102
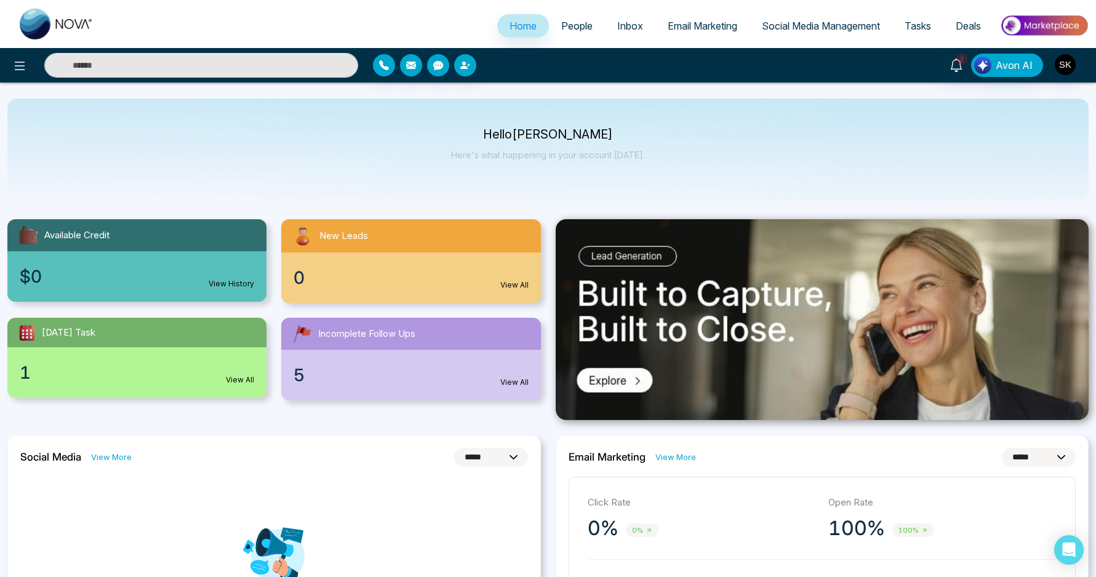
click at [306, 66] on input "text" at bounding box center [201, 65] width 314 height 25
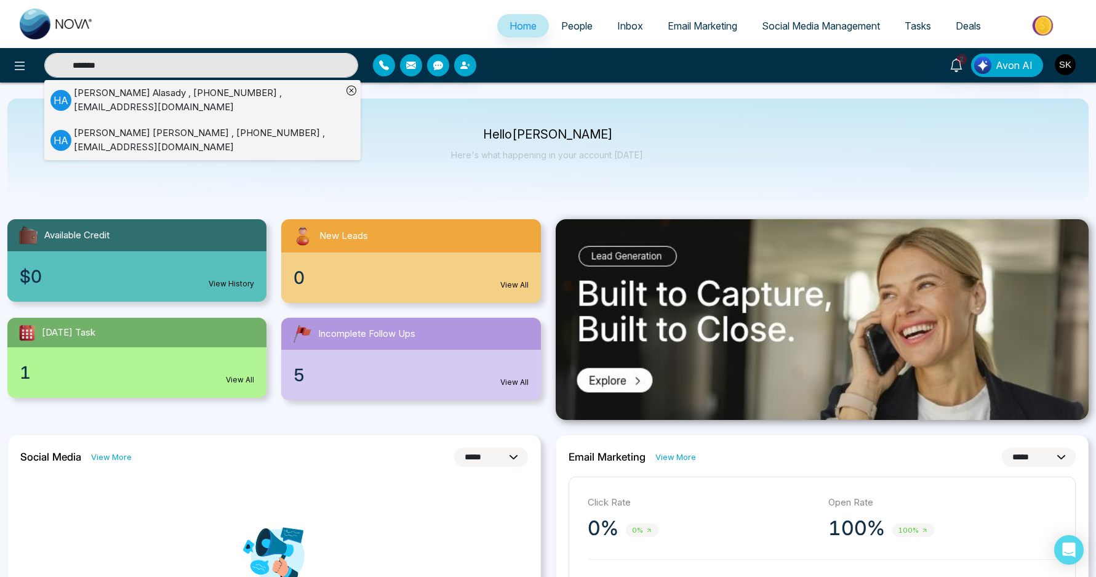
type input "*******"
click at [246, 98] on div "Hussein Alasady , +6478871798 , hussein_1995@live.com" at bounding box center [208, 100] width 268 height 28
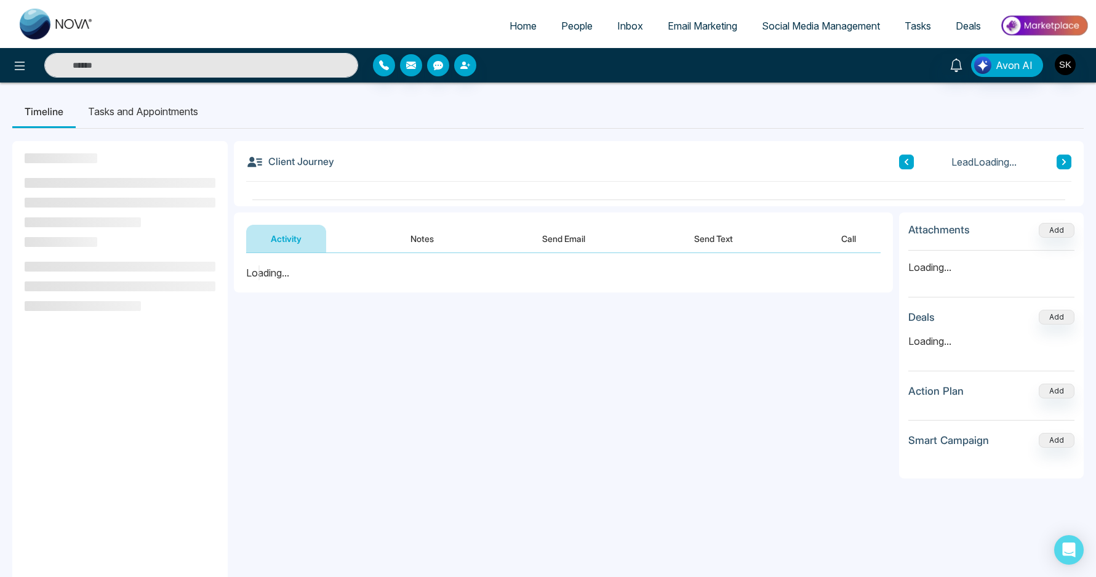
click at [409, 240] on button "Notes" at bounding box center [422, 239] width 73 height 28
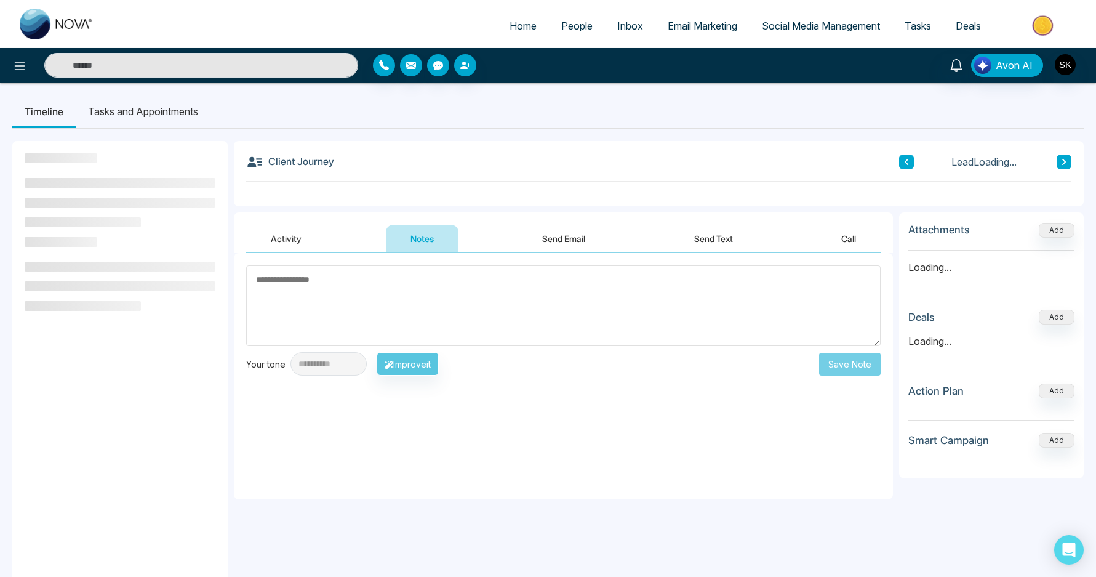
click at [409, 320] on textarea at bounding box center [563, 305] width 635 height 81
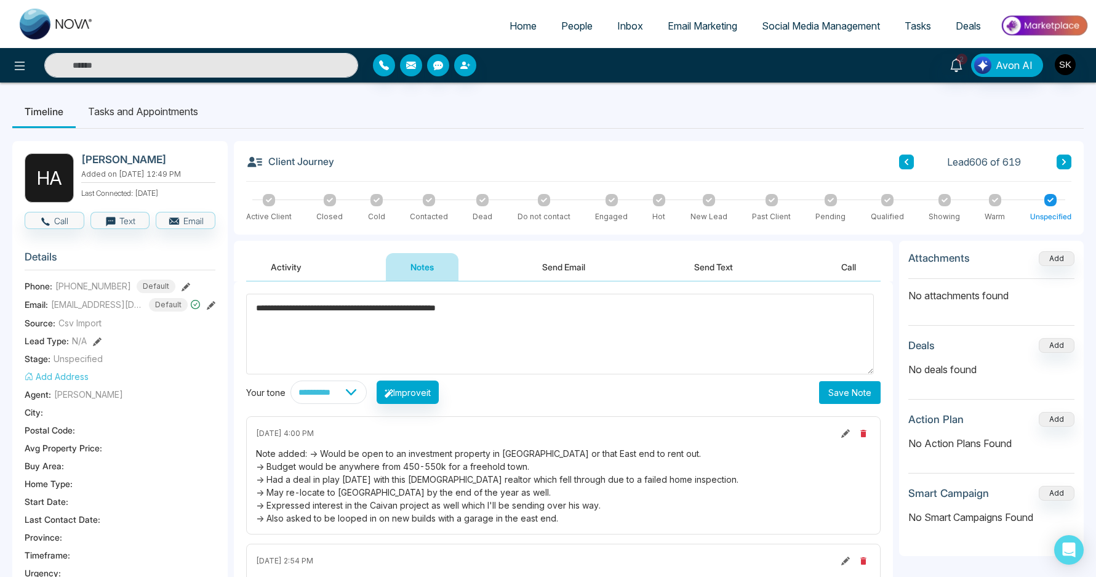
type textarea "**********"
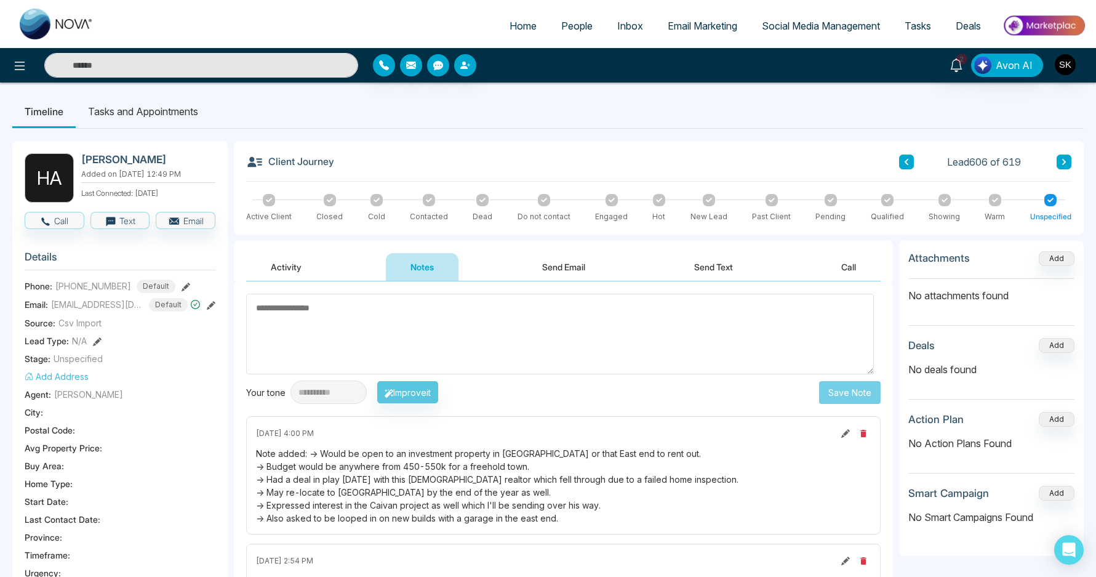
click at [84, 300] on span "hussein_1995@live.com" at bounding box center [97, 304] width 92 height 13
click at [215, 303] on icon at bounding box center [211, 305] width 9 height 9
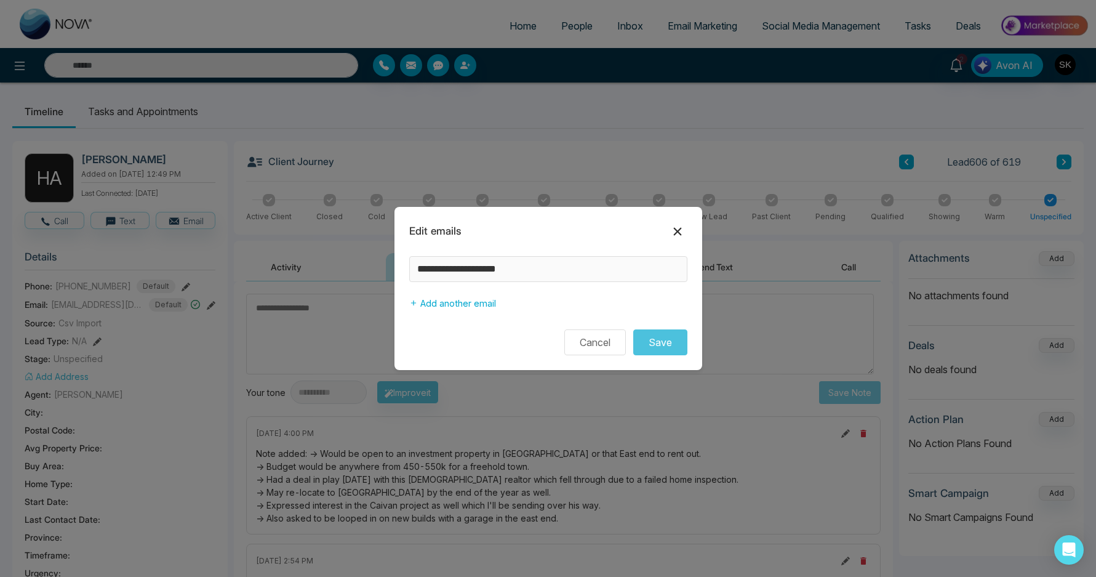
click at [676, 233] on icon at bounding box center [677, 231] width 15 height 15
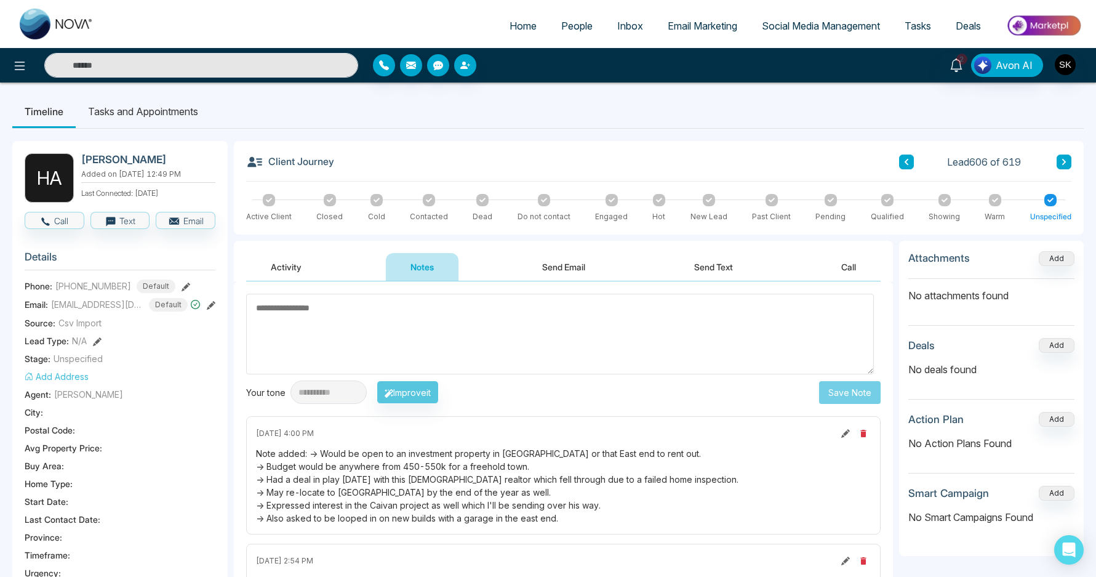
click at [569, 345] on textarea at bounding box center [560, 334] width 628 height 81
type textarea "**********"
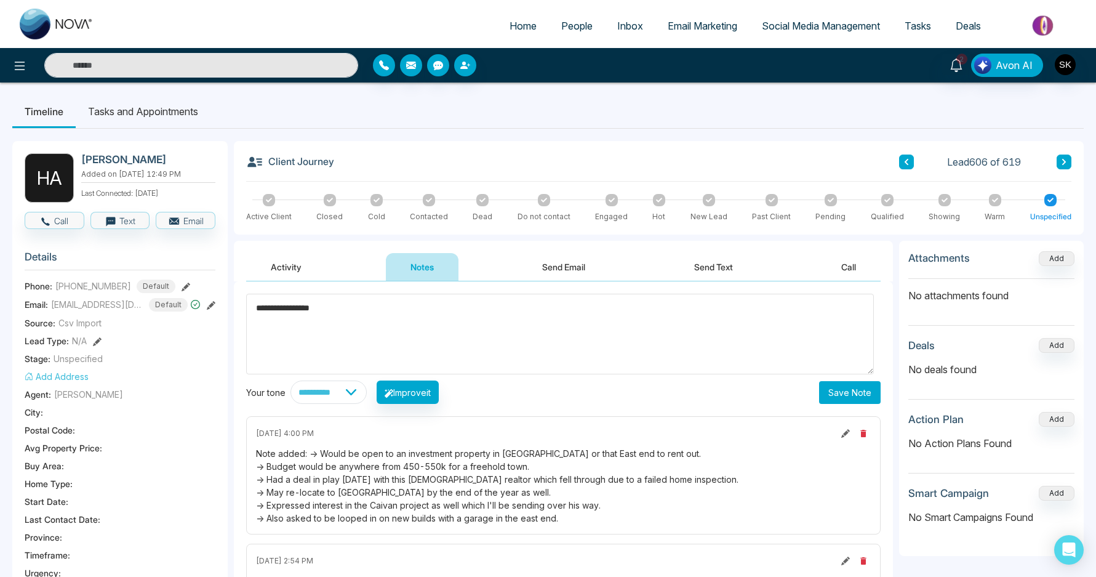
click at [848, 395] on button "Save Note" at bounding box center [850, 392] width 62 height 23
click at [183, 110] on li "Tasks and Appointments" at bounding box center [143, 111] width 135 height 33
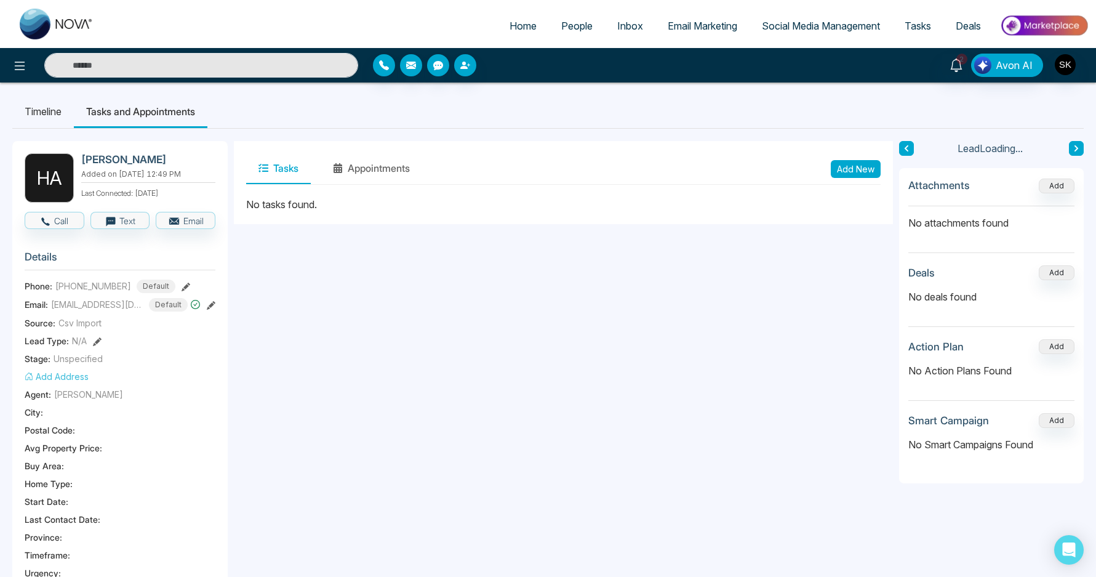
click at [872, 161] on button "Add New" at bounding box center [856, 169] width 50 height 18
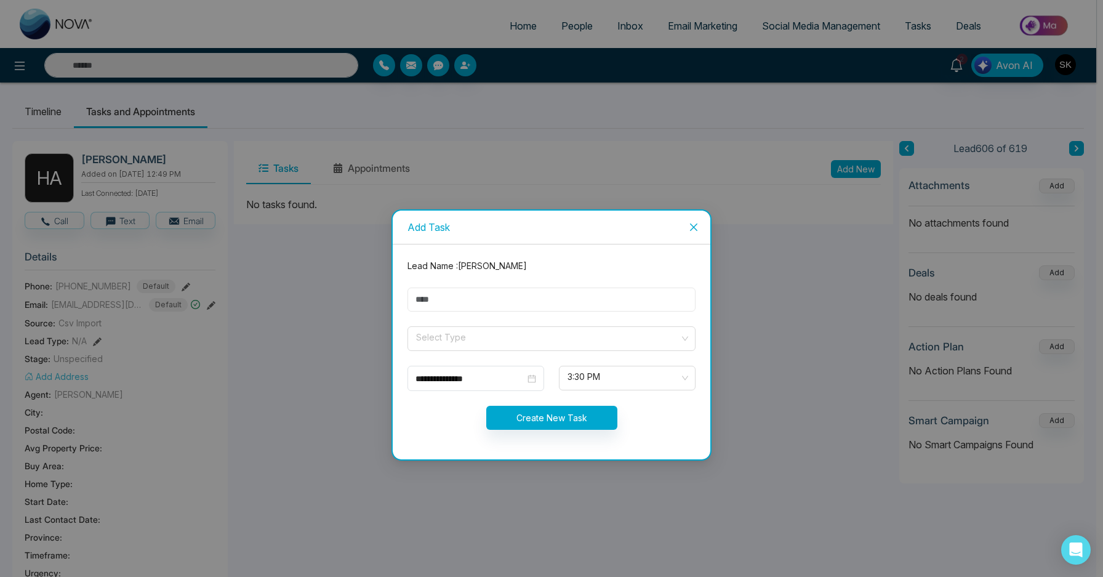
click at [459, 297] on input "text" at bounding box center [551, 299] width 288 height 24
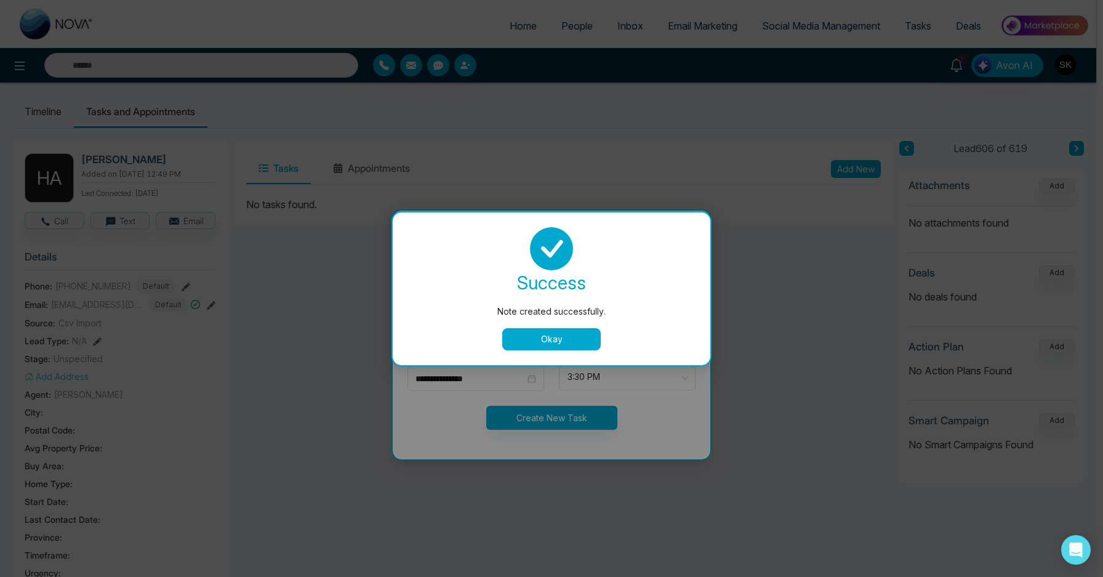
type input "**********"
click at [532, 340] on button "Okay" at bounding box center [551, 339] width 98 height 22
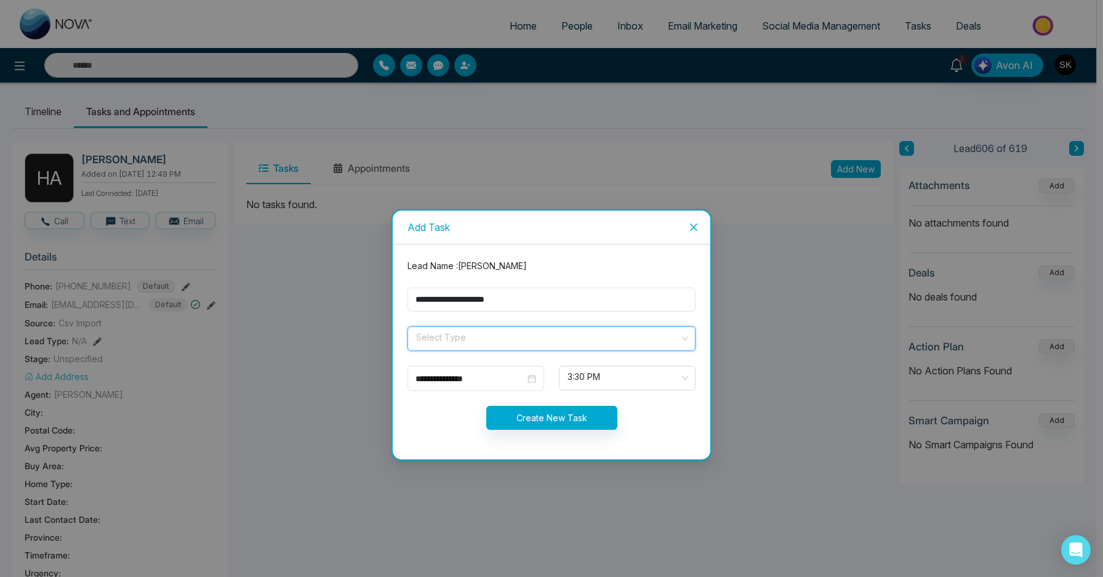
click at [484, 331] on input "search" at bounding box center [547, 336] width 265 height 18
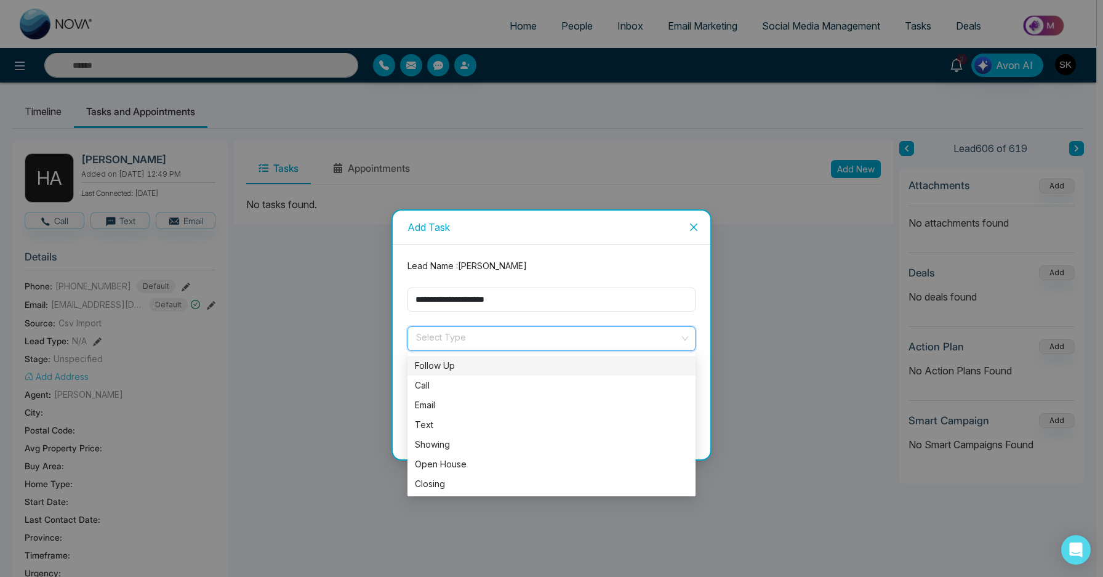
click at [455, 366] on div "Follow Up" at bounding box center [551, 366] width 273 height 14
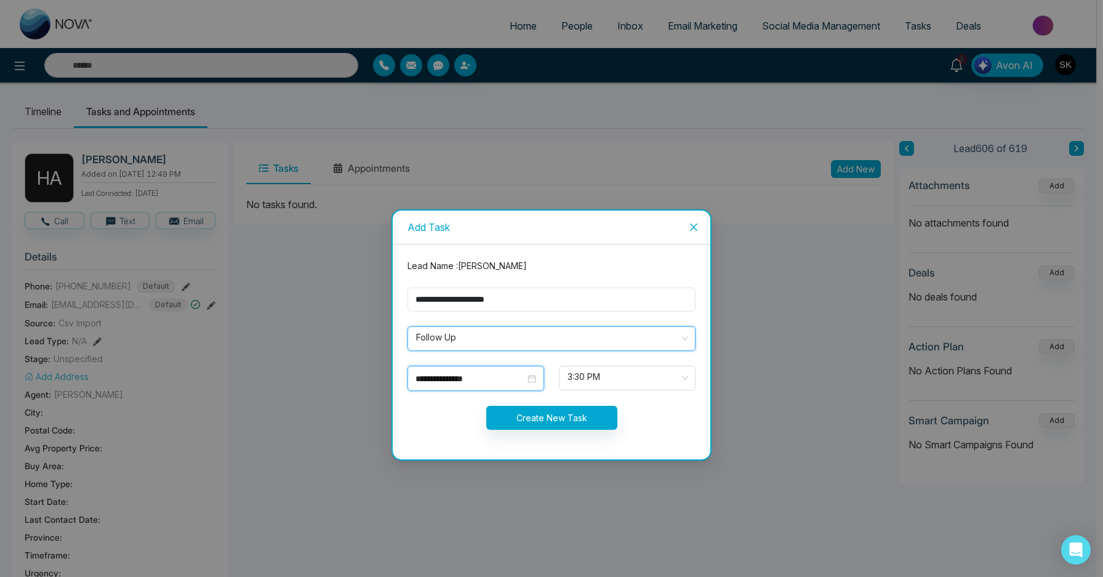
click at [487, 383] on input "**********" at bounding box center [470, 379] width 110 height 14
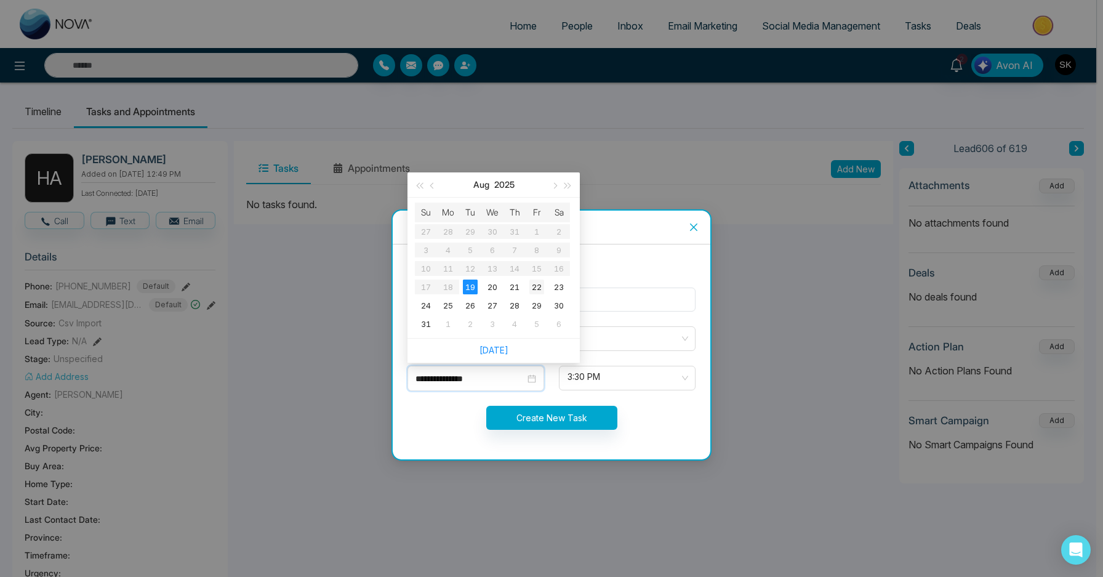
type input "**********"
click at [540, 290] on div "22" at bounding box center [536, 286] width 15 height 15
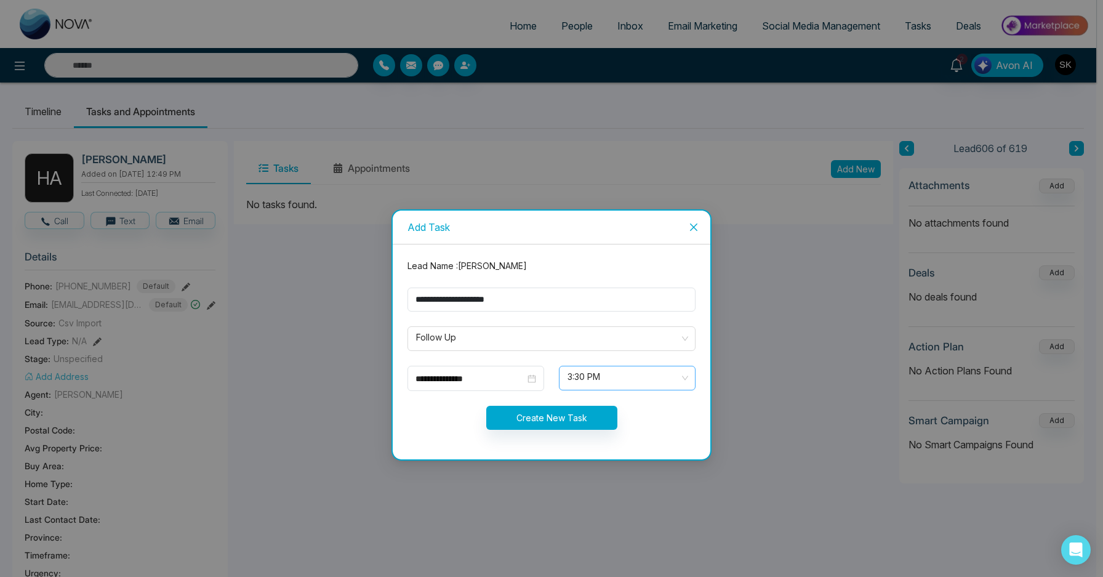
click at [581, 385] on span "3:30 PM" at bounding box center [626, 377] width 119 height 21
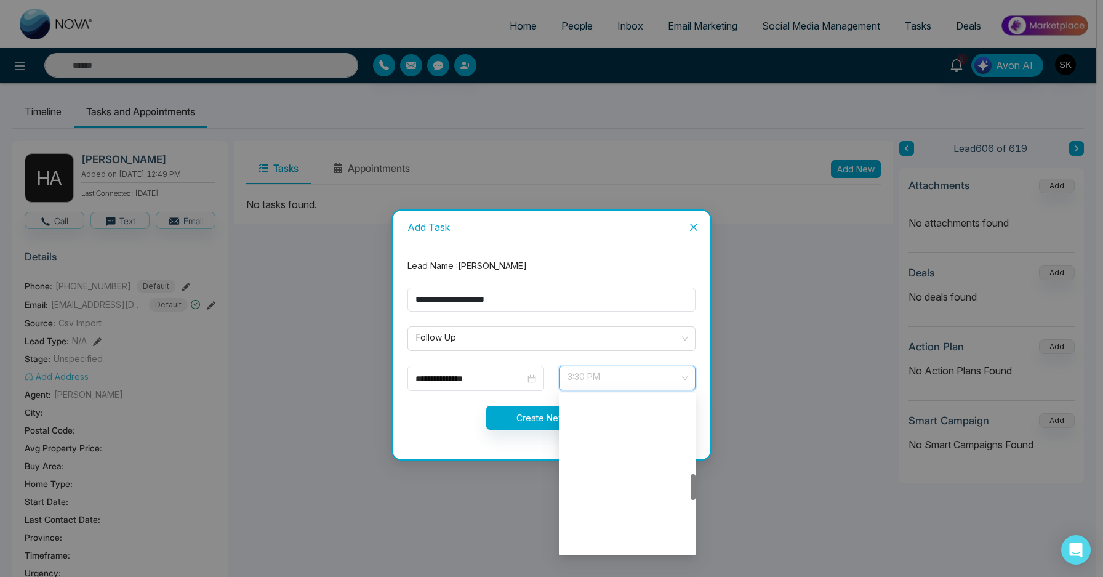
scroll to position [473, 0]
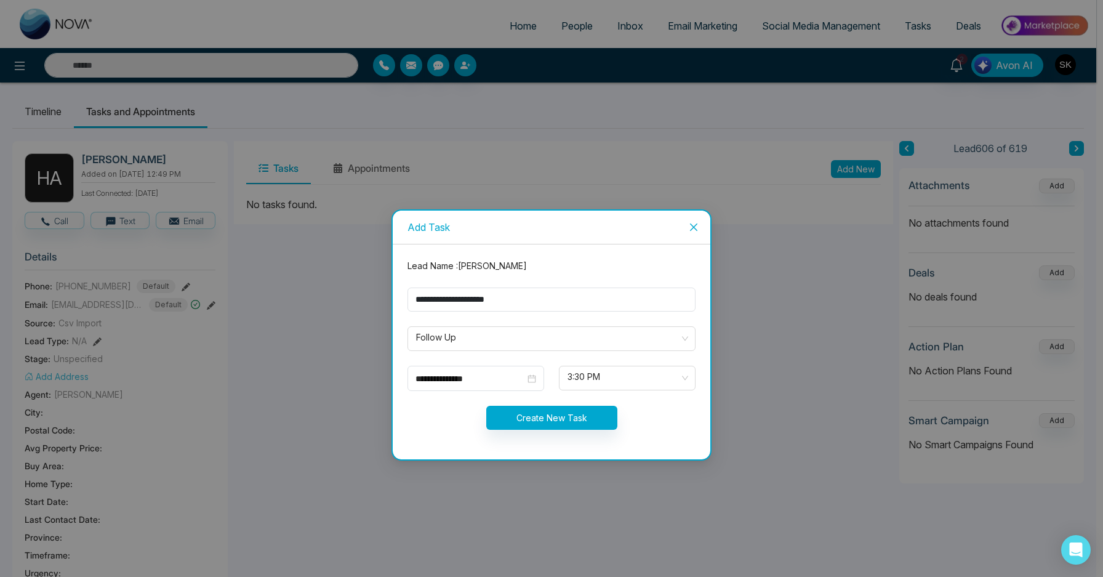
click at [513, 391] on form "**********" at bounding box center [551, 351] width 303 height 185
click at [504, 377] on input "**********" at bounding box center [470, 379] width 110 height 14
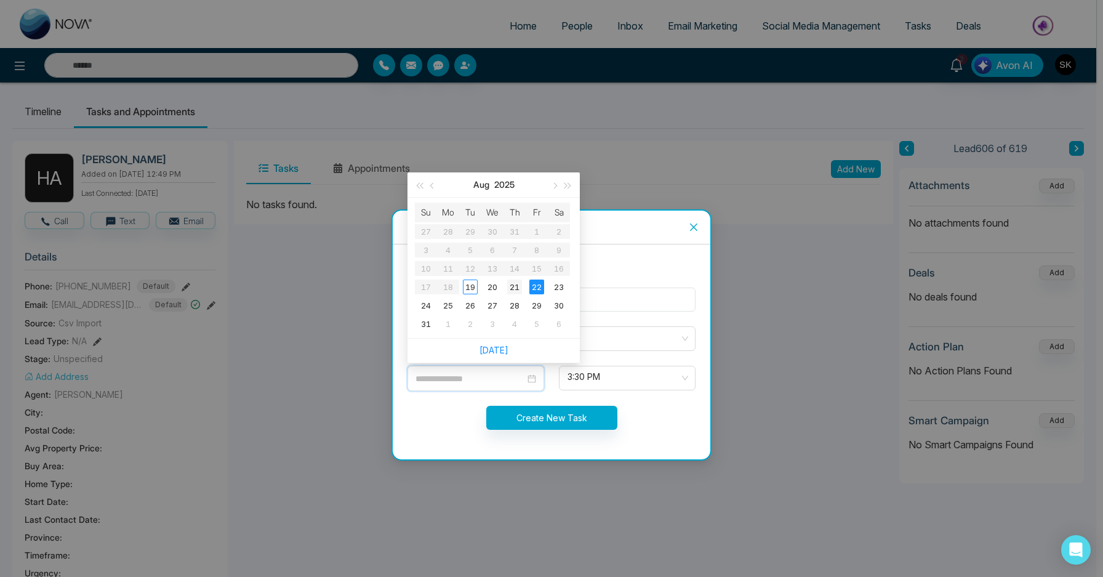
type input "**********"
click at [521, 286] on div "21" at bounding box center [514, 286] width 15 height 15
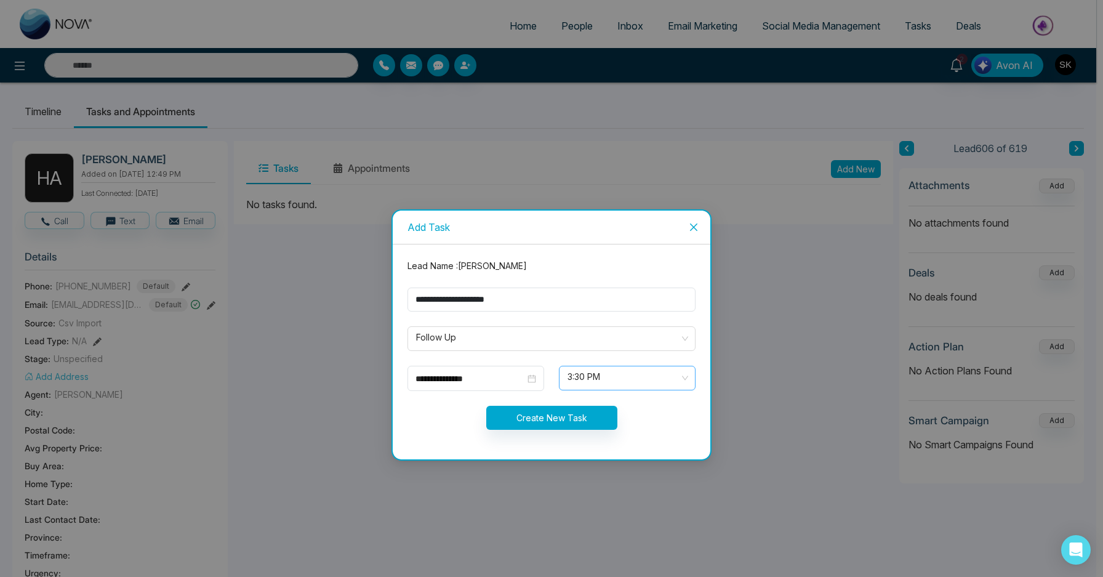
click at [578, 377] on span "3:30 PM" at bounding box center [626, 377] width 119 height 21
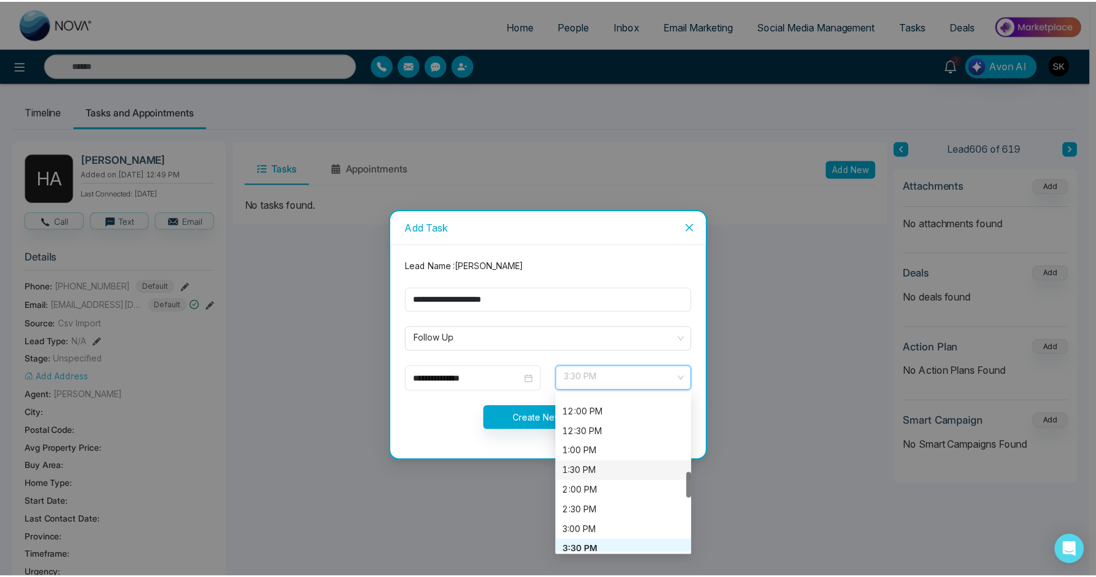
scroll to position [464, 0]
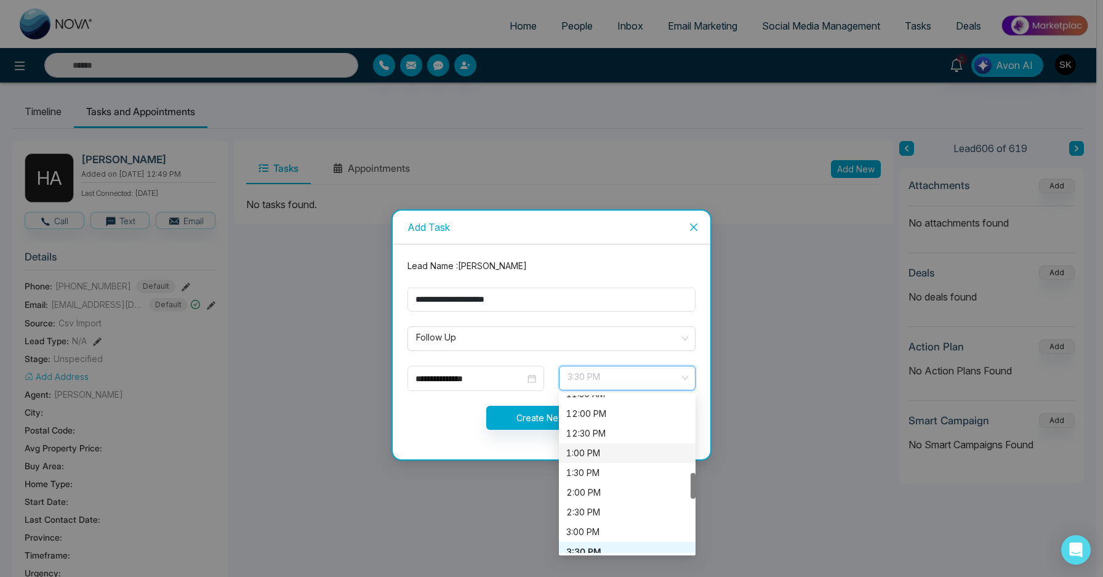
click at [588, 454] on div "1:00 PM" at bounding box center [627, 453] width 122 height 14
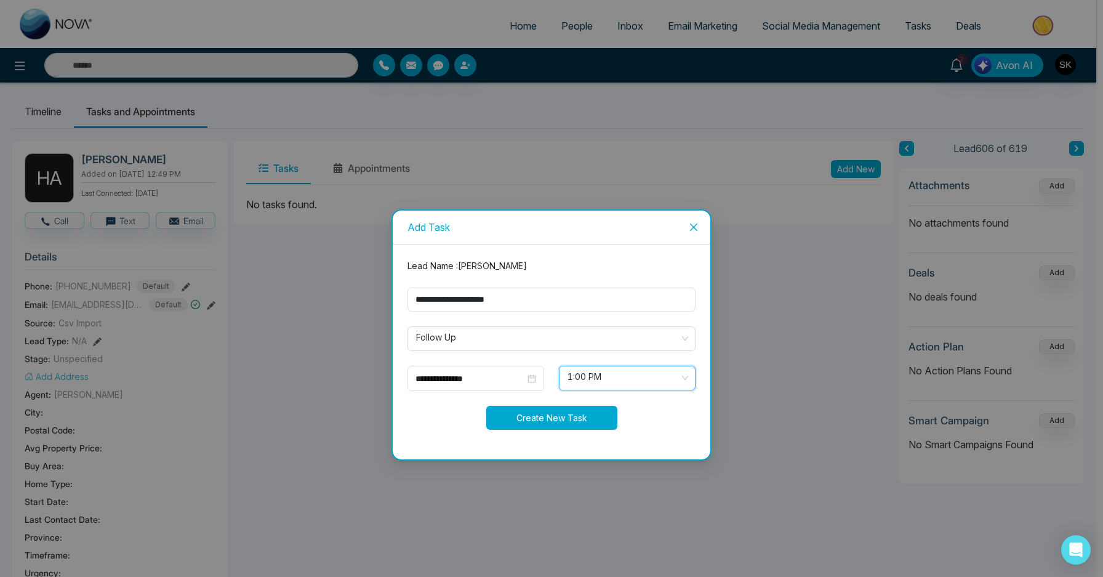
click at [555, 413] on button "Create New Task" at bounding box center [551, 418] width 131 height 24
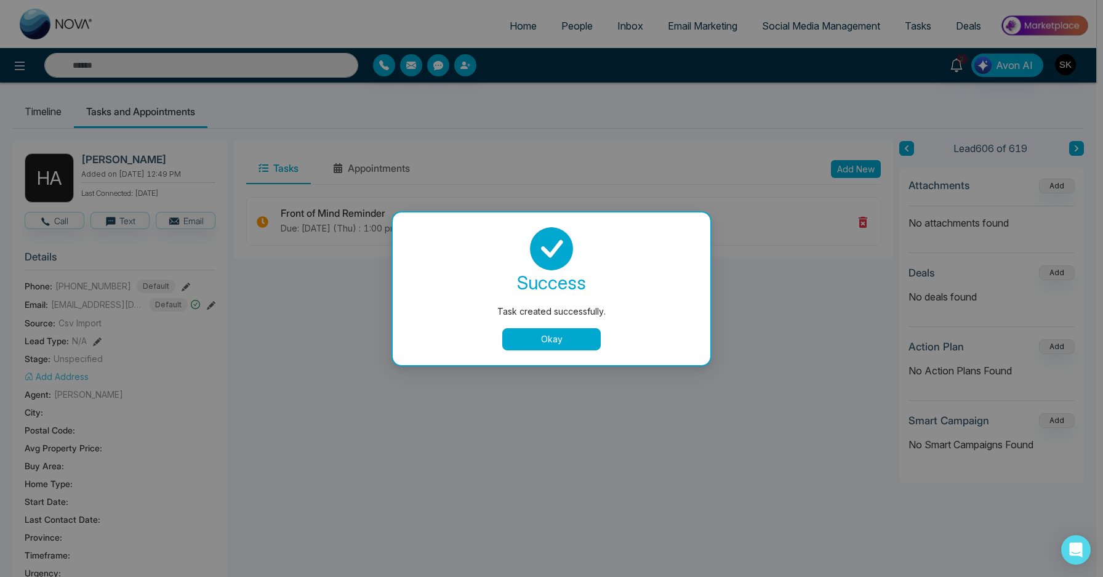
click at [556, 337] on button "Okay" at bounding box center [551, 339] width 98 height 22
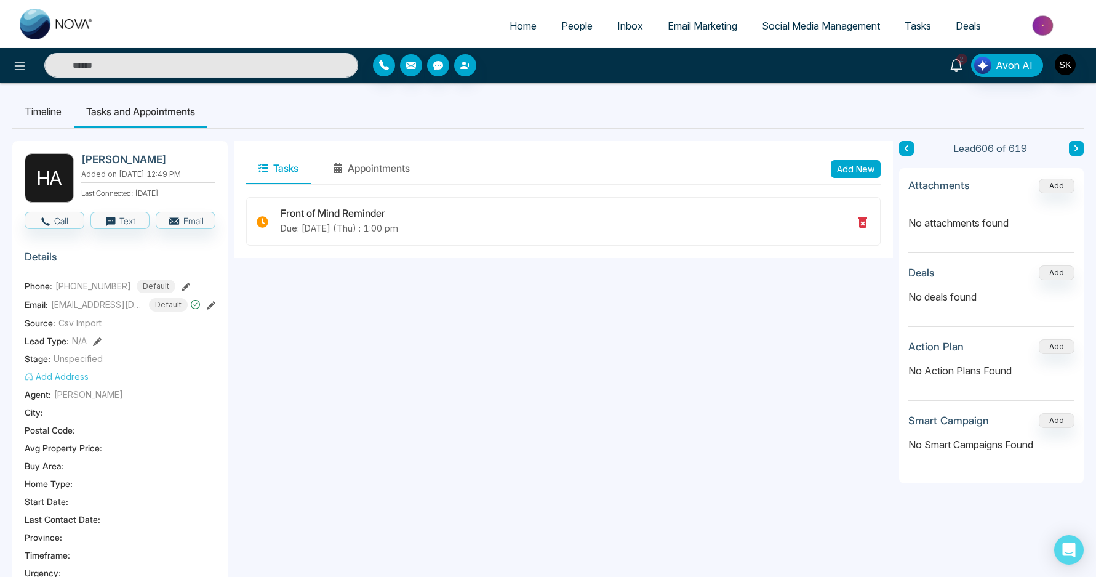
click at [959, 67] on icon at bounding box center [957, 65] width 14 height 14
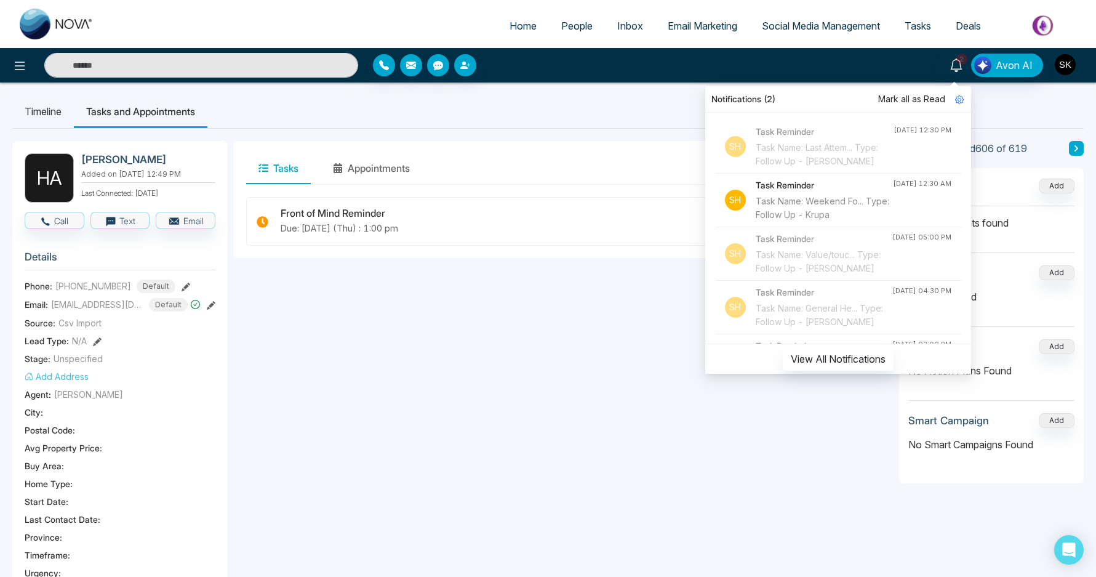
click at [1073, 68] on img "button" at bounding box center [1065, 64] width 21 height 21
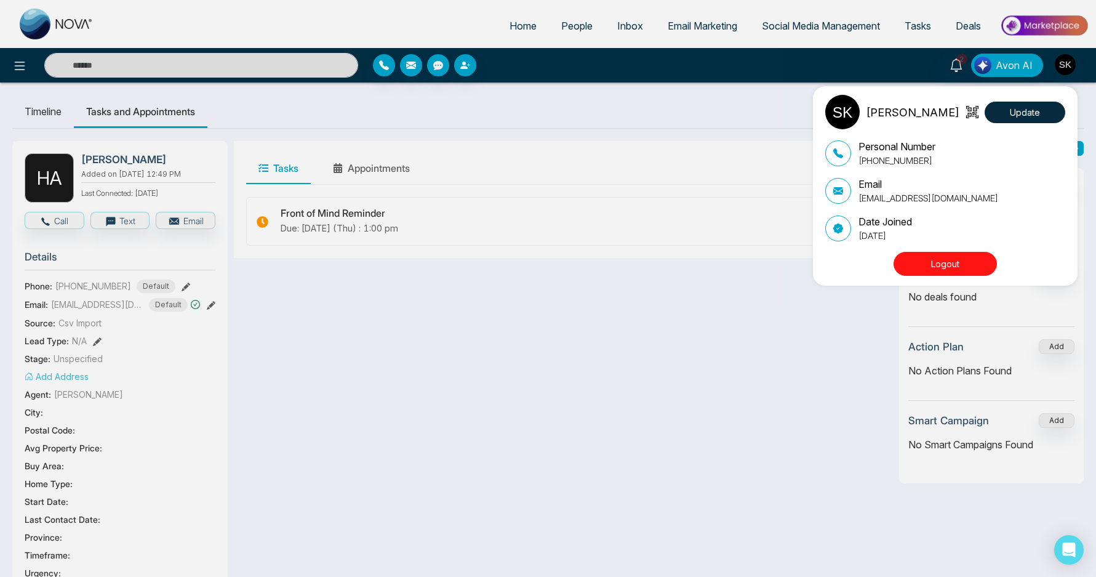
click at [948, 272] on button "Logout" at bounding box center [945, 264] width 103 height 24
